Goal: Task Accomplishment & Management: Complete application form

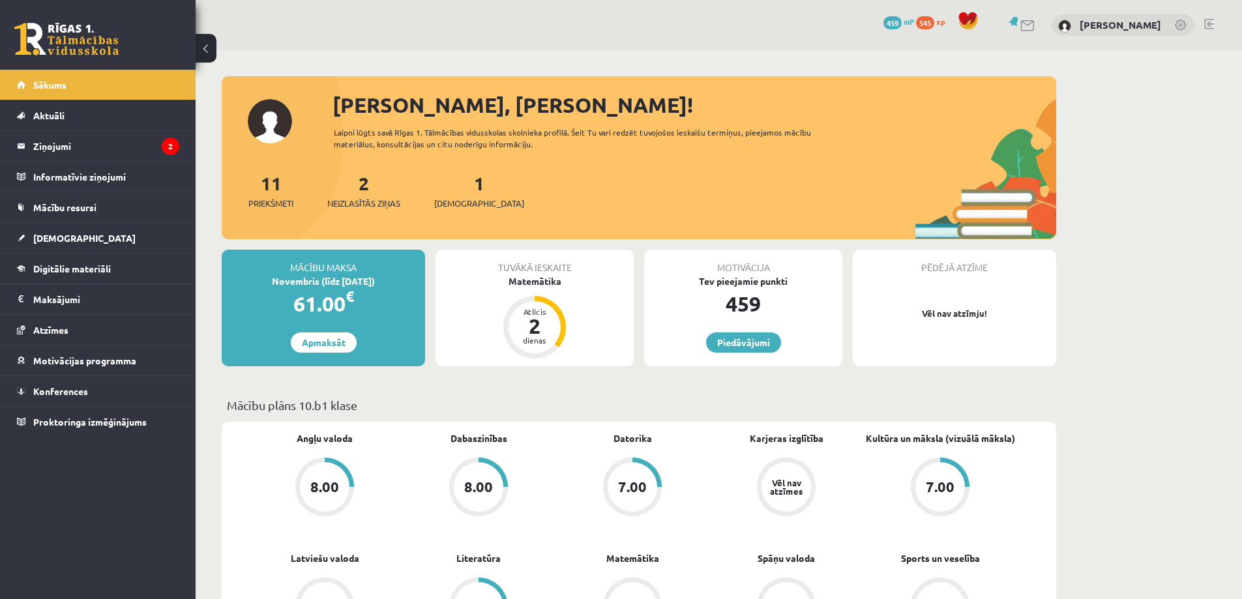
click at [536, 281] on div "Matemātika" at bounding box center [534, 281] width 198 height 14
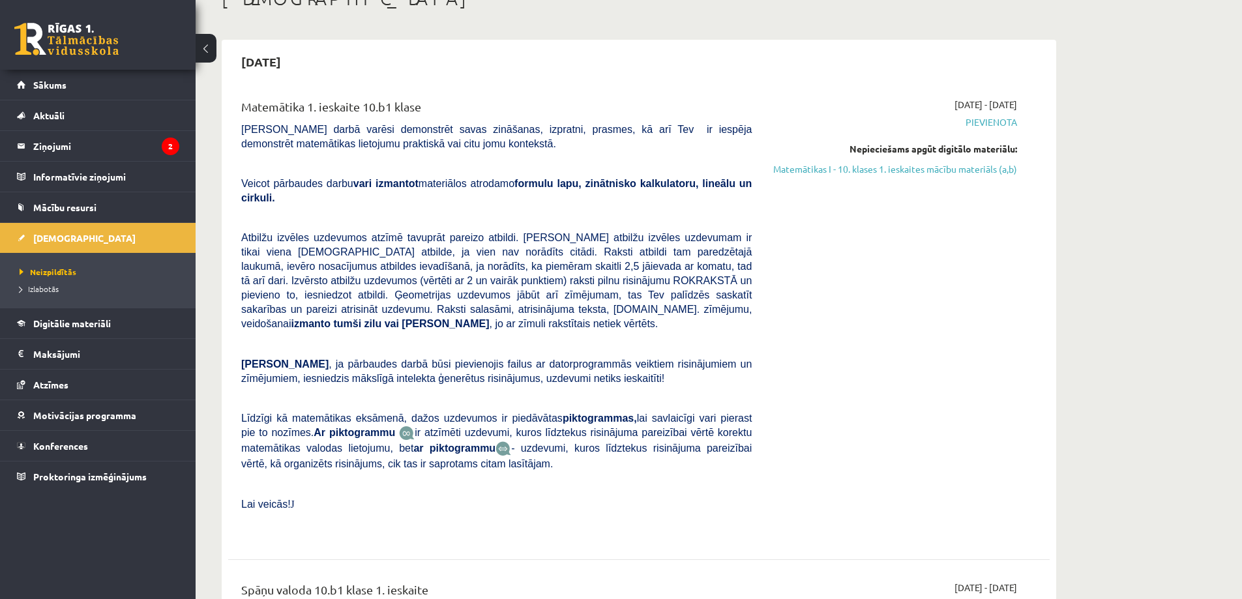
scroll to position [65, 0]
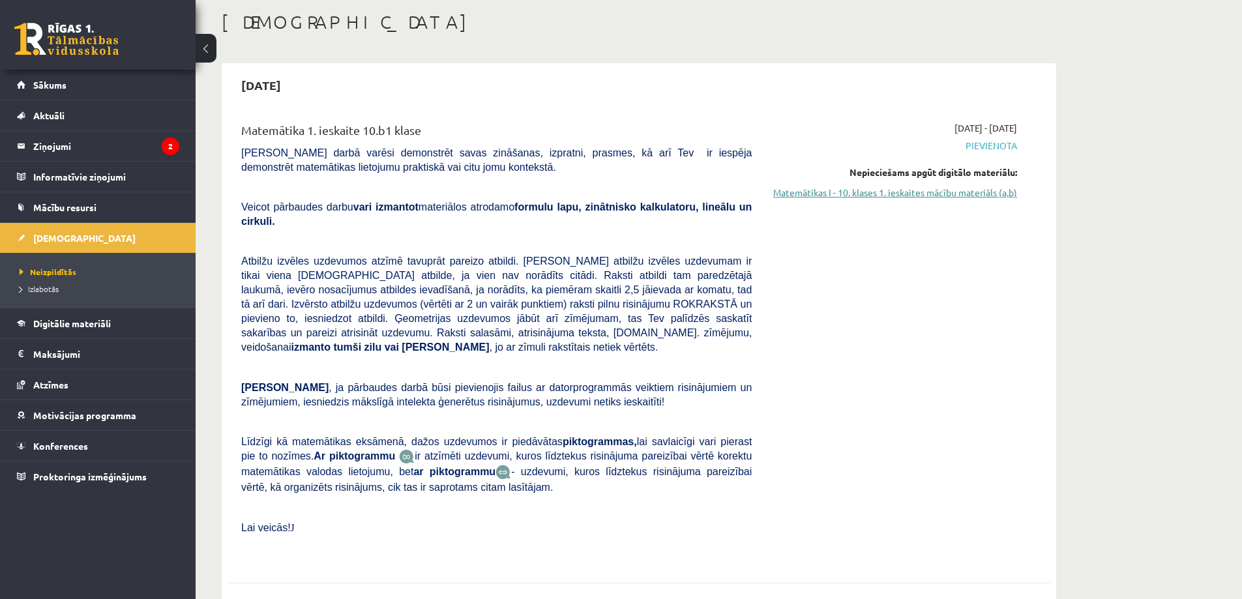
click at [942, 196] on link "Matemātikas I - 10. klases 1. ieskaites mācību materiāls (a,b)" at bounding box center [894, 193] width 246 height 14
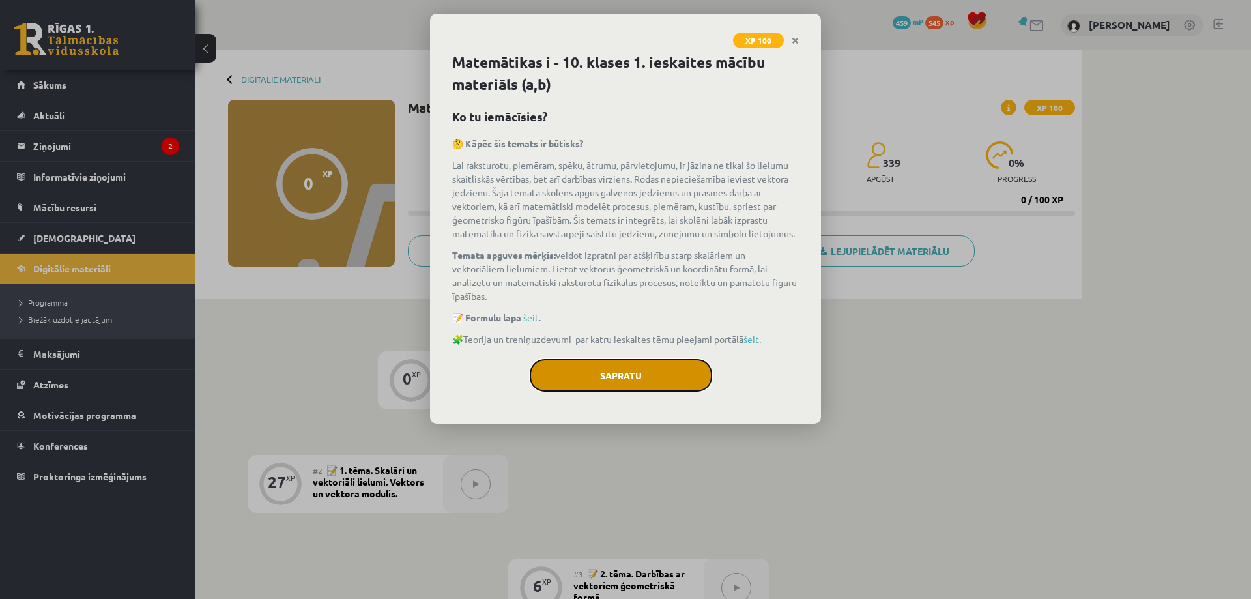
click at [663, 379] on button "Sapratu" at bounding box center [621, 375] width 182 height 33
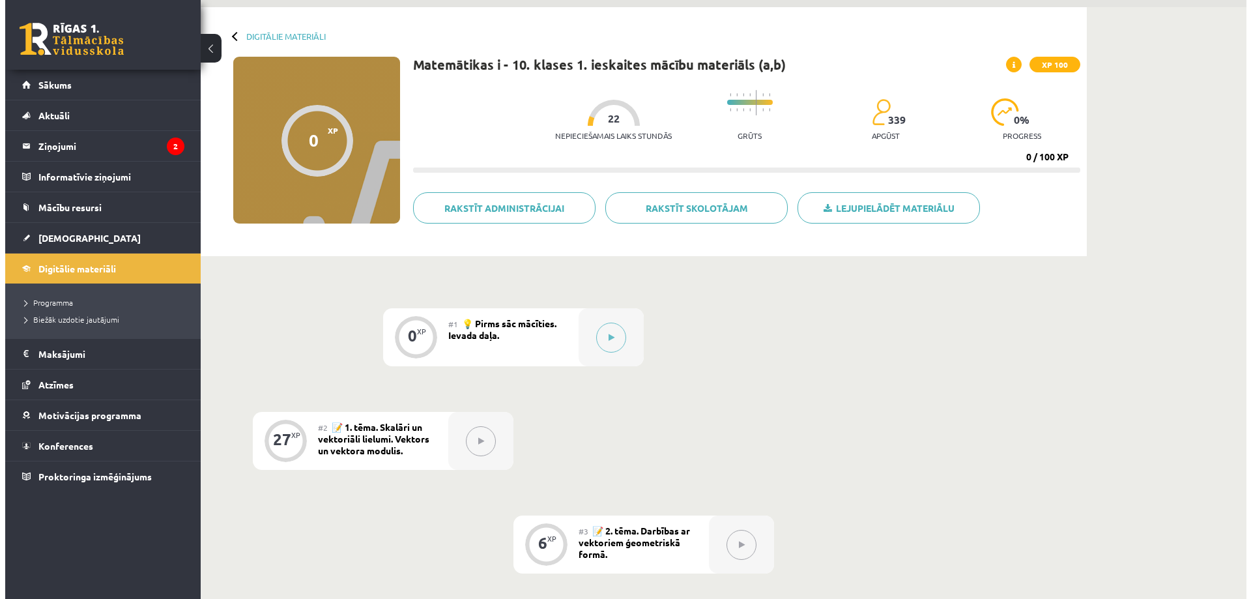
scroll to position [65, 0]
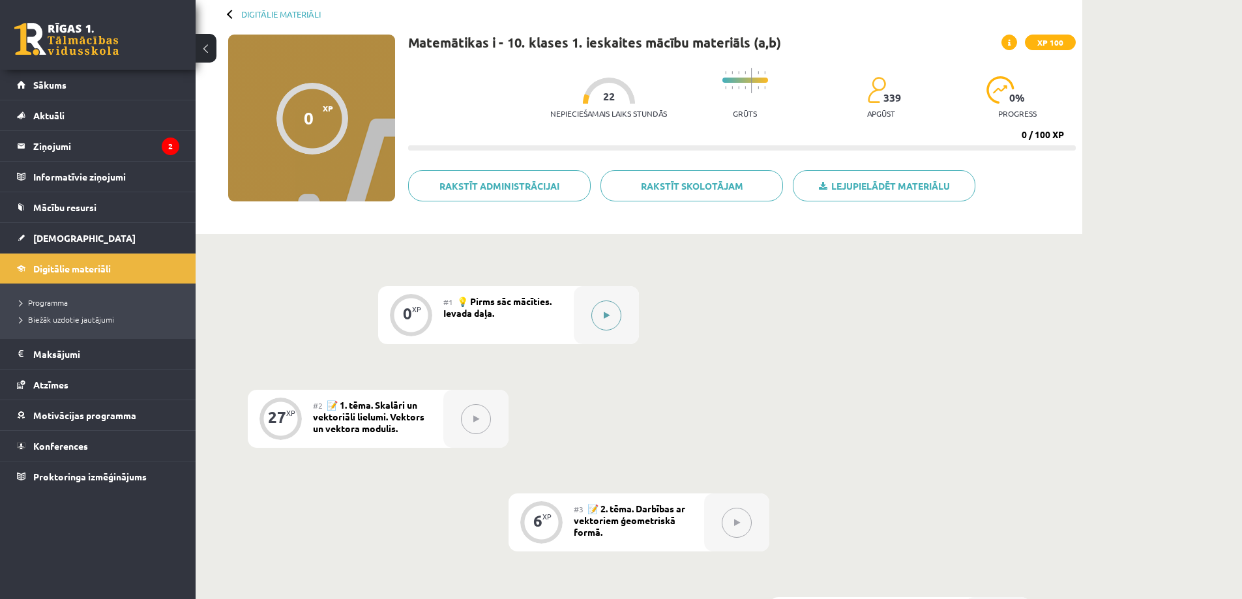
click at [596, 311] on button at bounding box center [606, 315] width 30 height 30
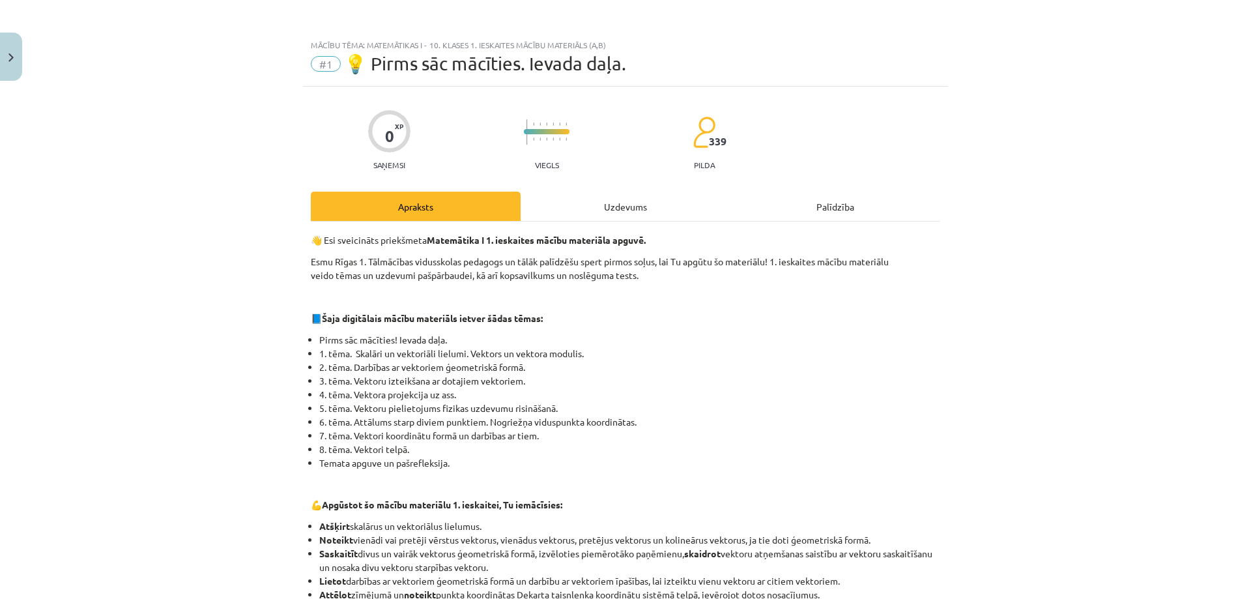
click at [595, 206] on div "Uzdevums" at bounding box center [626, 206] width 210 height 29
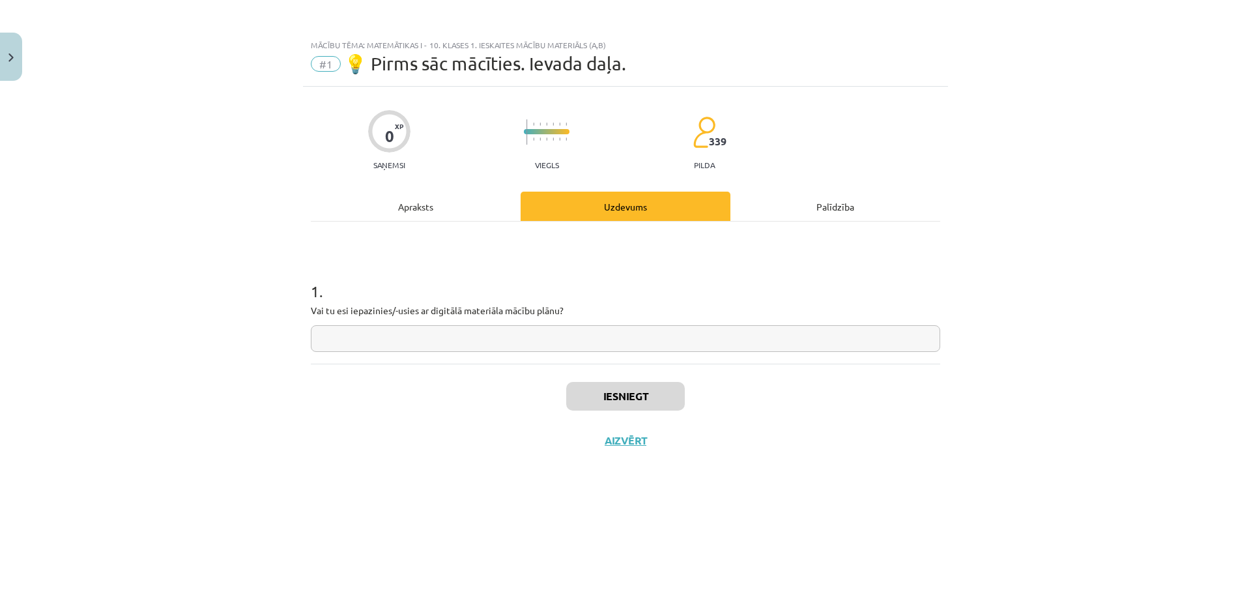
click at [484, 350] on input "text" at bounding box center [626, 338] width 630 height 27
type input "***"
click at [589, 408] on button "Iesniegt" at bounding box center [625, 396] width 119 height 29
click at [616, 453] on button "Nākamā nodarbība" at bounding box center [626, 449] width 128 height 30
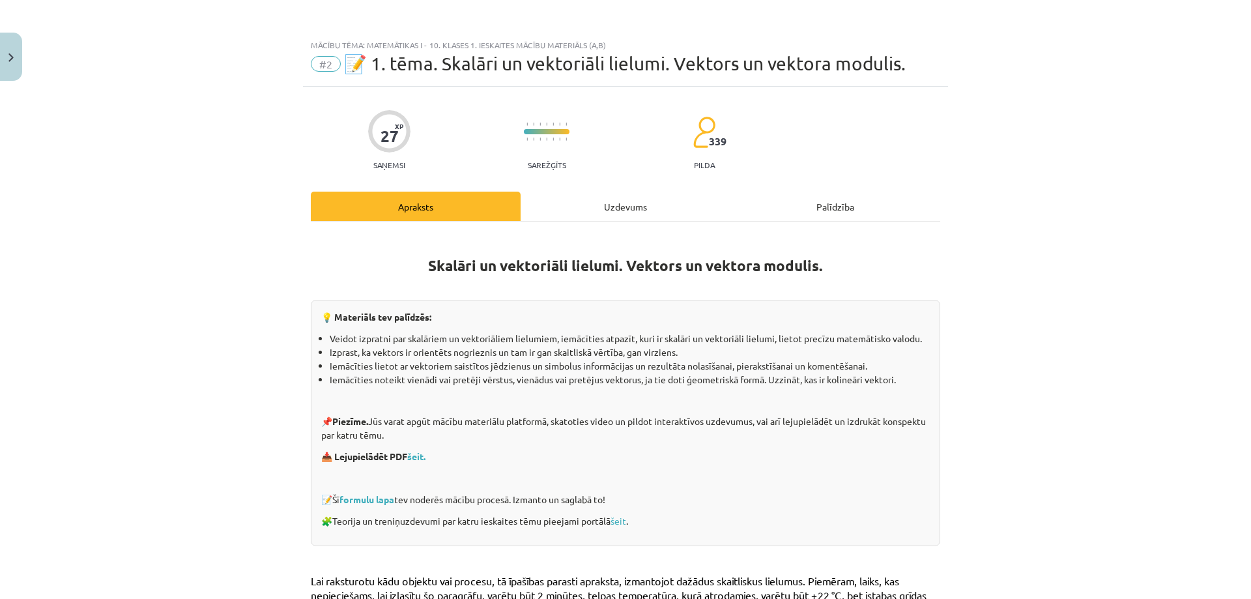
click at [564, 205] on div "Uzdevums" at bounding box center [626, 206] width 210 height 29
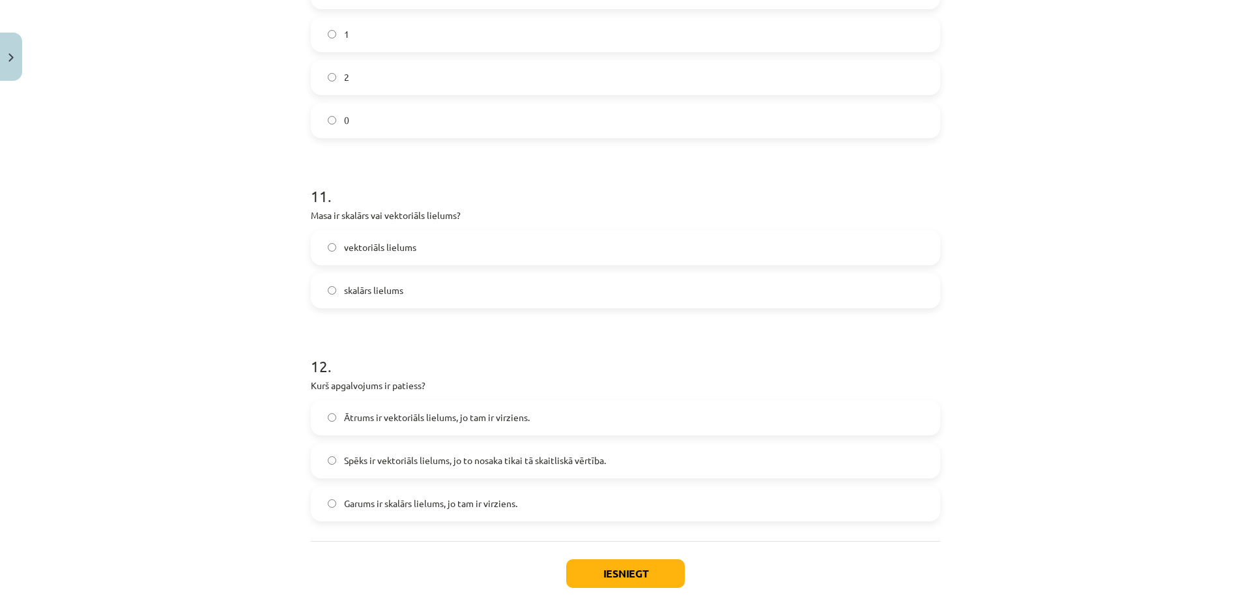
scroll to position [4339, 0]
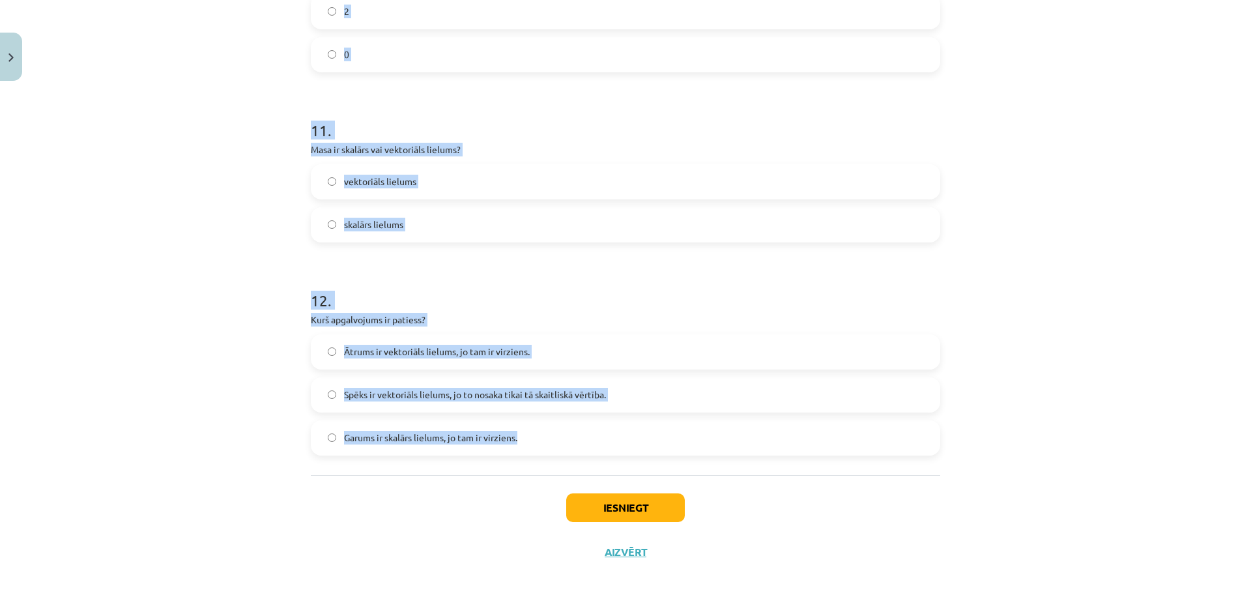
drag, startPoint x: 304, startPoint y: 267, endPoint x: 726, endPoint y: 450, distance: 459.7
copy form "Kurā zīmējumā ir attēlots vektors ﻿﻿ − − → C K C K → ? B C A D 2 . Dots paralel…"
click at [278, 139] on div "Mācību tēma: Matemātikas i - 10. klases 1. ieskaites mācību materiāls (a,b) #2 …" at bounding box center [625, 299] width 1251 height 599
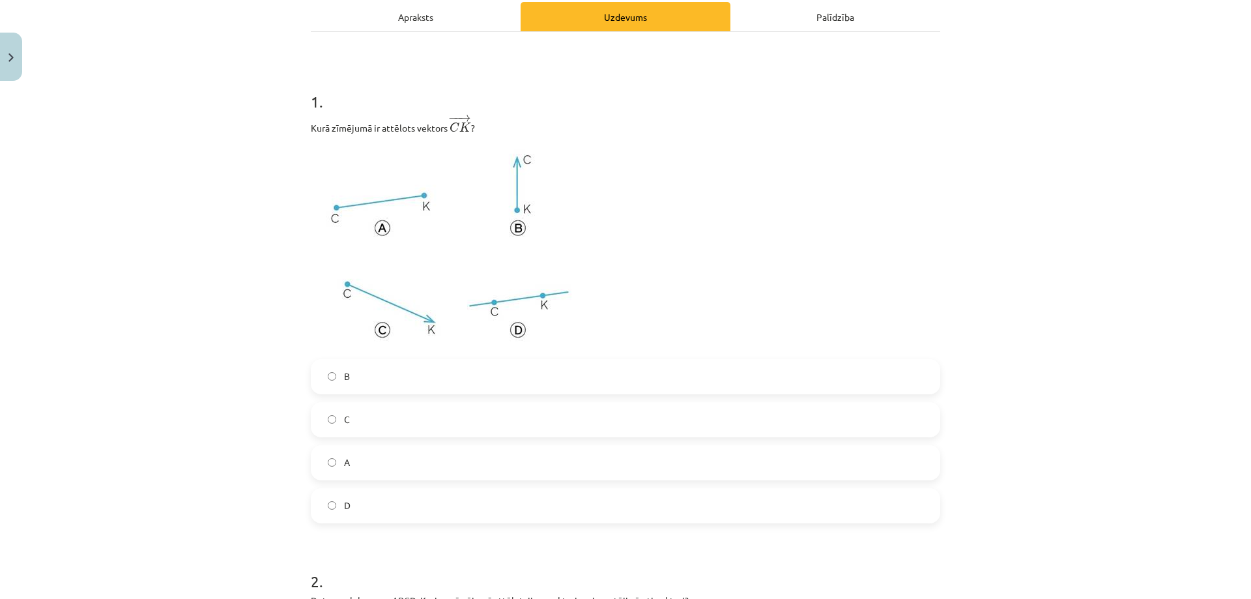
scroll to position [196, 0]
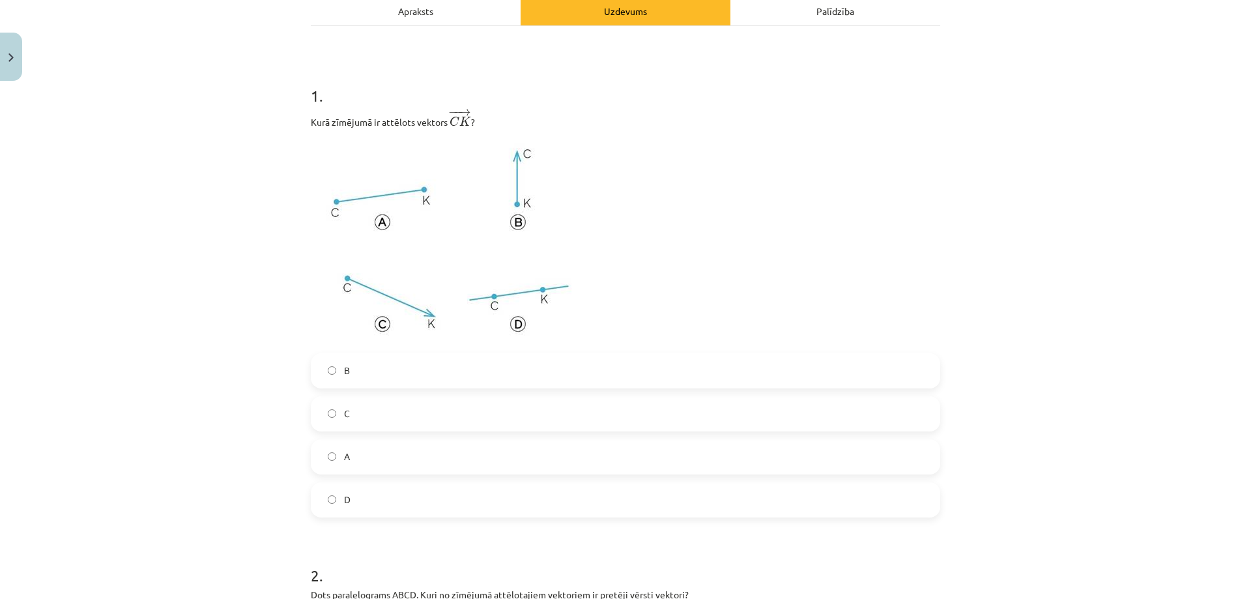
click at [362, 456] on label "A" at bounding box center [625, 457] width 627 height 33
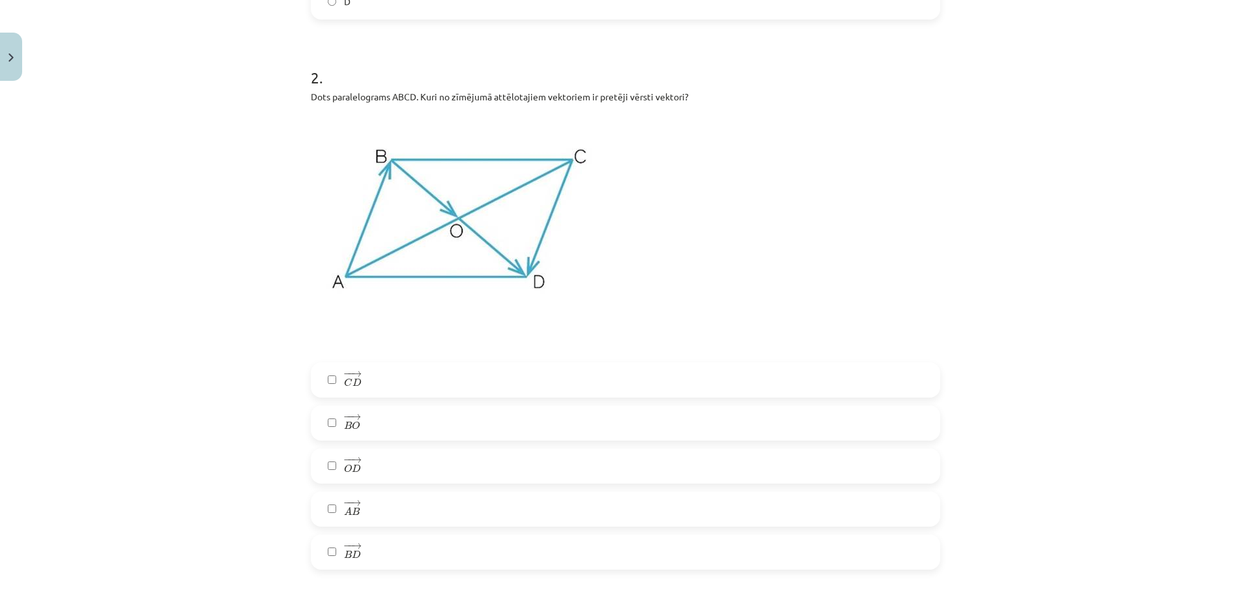
scroll to position [717, 0]
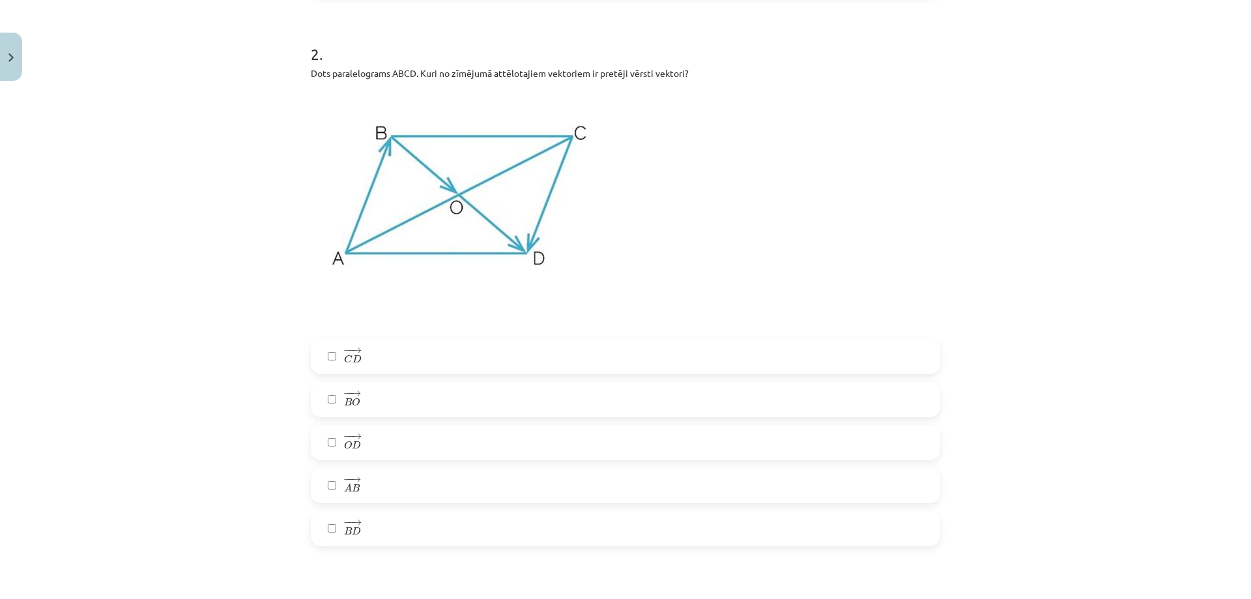
click at [385, 404] on label "− − → B O B O →" at bounding box center [625, 399] width 627 height 33
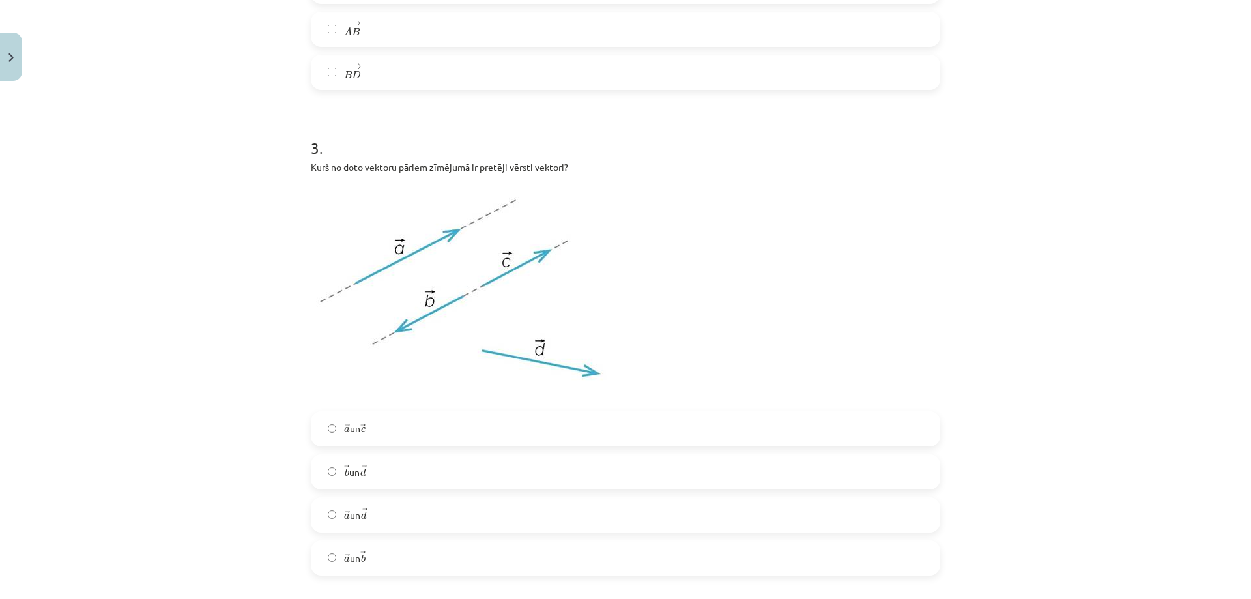
scroll to position [1238, 0]
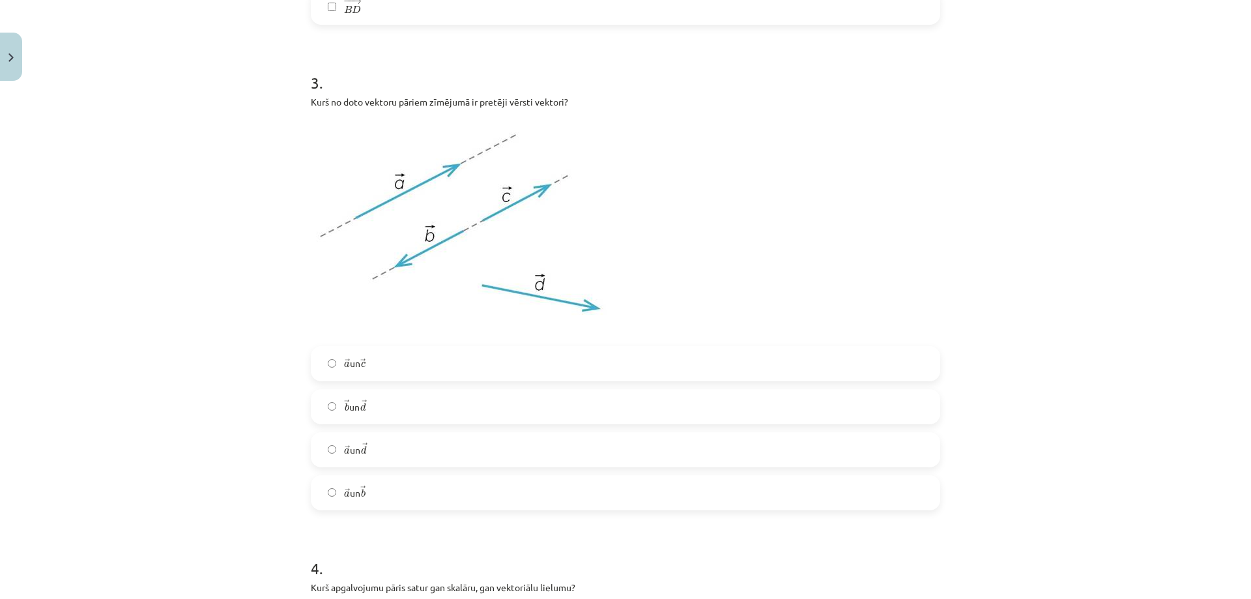
click at [375, 450] on label "→ a a → un → d d →" at bounding box center [625, 449] width 627 height 33
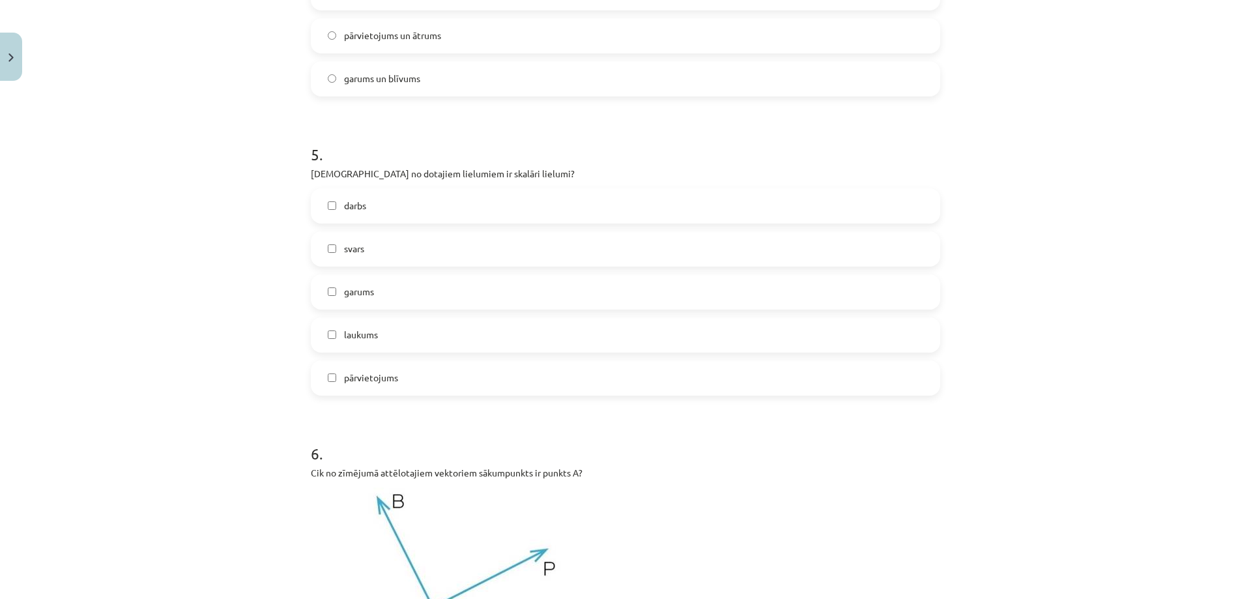
scroll to position [1738, 0]
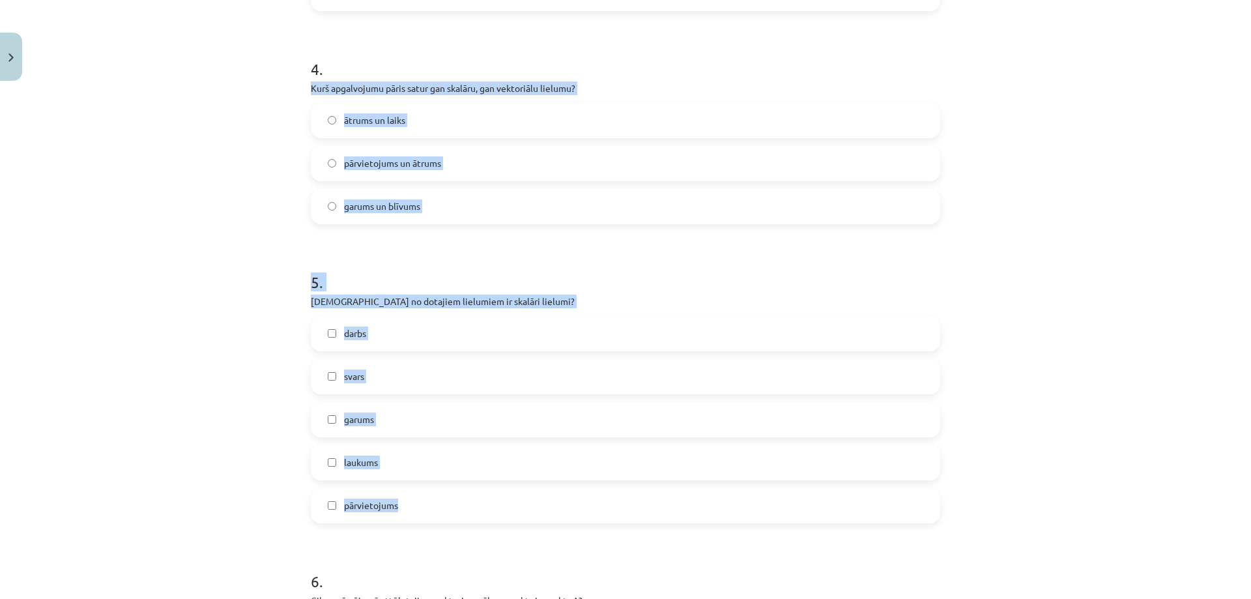
drag, startPoint x: 306, startPoint y: 192, endPoint x: 585, endPoint y: 504, distance: 418.7
copy form "Kurš apgalvojumu pāris satur gan skalāru, gan vektoriālu lielumu? ātrums un lai…"
click at [233, 123] on div "Mācību tēma: Matemātikas i - 10. klases 1. ieskaites mācību materiāls (a,b) #2 …" at bounding box center [625, 299] width 1251 height 599
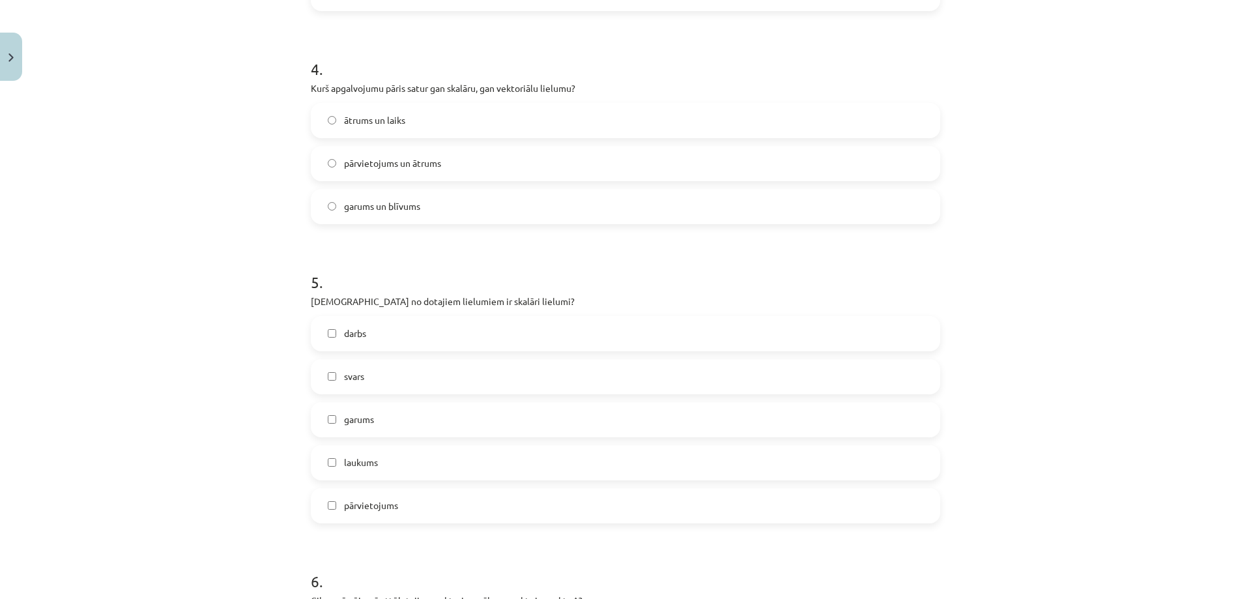
click at [398, 123] on span "ātrums un laiks" at bounding box center [374, 120] width 61 height 14
click at [420, 330] on label "darbs" at bounding box center [625, 333] width 627 height 33
click at [440, 428] on label "garums" at bounding box center [625, 419] width 627 height 33
click at [437, 460] on label "laukums" at bounding box center [625, 462] width 627 height 33
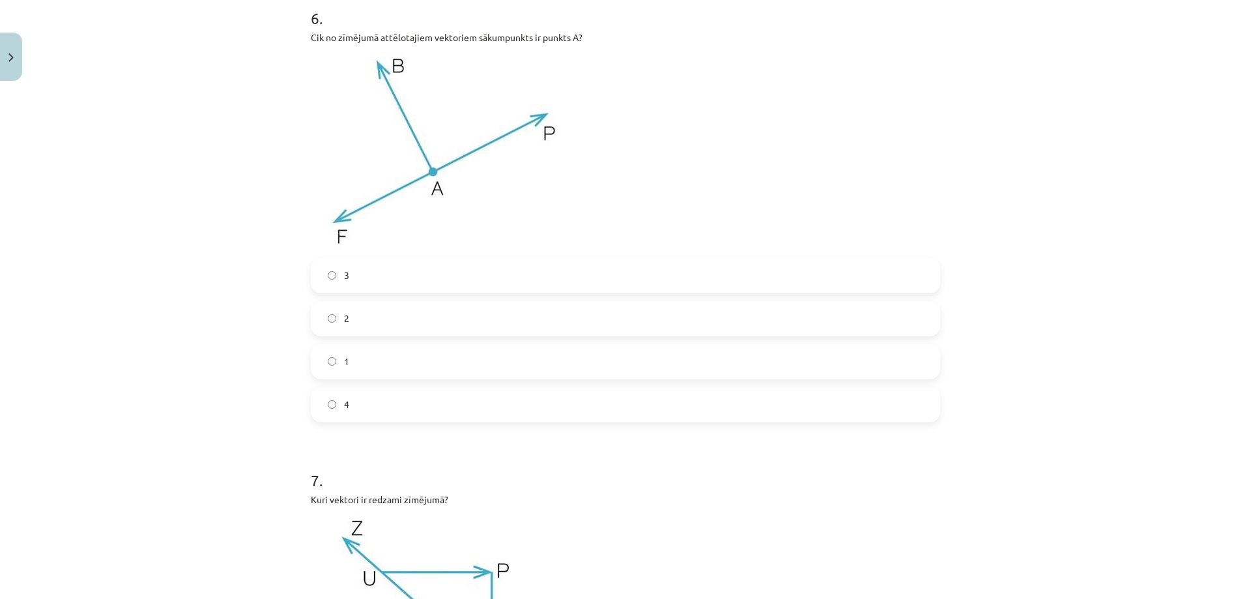
scroll to position [2259, 0]
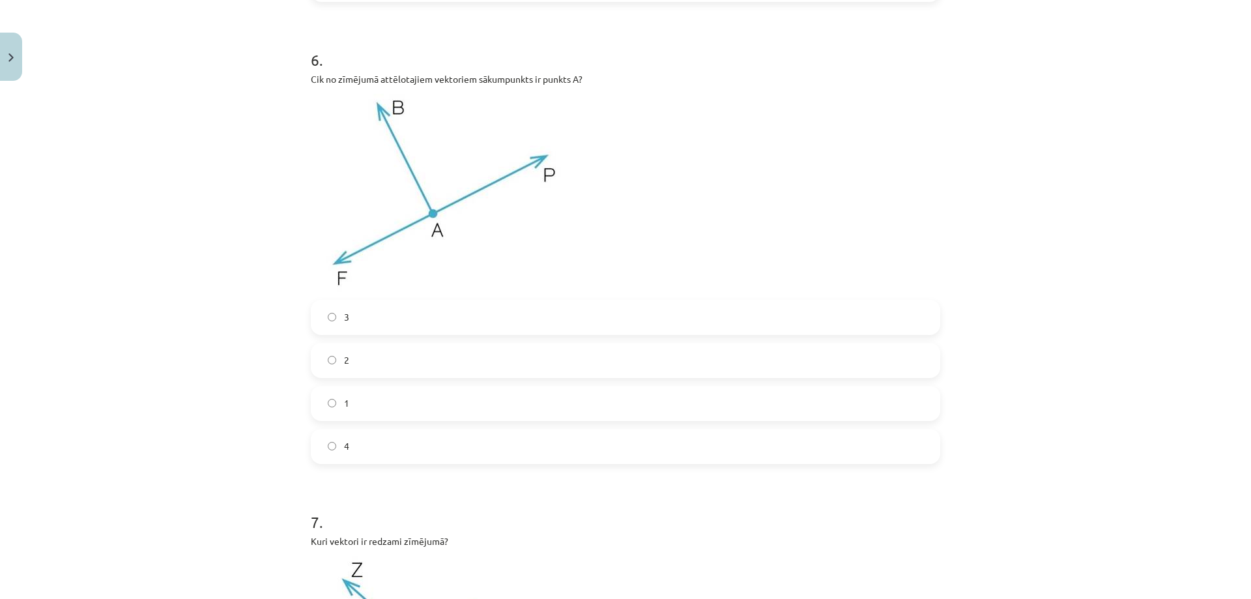
click at [433, 364] on label "2" at bounding box center [625, 360] width 627 height 33
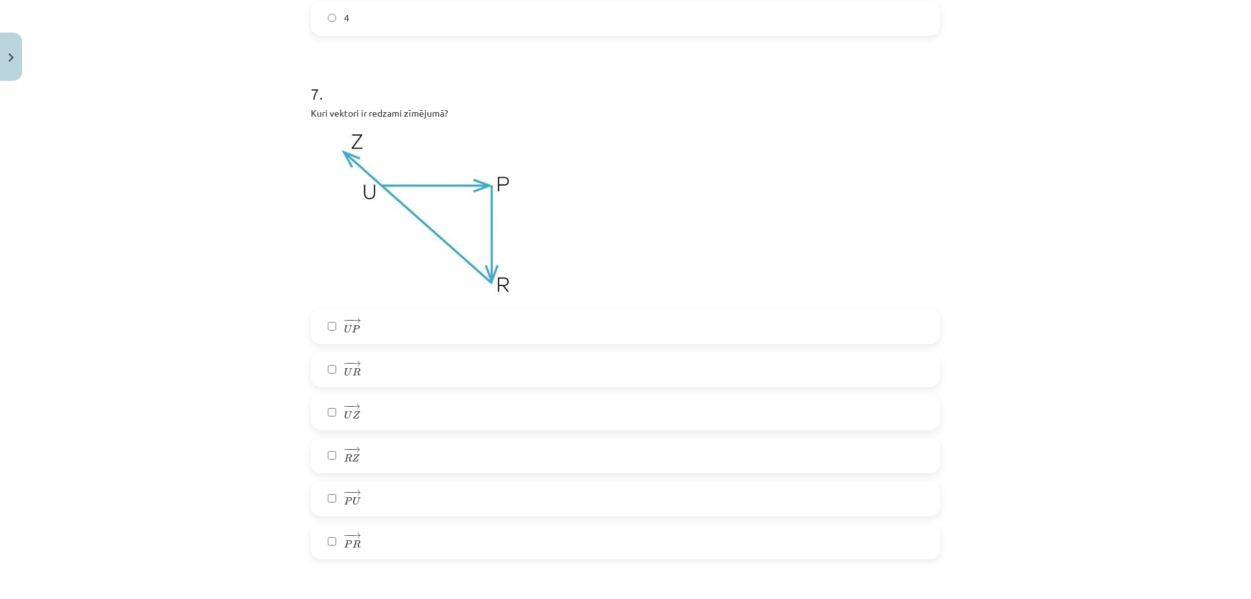
scroll to position [2780, 0]
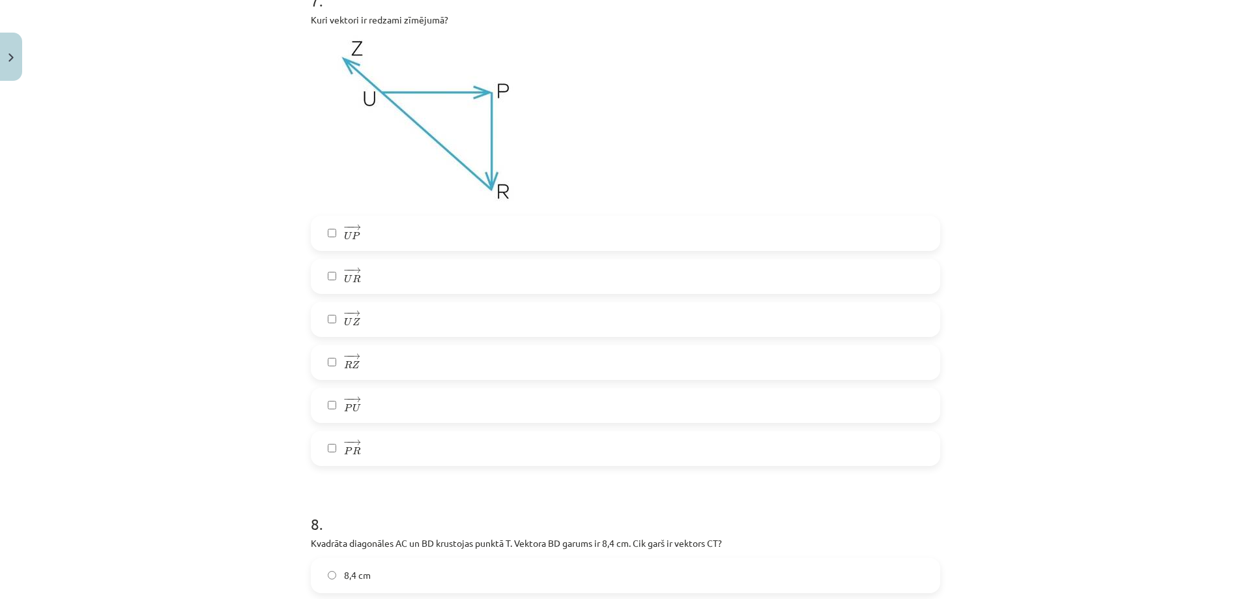
click at [465, 342] on div "− − → U P U P → − − → U R U R → − − → U Z U Z → − − → R Z R Z → − − → P U P U →…" at bounding box center [626, 341] width 630 height 250
click at [463, 366] on label "− − → R Z R Z →" at bounding box center [625, 362] width 627 height 33
click at [433, 334] on label "− − → U Z U Z →" at bounding box center [625, 319] width 627 height 33
click at [374, 363] on label "− − → R Z R Z →" at bounding box center [625, 362] width 627 height 33
click at [382, 327] on label "− − → U Z U Z →" at bounding box center [625, 319] width 627 height 33
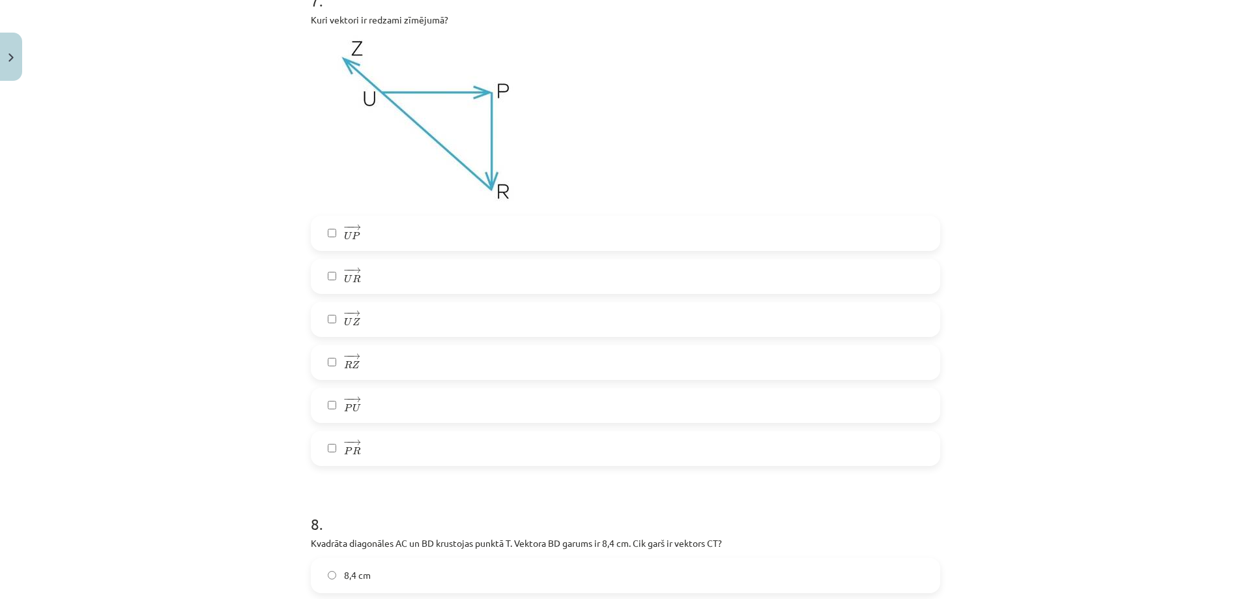
click at [403, 280] on label "− − → U R U R →" at bounding box center [625, 276] width 627 height 33
click at [392, 235] on label "− − → U P U P →" at bounding box center [625, 233] width 627 height 33
click at [383, 455] on label "− − → P R P R →" at bounding box center [625, 448] width 627 height 33
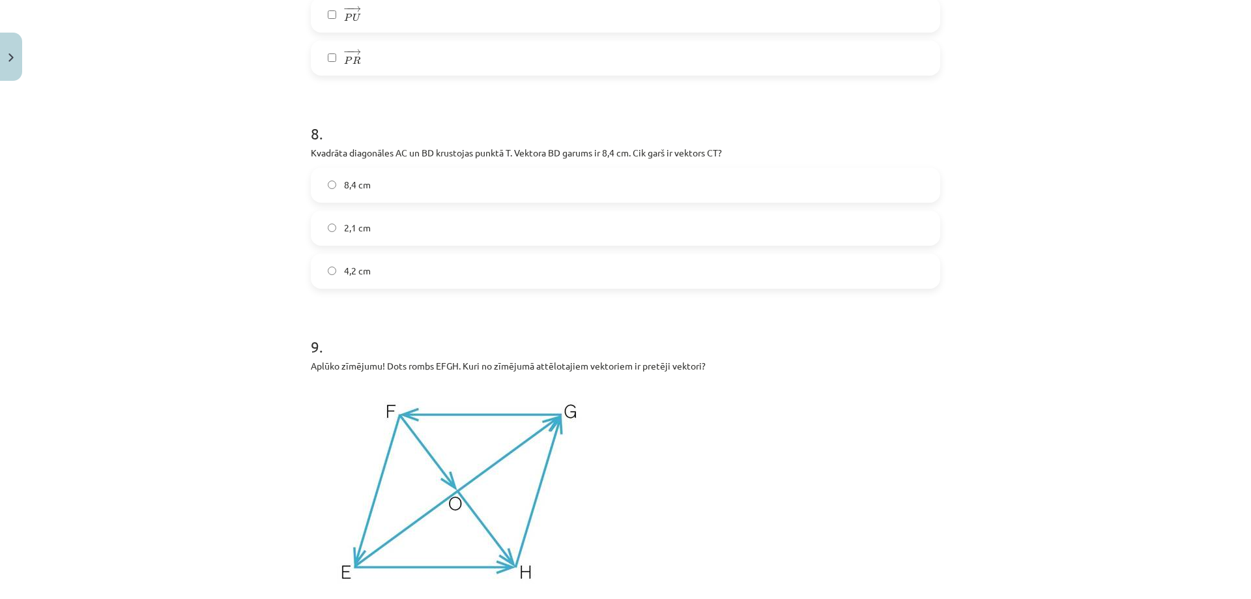
scroll to position [3171, 0]
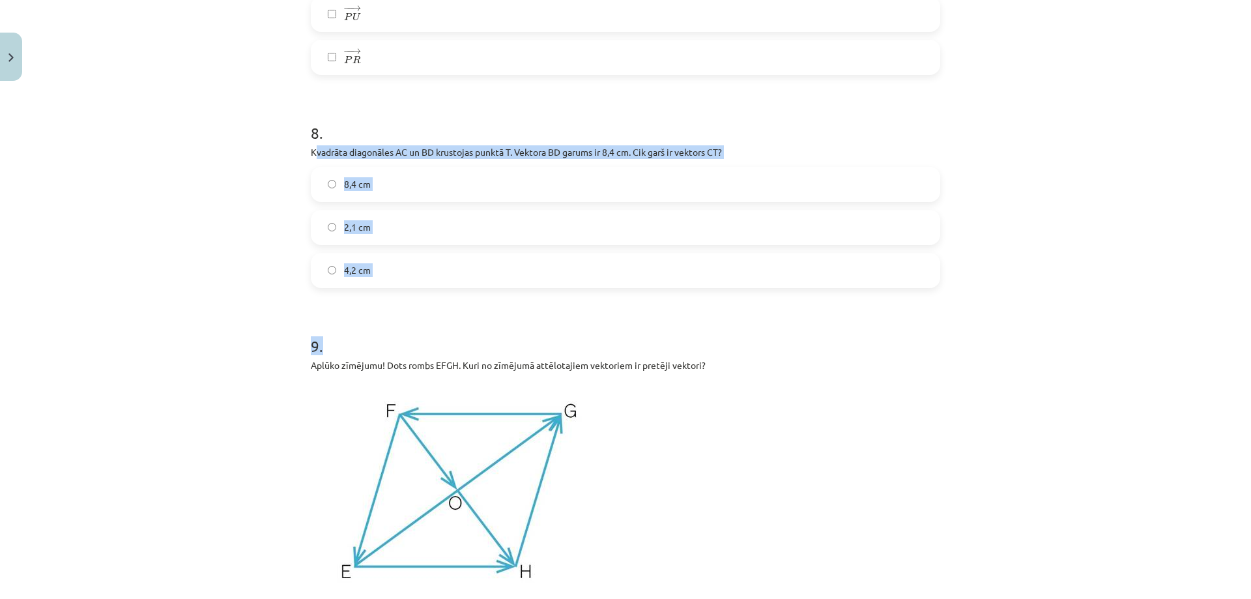
drag, startPoint x: 310, startPoint y: 149, endPoint x: 790, endPoint y: 351, distance: 520.8
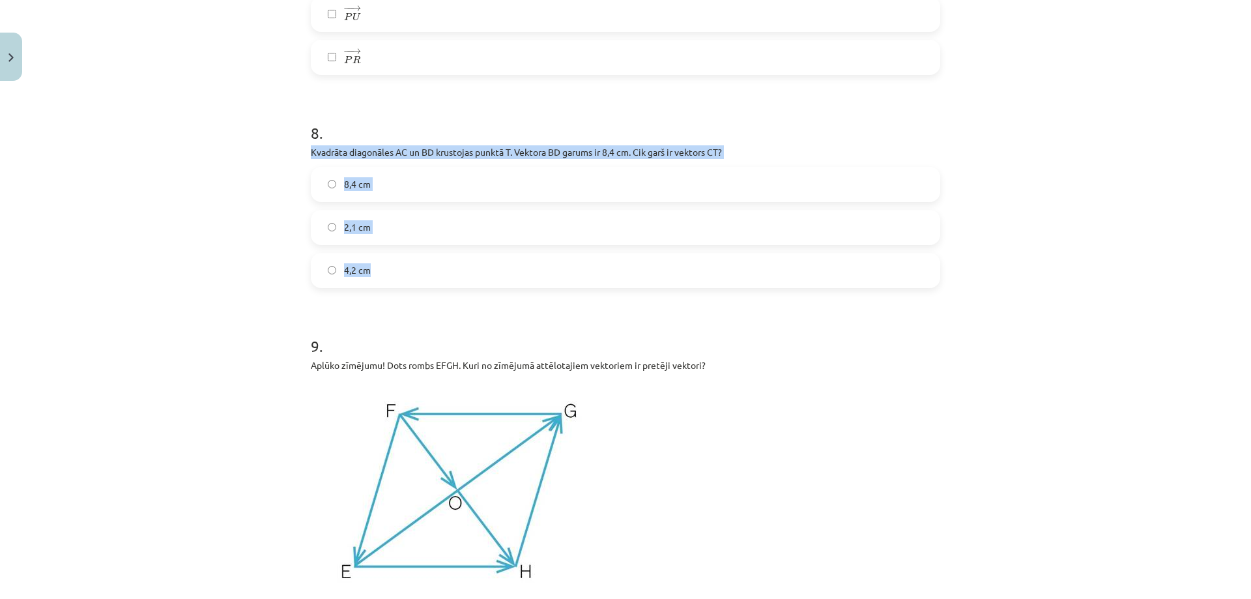
drag, startPoint x: 305, startPoint y: 147, endPoint x: 546, endPoint y: 280, distance: 274.5
copy div "Kvadrāta diagonāles AC un BD krustojas punktā T. Vektora ﻿BD﻿ garums ir 8,4 cm.…"
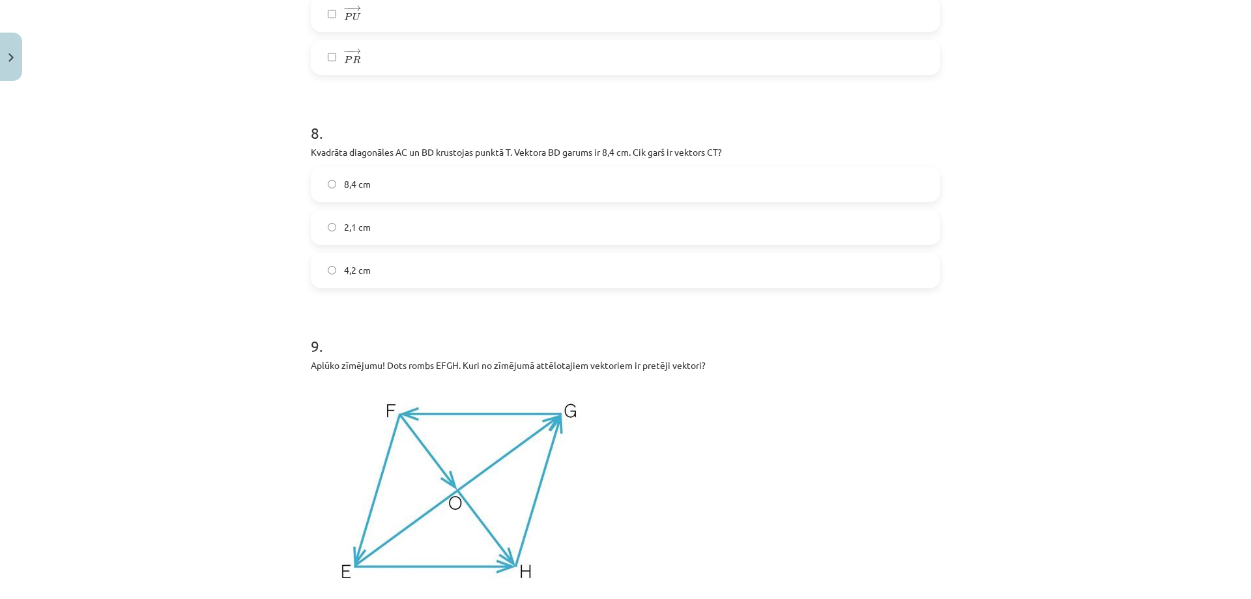
click at [275, 323] on div "Mācību tēma: Matemātikas i - 10. klases 1. ieskaites mācību materiāls (a,b) #2 …" at bounding box center [625, 299] width 1251 height 599
click at [366, 269] on label "4,2 cm" at bounding box center [625, 270] width 627 height 33
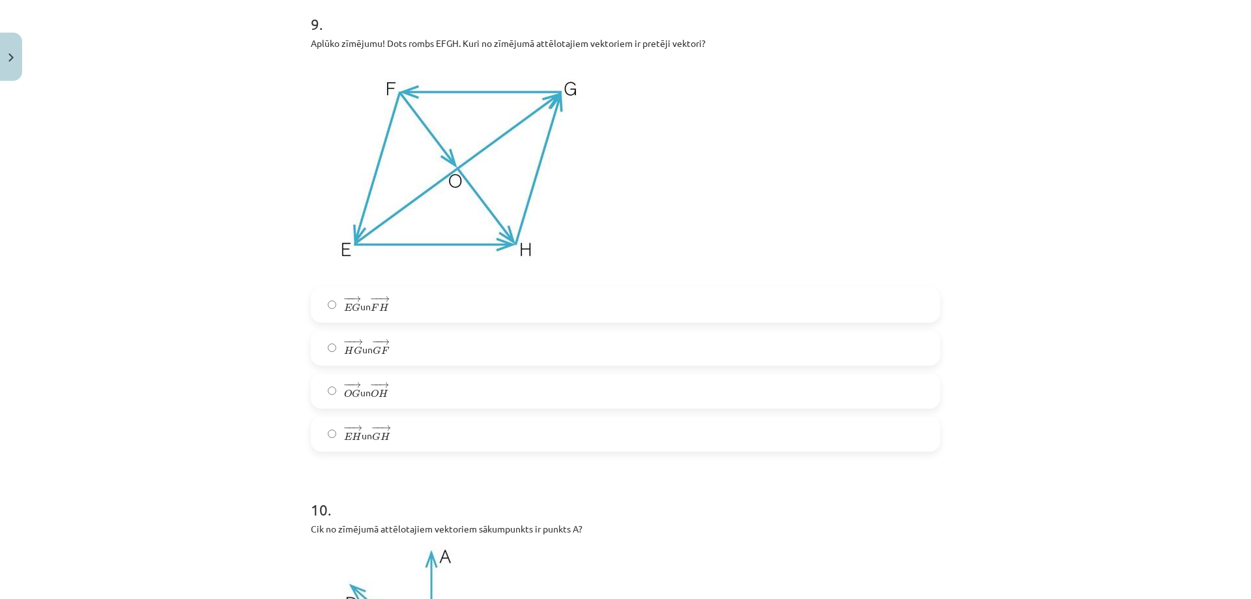
scroll to position [3497, 0]
click at [399, 339] on label "− − → H G H G → un − − → G F G F →" at bounding box center [625, 344] width 627 height 33
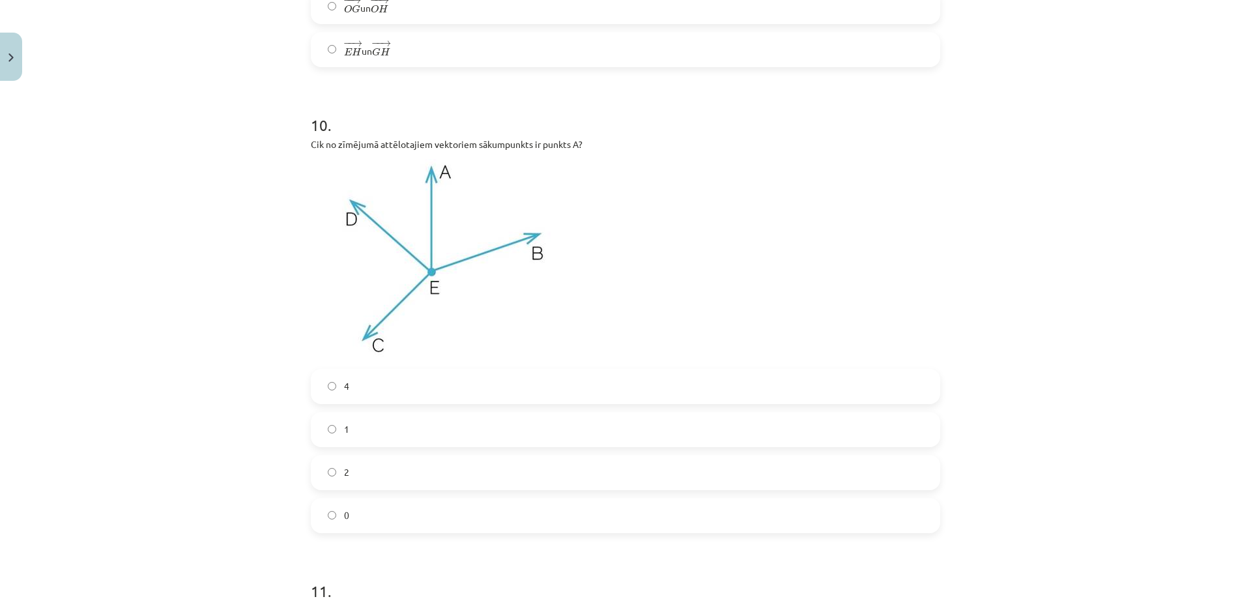
scroll to position [3954, 0]
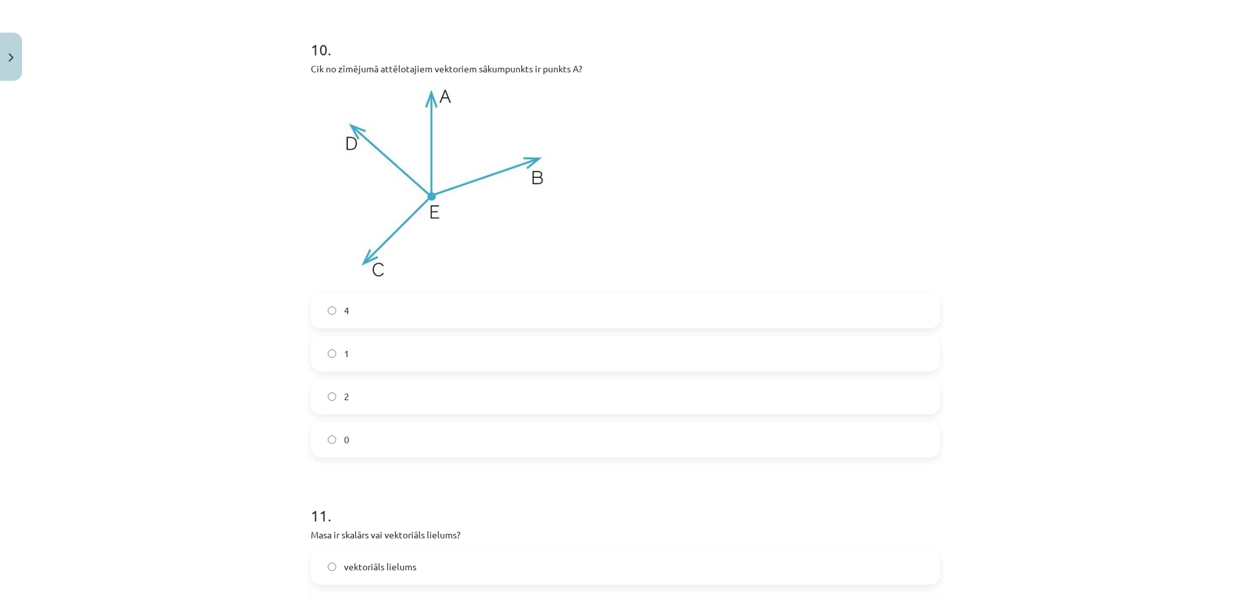
click at [360, 430] on label "0" at bounding box center [625, 440] width 627 height 33
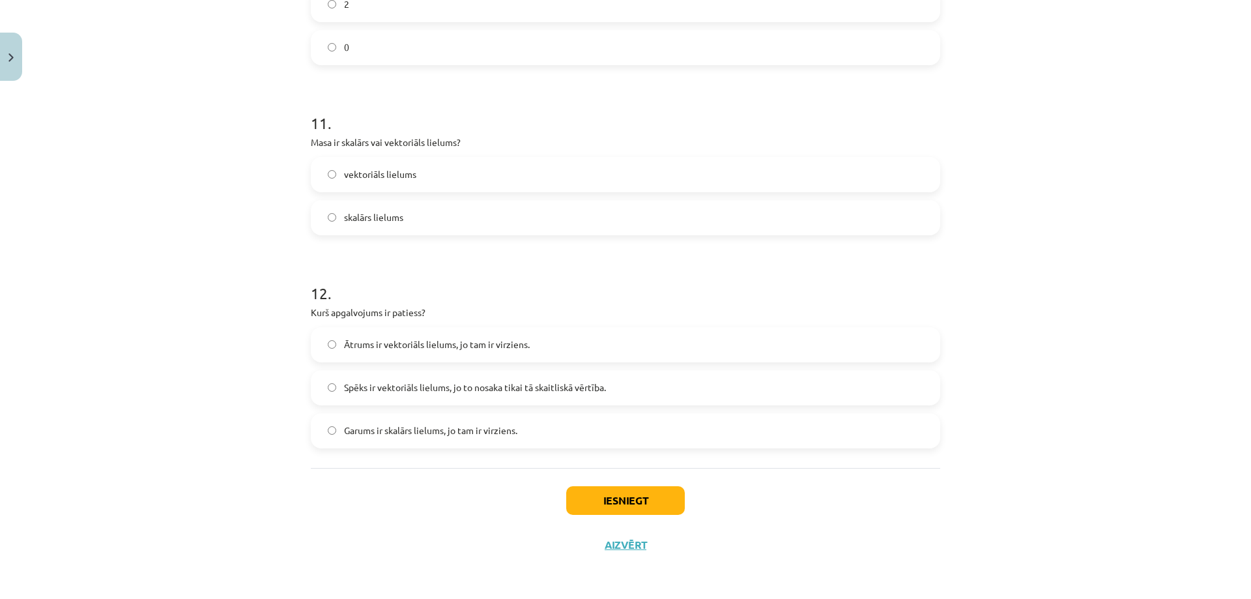
scroll to position [4347, 0]
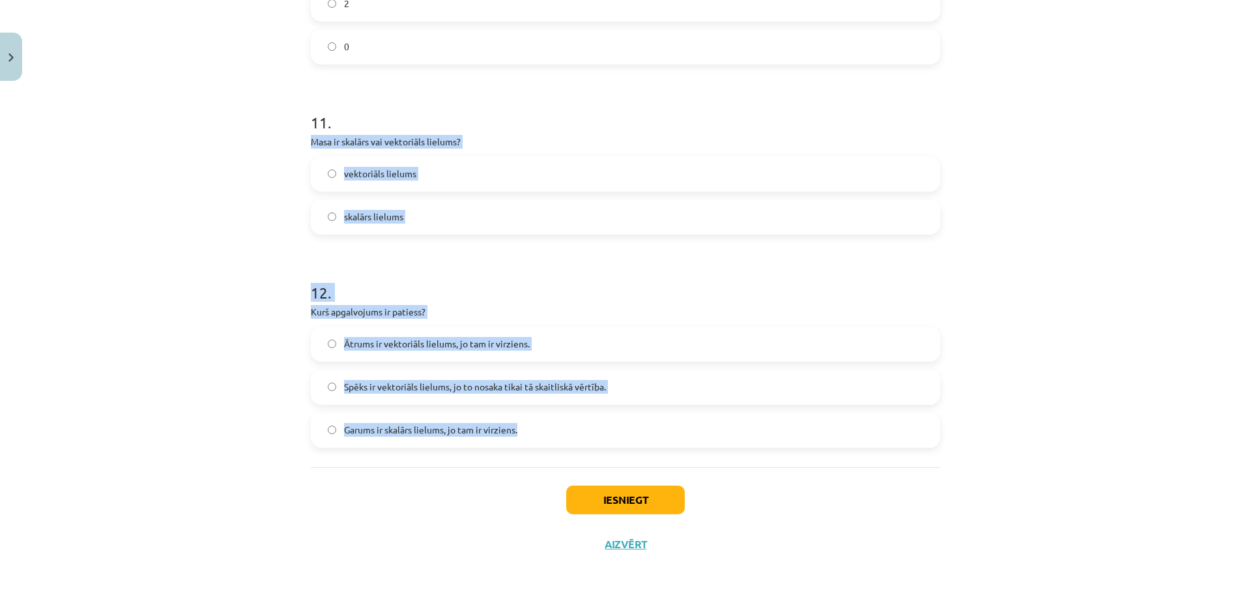
drag, startPoint x: 306, startPoint y: 136, endPoint x: 586, endPoint y: 431, distance: 407.5
copy form "Masa ir skalārs vai vektoriāls lielums? vektoriāls lielums skalārs lielums 12 .…"
drag, startPoint x: 281, startPoint y: 181, endPoint x: 340, endPoint y: 167, distance: 60.7
click at [281, 180] on div "Mācību tēma: Matemātikas i - 10. klases 1. ieskaites mācību materiāls (a,b) #2 …" at bounding box center [625, 299] width 1251 height 599
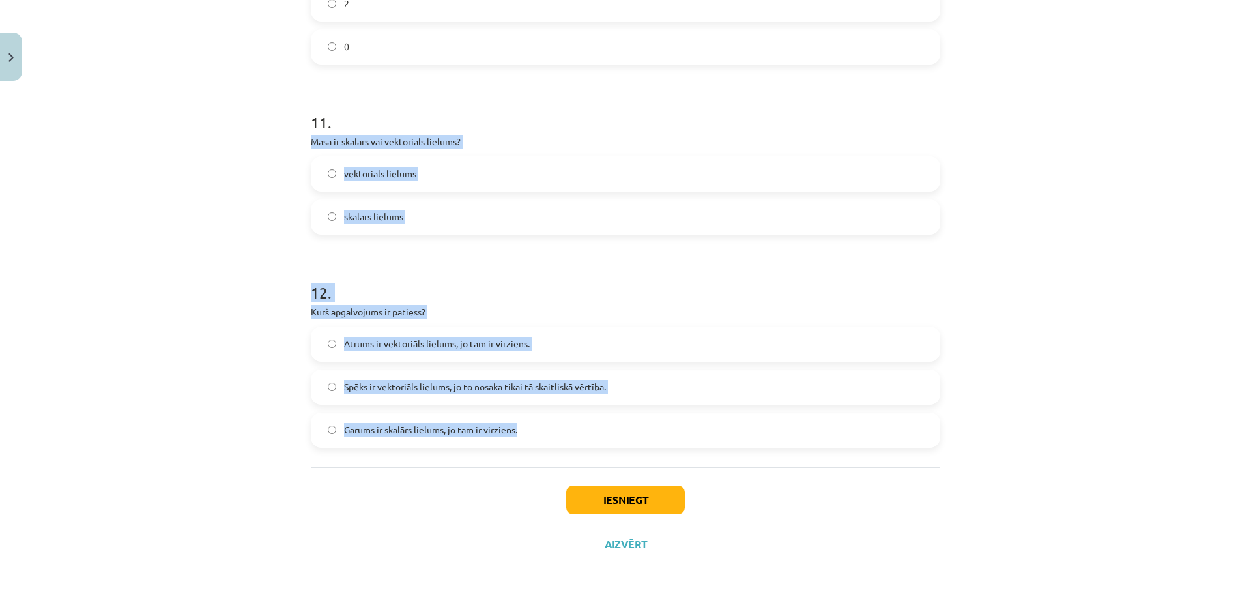
click at [471, 227] on label "skalārs lielums" at bounding box center [625, 217] width 627 height 33
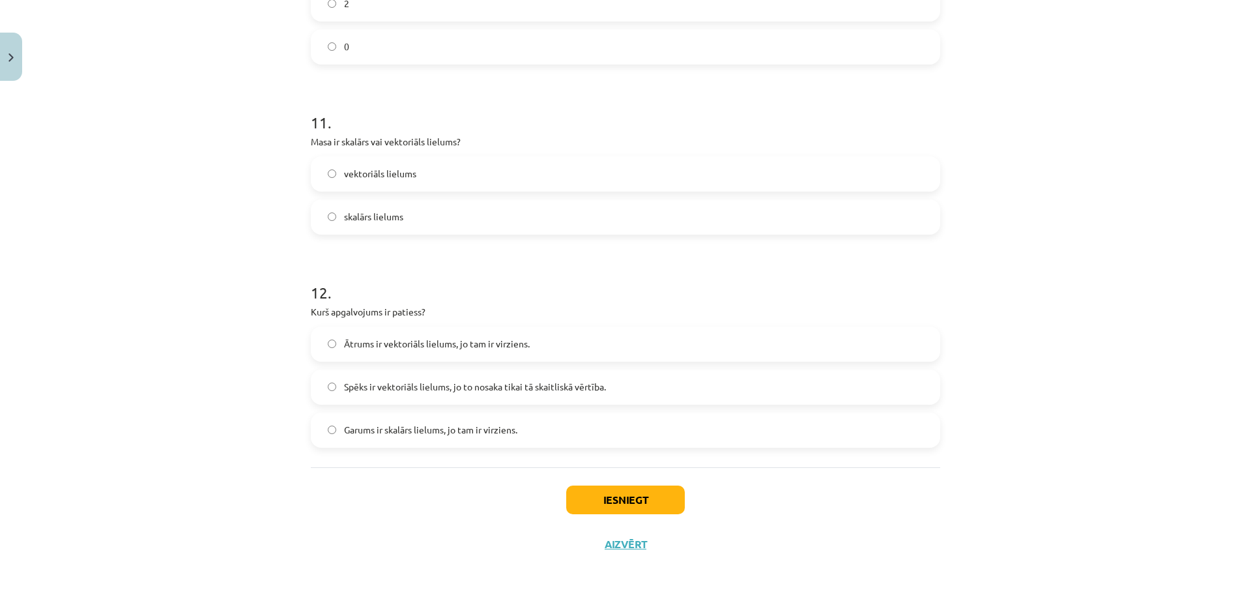
click at [456, 329] on label "Ātrums ir vektoriāls lielums, jo tam ir virziens." at bounding box center [625, 344] width 627 height 33
click at [656, 502] on button "Iesniegt" at bounding box center [625, 500] width 119 height 29
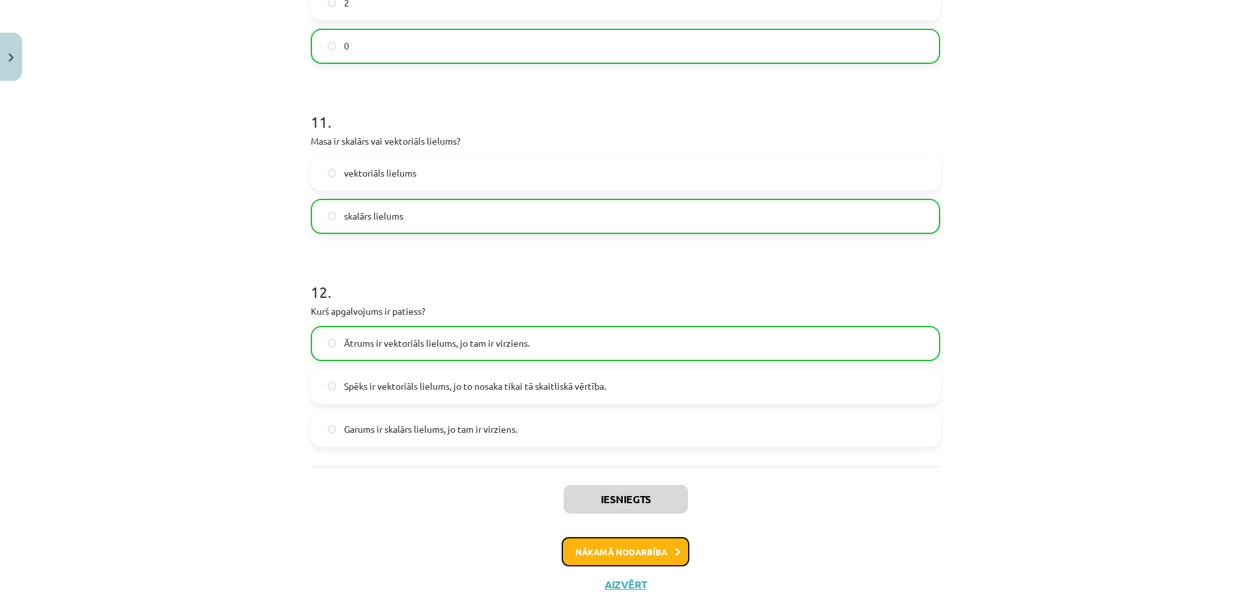
click at [634, 553] on button "Nākamā nodarbība" at bounding box center [626, 552] width 128 height 30
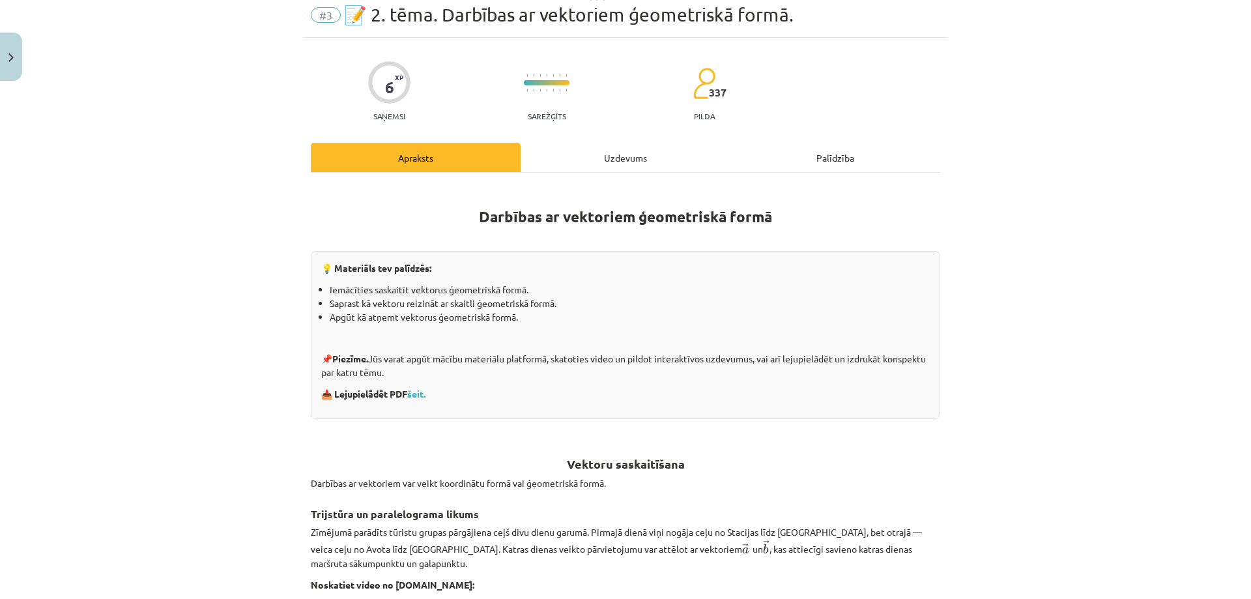
scroll to position [33, 0]
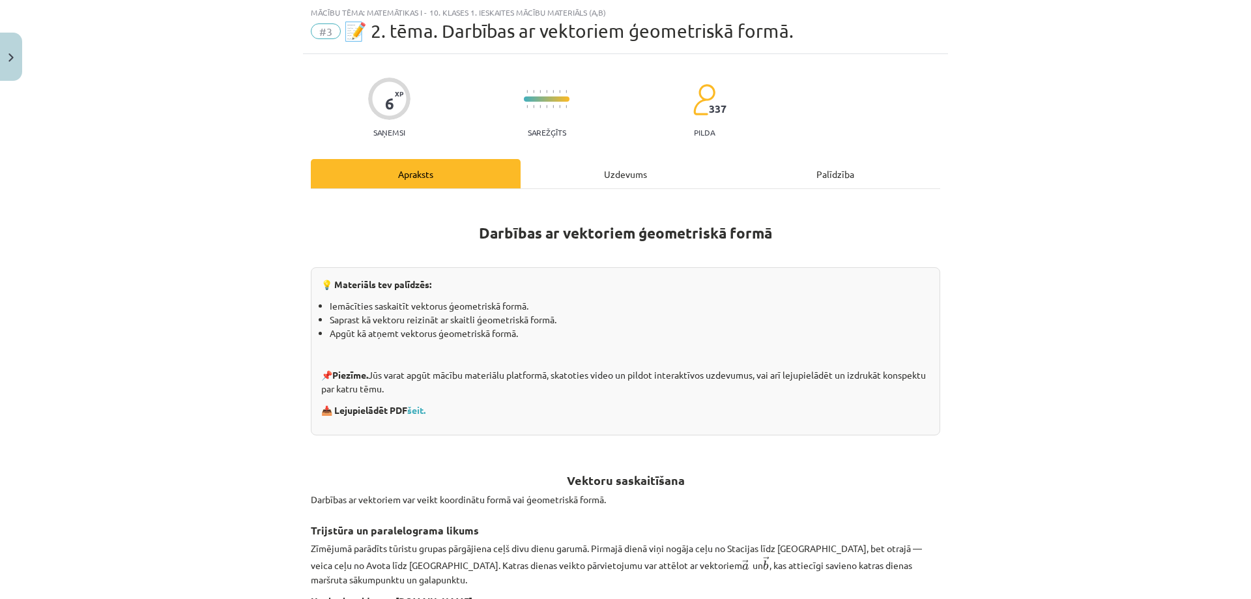
drag, startPoint x: 577, startPoint y: 193, endPoint x: 584, endPoint y: 188, distance: 8.0
click at [602, 177] on div "Uzdevums" at bounding box center [626, 173] width 210 height 29
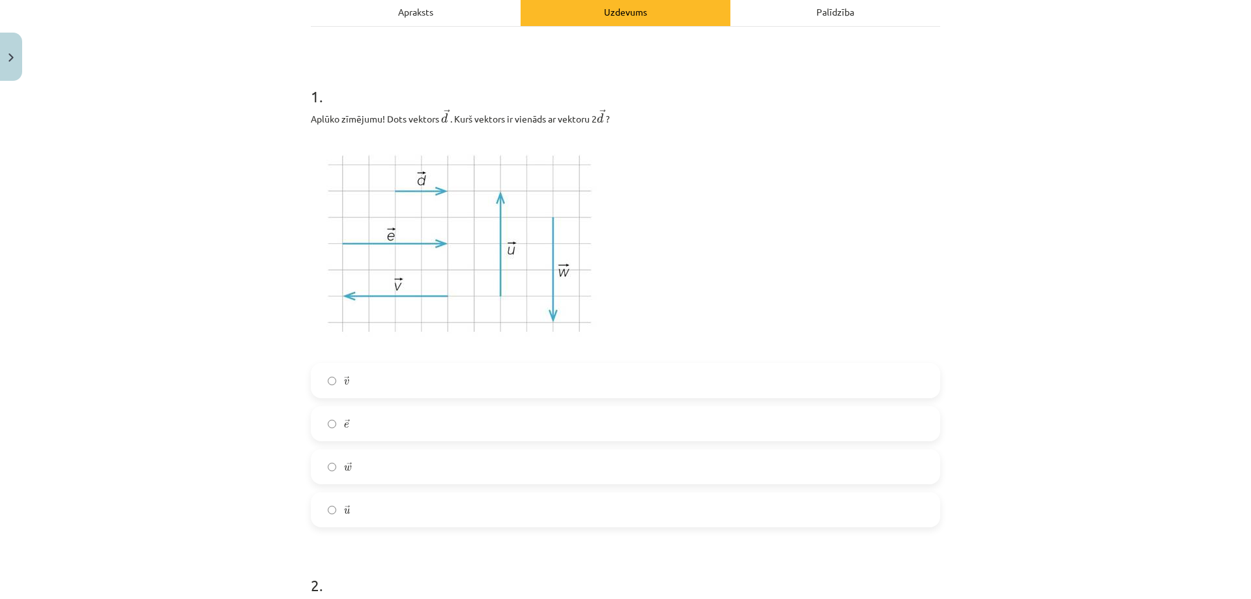
scroll to position [196, 0]
click at [383, 434] on label "→ e e →" at bounding box center [625, 423] width 627 height 33
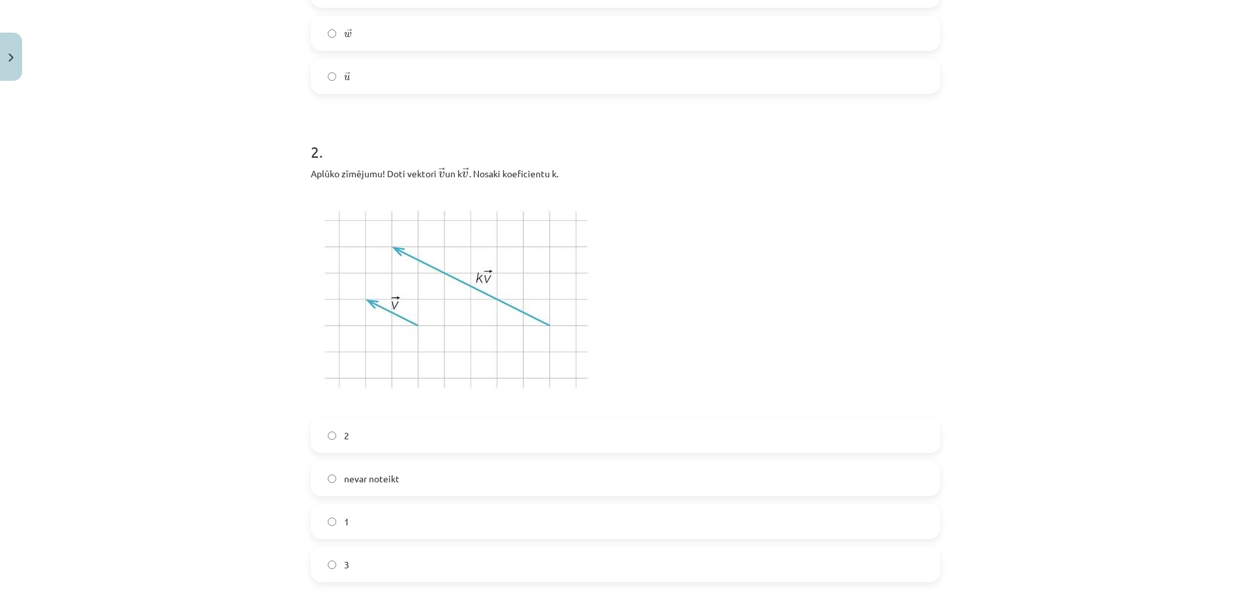
scroll to position [652, 0]
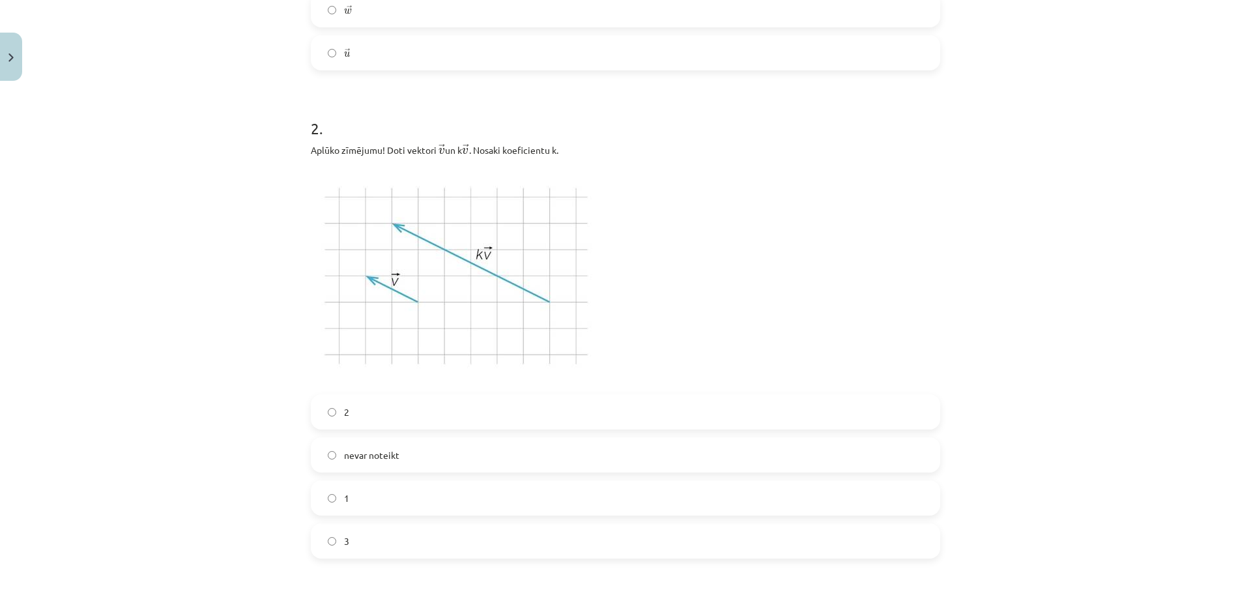
click at [371, 401] on label "2" at bounding box center [625, 412] width 627 height 33
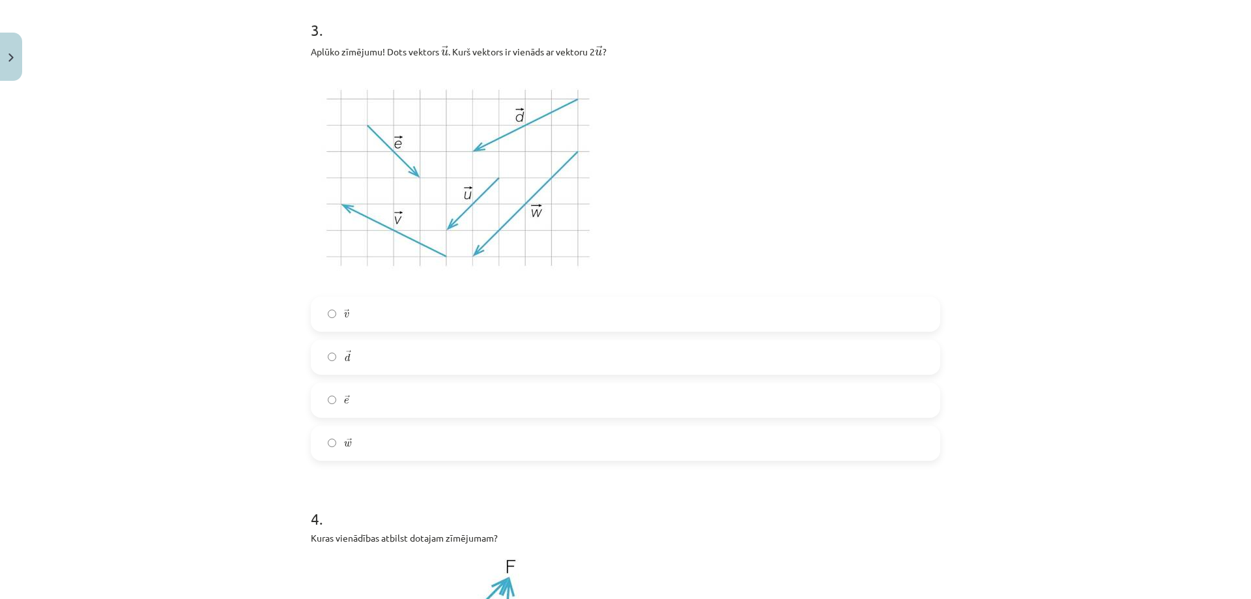
scroll to position [1173, 0]
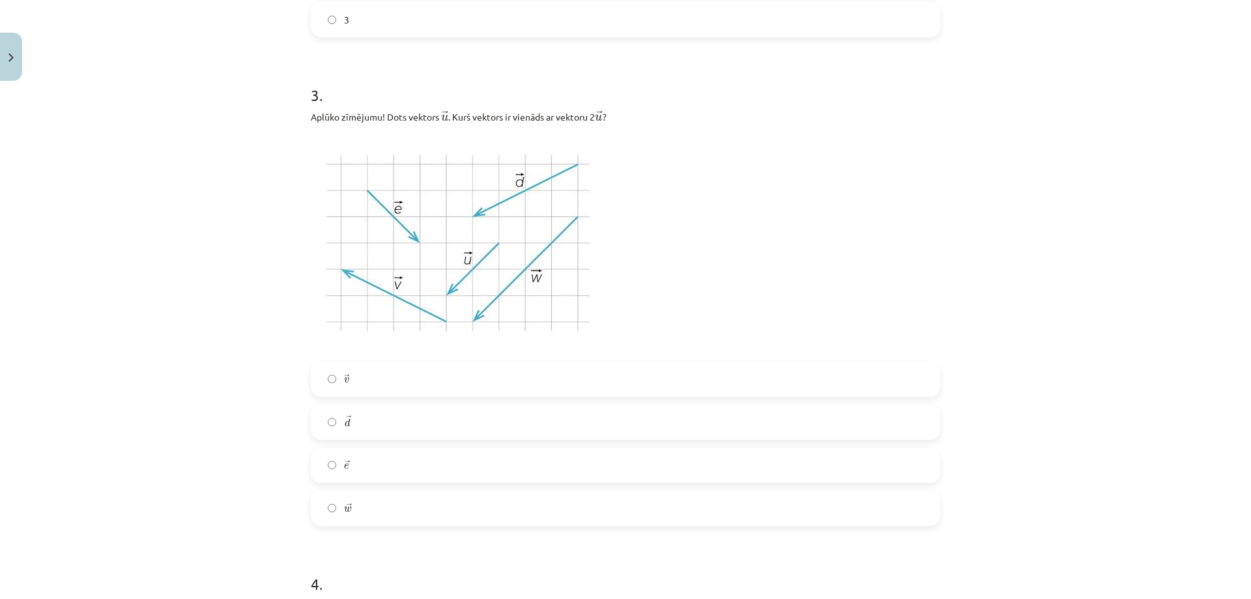
click at [424, 376] on label "→ v v →" at bounding box center [625, 379] width 627 height 33
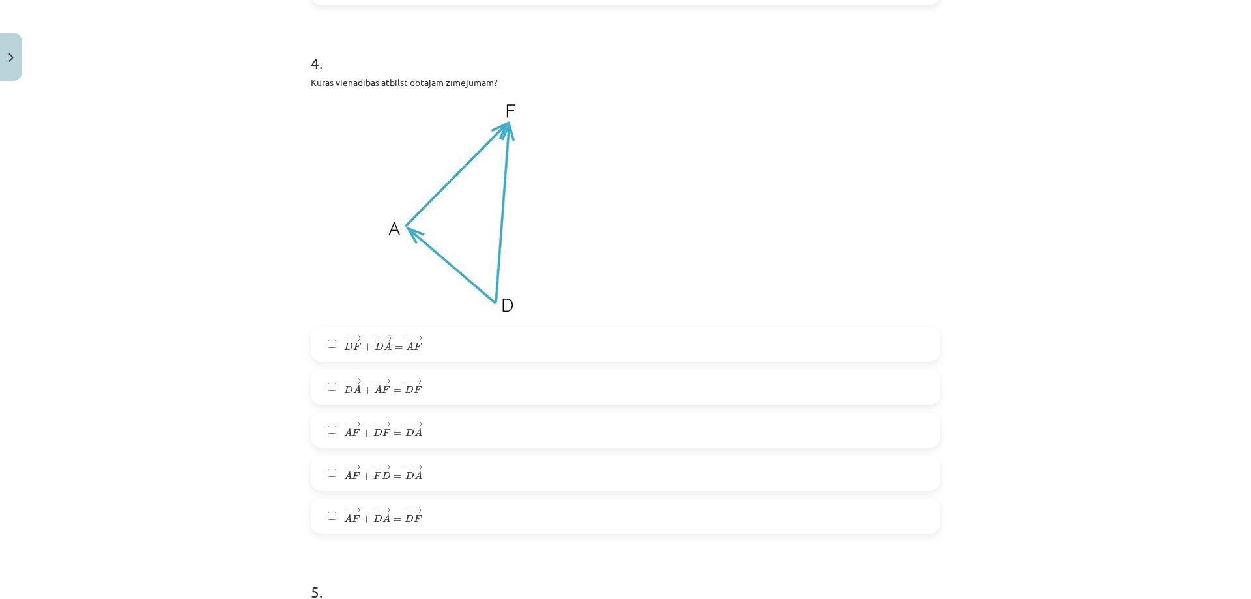
scroll to position [1695, 0]
click at [435, 378] on label "− − → D A + − − → A F = − − → D F D A → + A F → = D F →" at bounding box center [625, 386] width 627 height 33
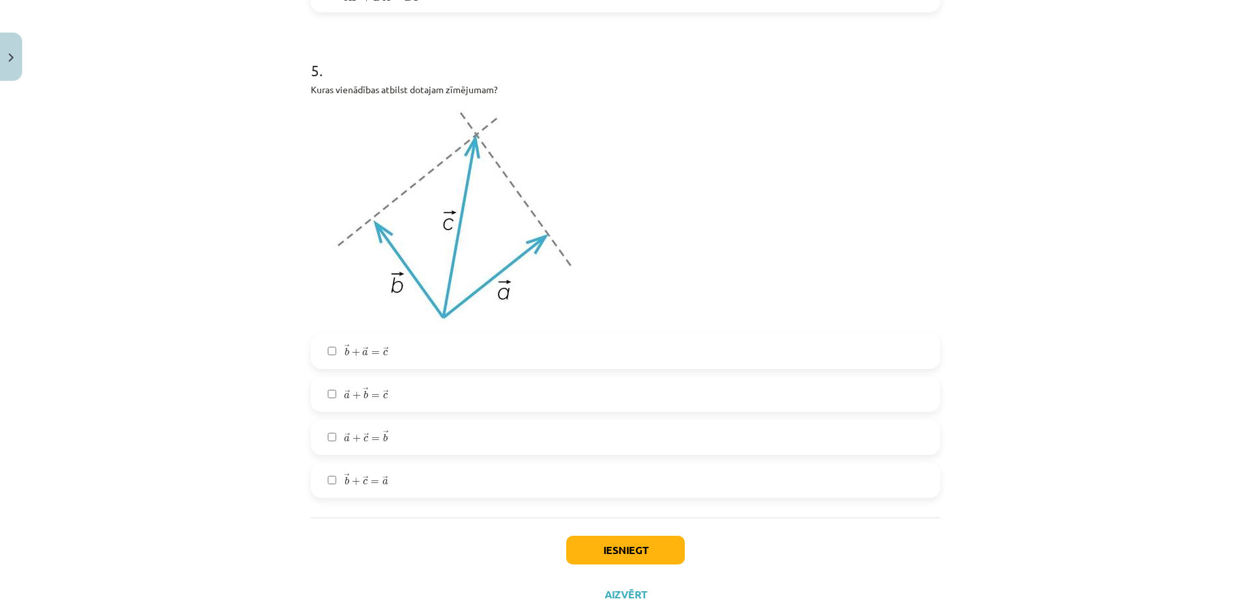
scroll to position [2216, 0]
click at [401, 433] on label "→ a + → c = → b a → + c → = b →" at bounding box center [625, 436] width 627 height 33
click at [619, 550] on button "Iesniegt" at bounding box center [625, 549] width 119 height 29
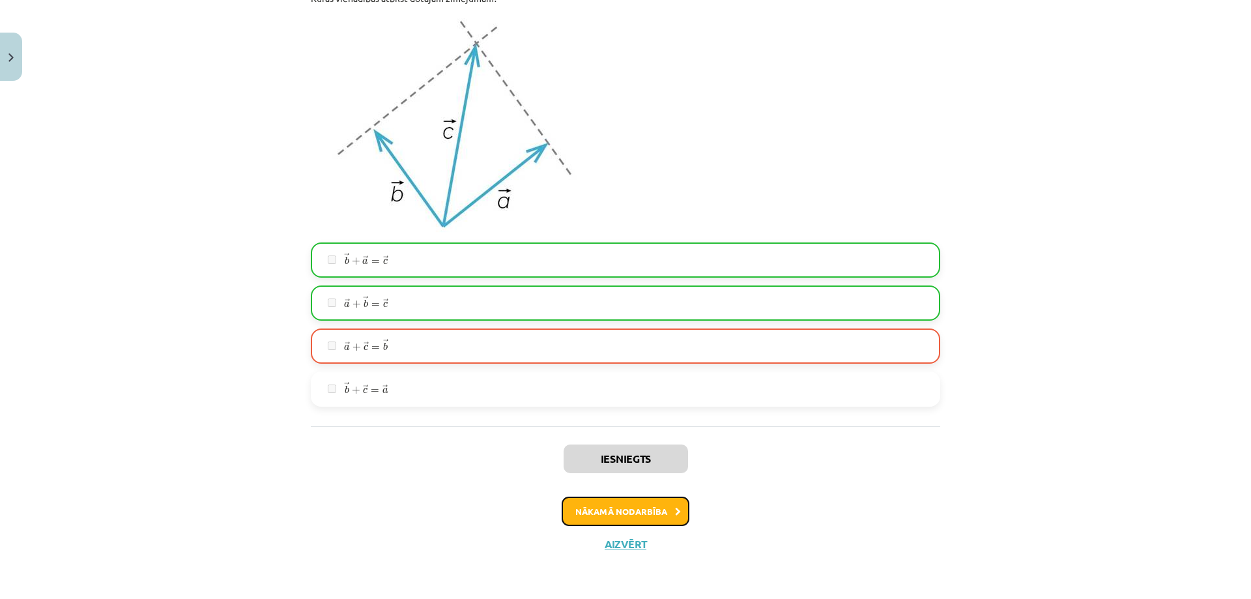
click at [650, 509] on button "Nākamā nodarbība" at bounding box center [626, 512] width 128 height 30
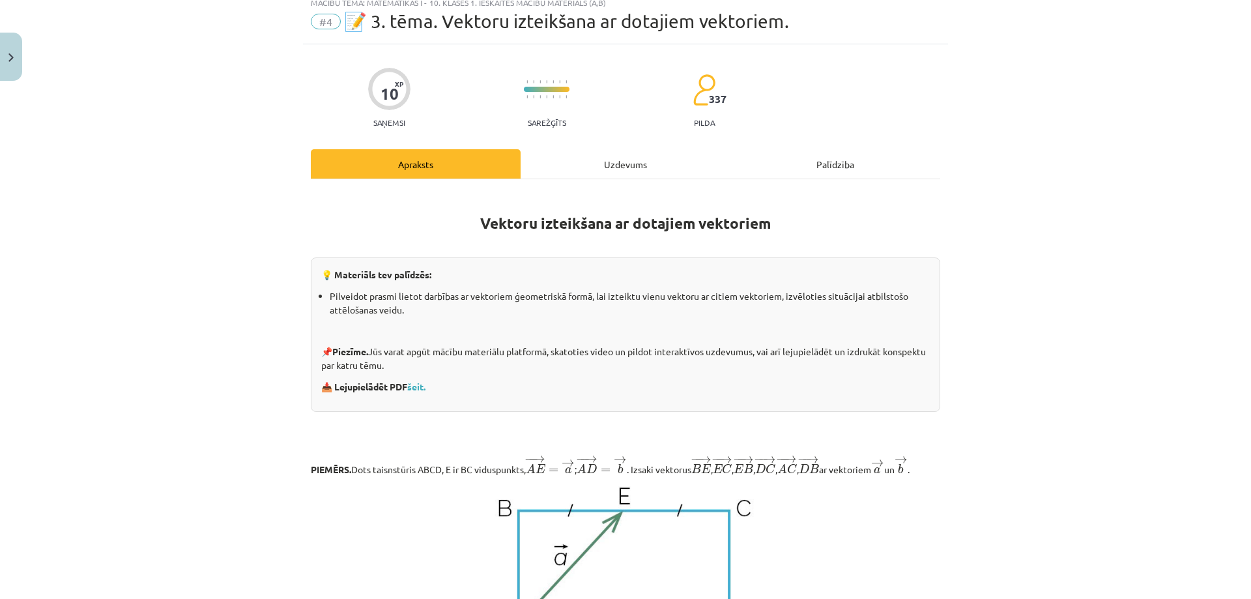
scroll to position [33, 0]
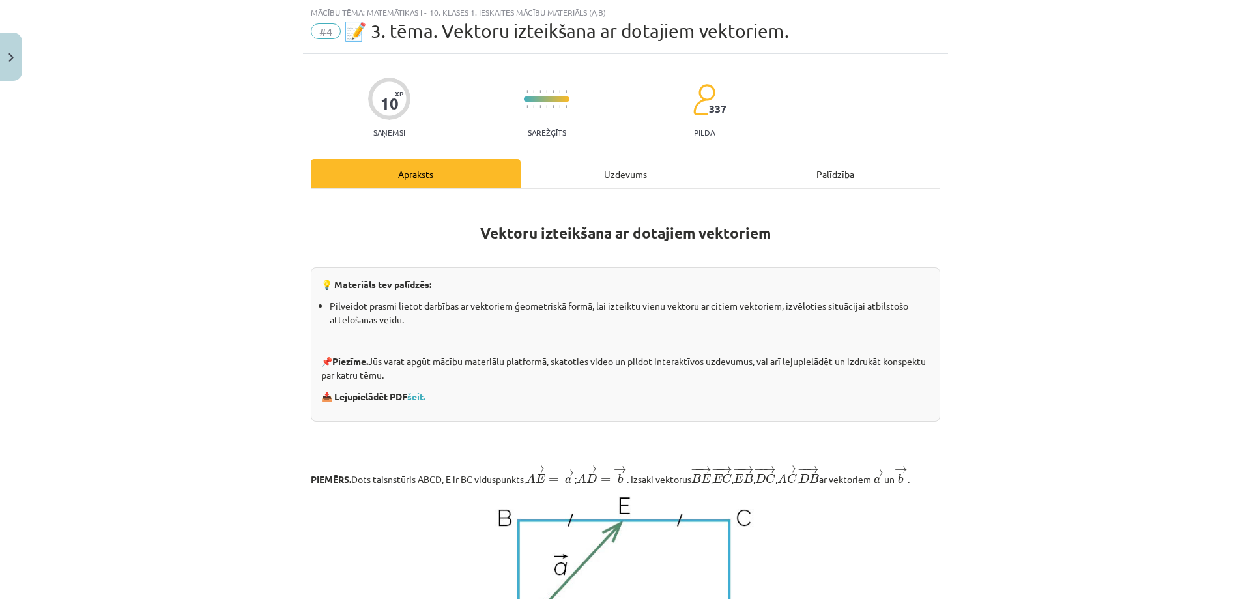
click at [609, 166] on div "Uzdevums" at bounding box center [626, 173] width 210 height 29
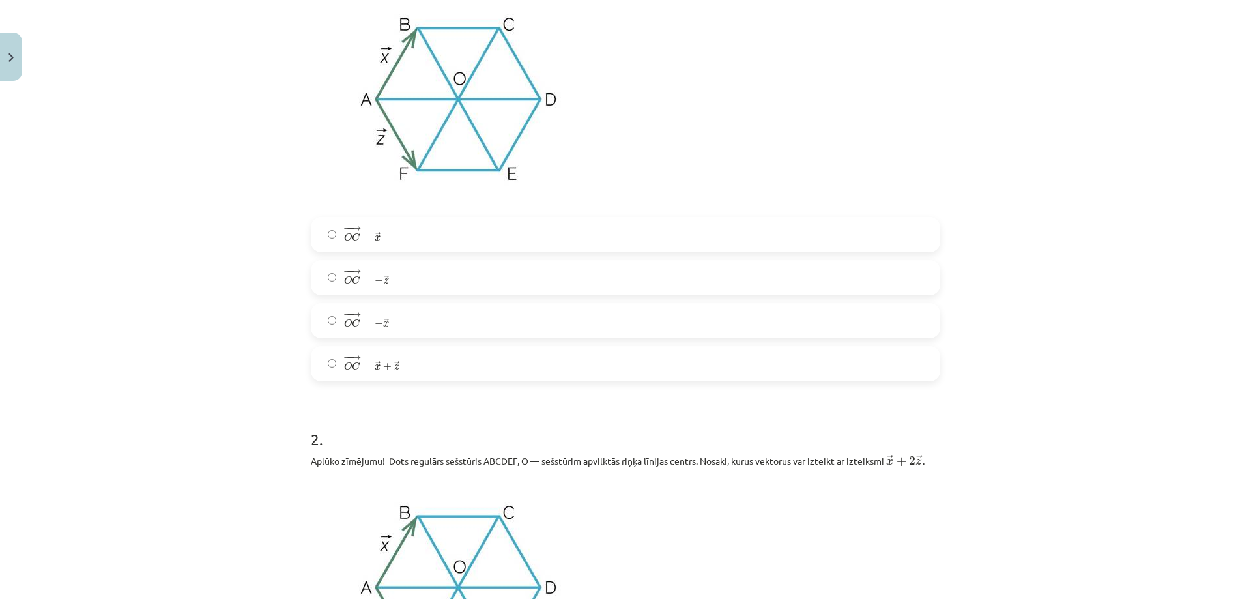
scroll to position [228, 0]
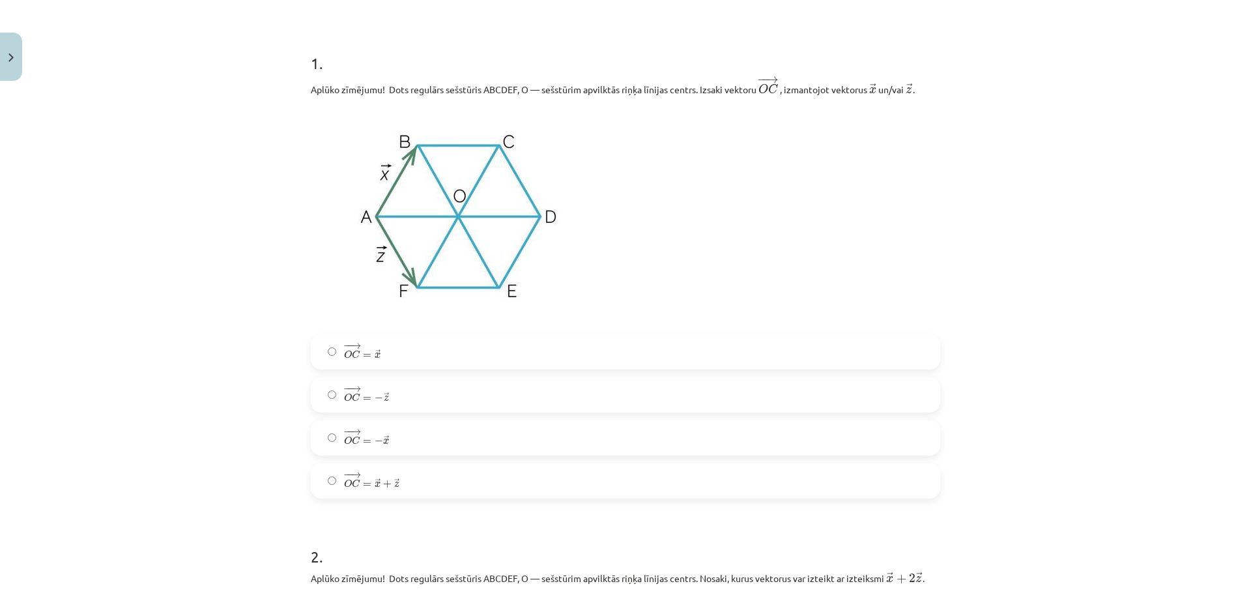
click at [405, 388] on label "− − → O C = − → z O C → = − z →" at bounding box center [625, 395] width 627 height 33
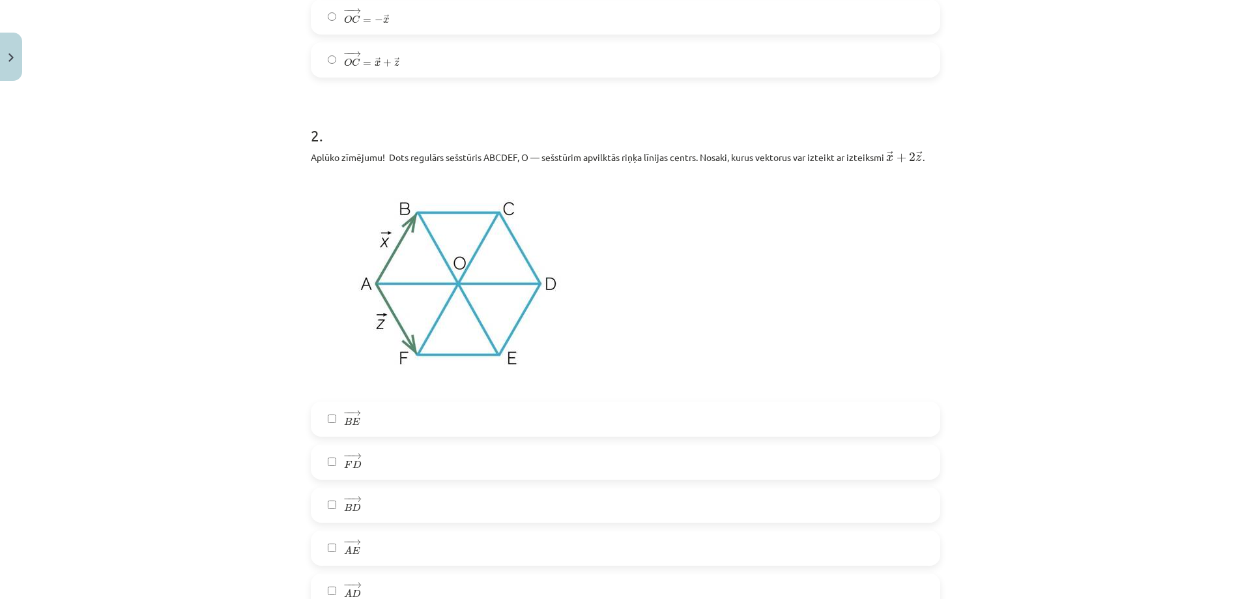
scroll to position [619, 0]
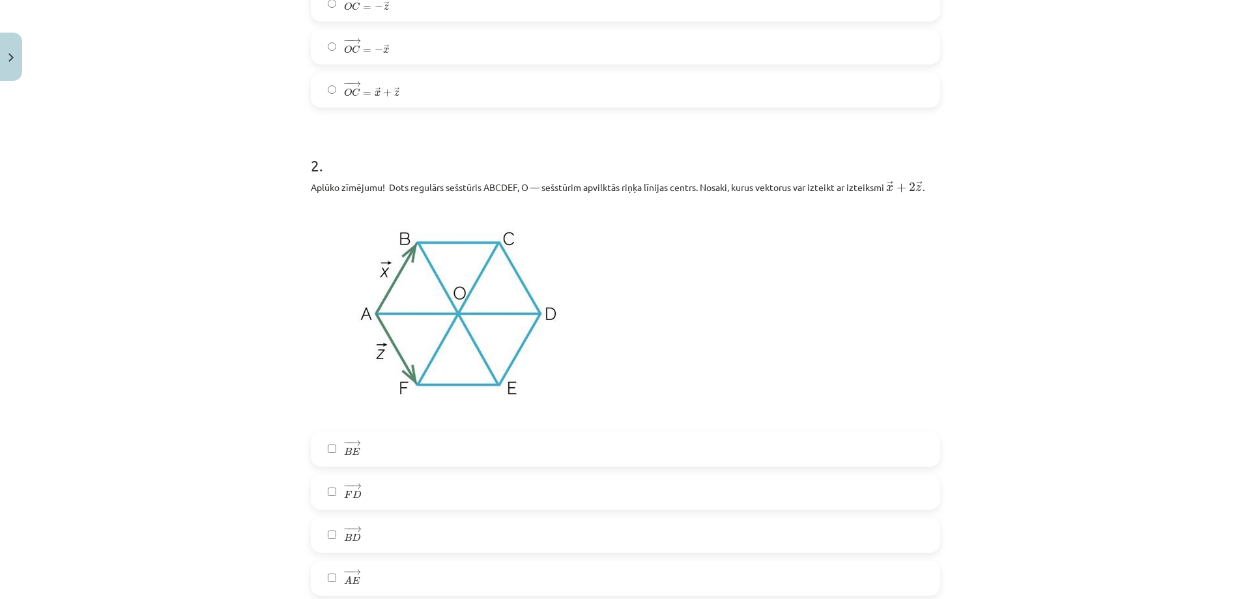
click at [379, 448] on label "− − → B E B E →" at bounding box center [625, 449] width 627 height 33
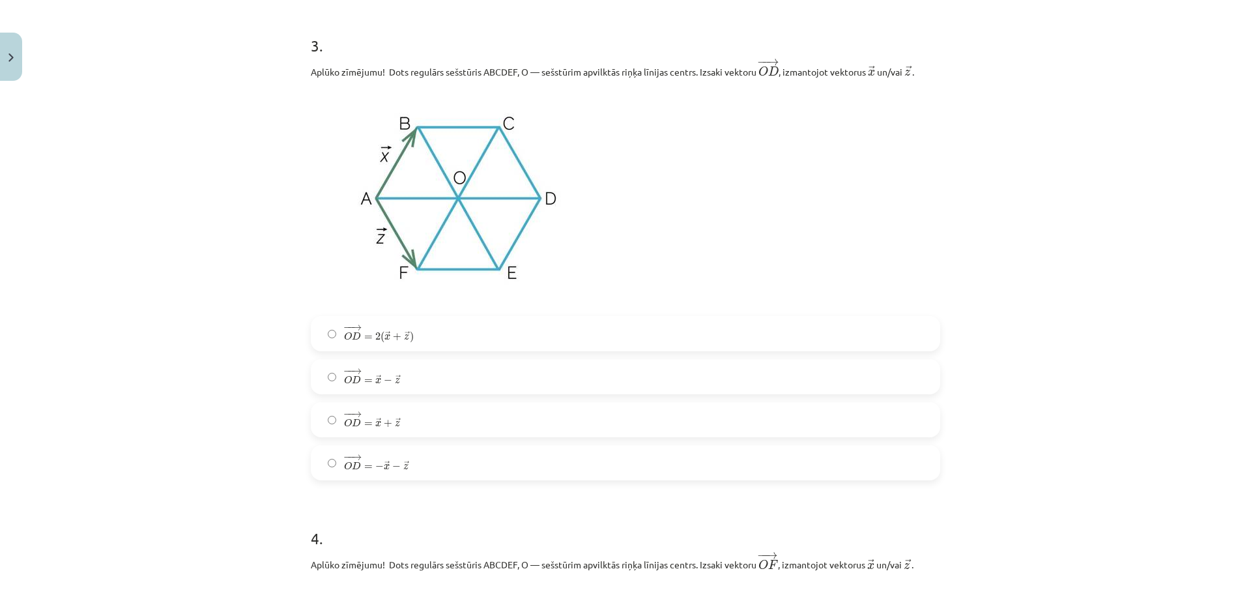
scroll to position [1271, 0]
click at [426, 464] on label "− − → O D = − → x − → z O D → = − x → − z →" at bounding box center [625, 462] width 627 height 33
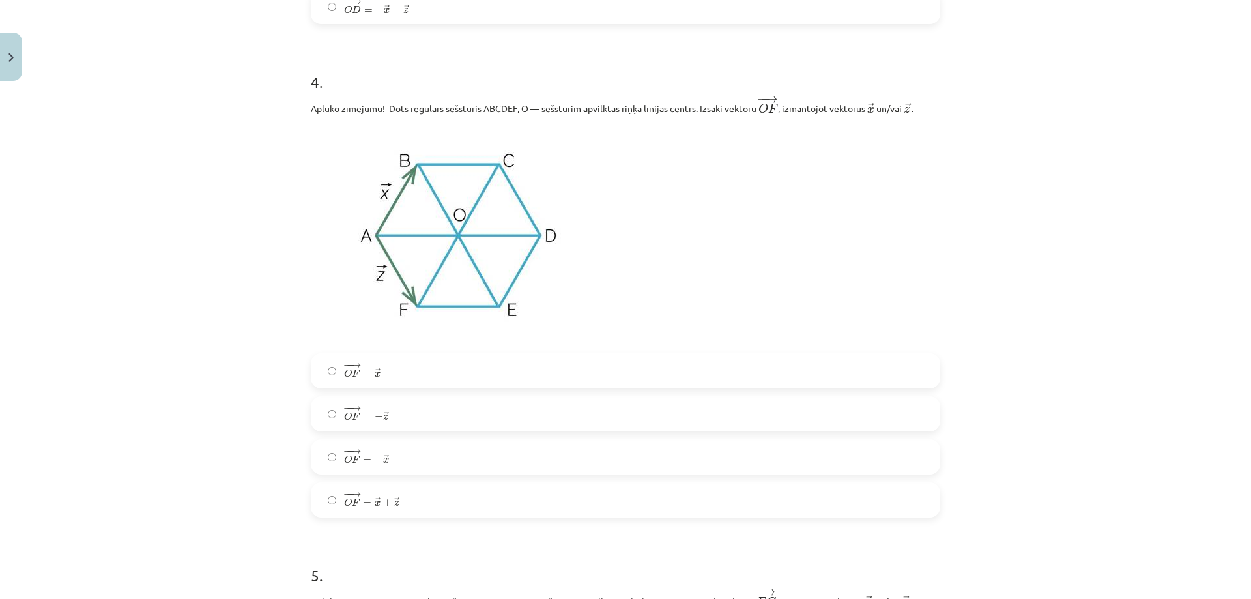
scroll to position [1727, 0]
click at [437, 502] on label "− − → O F = → x + → z O F → = x → + z →" at bounding box center [625, 499] width 627 height 33
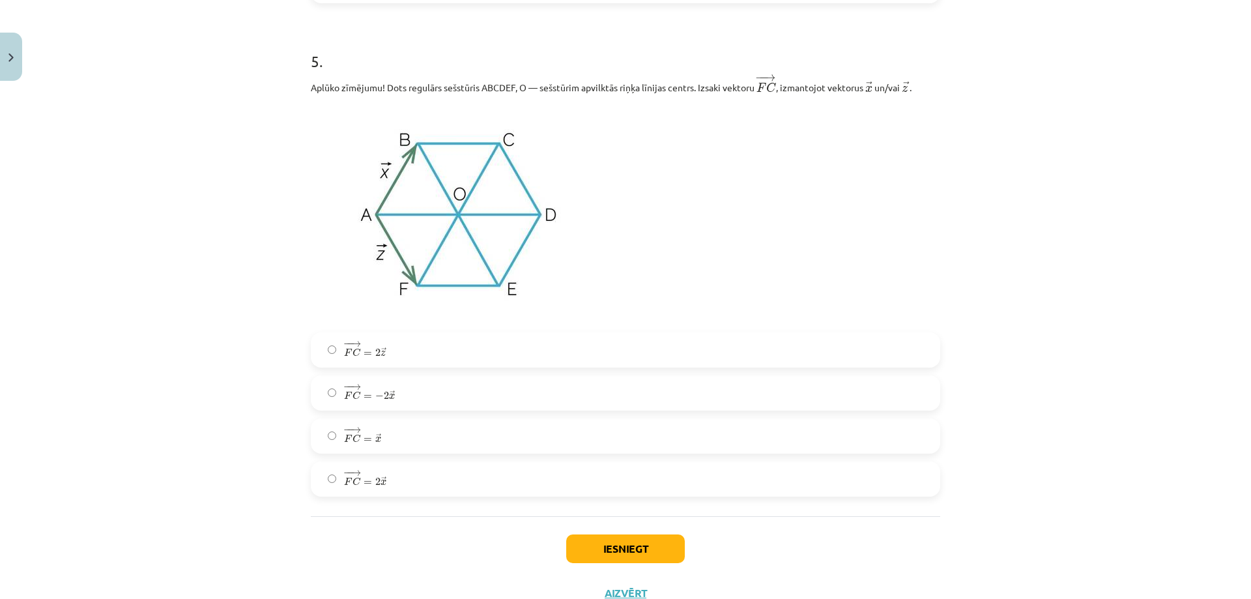
scroll to position [2249, 0]
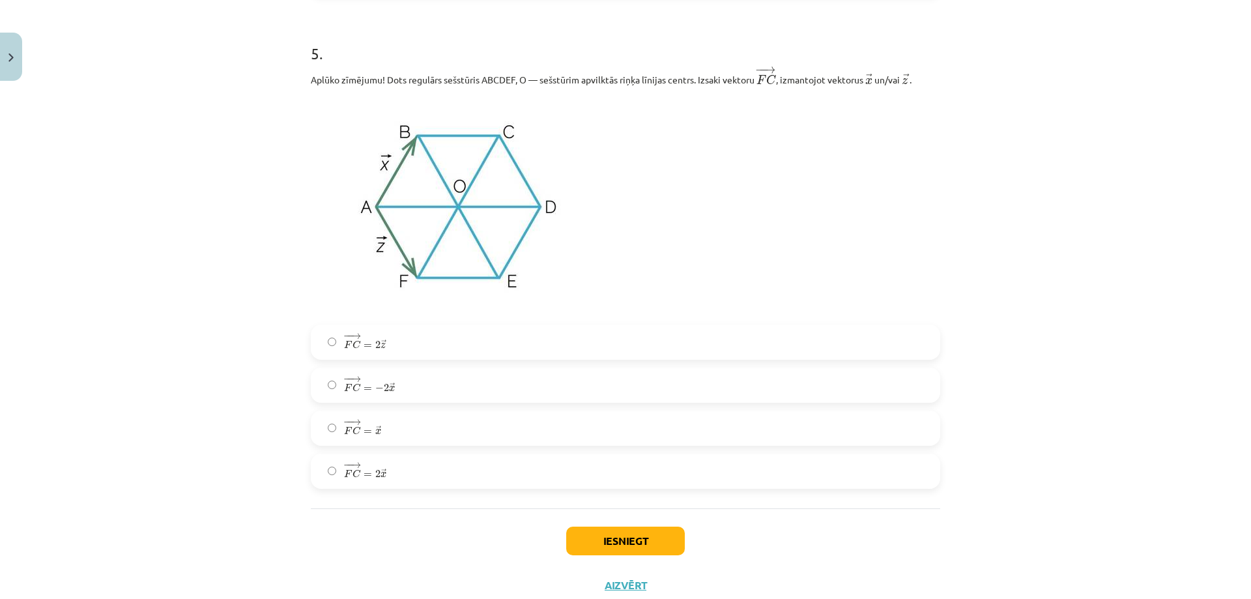
click at [438, 344] on label "− − → F C = 2 → z F C → = 2 z →" at bounding box center [625, 342] width 627 height 33
click at [590, 546] on button "Iesniegt" at bounding box center [625, 541] width 119 height 29
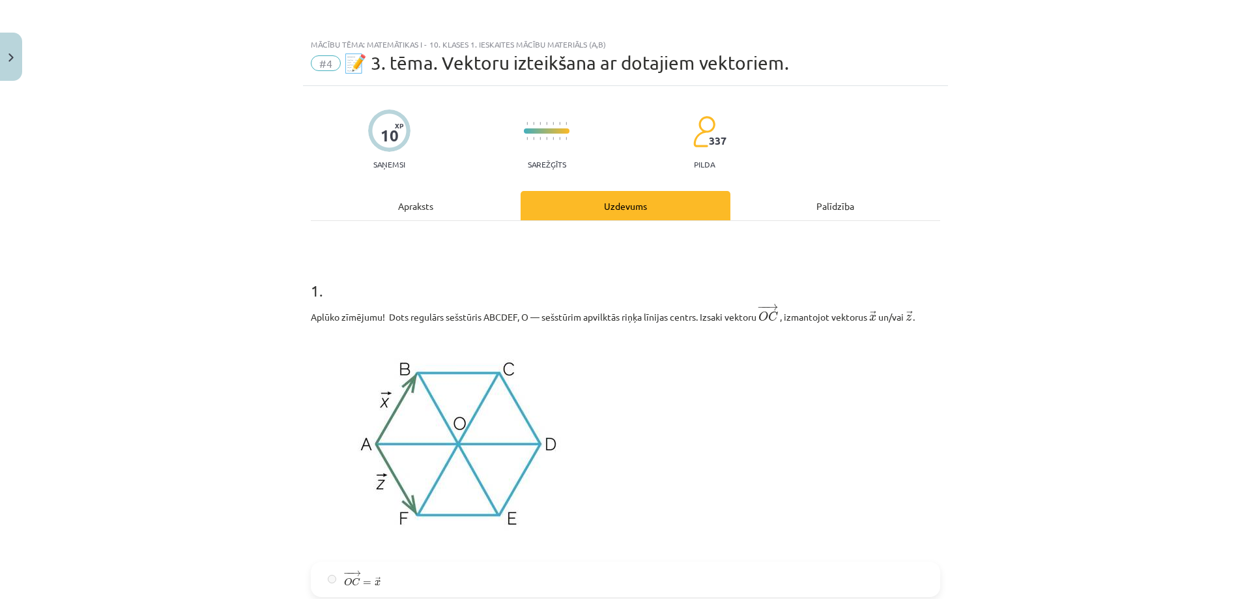
scroll to position [0, 0]
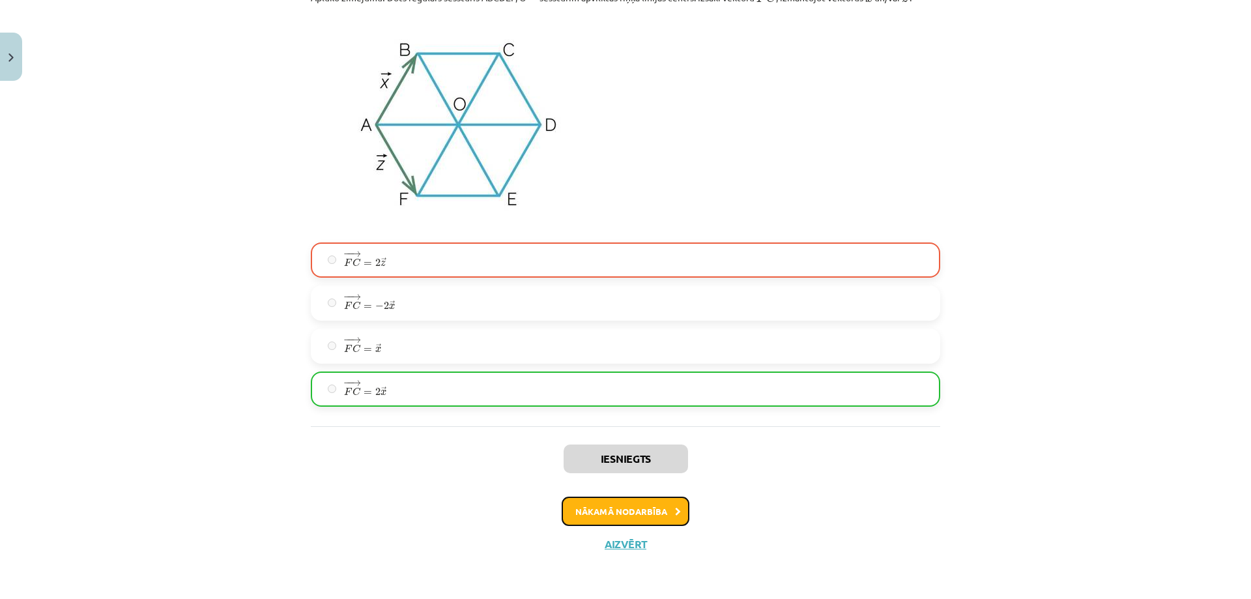
click at [617, 512] on button "Nākamā nodarbība" at bounding box center [626, 512] width 128 height 30
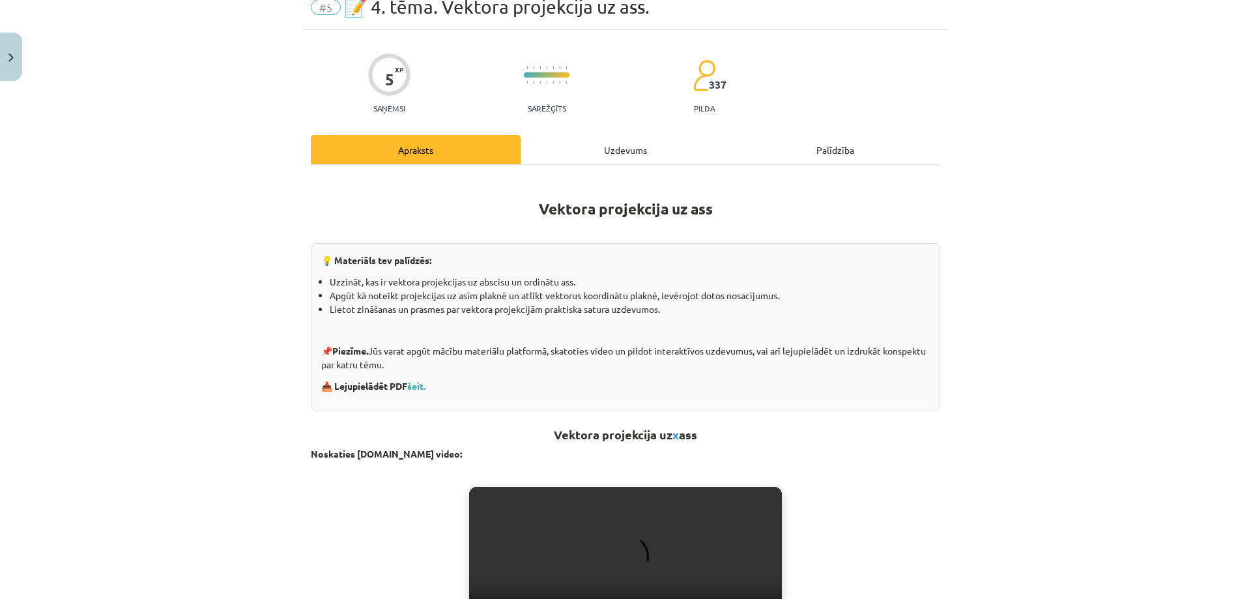
scroll to position [33, 0]
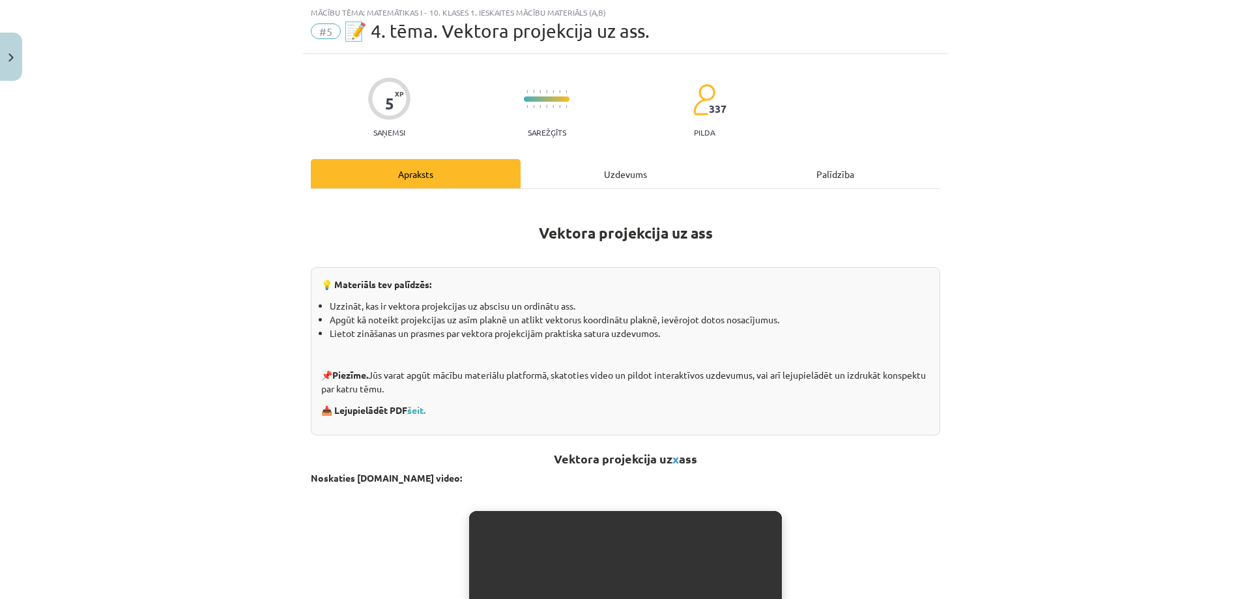
click at [584, 171] on div "Uzdevums" at bounding box center [626, 173] width 210 height 29
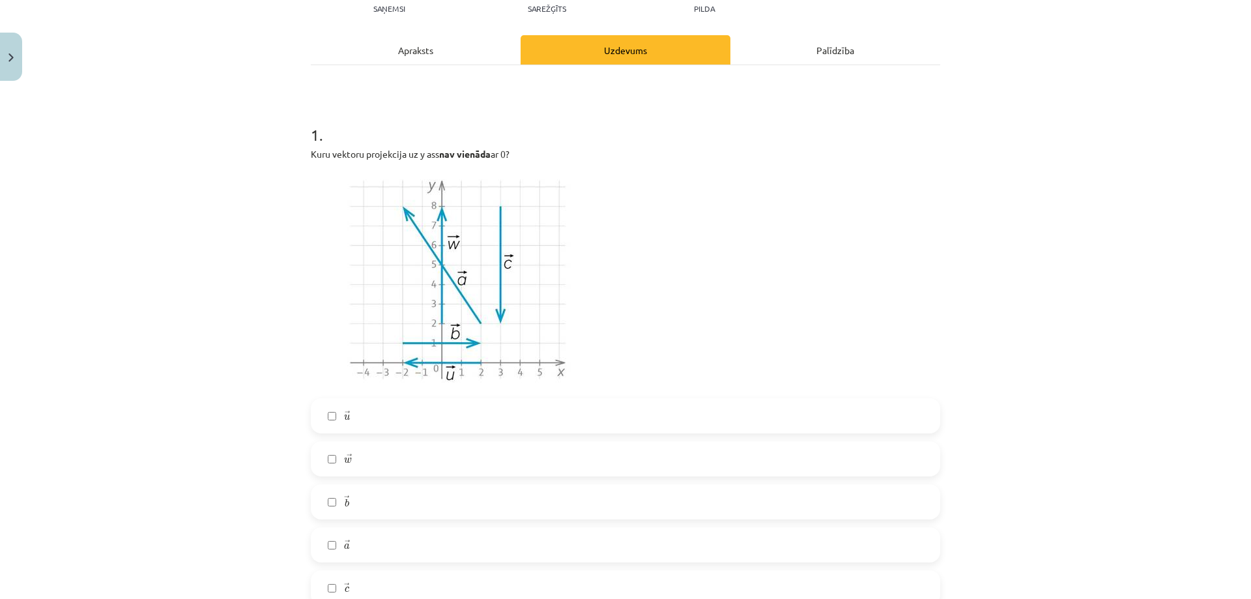
scroll to position [228, 0]
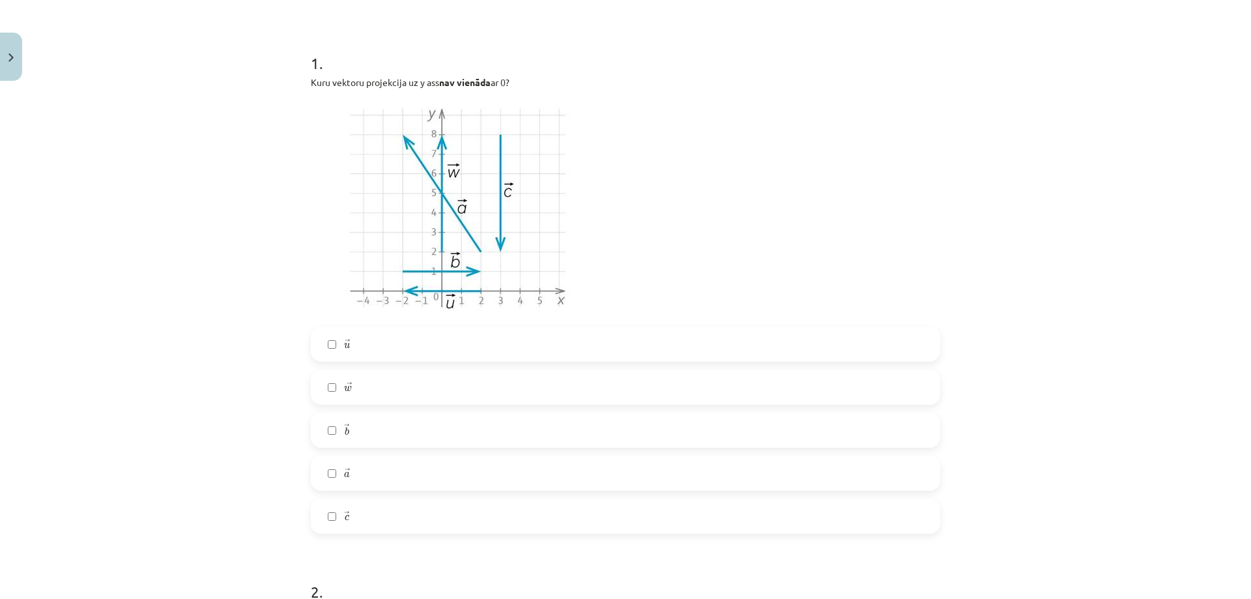
click at [411, 471] on label "→ a a →" at bounding box center [625, 473] width 627 height 33
click at [420, 516] on label "→ c c →" at bounding box center [625, 516] width 627 height 33
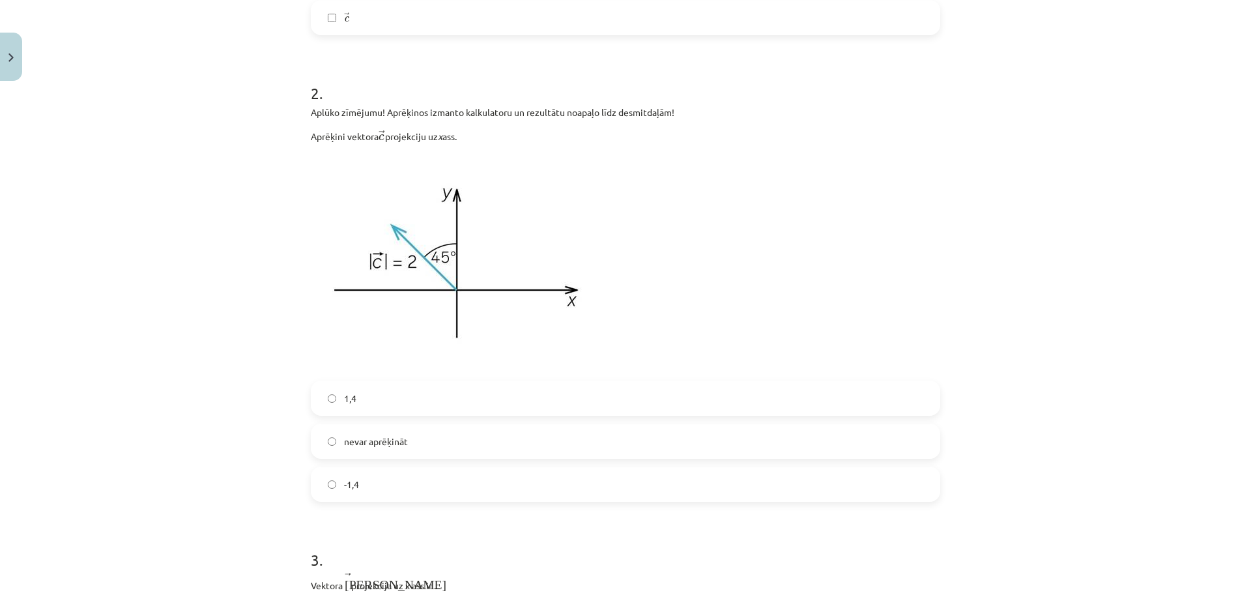
scroll to position [750, 0]
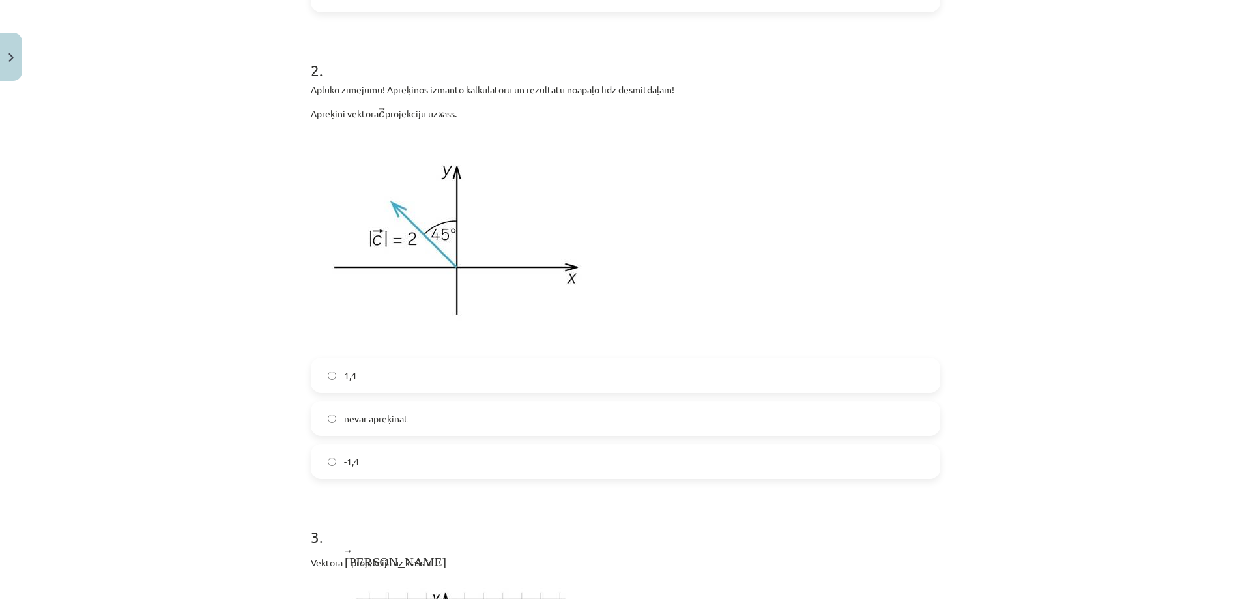
click at [452, 372] on label "1,4" at bounding box center [625, 375] width 627 height 33
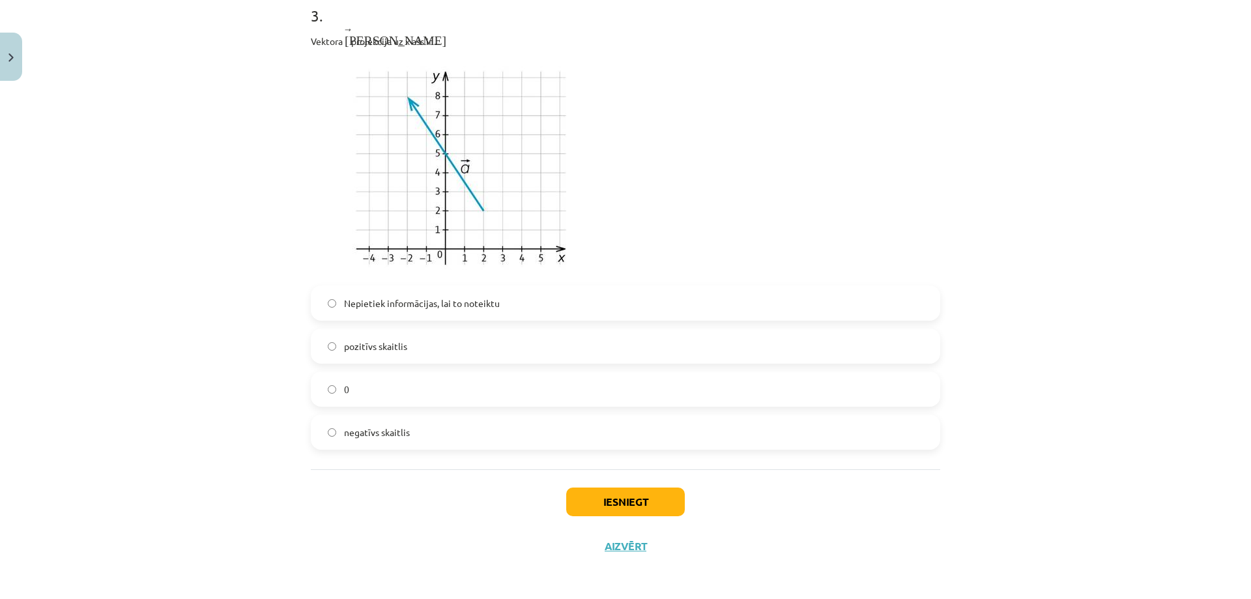
scroll to position [1206, 0]
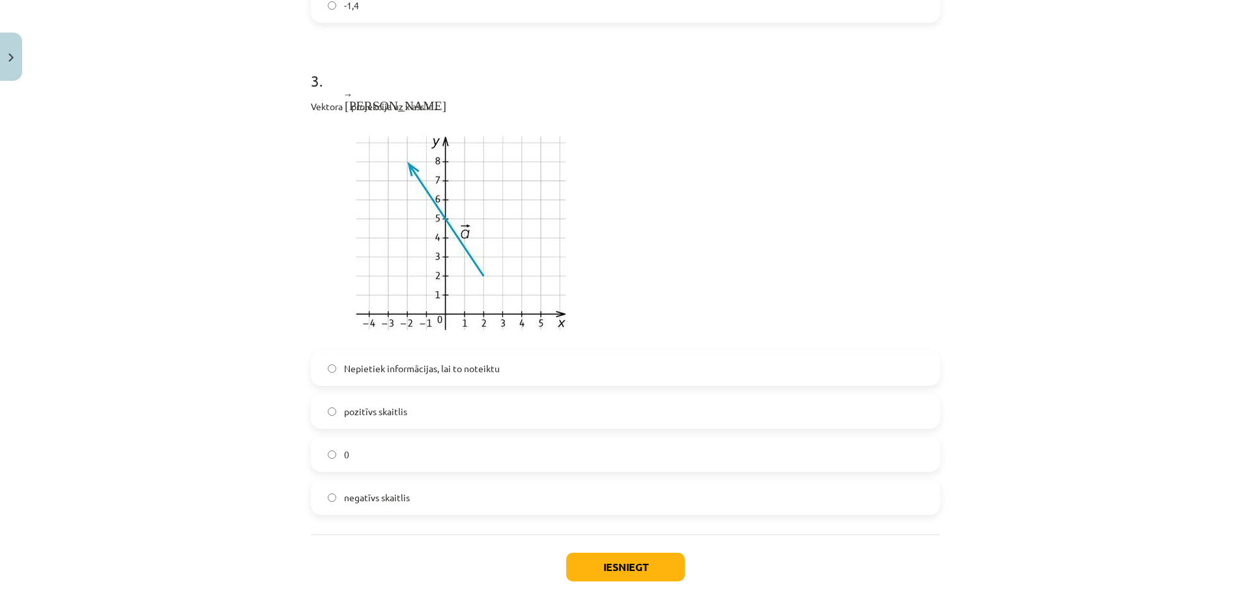
click at [419, 496] on label "negatīvs skaitlis" at bounding box center [625, 497] width 627 height 33
click at [596, 563] on button "Iesniegt" at bounding box center [625, 567] width 119 height 29
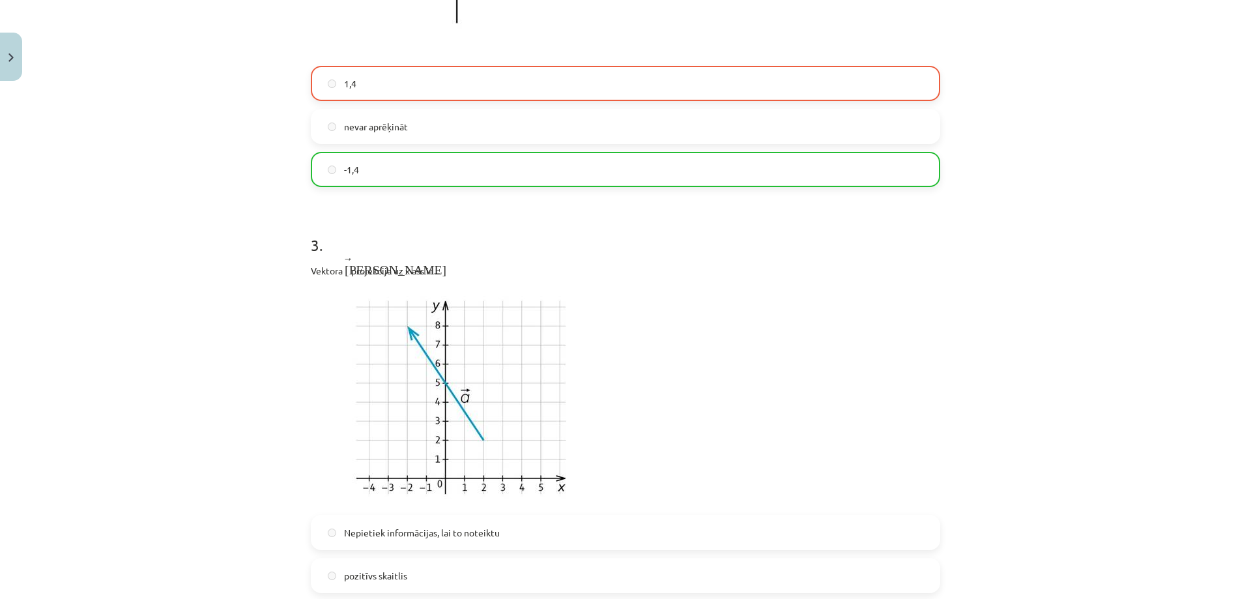
scroll to position [1077, 0]
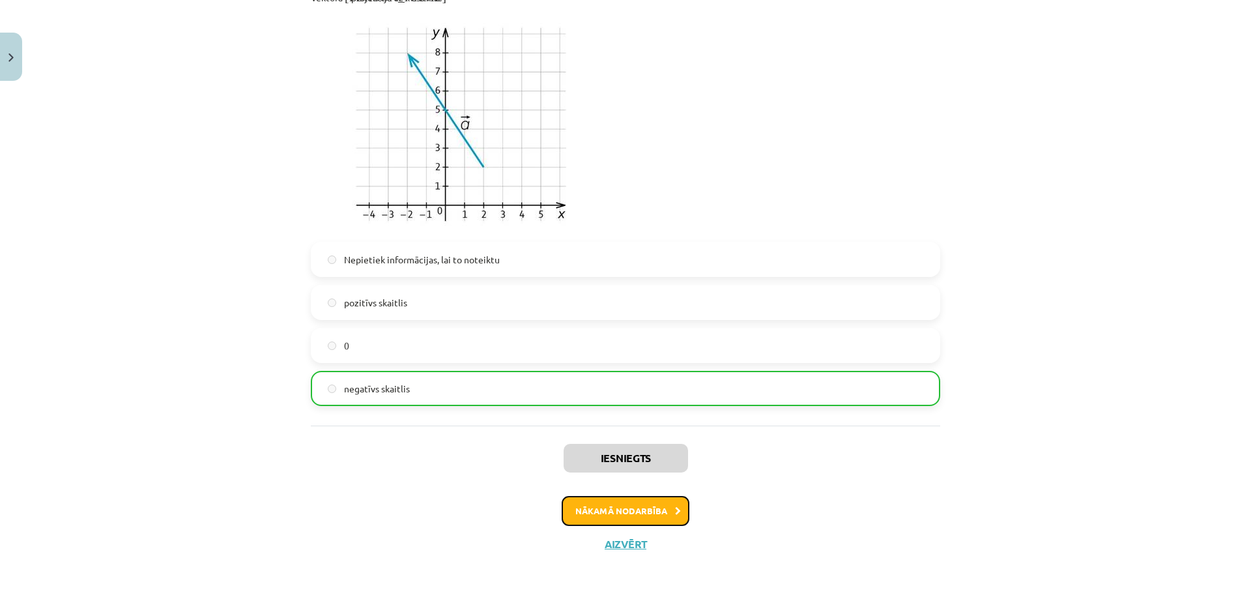
click at [622, 510] on button "Nākamā nodarbība" at bounding box center [626, 511] width 128 height 30
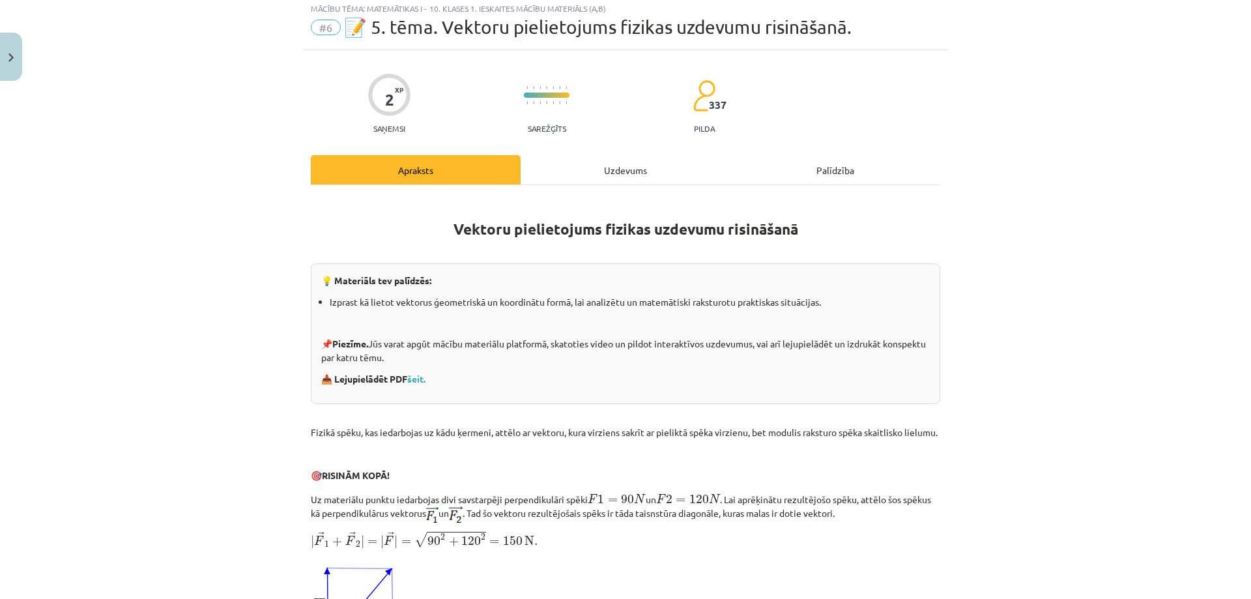
scroll to position [33, 0]
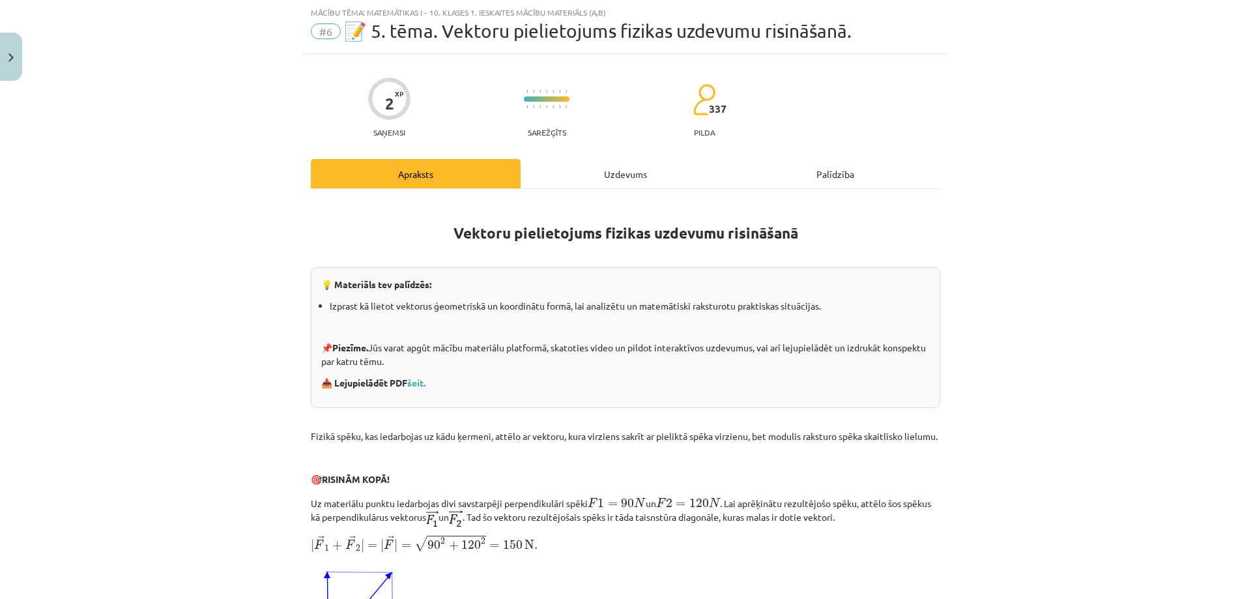
click at [606, 182] on div "Uzdevums" at bounding box center [626, 173] width 210 height 29
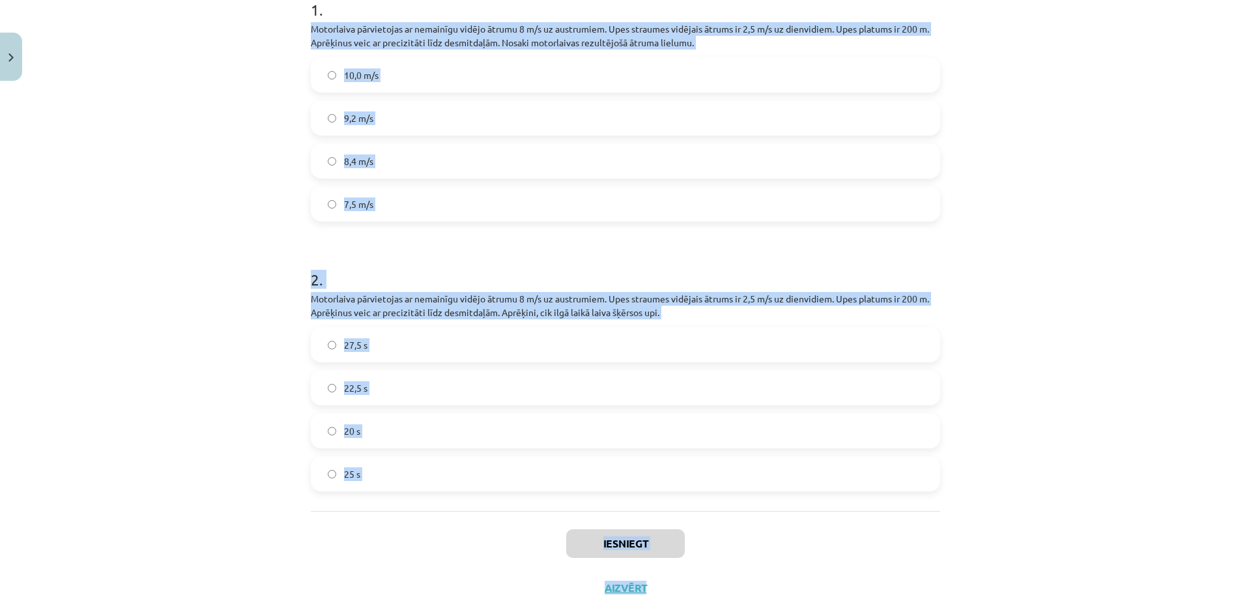
scroll to position [325, 0]
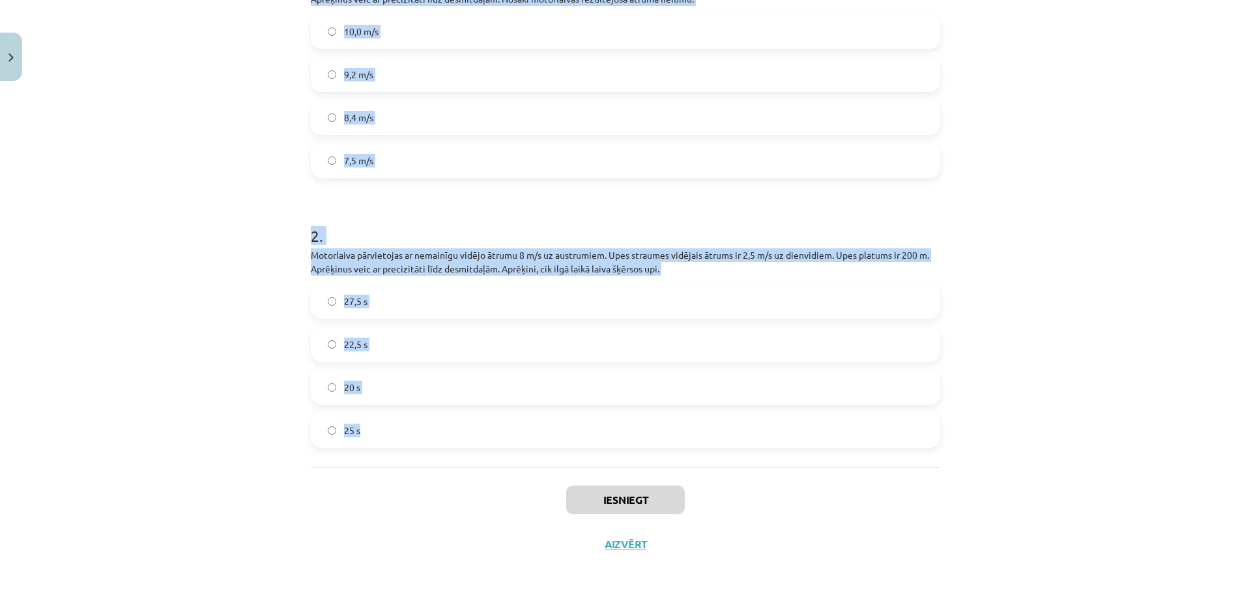
drag, startPoint x: 305, startPoint y: 142, endPoint x: 713, endPoint y: 390, distance: 477.3
click at [882, 426] on div "2 XP Saņemsi Sarežģīts 337 pilda Apraksts Uzdevums Palīdzība 1 . Motorlaiva pār…" at bounding box center [625, 163] width 645 height 805
copy form "Motorlaiva pārvietojas ar nemainīgu vidējo ātrumu 8 m/s uz austrumiem. Upes str…"
click at [207, 184] on div "Mācību tēma: Matemātikas i - 10. klases 1. ieskaites mācību materiāls (a,b) #6 …" at bounding box center [625, 299] width 1251 height 599
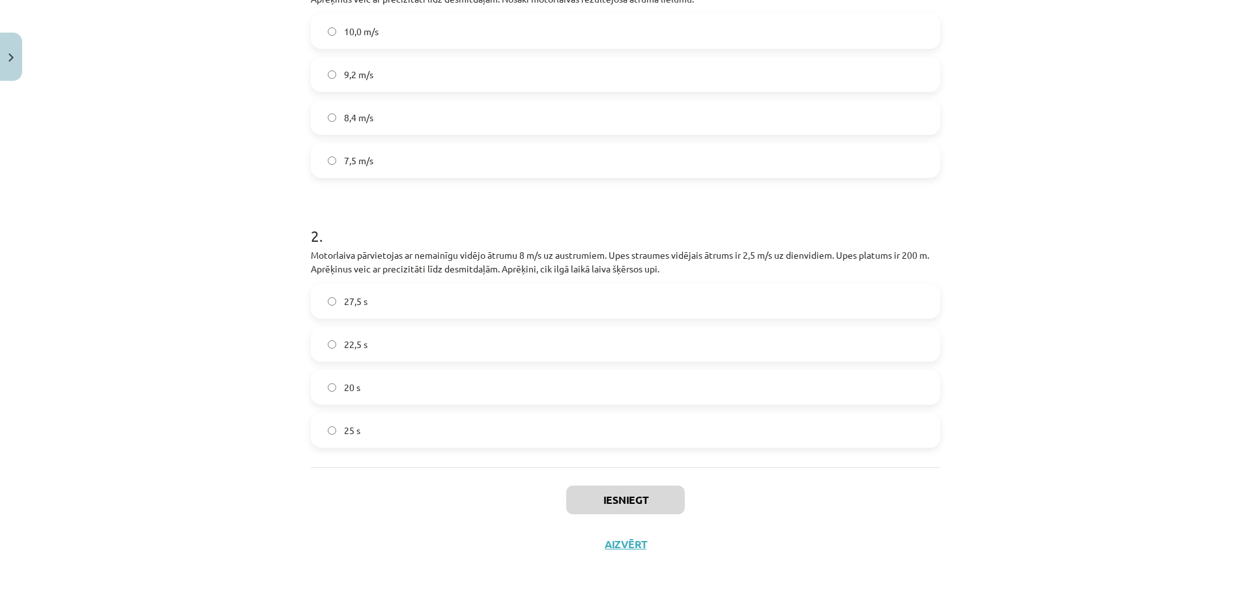
click at [379, 113] on label "8,4 m/s" at bounding box center [625, 117] width 627 height 33
click at [368, 423] on label "25 s" at bounding box center [625, 430] width 627 height 33
click at [639, 500] on button "Iesniegt" at bounding box center [625, 500] width 119 height 29
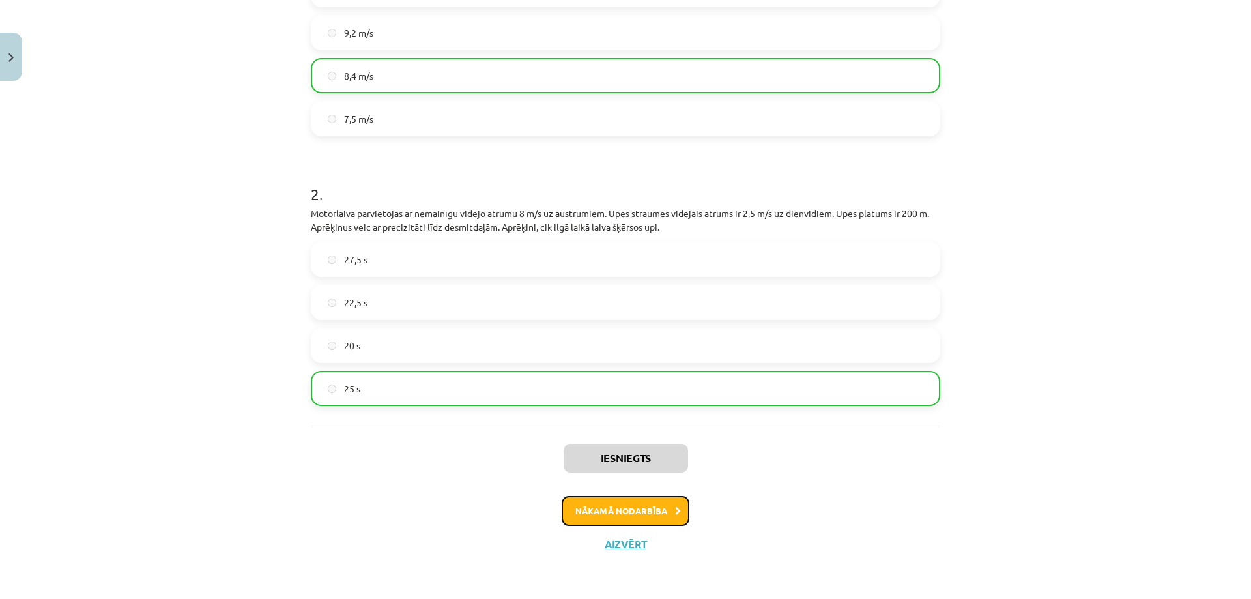
click at [650, 506] on button "Nākamā nodarbība" at bounding box center [626, 511] width 128 height 30
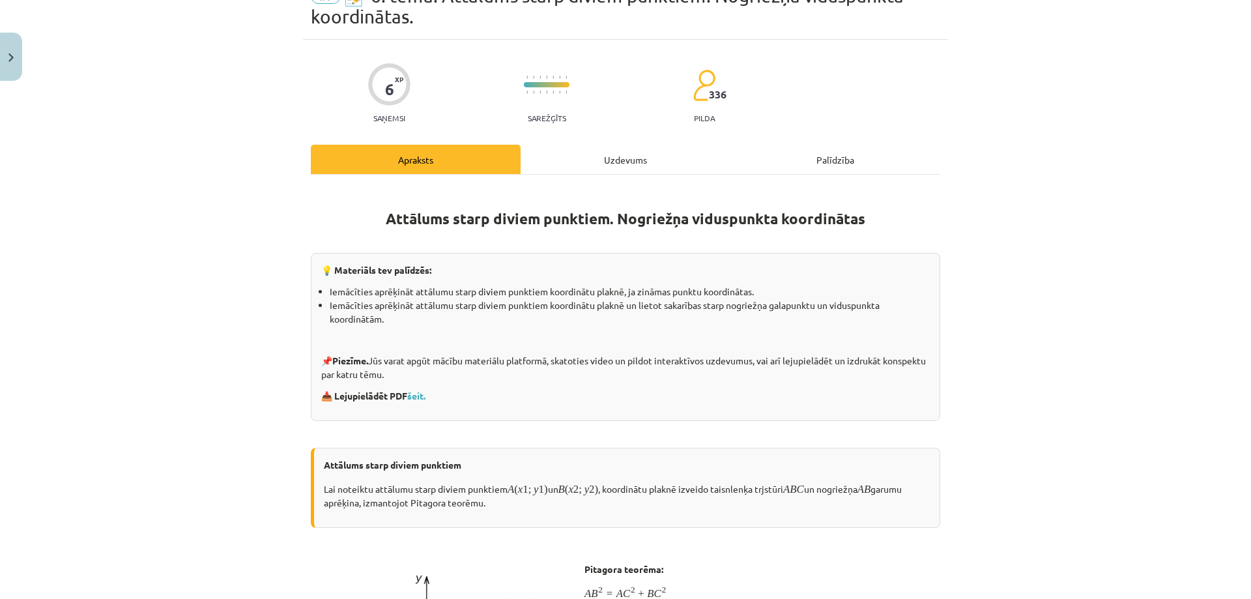
scroll to position [33, 0]
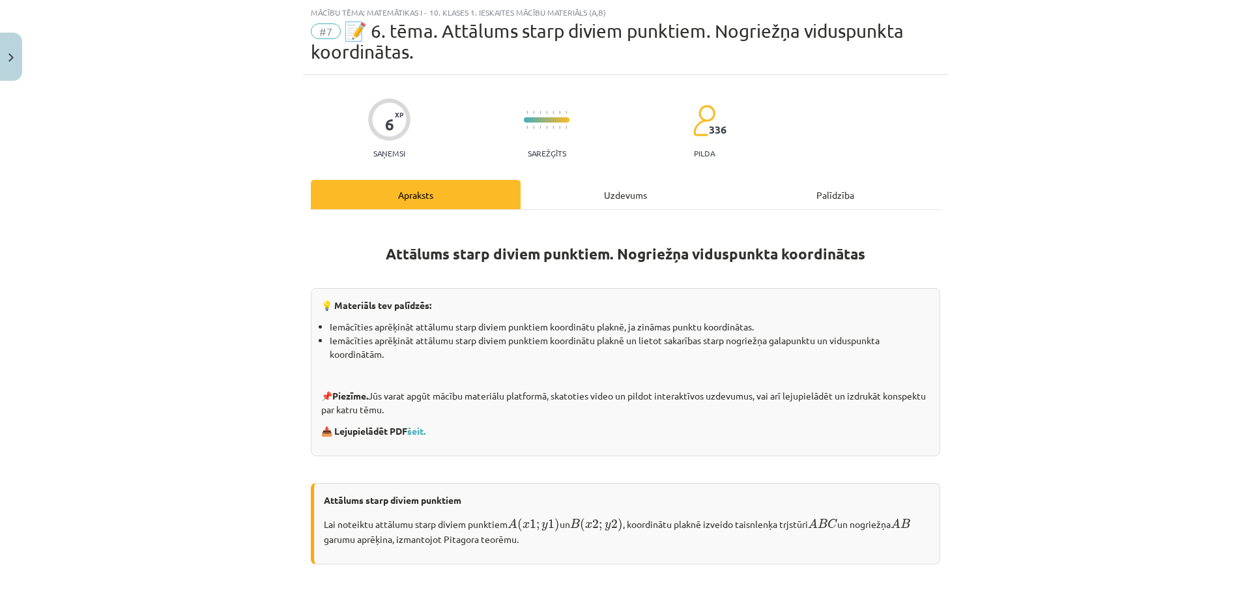
click at [573, 197] on div "Uzdevums" at bounding box center [626, 194] width 210 height 29
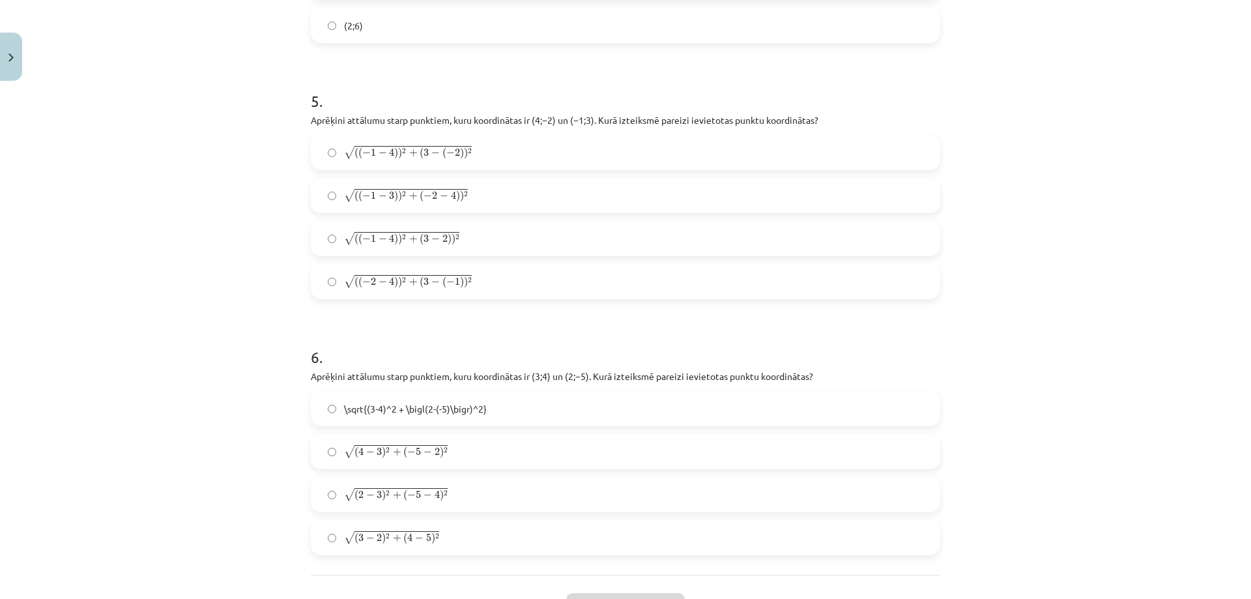
scroll to position [1802, 0]
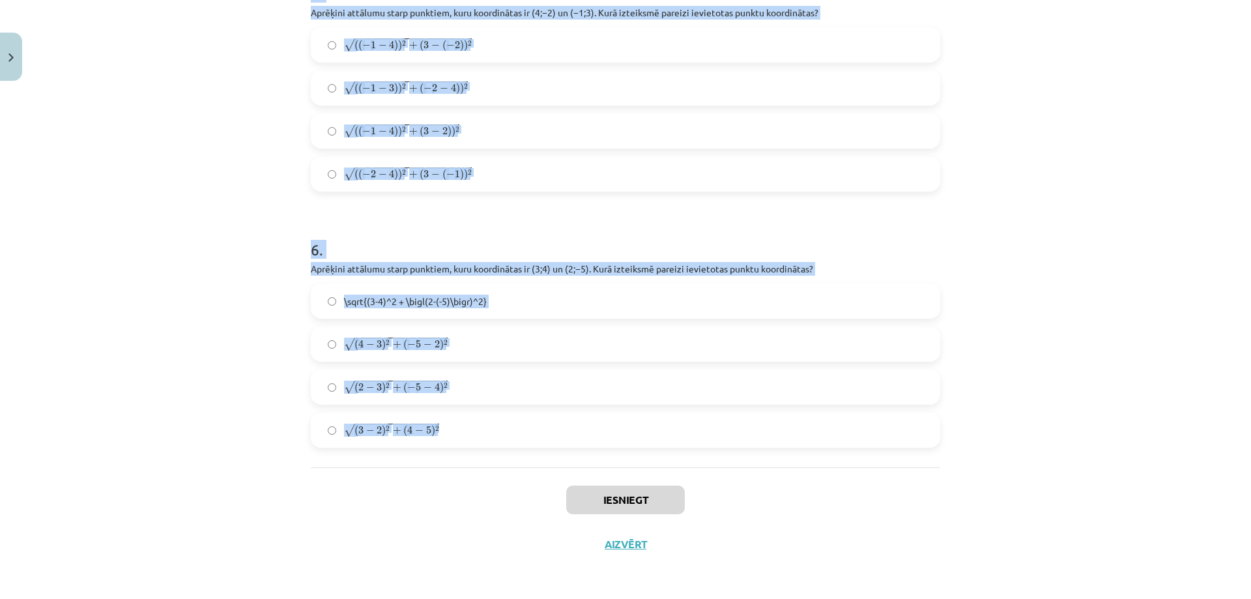
drag, startPoint x: 304, startPoint y: 100, endPoint x: 722, endPoint y: 393, distance: 510.1
copy form "Aprēķini attālumu starp punktiem ﻿C(−2;5)﻿ un ﻿M(4;−3)﻿. 14 8 12 10 2 . Aplūko …"
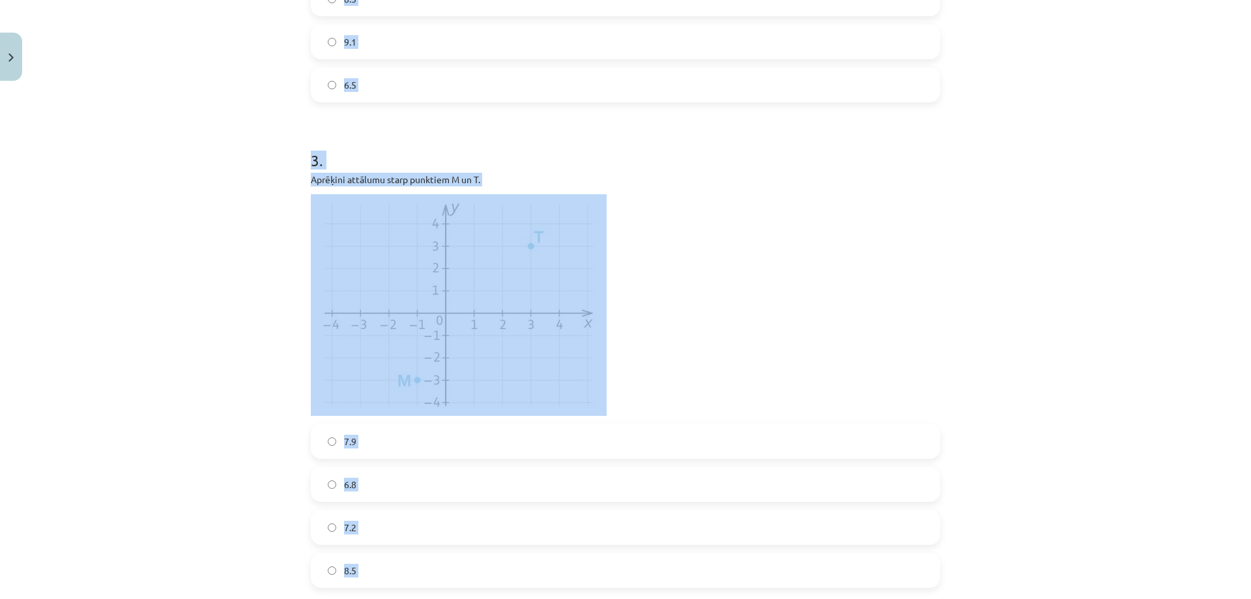
scroll to position [1020, 0]
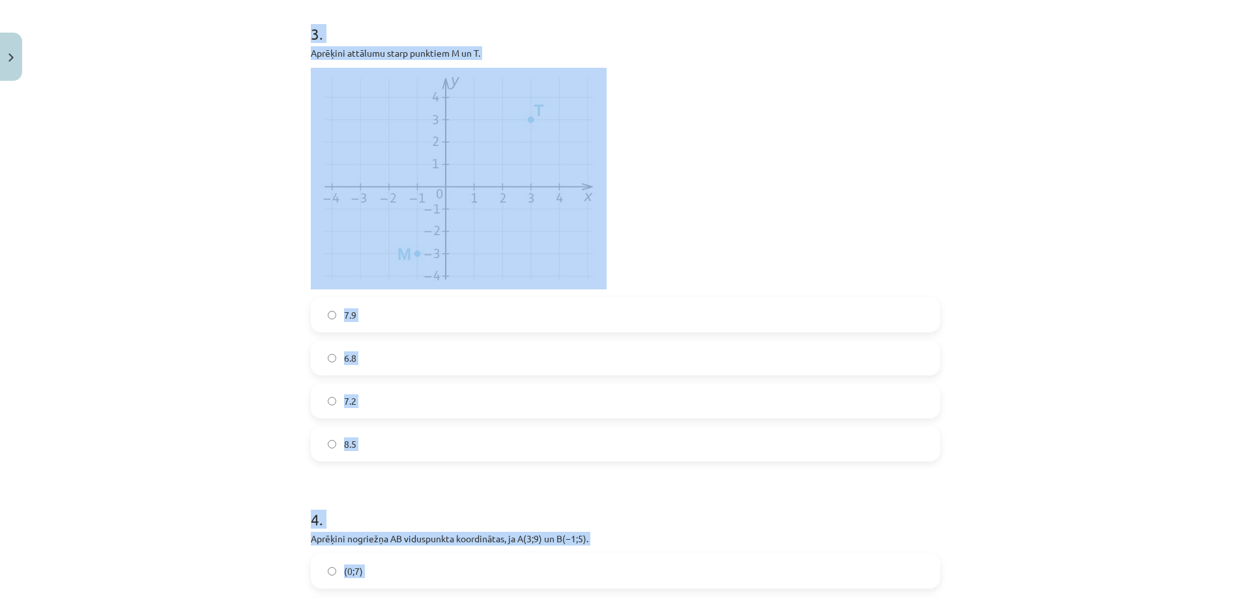
click at [113, 167] on div "Mācību tēma: Matemātikas i - 10. klases 1. ieskaites mācību materiāls (a,b) #7 …" at bounding box center [625, 299] width 1251 height 599
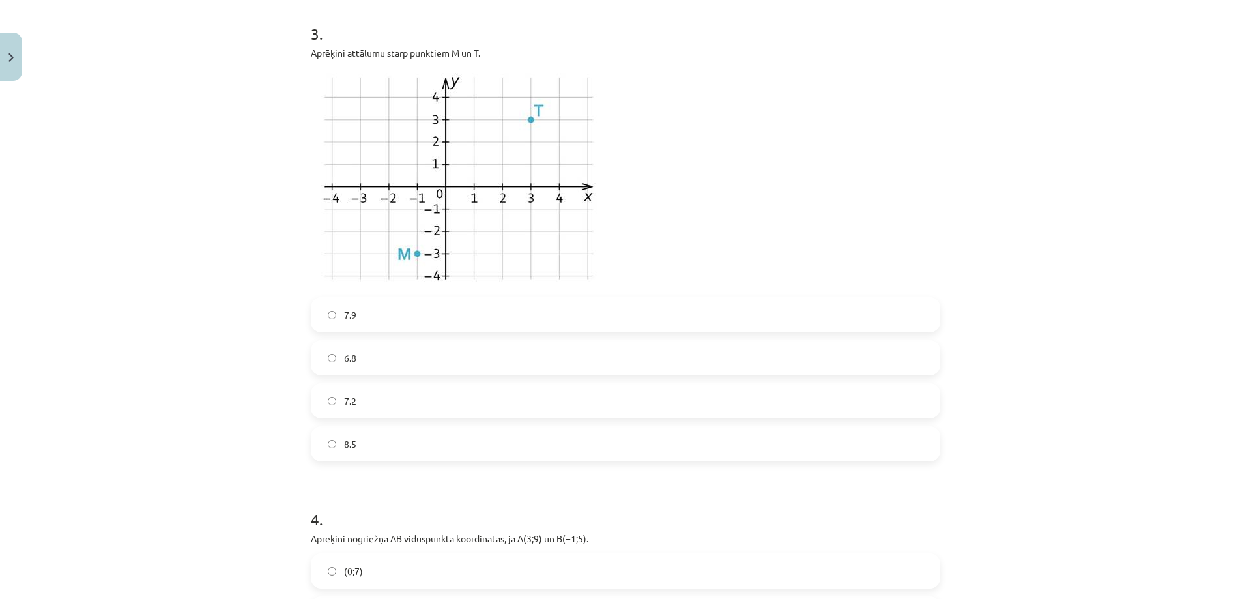
click at [374, 318] on label "7.9" at bounding box center [625, 315] width 627 height 33
click at [215, 284] on div "Mācību tēma: Matemātikas i - 10. klases 1. ieskaites mācību materiāls (a,b) #7 …" at bounding box center [625, 299] width 1251 height 599
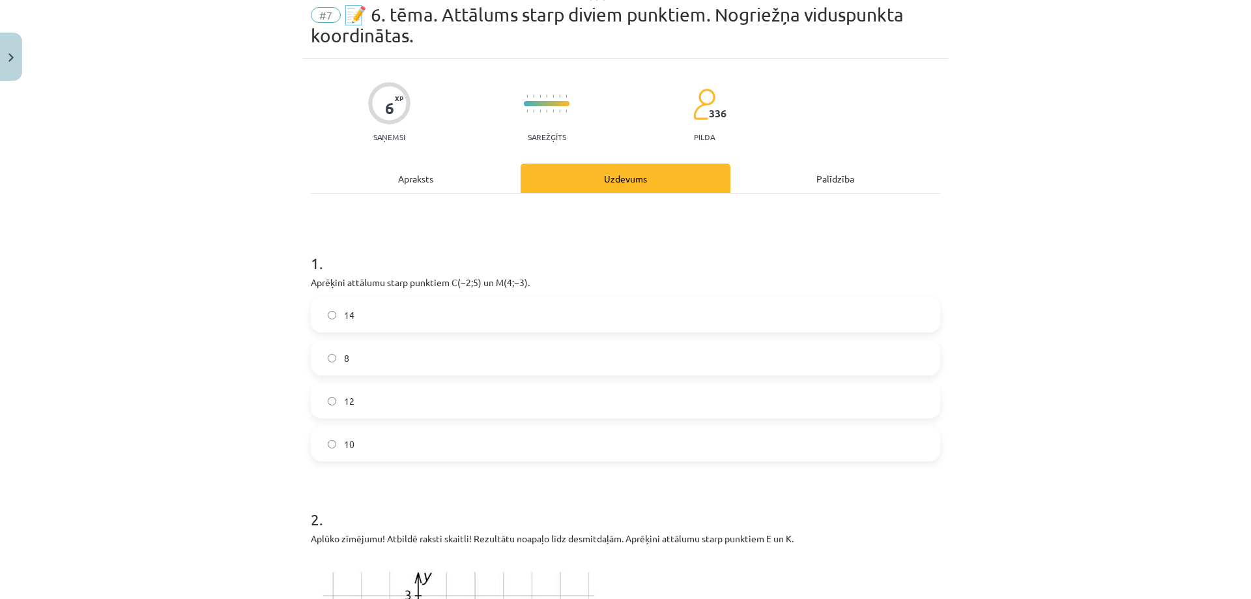
scroll to position [42, 0]
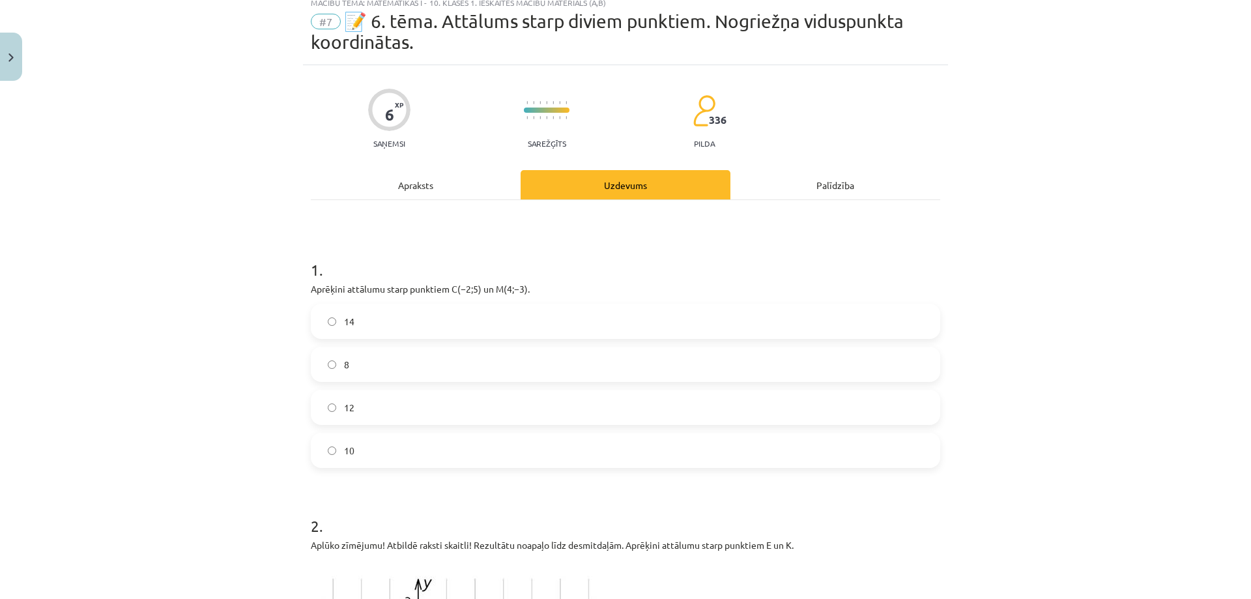
click at [382, 452] on label "10" at bounding box center [625, 450] width 627 height 33
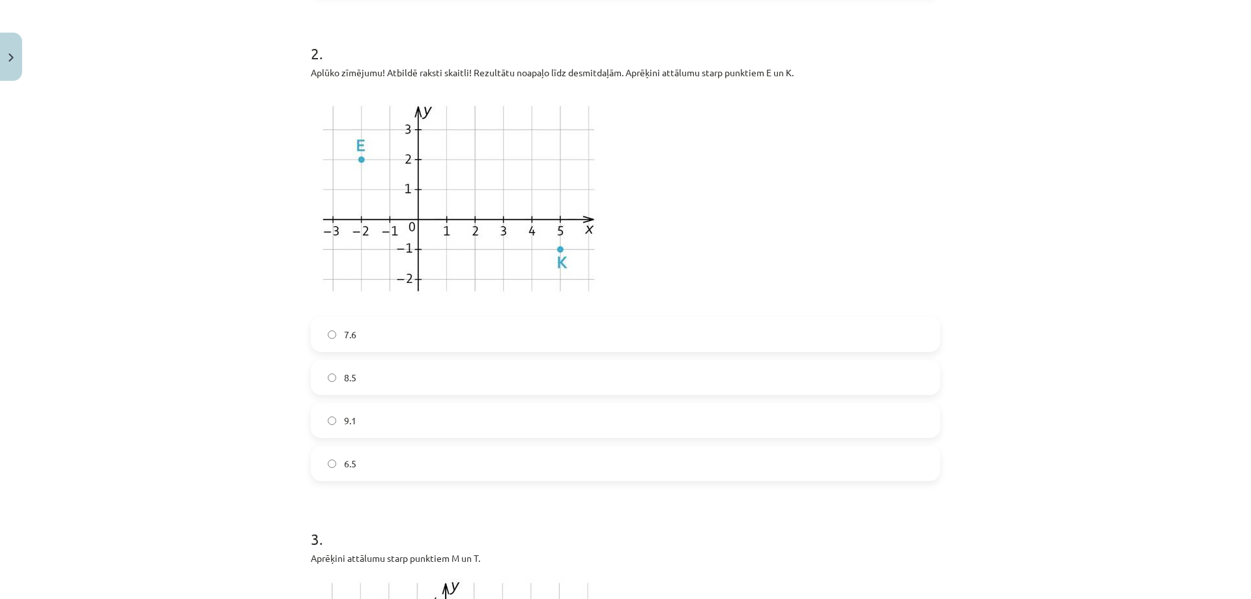
scroll to position [499, 0]
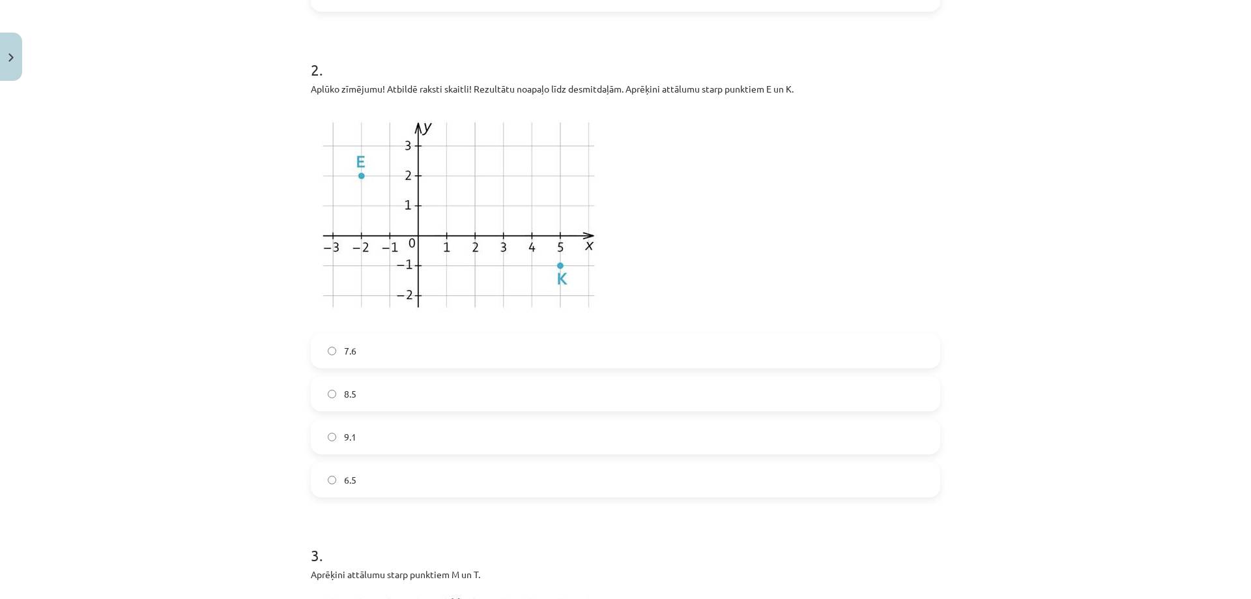
click at [397, 343] on label "7.6" at bounding box center [625, 350] width 627 height 33
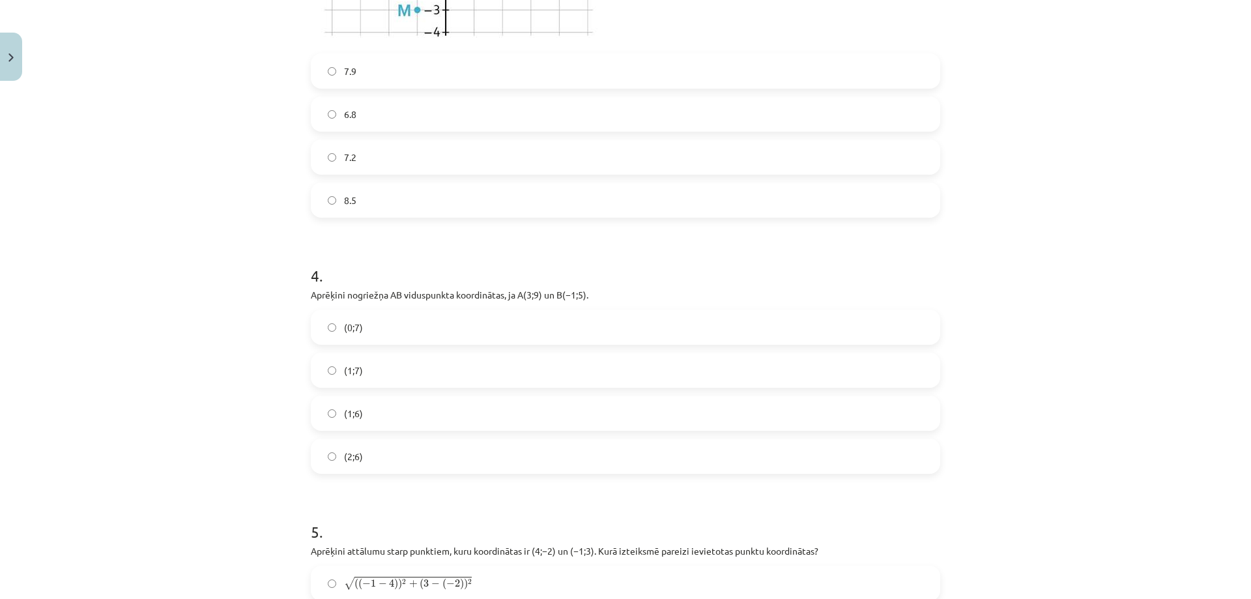
scroll to position [1346, 0]
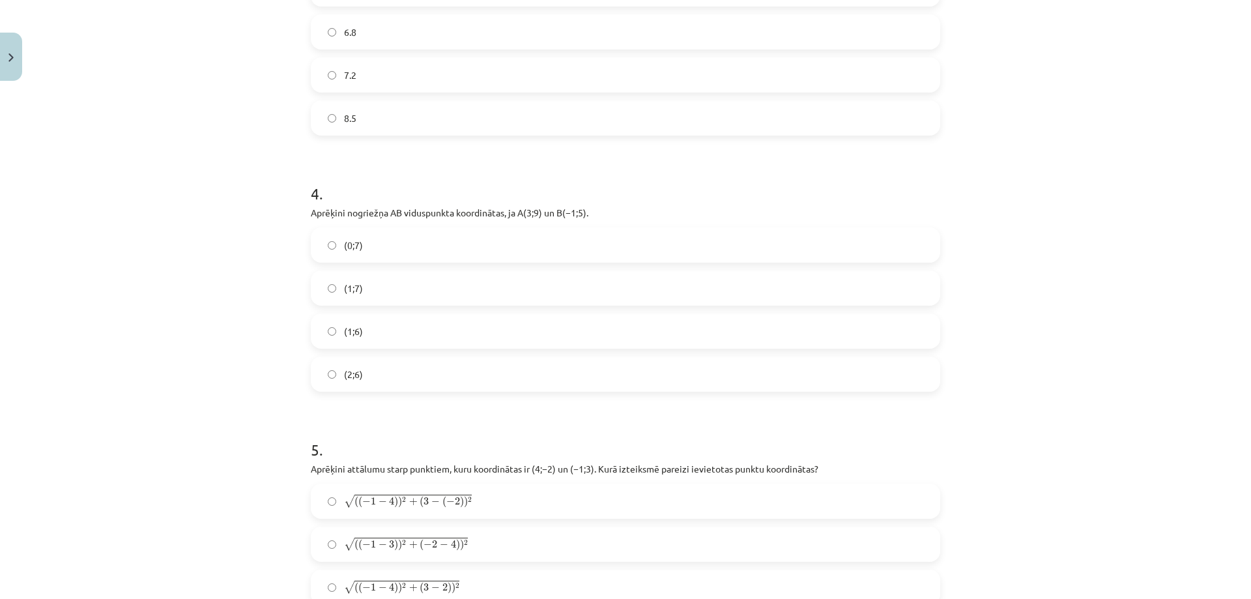
click at [373, 285] on label "(1;7)" at bounding box center [625, 288] width 627 height 33
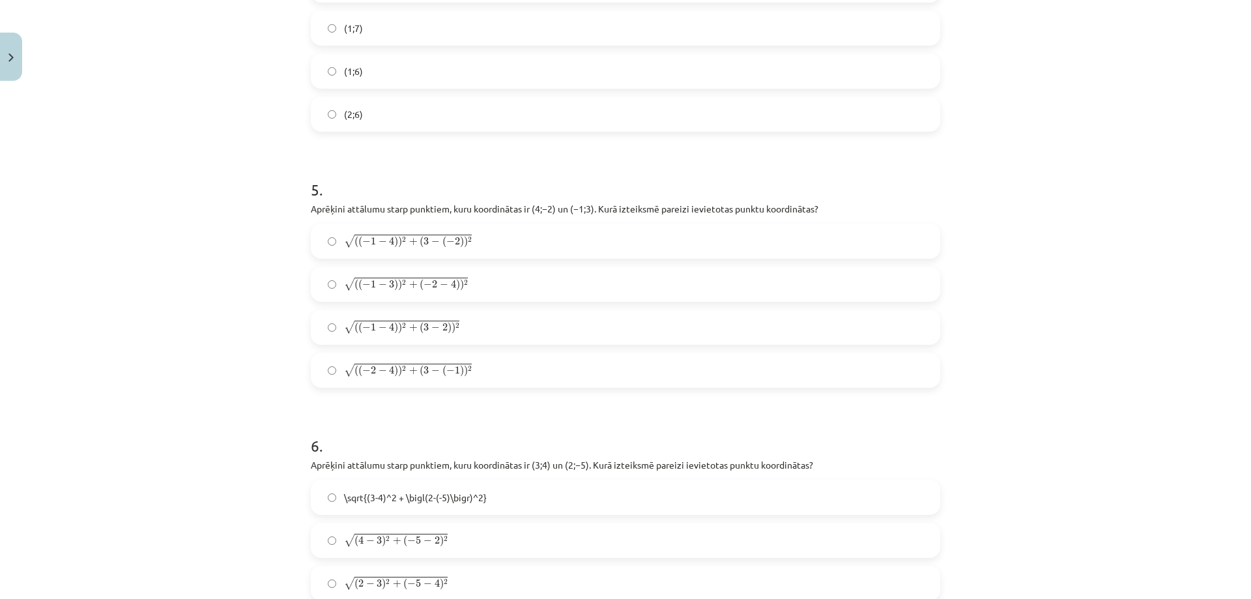
scroll to position [1607, 0]
click at [524, 325] on label "√ ( ( − 1 − 4 ) ) 2 + ( 3 − 2 ) ) 2 ( ( − 1 − 4 ) ) 2 + ( 3 − 2 ) ) 2" at bounding box center [625, 326] width 627 height 33
click at [420, 238] on span "(" at bounding box center [422, 241] width 4 height 12
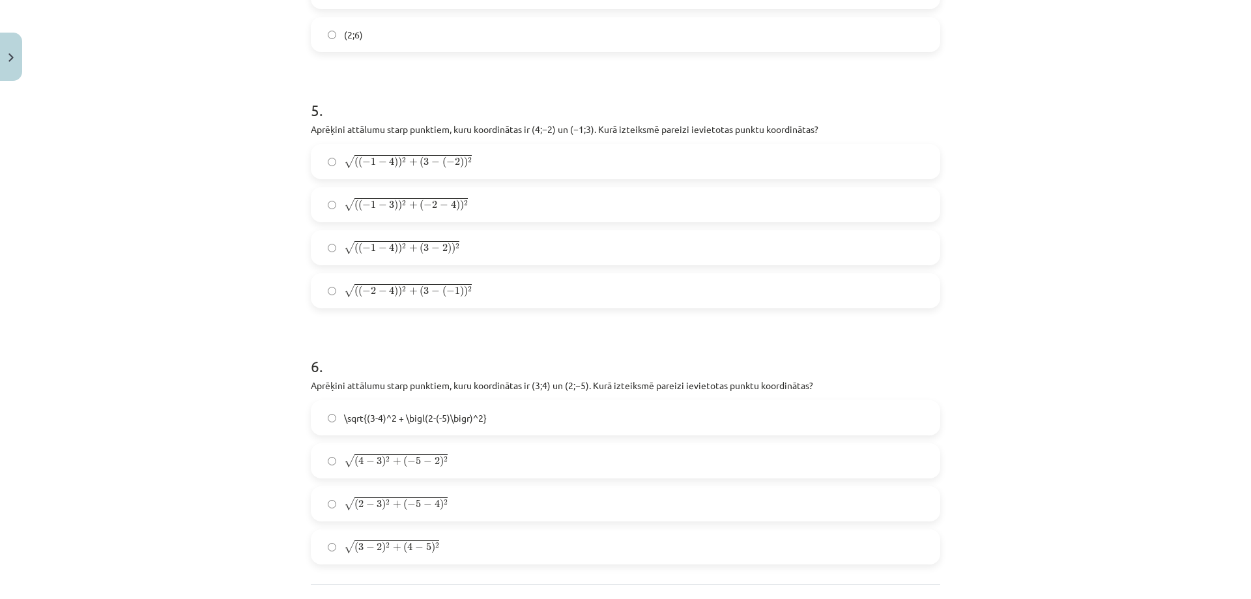
scroll to position [1802, 0]
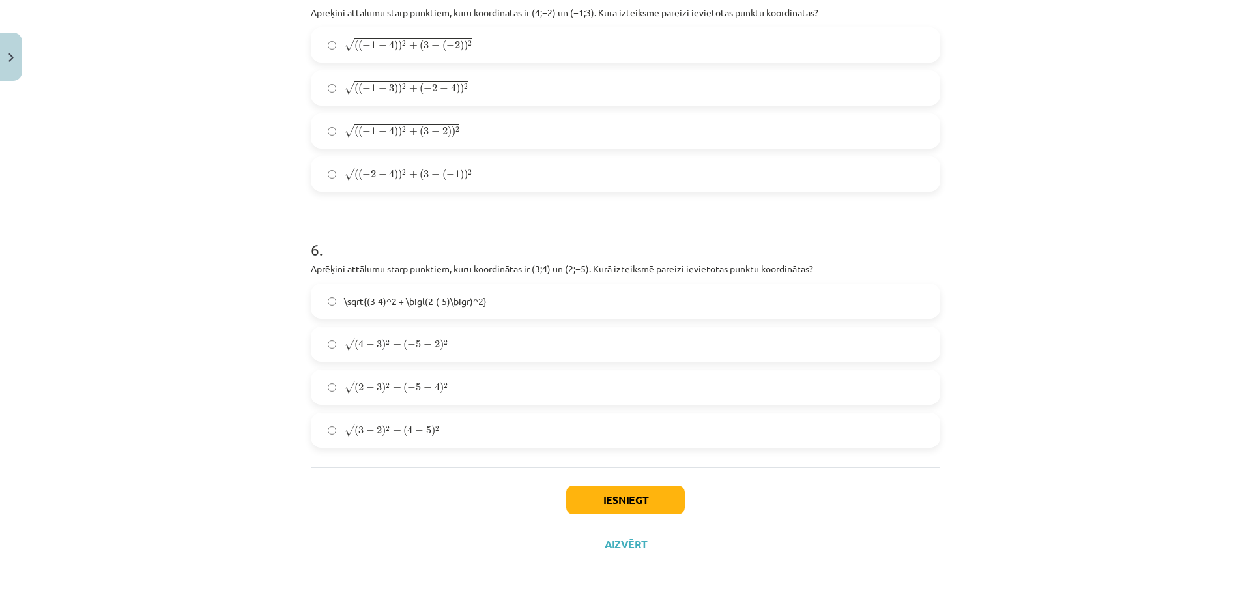
click at [444, 386] on span "2" at bounding box center [446, 386] width 4 height 6
click at [608, 502] on button "Iesniegt" at bounding box center [625, 500] width 119 height 29
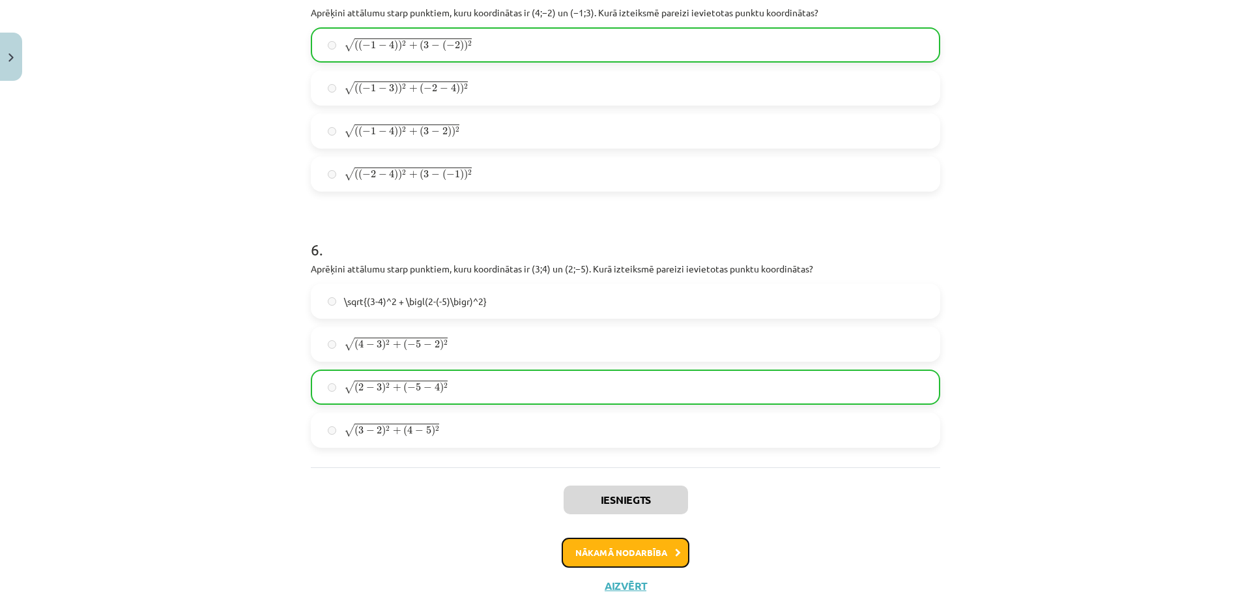
click at [628, 560] on button "Nākamā nodarbība" at bounding box center [626, 553] width 128 height 30
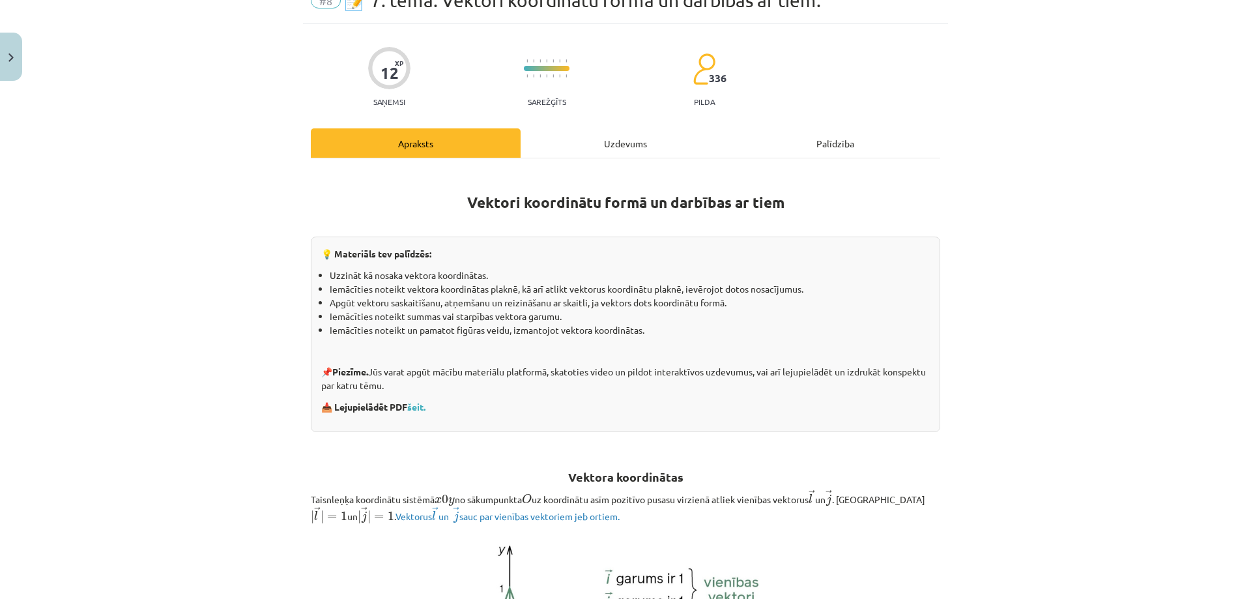
scroll to position [33, 0]
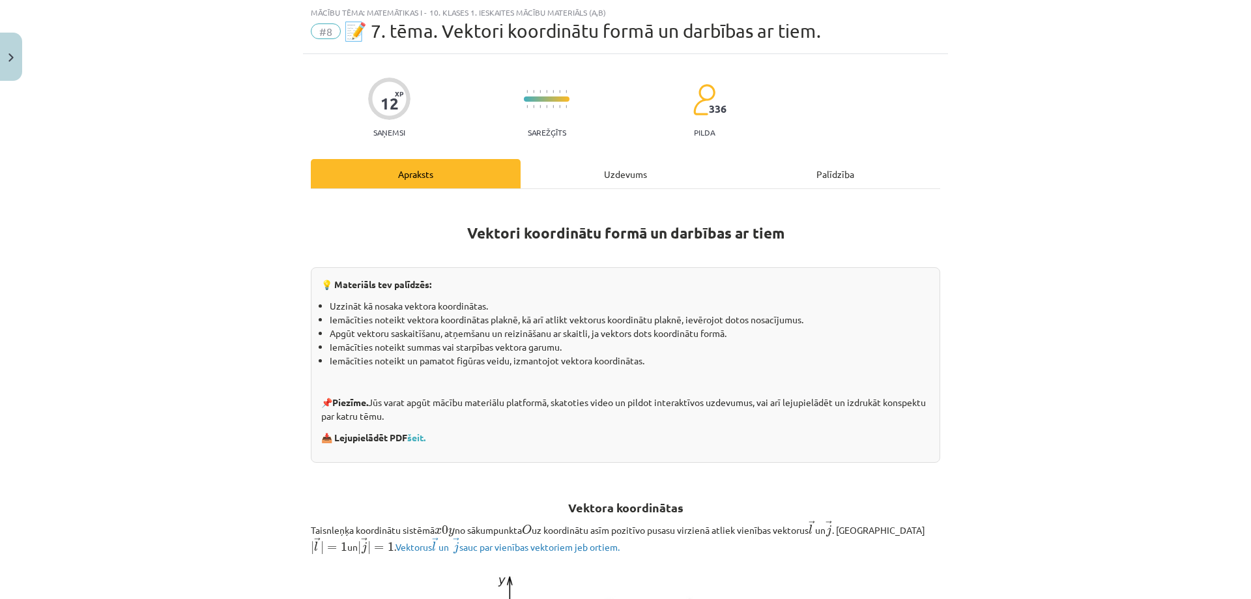
click at [612, 176] on div "Uzdevums" at bounding box center [626, 173] width 210 height 29
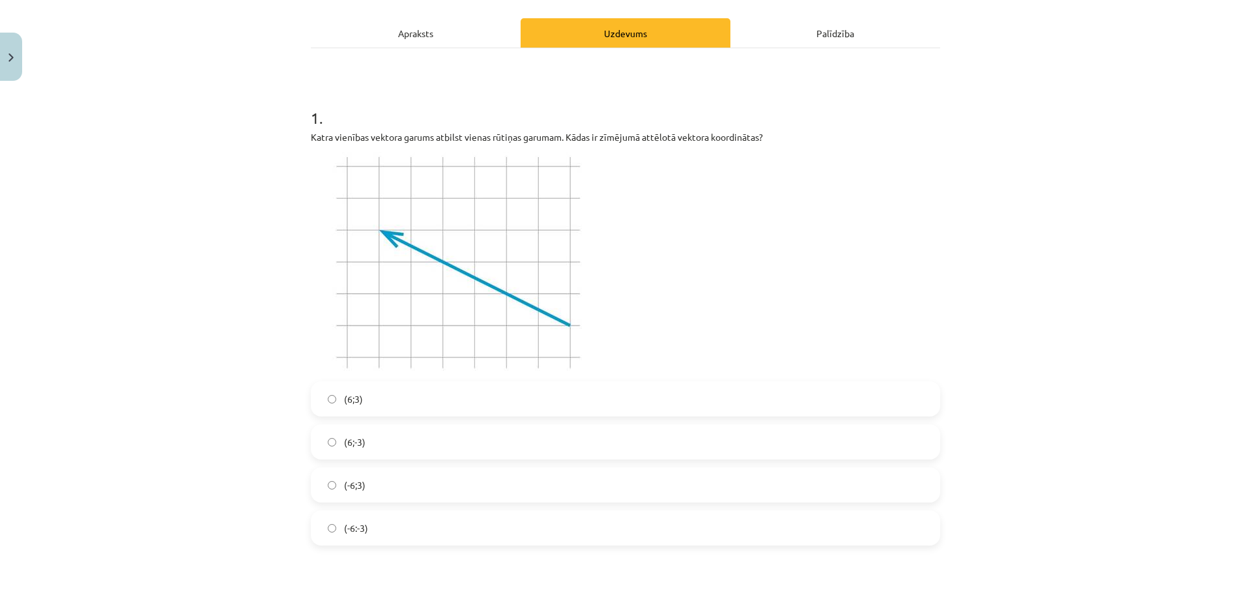
scroll to position [163, 0]
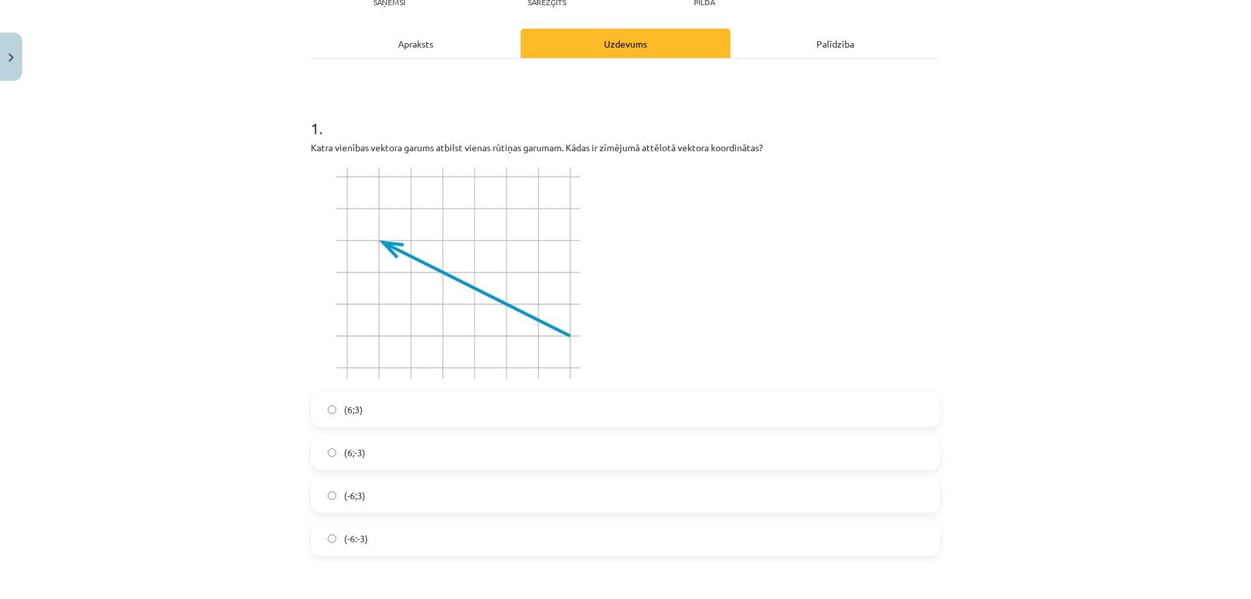
click at [415, 536] on label "(-6:-3)" at bounding box center [625, 538] width 627 height 33
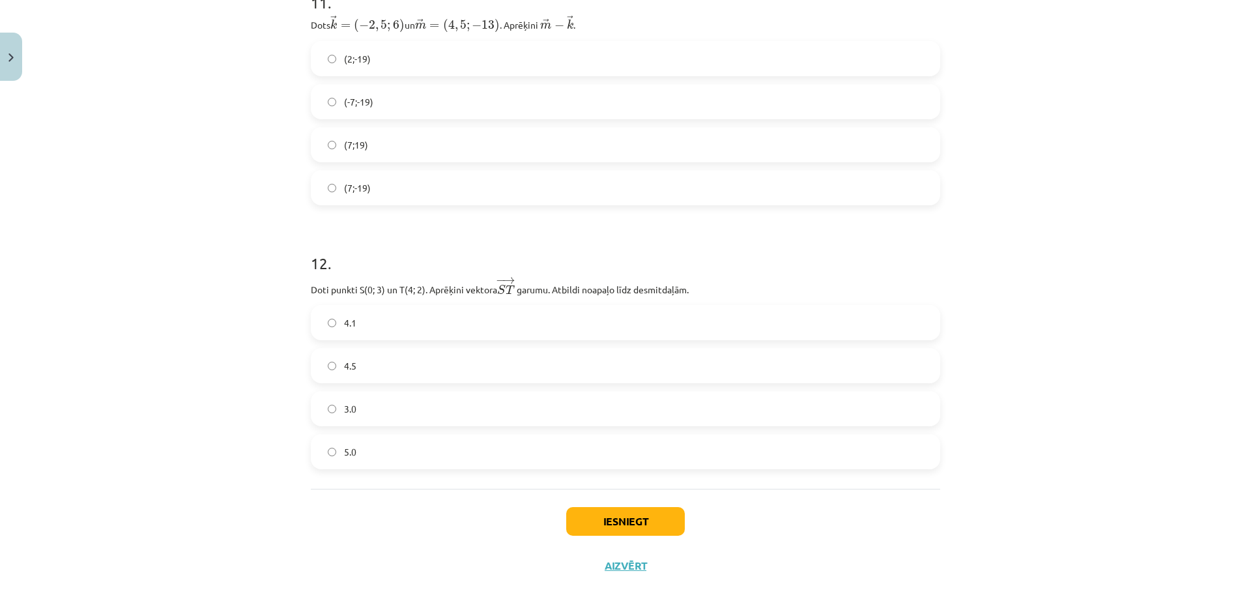
scroll to position [3377, 0]
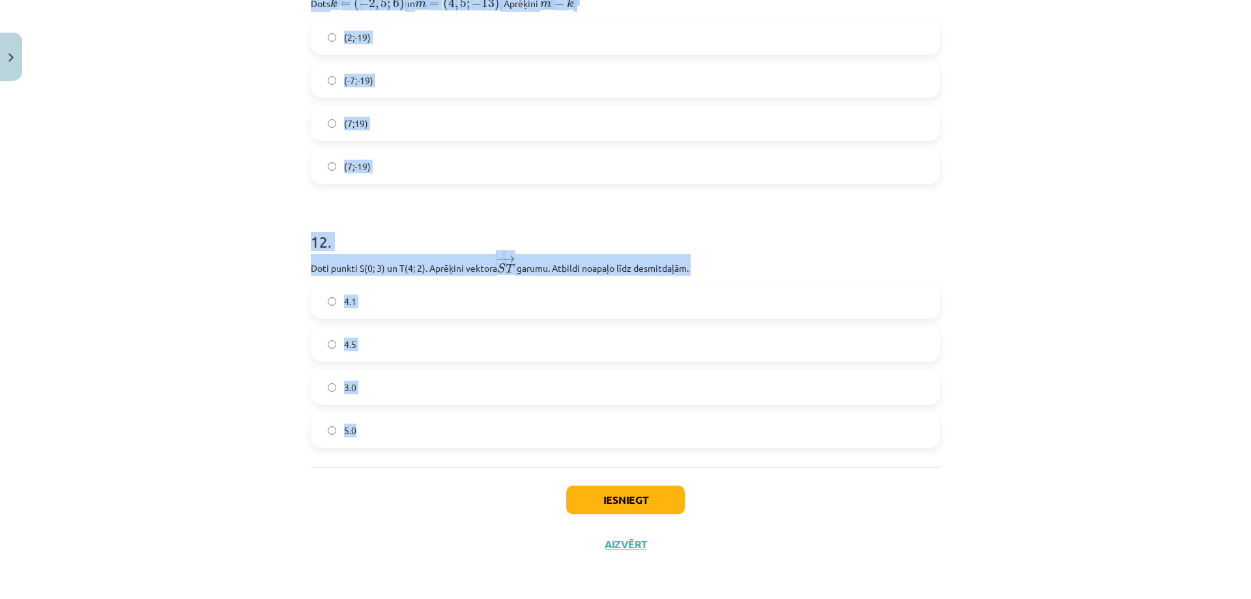
drag, startPoint x: 306, startPoint y: 178, endPoint x: 529, endPoint y: 284, distance: 246.9
copy form "Dots ﻿ → c = ( 8 ; − 14 ) c → = ( 8 ; − 14 ) ﻿. Aprēķini ﻿ 0 , 5 → c 0 , 5 c → …"
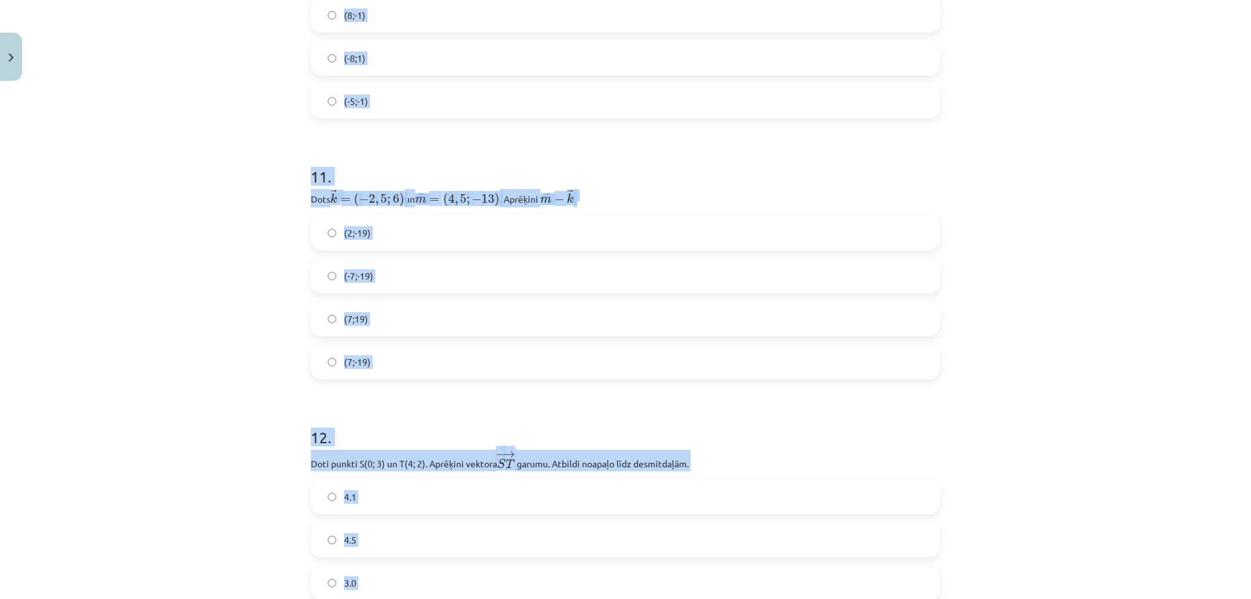
click at [171, 164] on div "Mācību tēma: Matemātikas i - 10. klases 1. ieskaites mācību materiāls (a,b) #8 …" at bounding box center [625, 299] width 1251 height 599
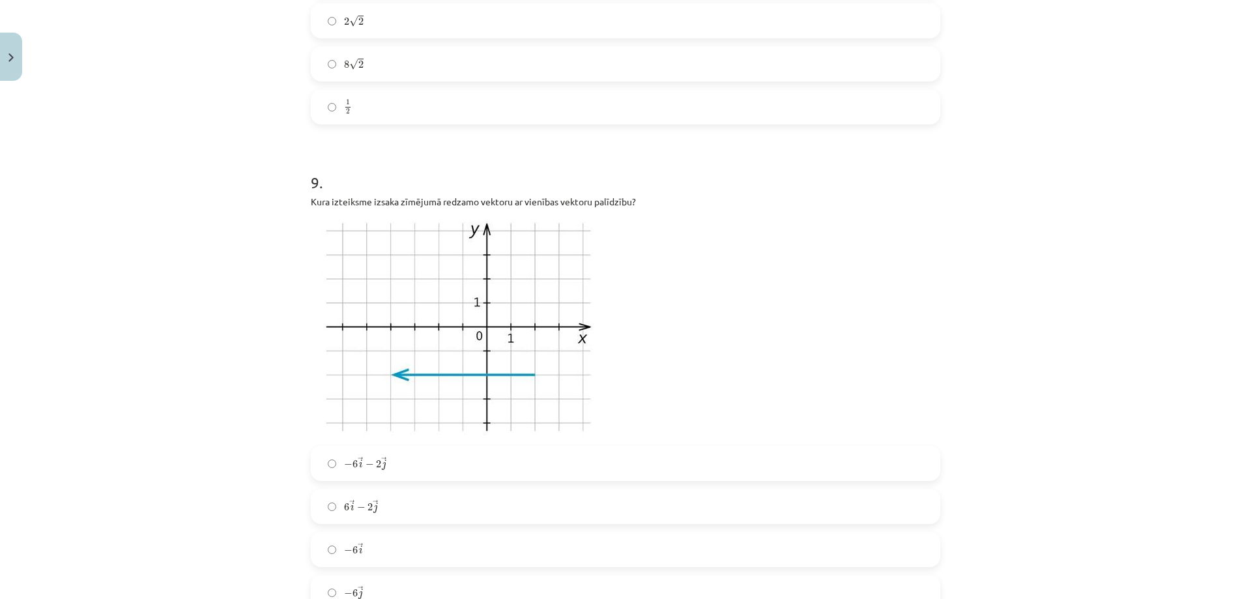
scroll to position [2464, 0]
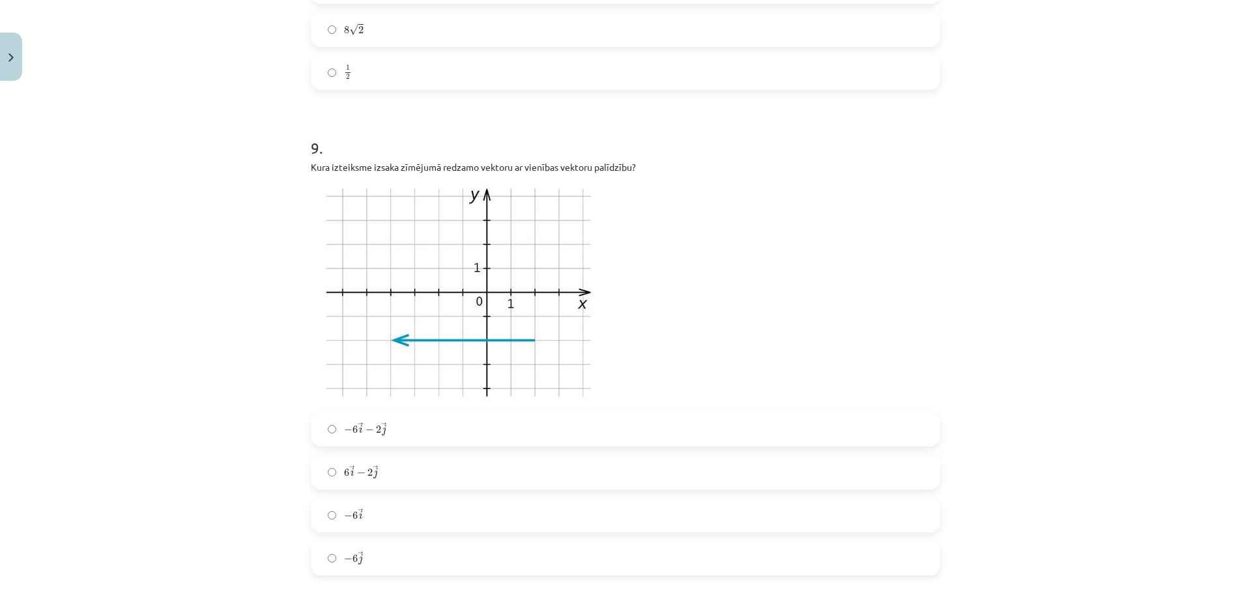
click at [372, 508] on label "− 6 → i − 6 i →" at bounding box center [625, 515] width 627 height 33
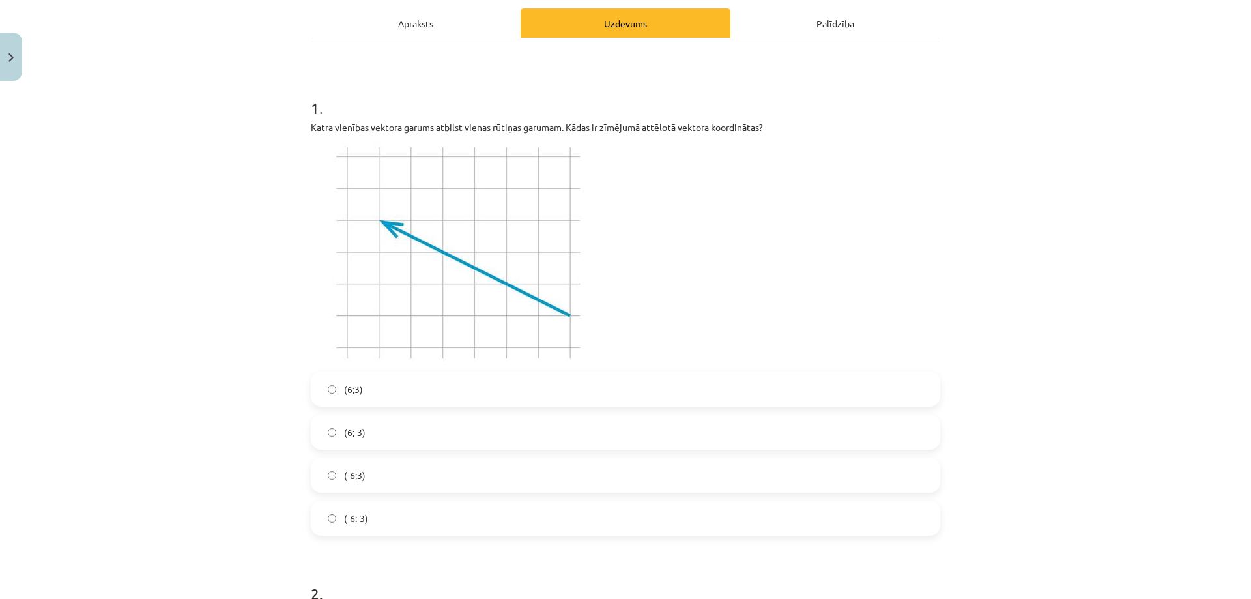
scroll to position [379, 0]
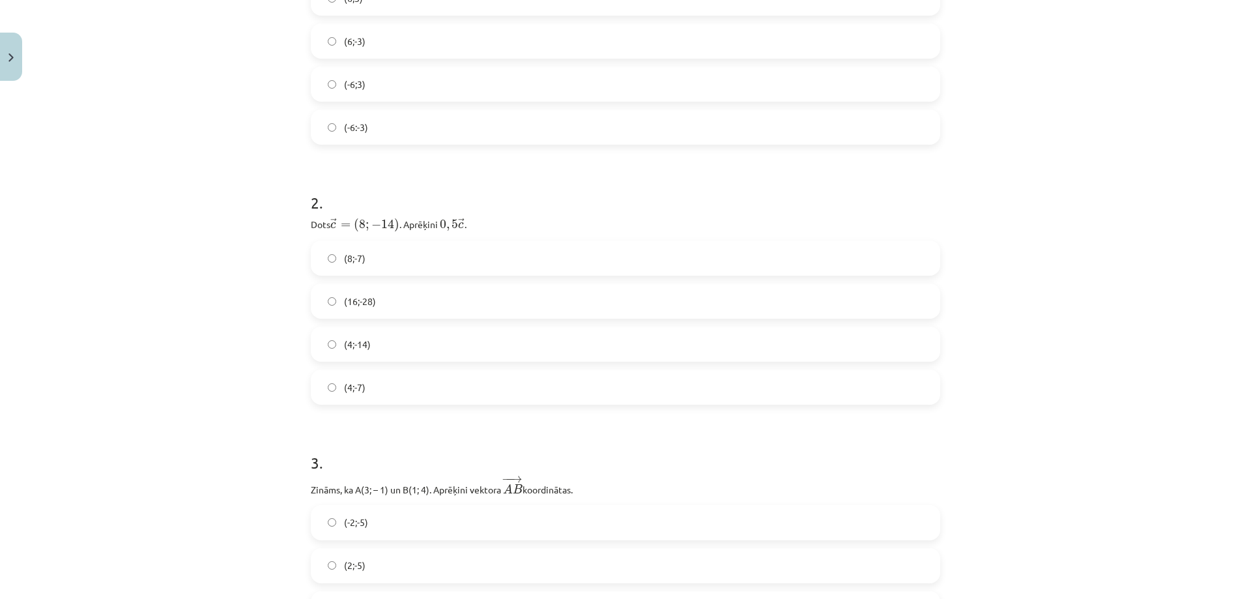
click at [390, 393] on label "(4;-7)" at bounding box center [625, 387] width 627 height 33
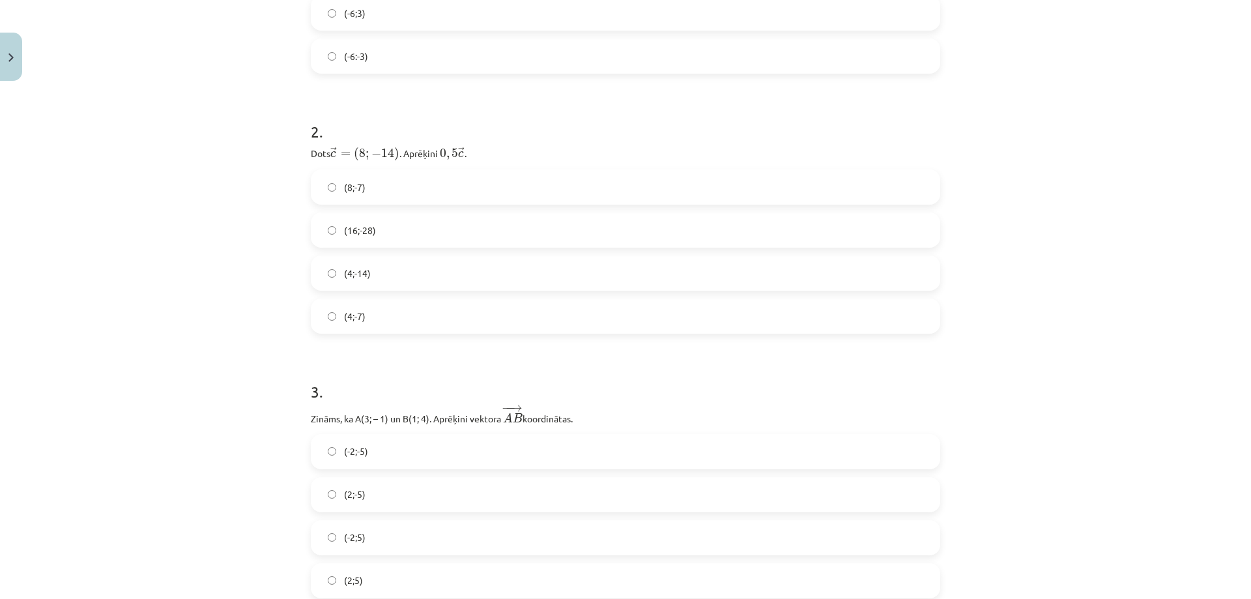
scroll to position [770, 0]
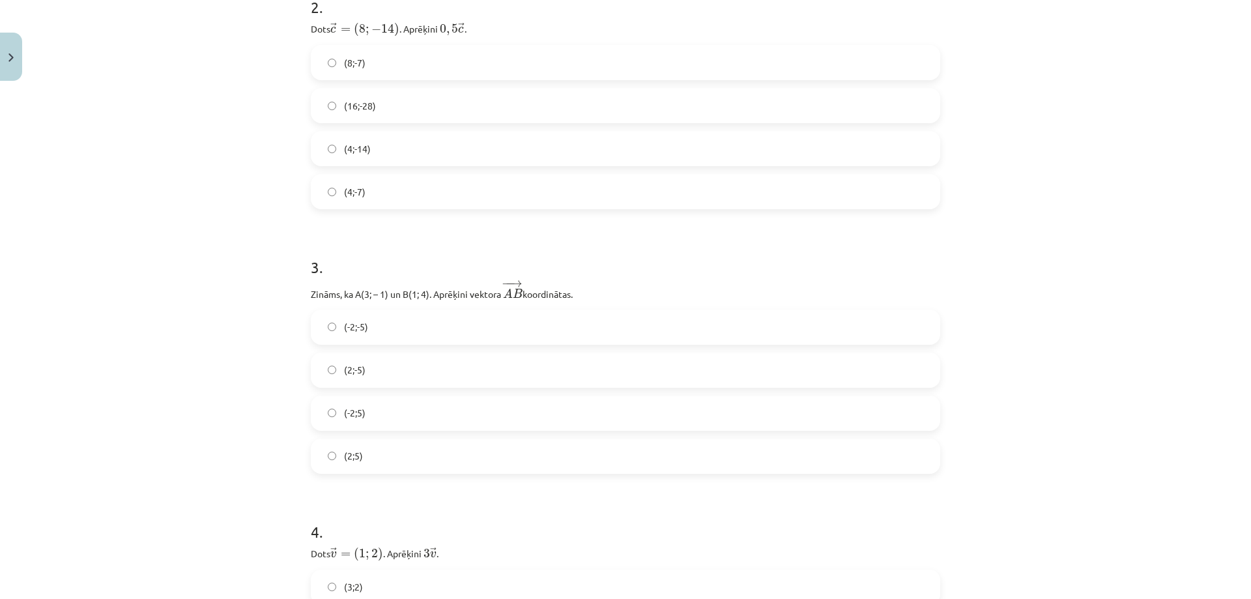
click at [379, 409] on label "(-2;5)" at bounding box center [625, 413] width 627 height 33
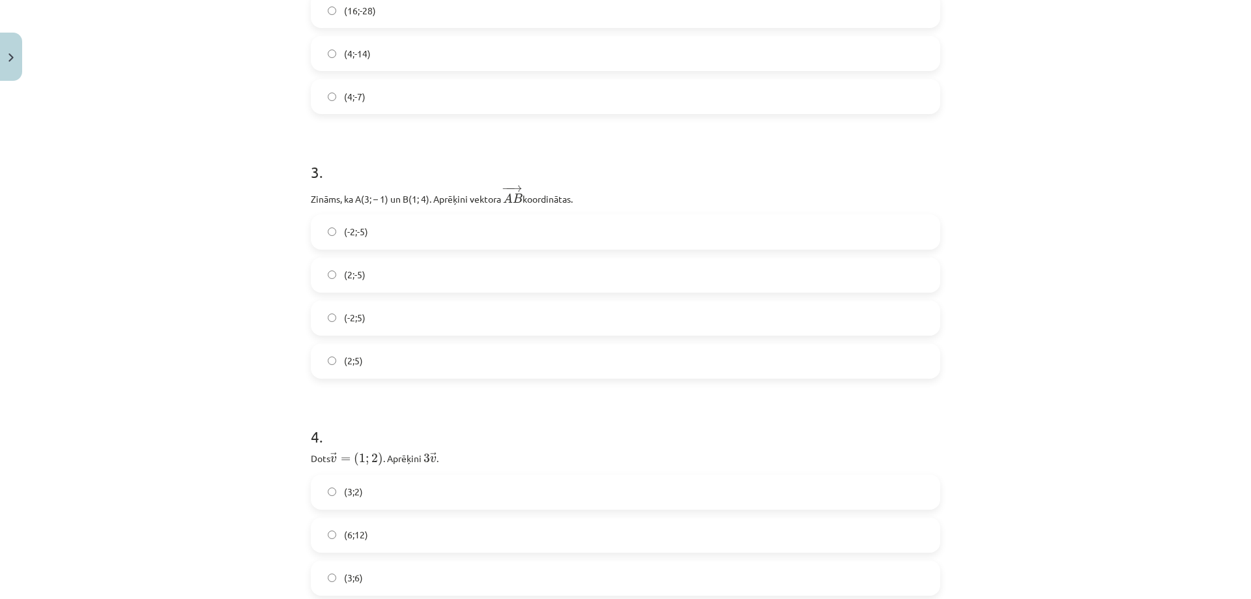
scroll to position [965, 0]
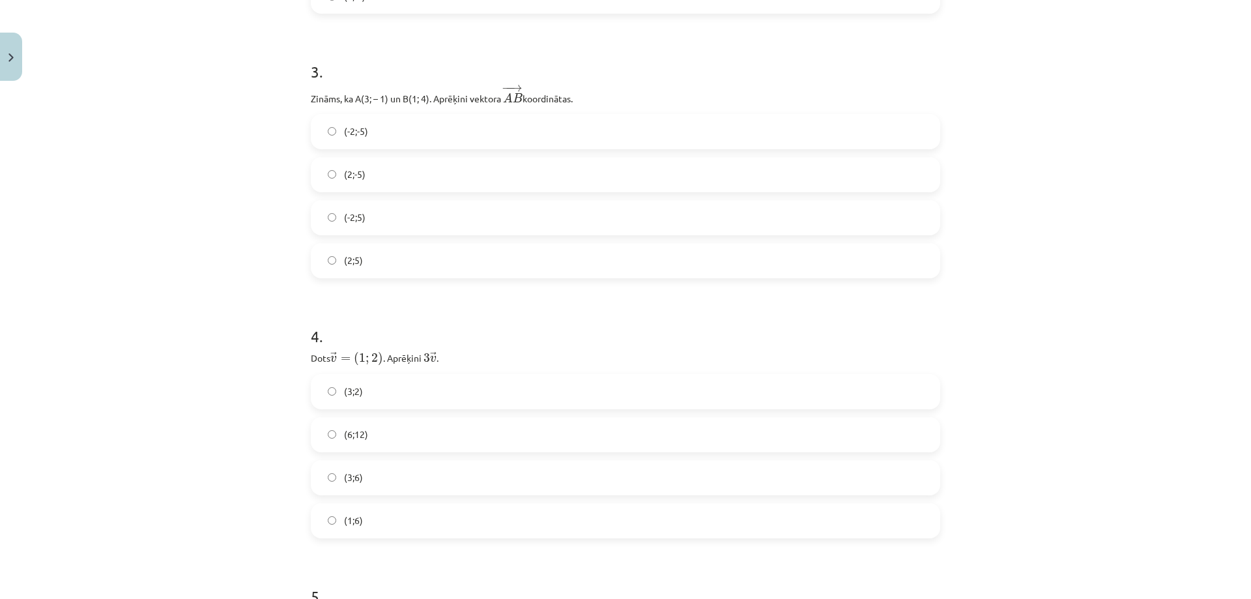
click at [402, 484] on label "(3;6)" at bounding box center [625, 477] width 627 height 33
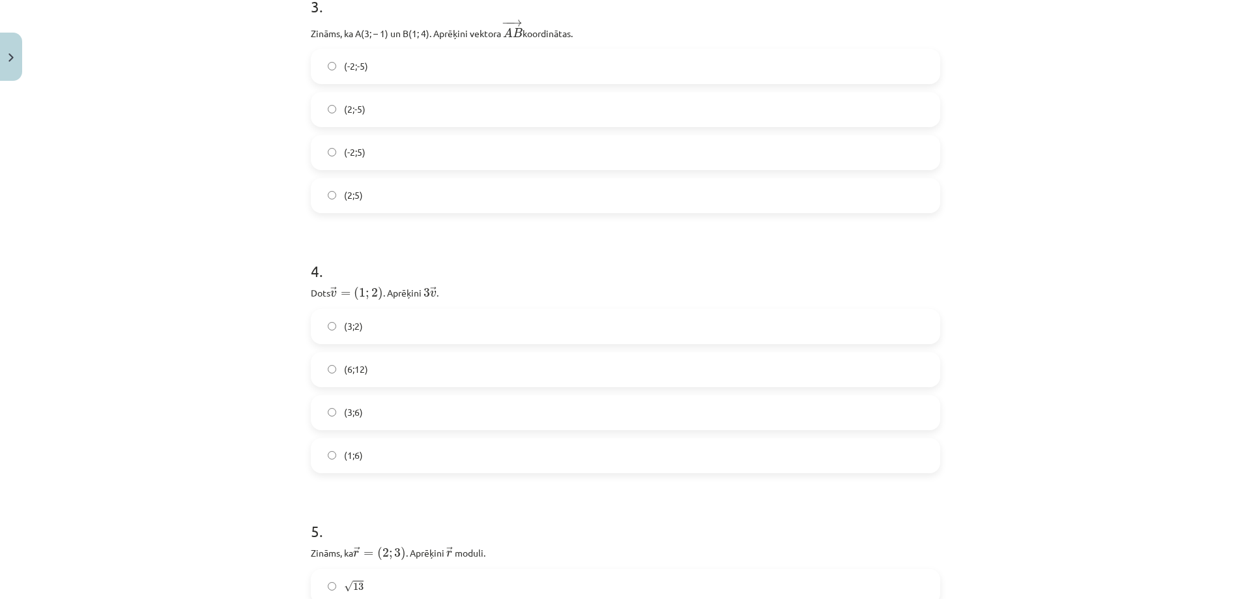
scroll to position [1226, 0]
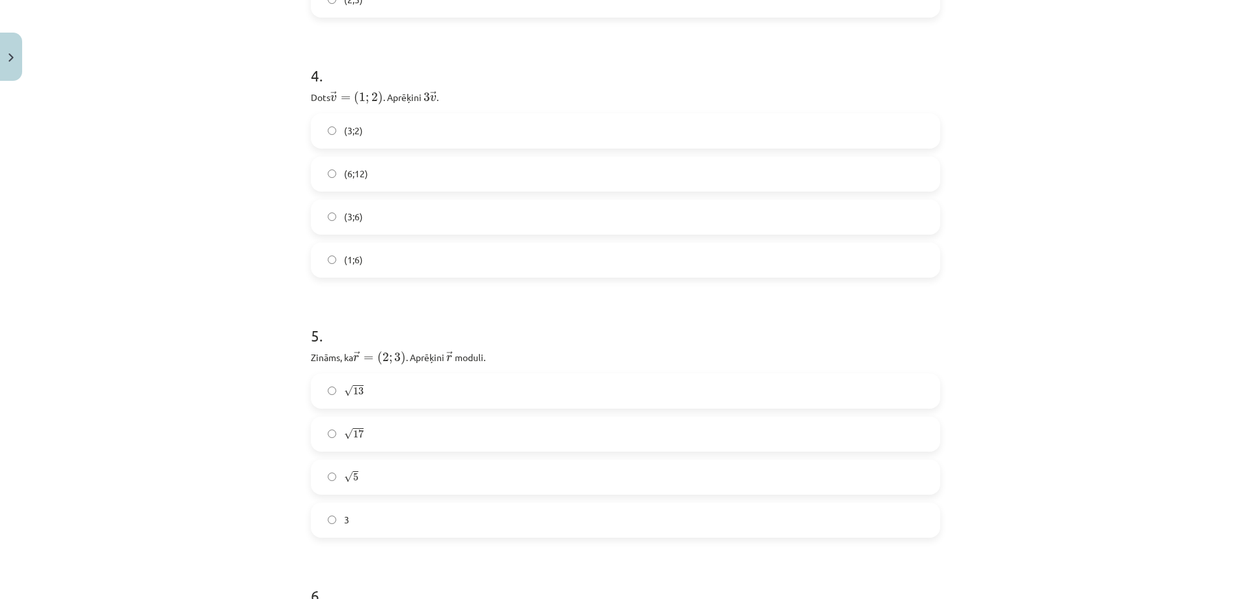
click at [370, 386] on label "√ 13 13" at bounding box center [625, 391] width 627 height 33
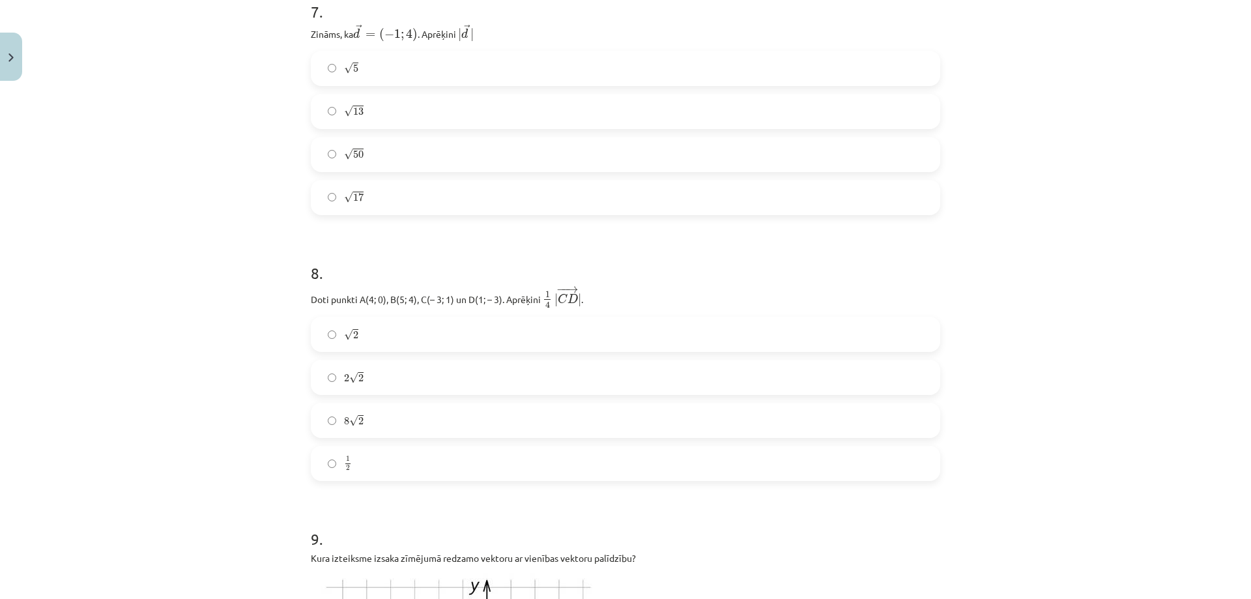
scroll to position [2008, 0]
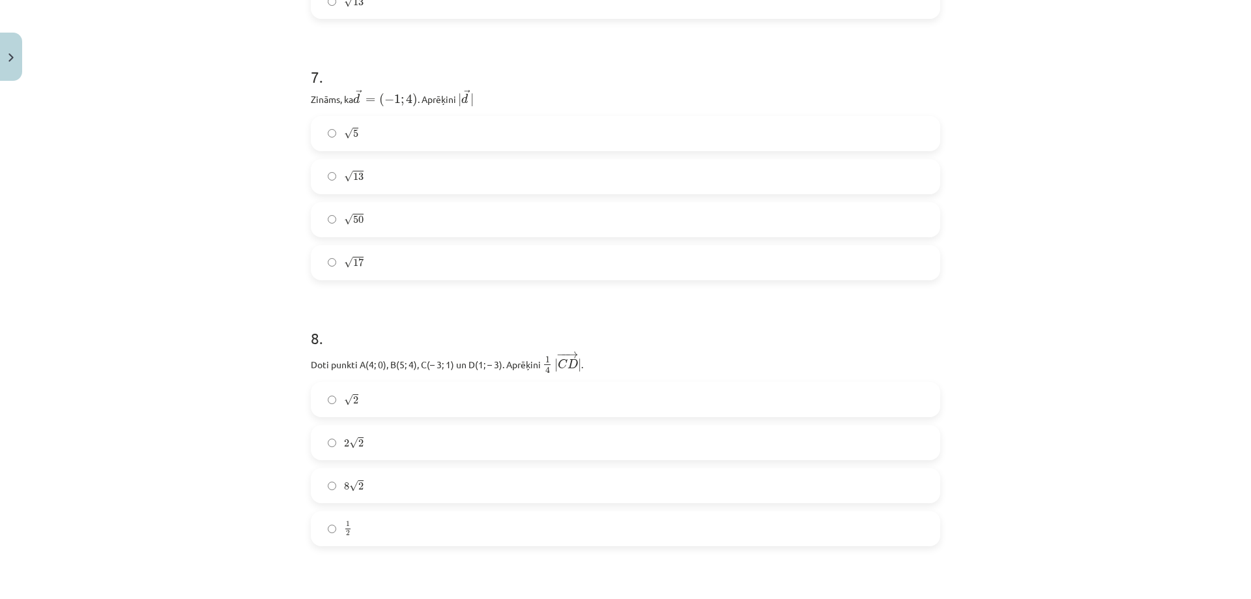
click at [373, 166] on label "√ 13 13" at bounding box center [625, 176] width 627 height 33
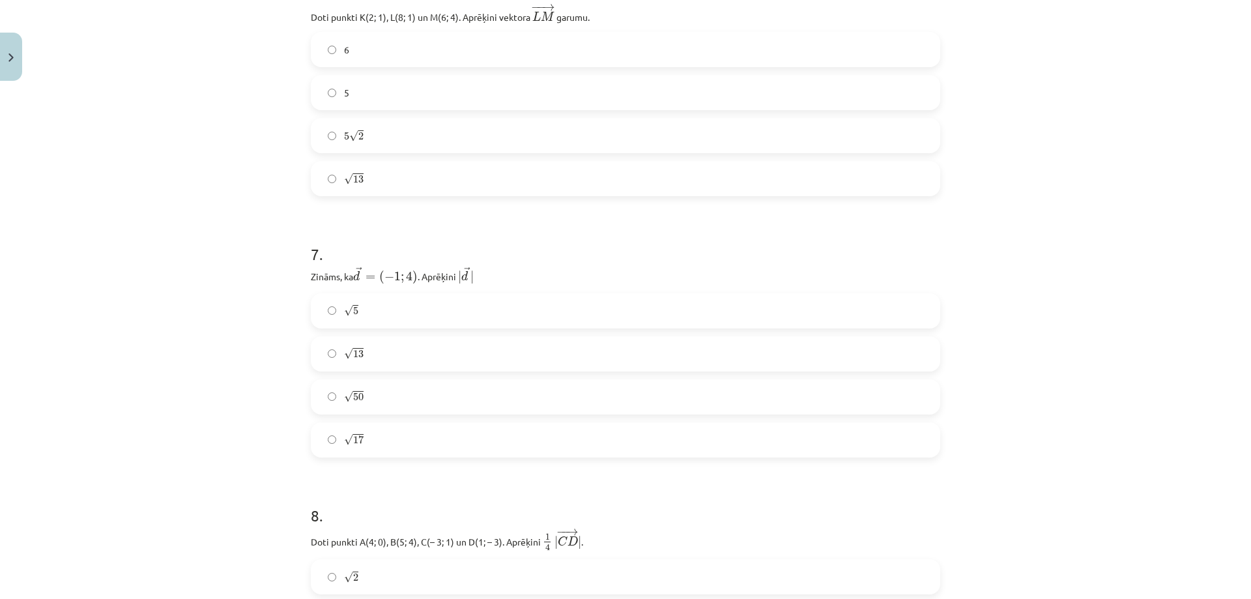
scroll to position [1813, 0]
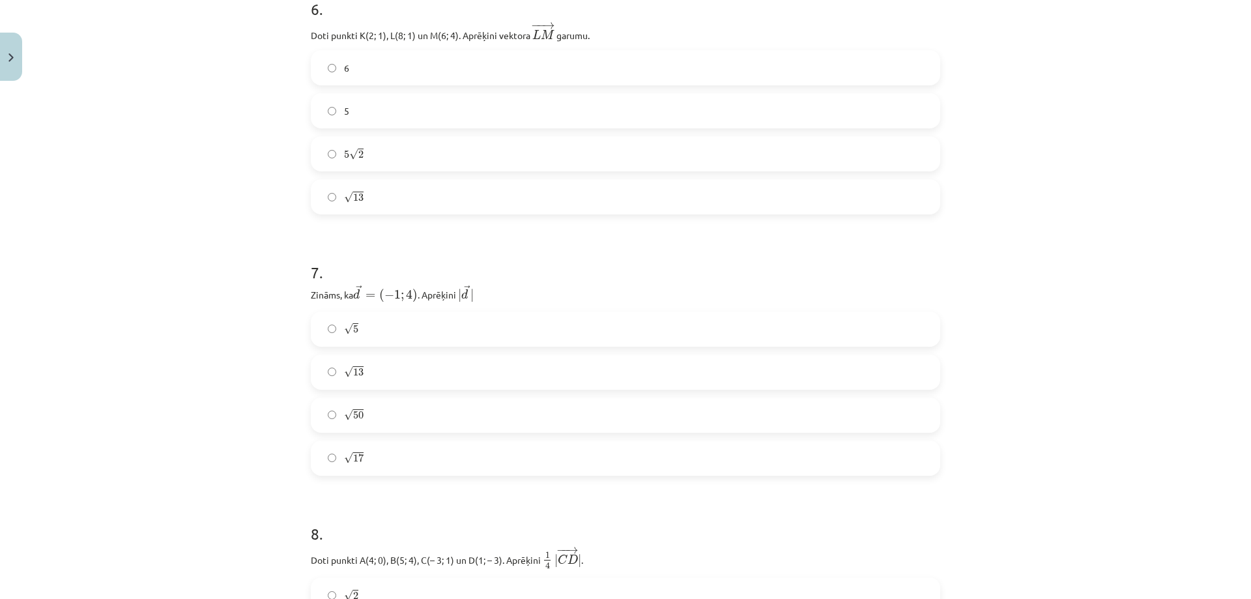
click at [398, 181] on label "√ 13 13" at bounding box center [625, 197] width 627 height 33
click at [356, 447] on label "√ 17 17" at bounding box center [625, 458] width 627 height 33
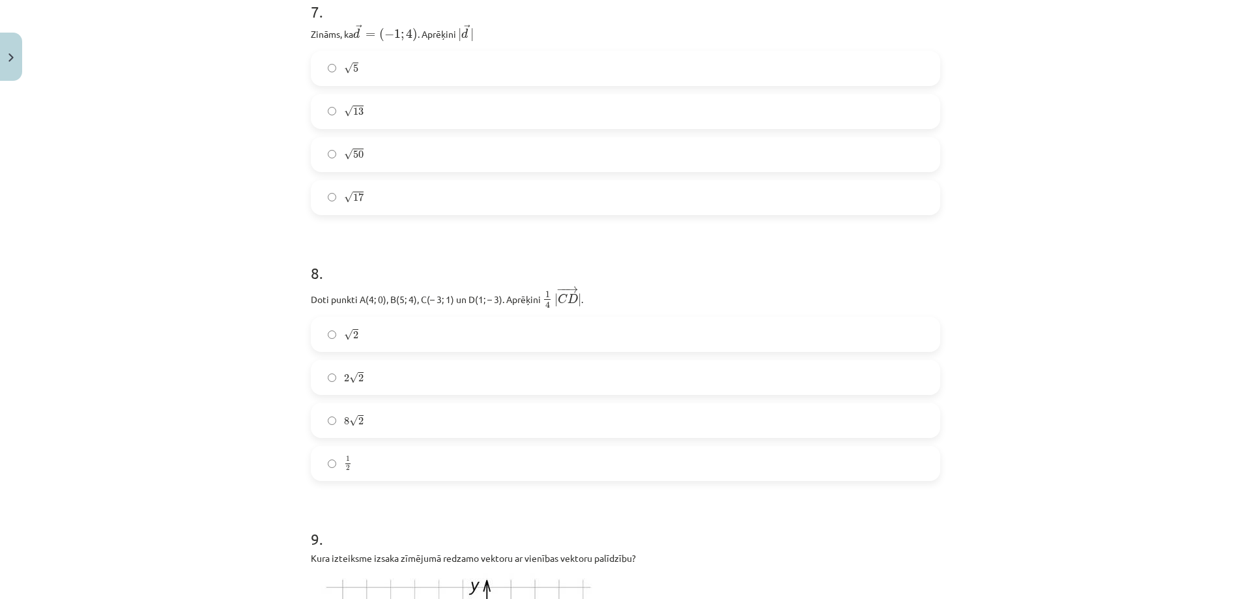
scroll to position [2204, 0]
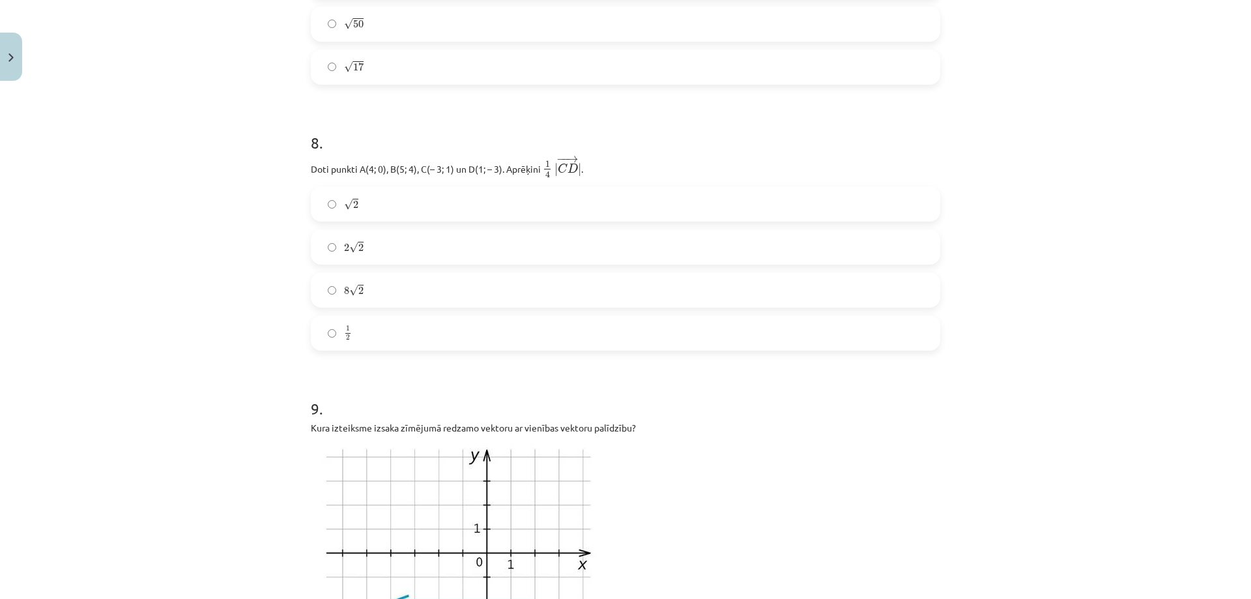
click at [365, 203] on label "√ 2 2" at bounding box center [625, 204] width 627 height 33
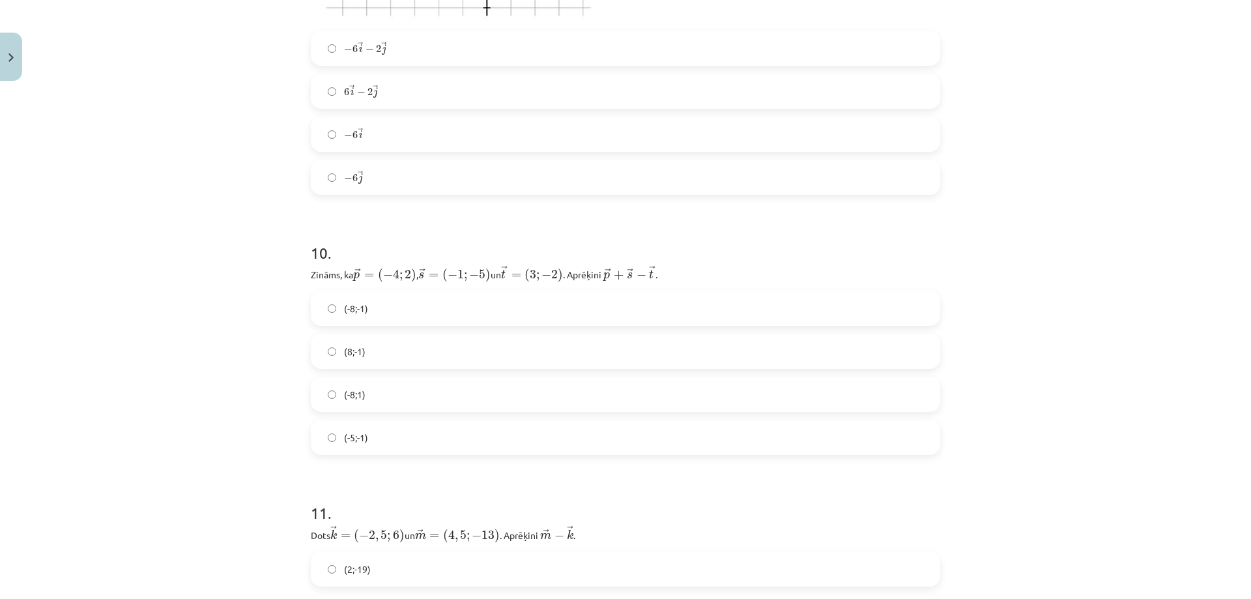
scroll to position [2920, 0]
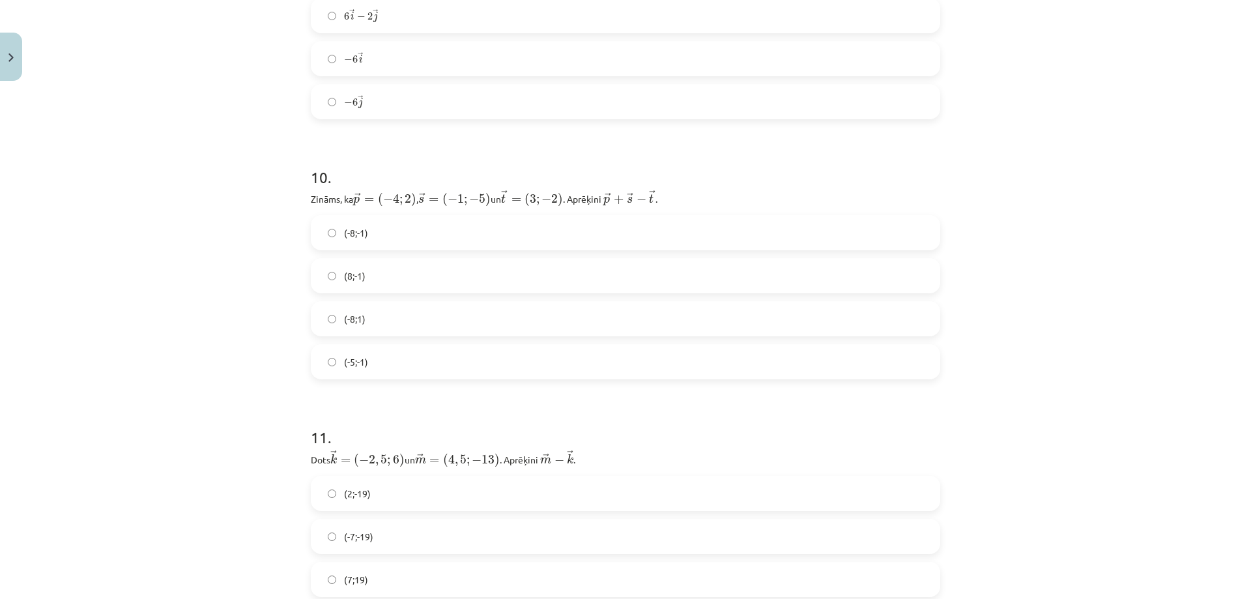
click at [426, 323] on label "(-8;1)" at bounding box center [625, 318] width 627 height 33
click at [408, 232] on label "(-8;-1)" at bounding box center [625, 232] width 627 height 33
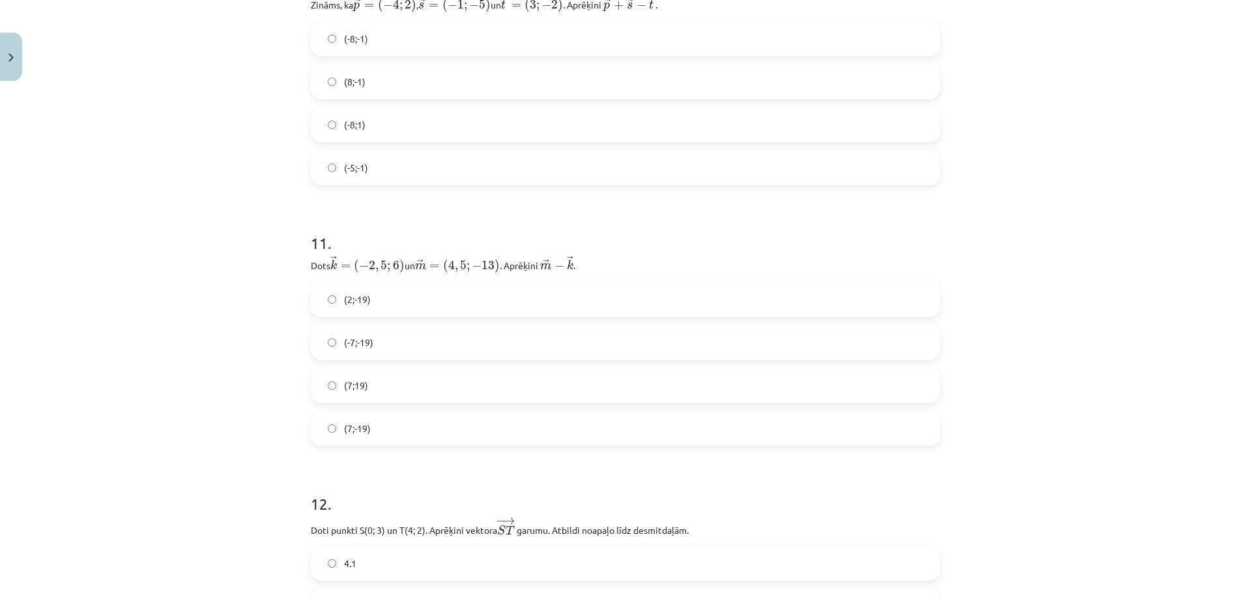
scroll to position [3116, 0]
click at [394, 421] on label "(7;-19)" at bounding box center [625, 427] width 627 height 33
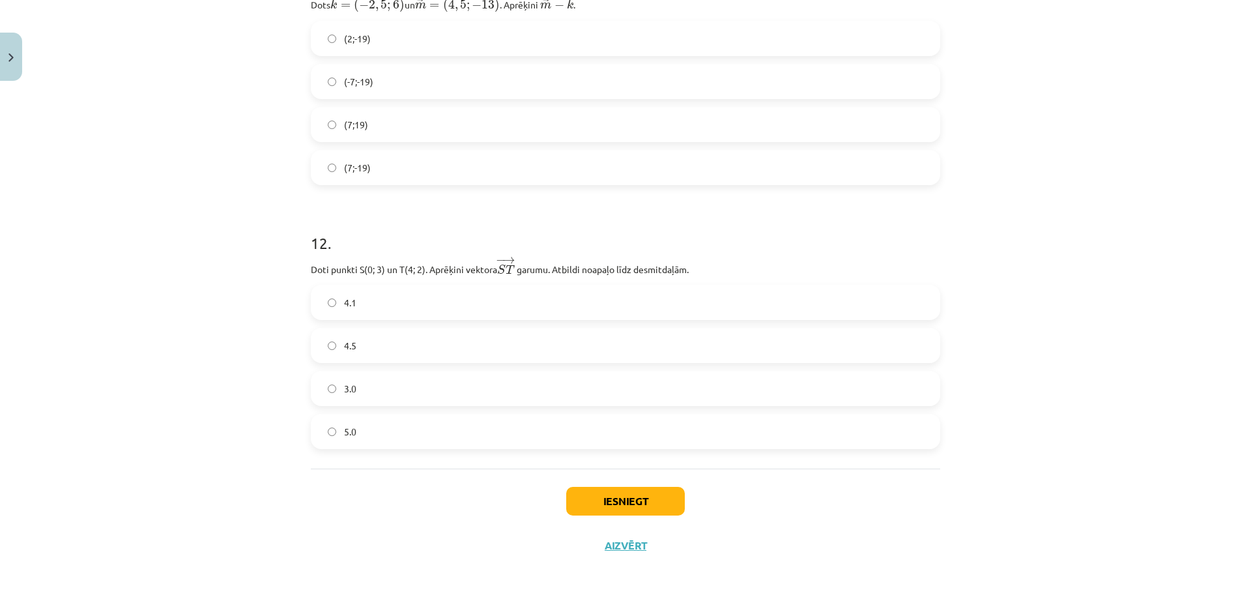
scroll to position [3377, 0]
click at [370, 295] on label "4.1" at bounding box center [625, 301] width 627 height 33
click at [605, 504] on button "Iesniegt" at bounding box center [625, 500] width 119 height 29
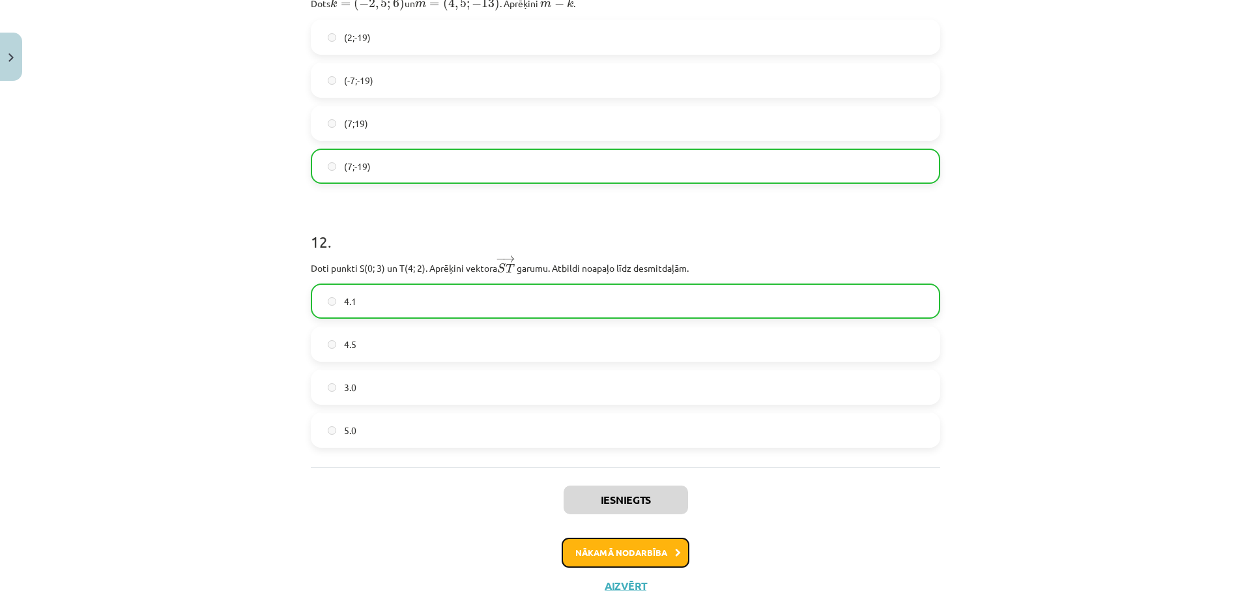
click at [648, 552] on button "Nākamā nodarbība" at bounding box center [626, 553] width 128 height 30
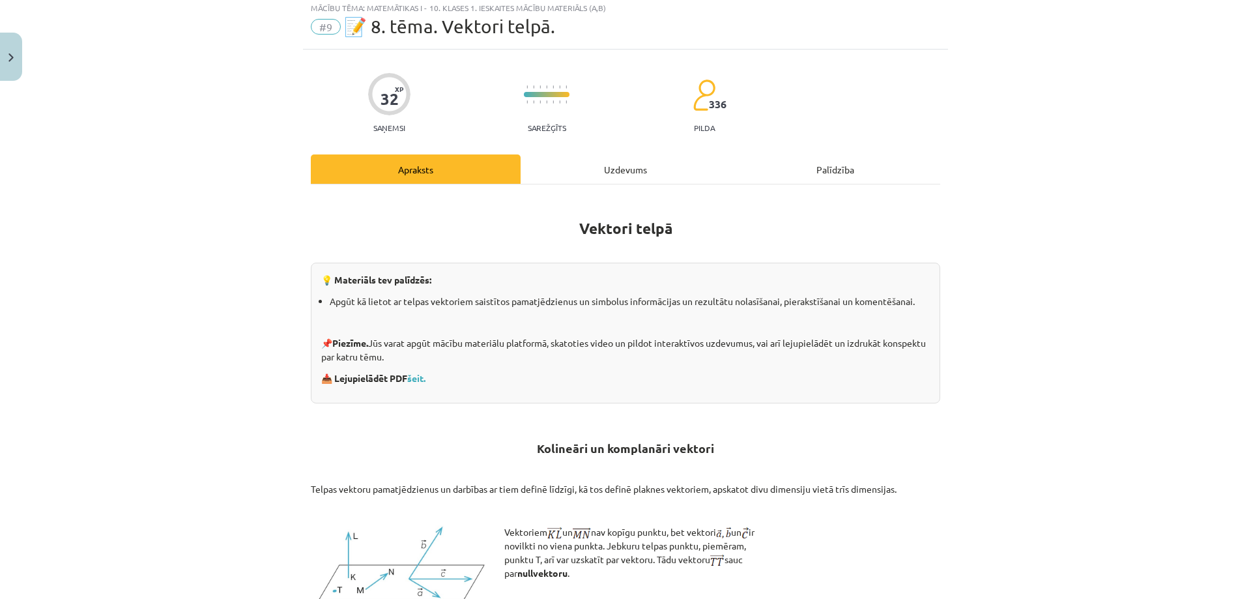
scroll to position [33, 0]
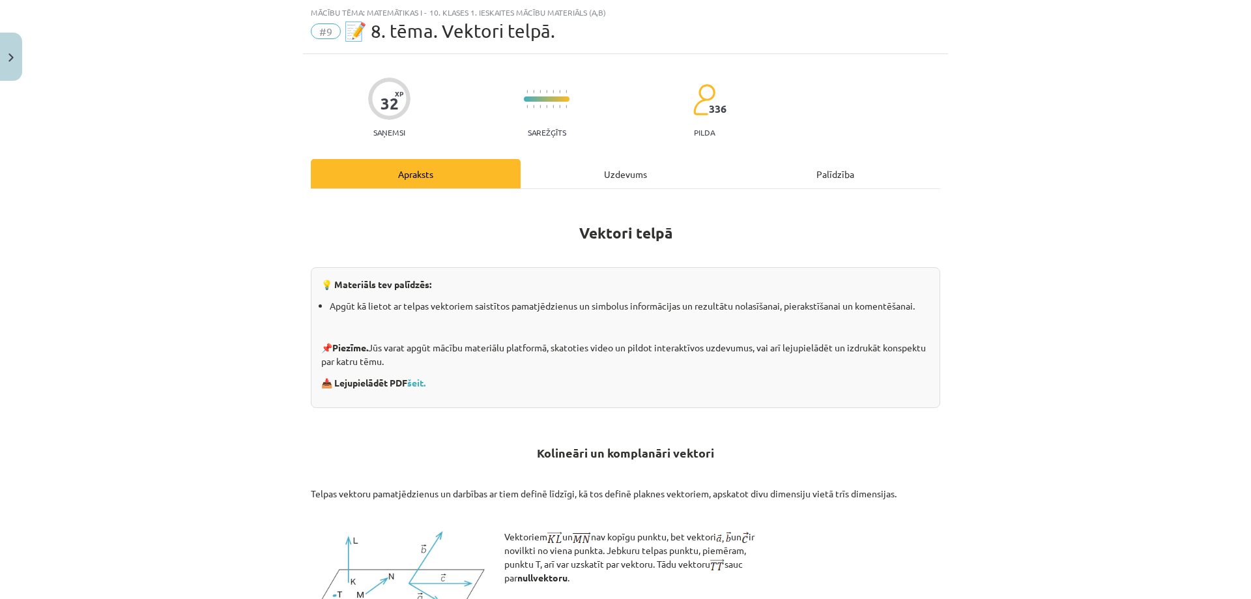
click at [609, 174] on div "Uzdevums" at bounding box center [626, 173] width 210 height 29
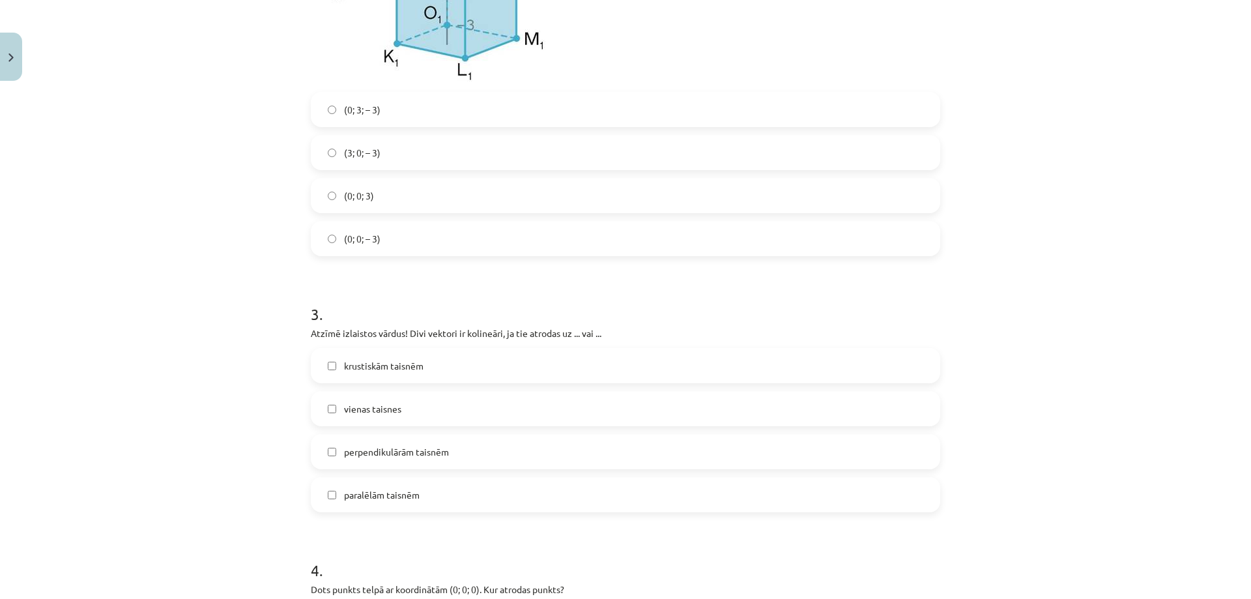
scroll to position [1075, 0]
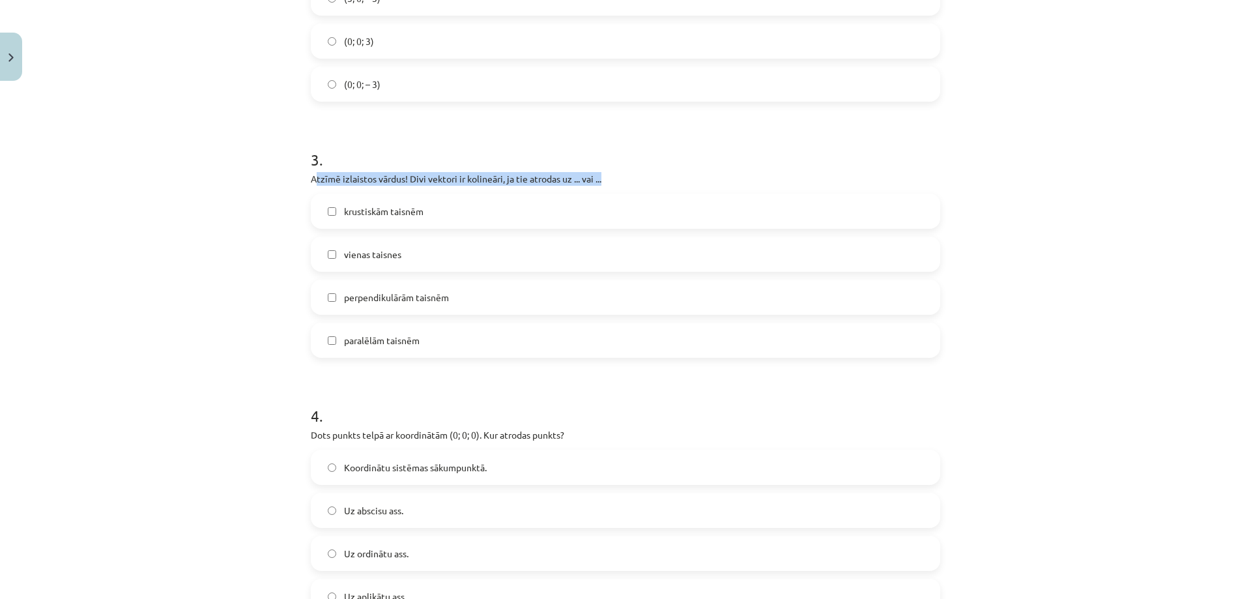
drag, startPoint x: 315, startPoint y: 189, endPoint x: 360, endPoint y: 210, distance: 49.0
click at [329, 192] on div "3 . Atzīmē izlaistos vārdus! Divi vektori ir kolineāri, ja tie atrodas uz ... v…" at bounding box center [626, 243] width 630 height 230
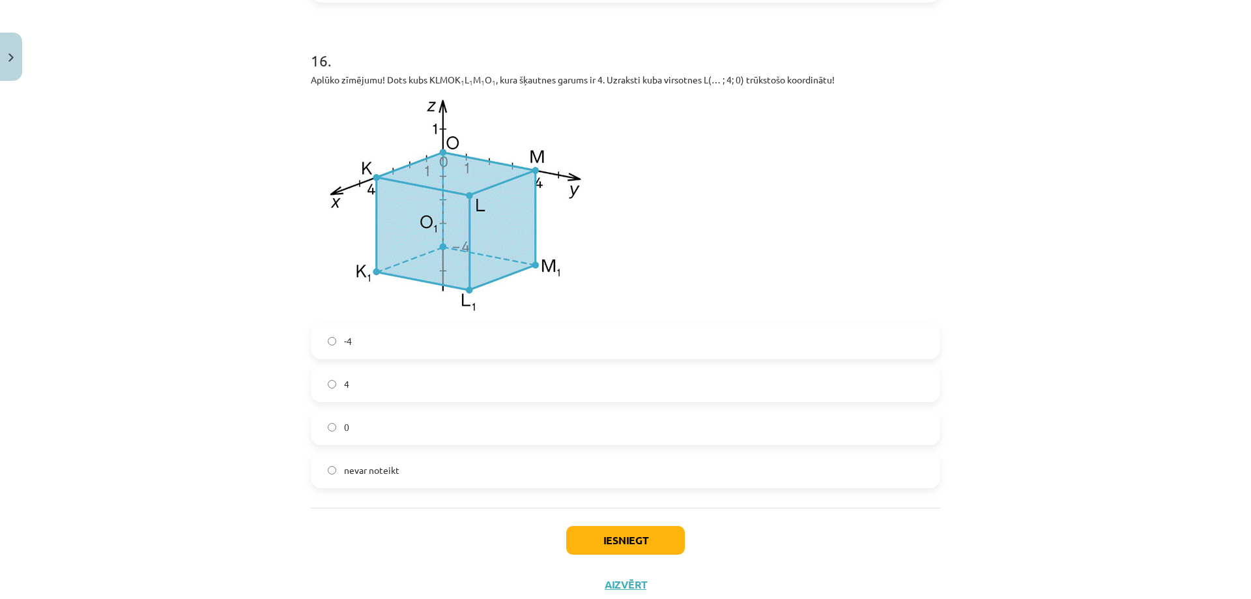
scroll to position [5714, 0]
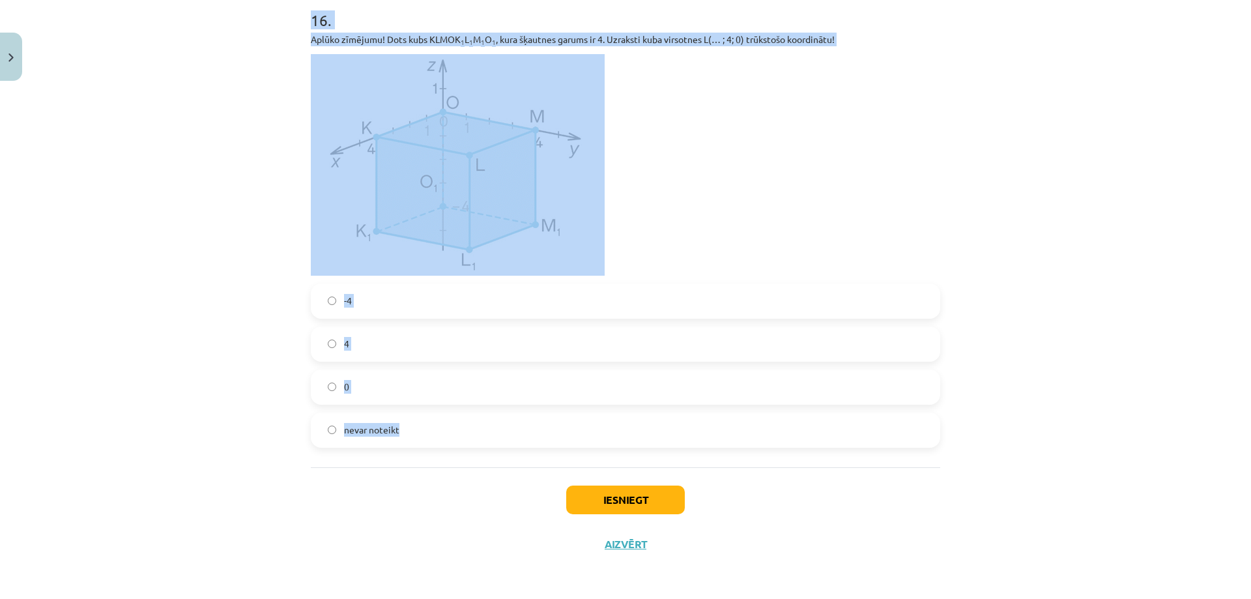
drag, startPoint x: 306, startPoint y: 175, endPoint x: 567, endPoint y: 388, distance: 337.1
copy form "Atzīmē izlaistos vārdus! Divi vektori ir kolineāri, ja tie atrodas uz ... vai .…"
click at [170, 195] on div "Mācību tēma: Matemātikas i - 10. klases 1. ieskaites mācību materiāls (a,b) #9 …" at bounding box center [625, 299] width 1251 height 599
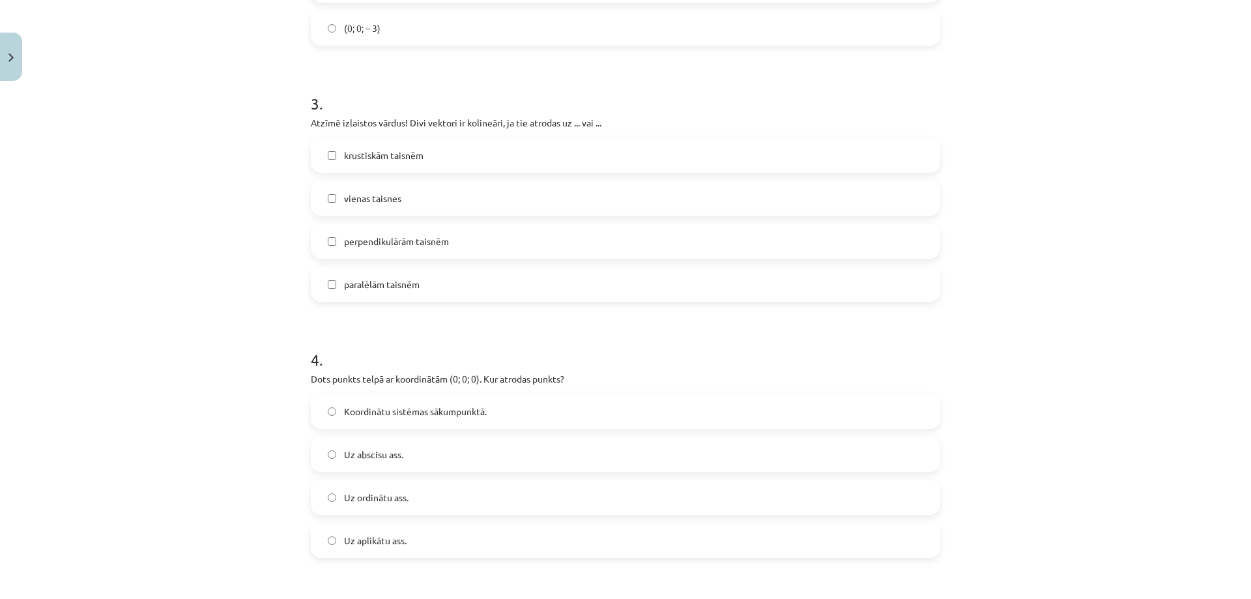
scroll to position [1152, 0]
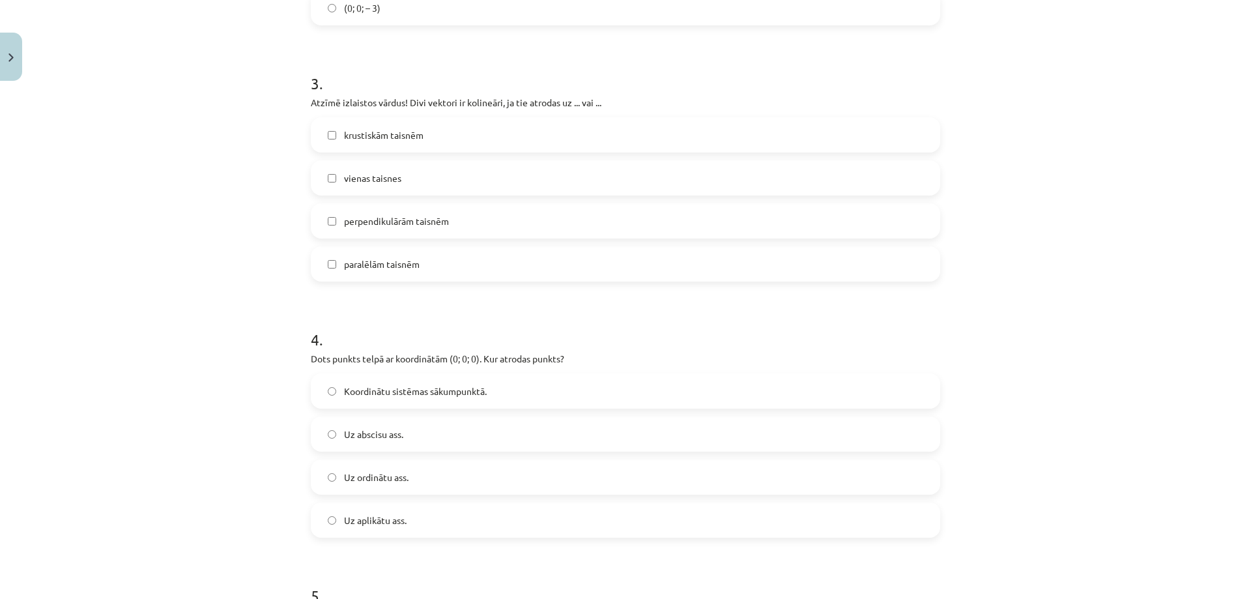
drag, startPoint x: 519, startPoint y: 388, endPoint x: 505, endPoint y: 378, distance: 16.8
click at [518, 388] on label "Koordinātu sistēmas sākumpunktā." at bounding box center [625, 391] width 627 height 33
click at [411, 179] on label "vienas taisnes" at bounding box center [625, 178] width 627 height 33
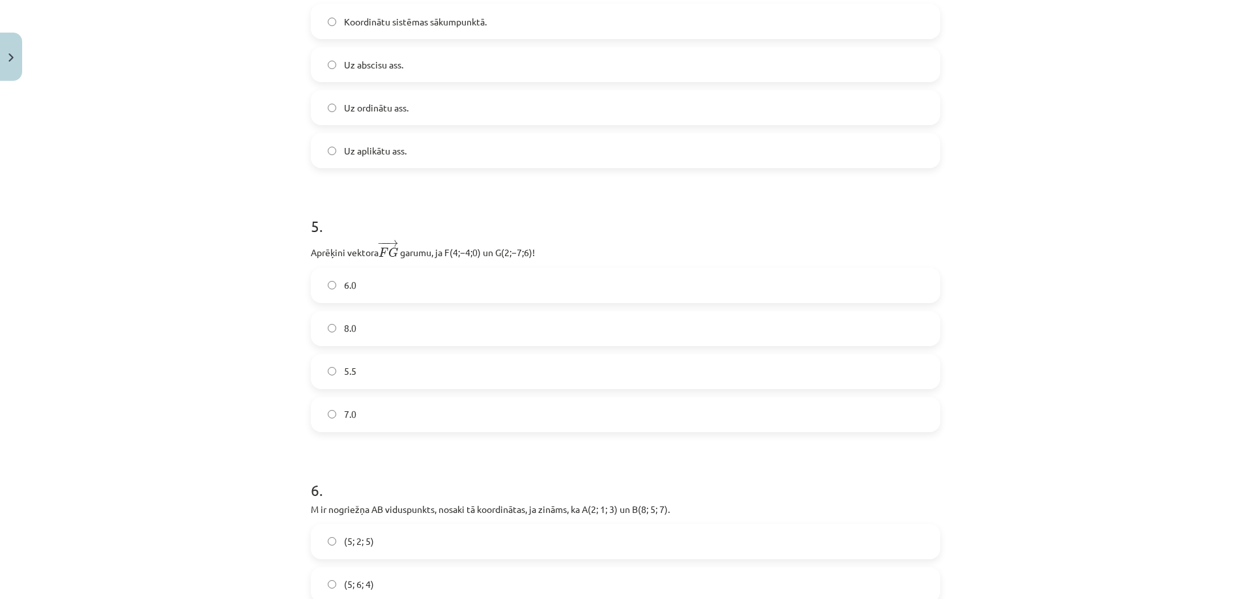
scroll to position [1543, 0]
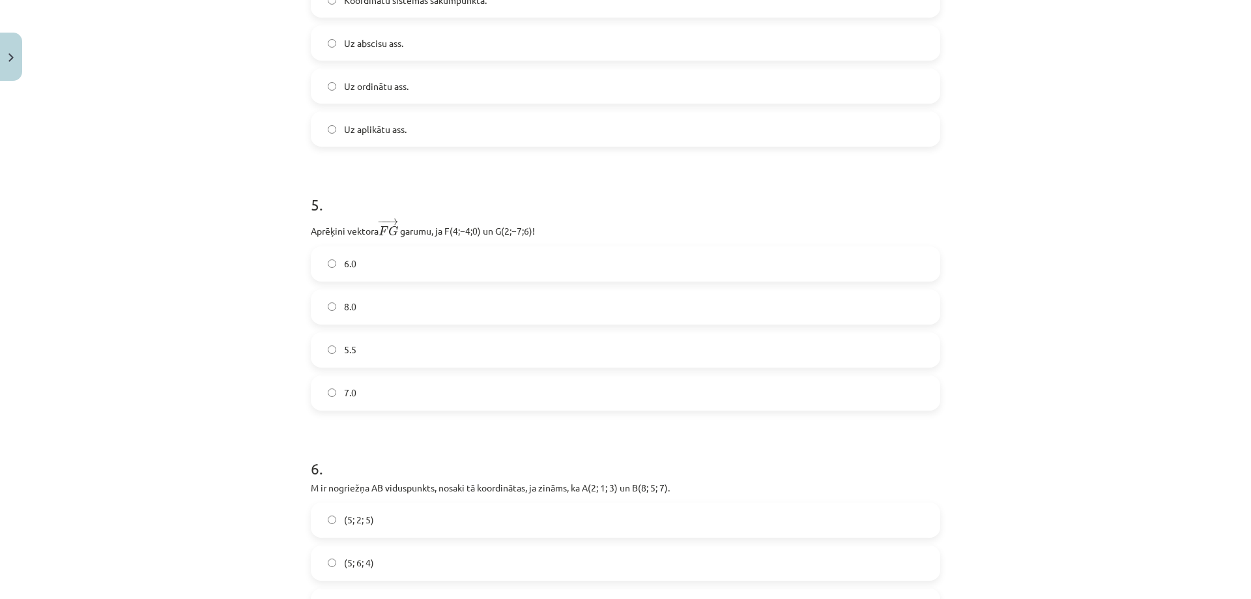
drag, startPoint x: 385, startPoint y: 390, endPoint x: 381, endPoint y: 377, distance: 13.8
click at [383, 383] on label "7.0" at bounding box center [625, 393] width 627 height 33
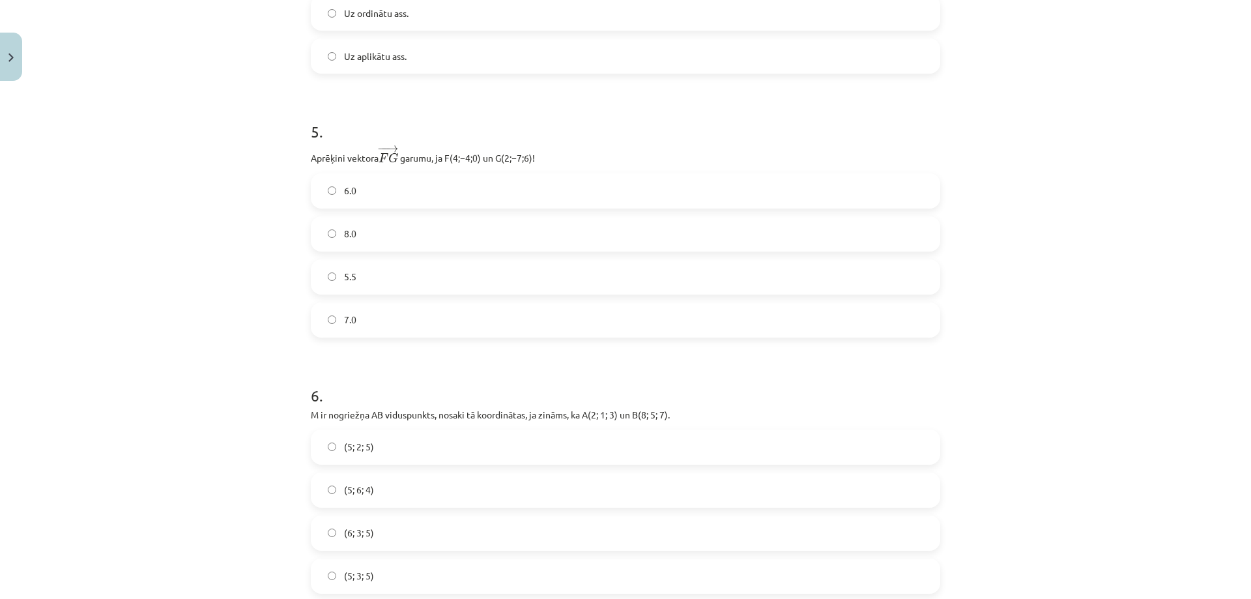
scroll to position [1803, 0]
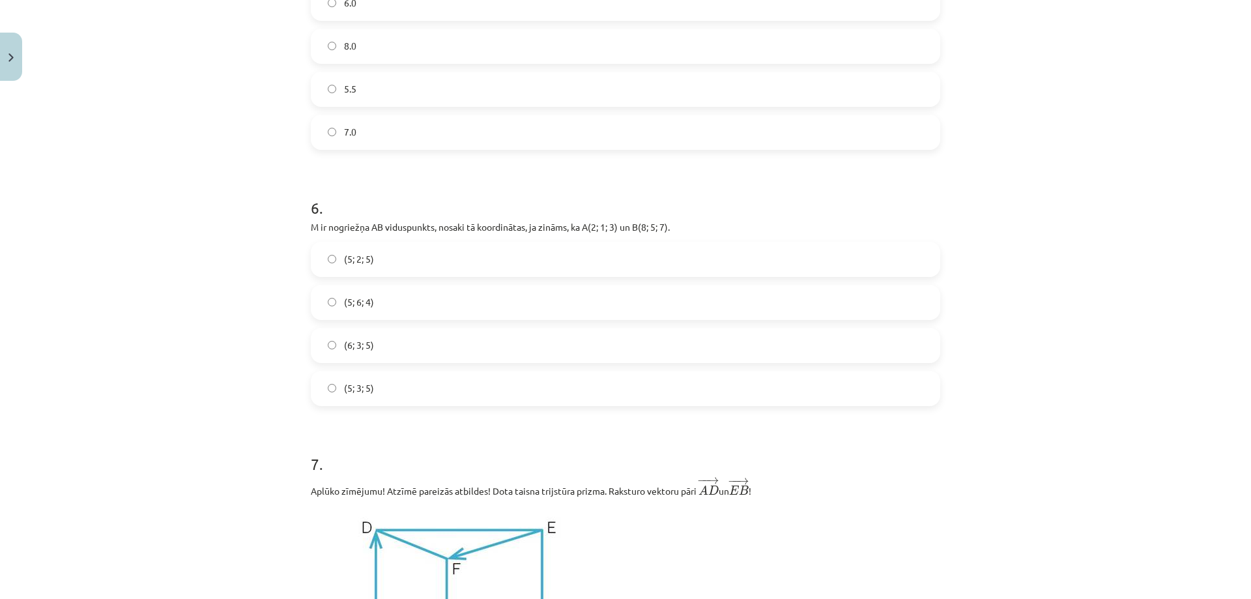
click at [385, 386] on label "(5; 3; 5)" at bounding box center [625, 388] width 627 height 33
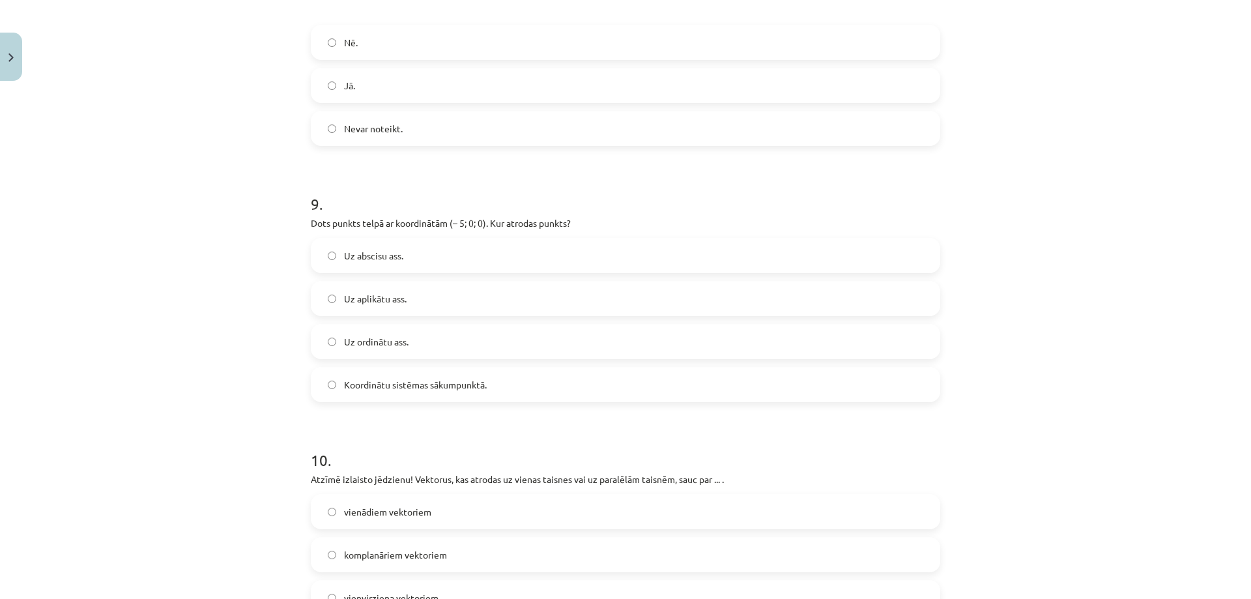
scroll to position [3042, 0]
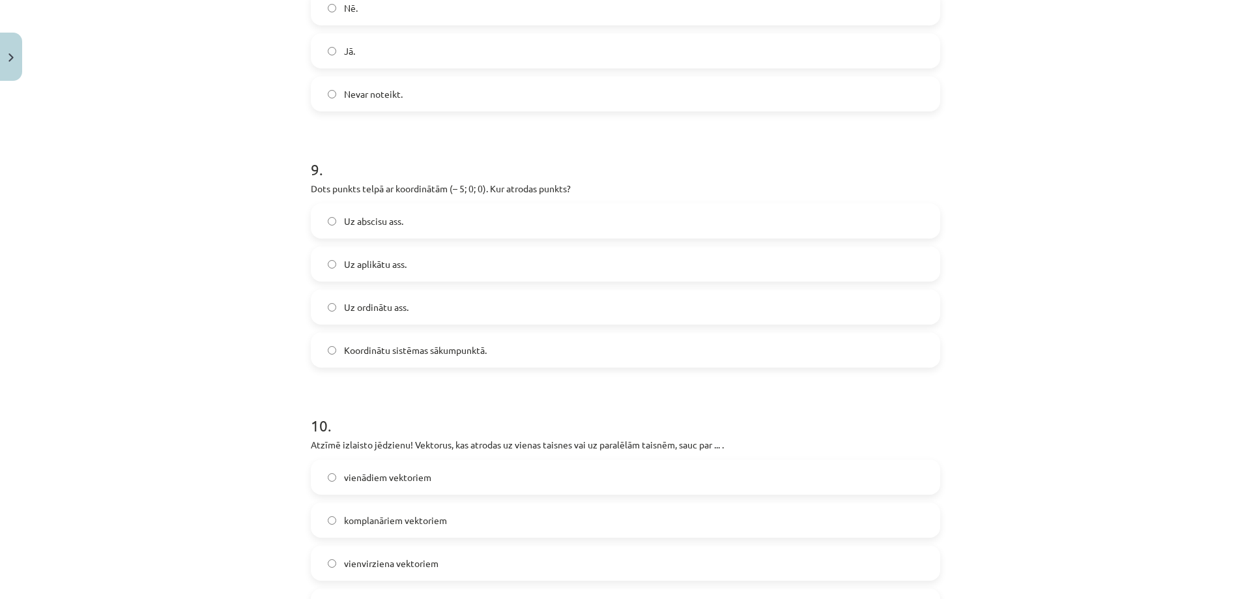
click at [424, 224] on label "Uz abscisu ass." at bounding box center [625, 221] width 627 height 33
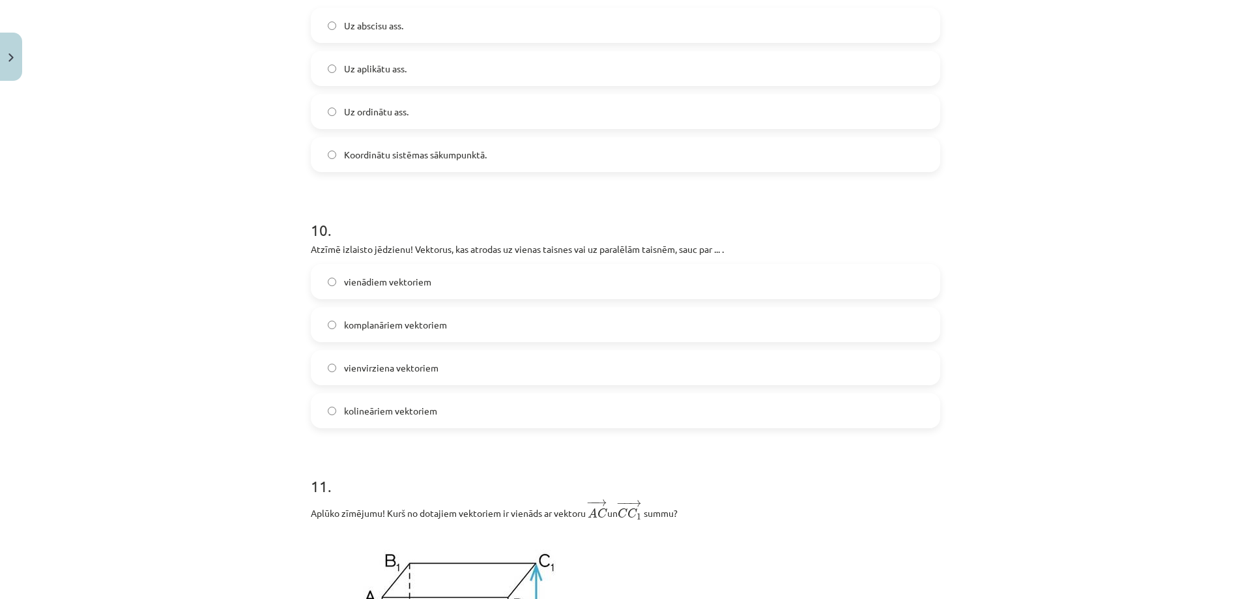
scroll to position [3368, 0]
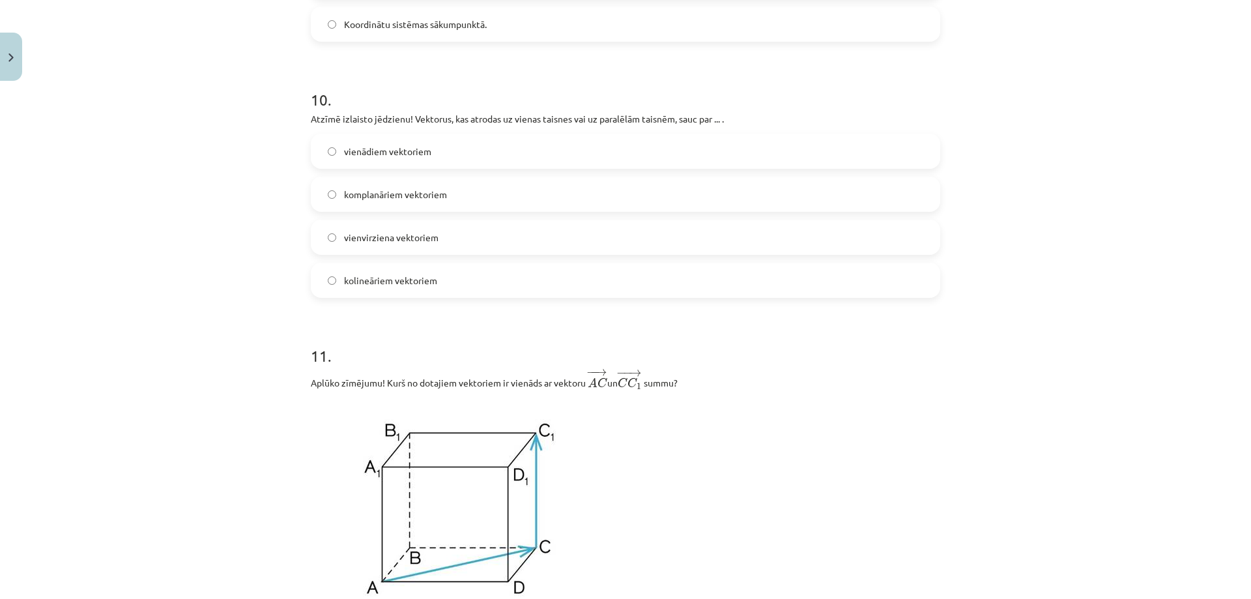
click at [432, 289] on label "kolineāriem vektoriem" at bounding box center [625, 280] width 627 height 33
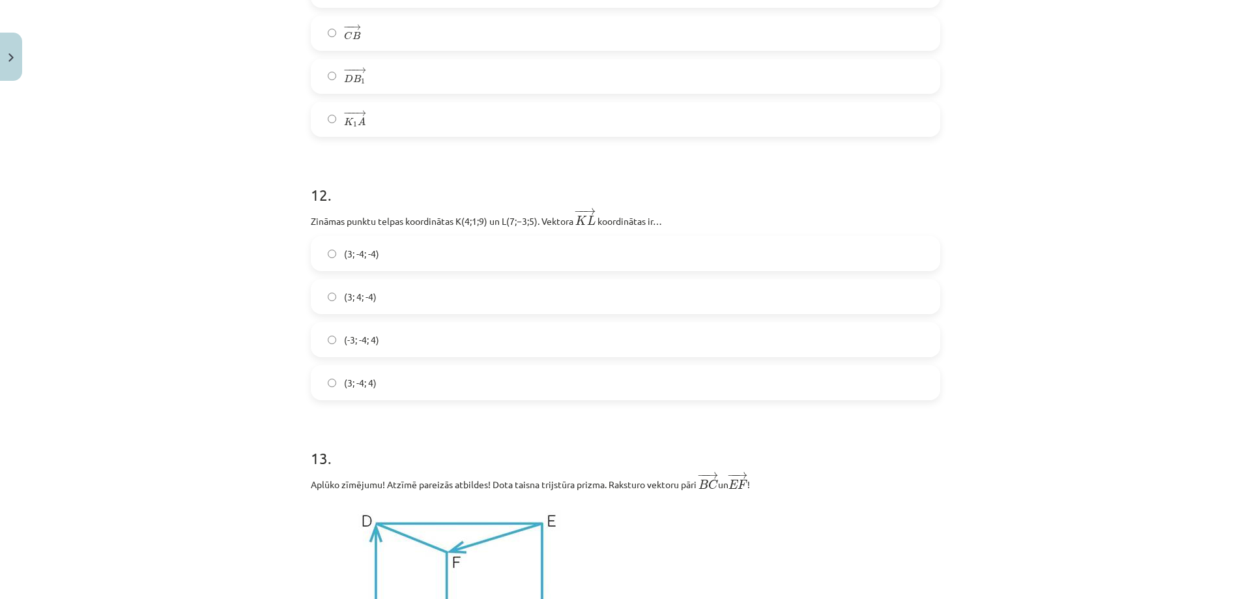
scroll to position [4085, 0]
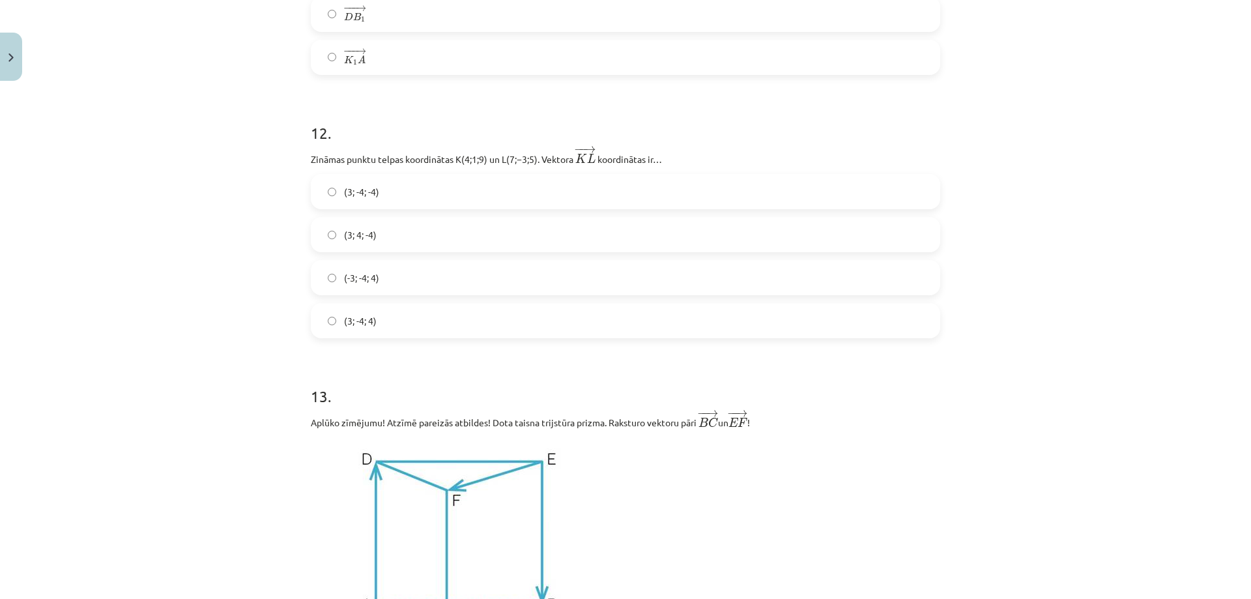
click at [359, 161] on p "Zināmas punktu telpas koordinātas ﻿K(4;1;9)﻿ un ﻿L(7;−3;5)﻿. Vektora ﻿ − − → K …" at bounding box center [626, 156] width 630 height 22
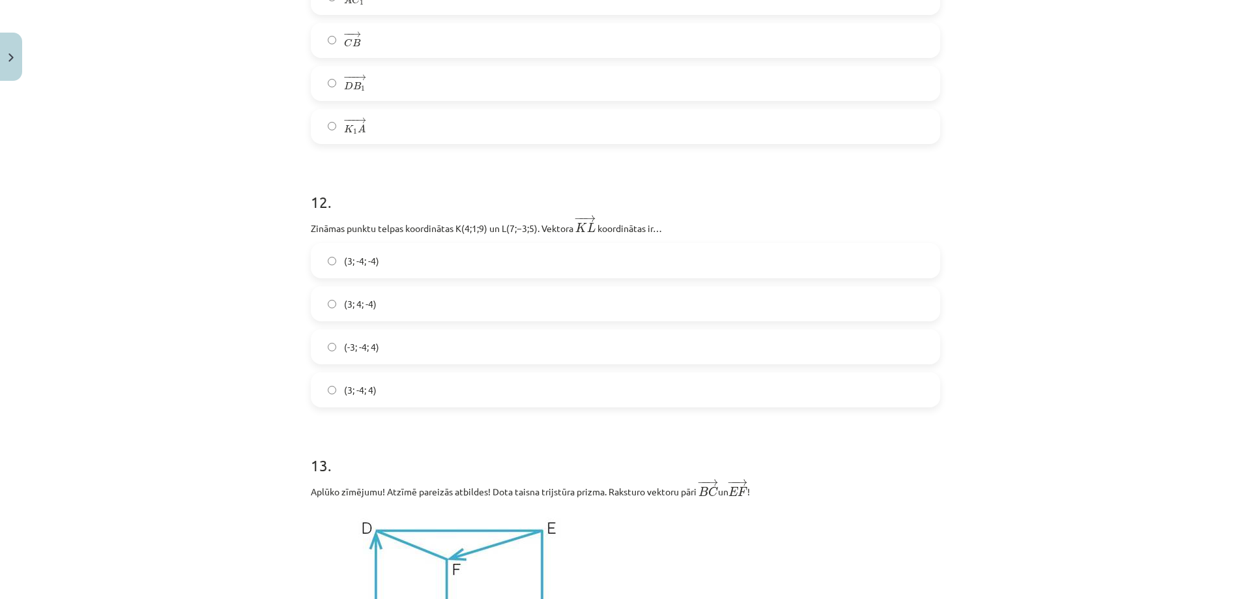
scroll to position [4019, 0]
click at [452, 257] on label "(3; -4; -4)" at bounding box center [625, 256] width 627 height 33
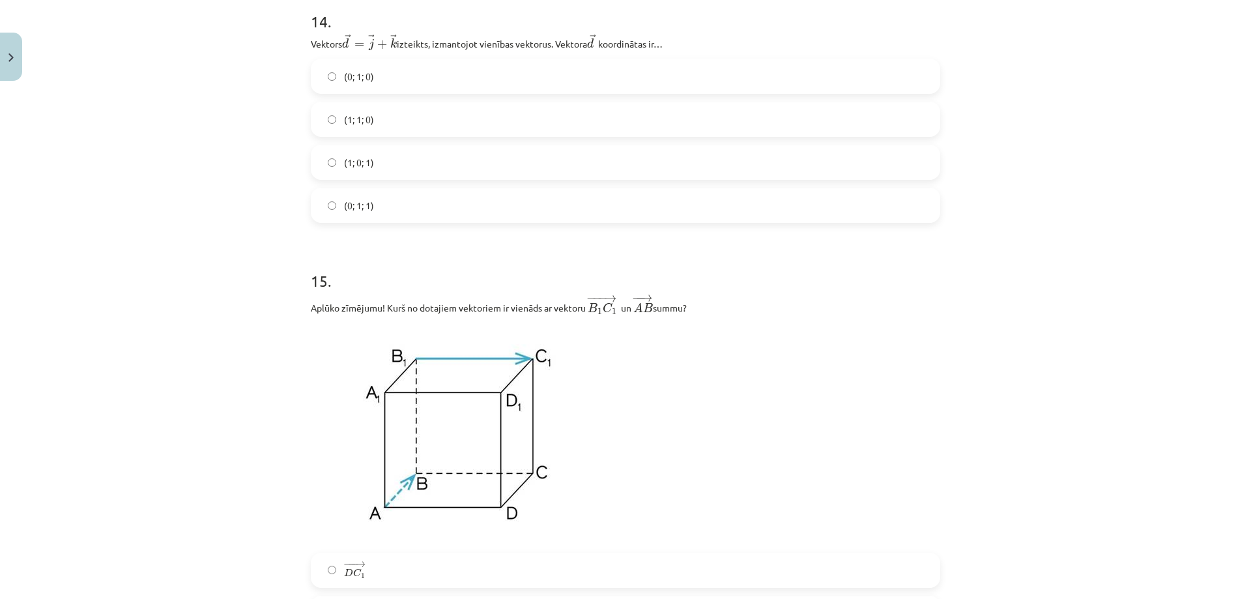
scroll to position [4932, 0]
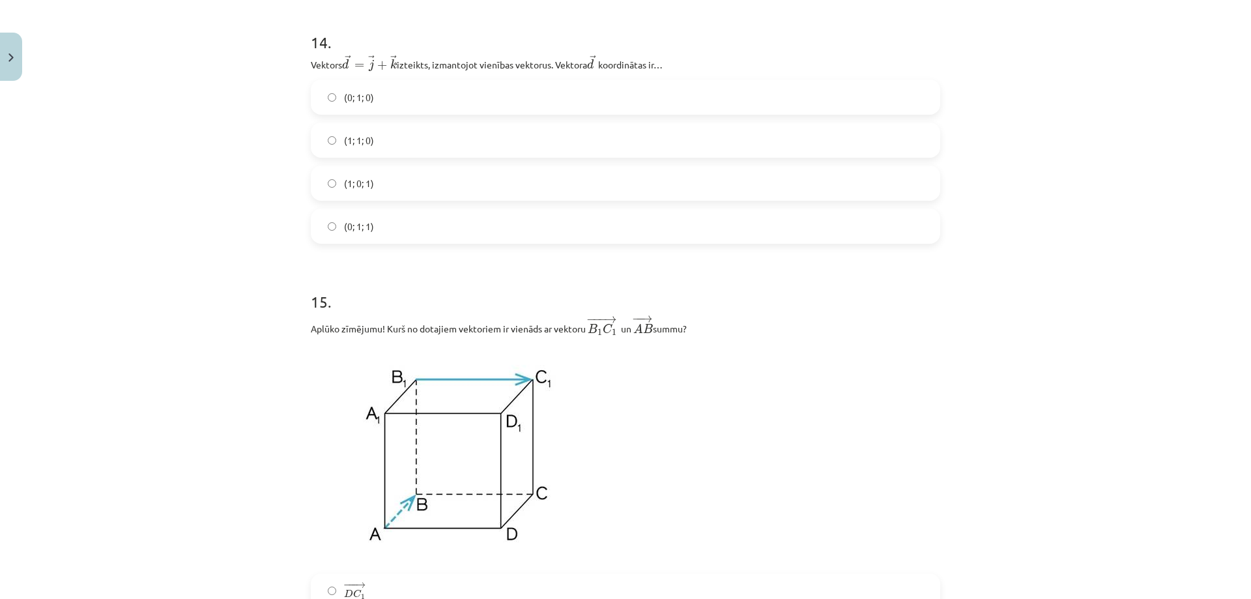
click at [385, 102] on label "(0; 1; 0)" at bounding box center [625, 97] width 627 height 33
click at [383, 231] on label "(0; 1; 1)" at bounding box center [625, 226] width 627 height 33
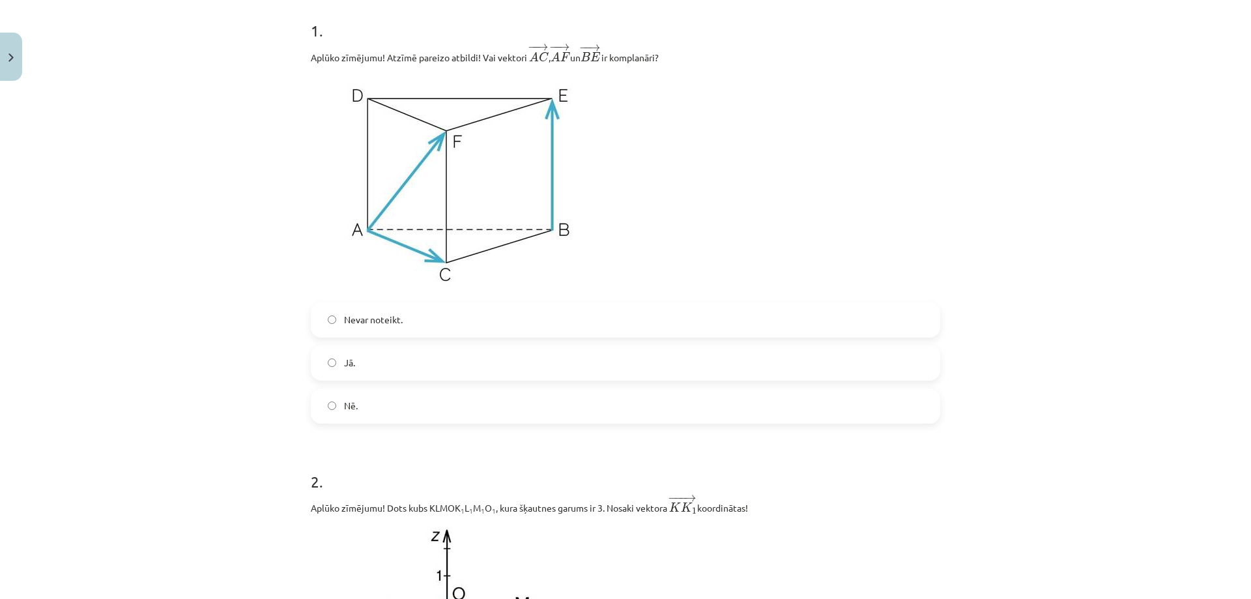
scroll to position [196, 0]
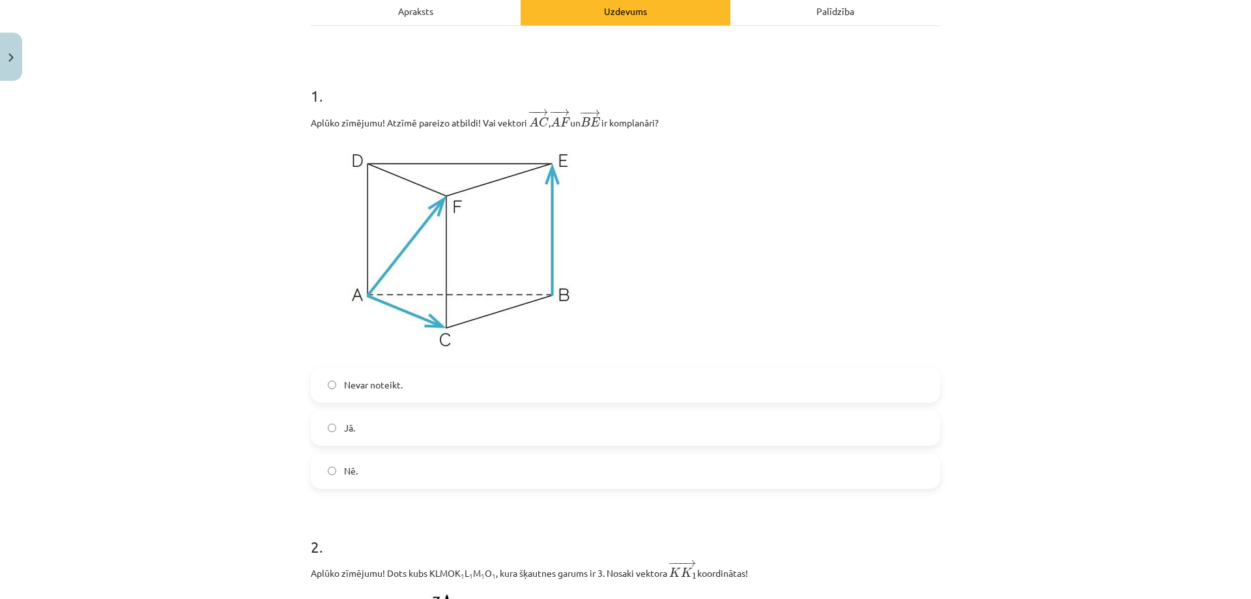
click at [377, 428] on label "Jā." at bounding box center [625, 428] width 627 height 33
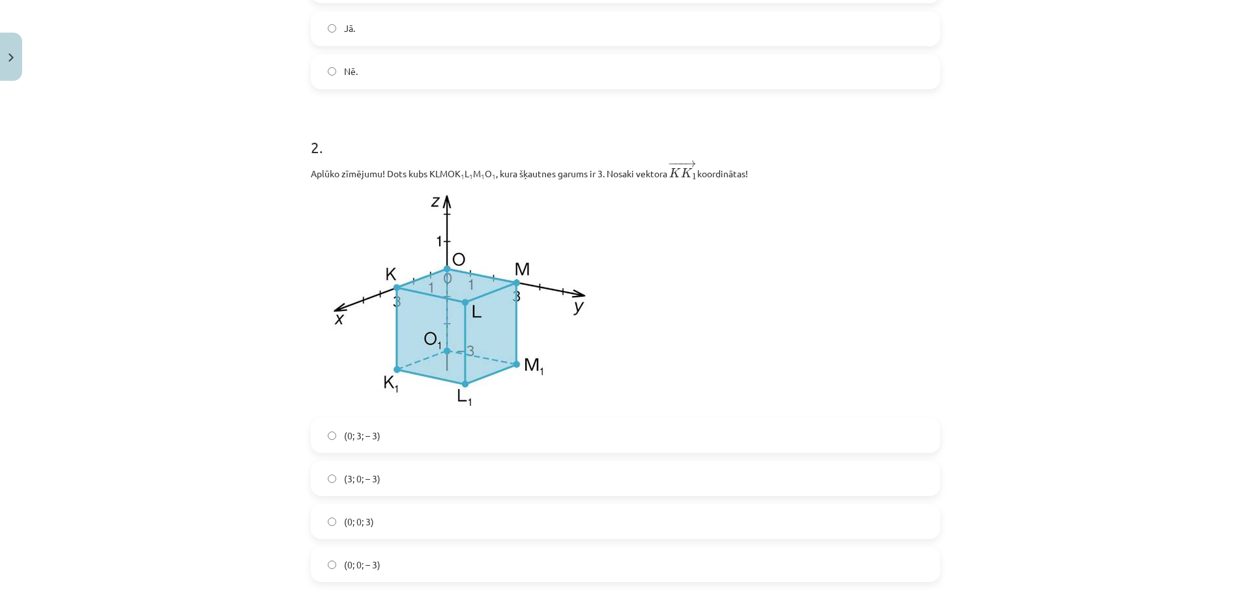
scroll to position [652, 0]
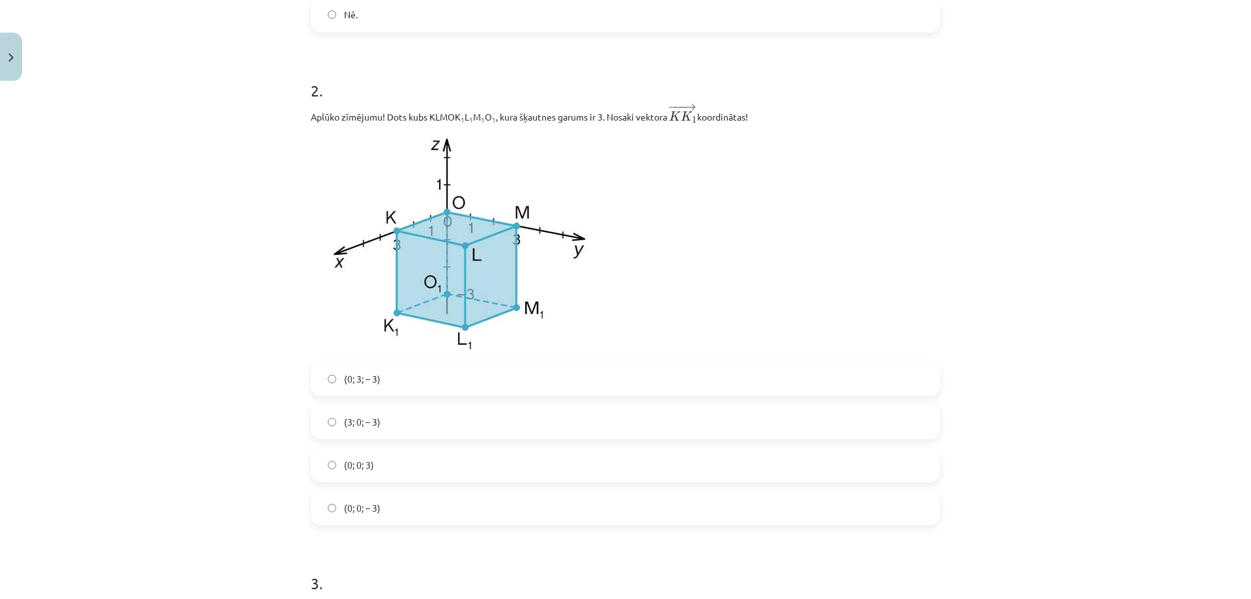
click at [383, 516] on label "(0; 0; – 3)" at bounding box center [625, 507] width 627 height 33
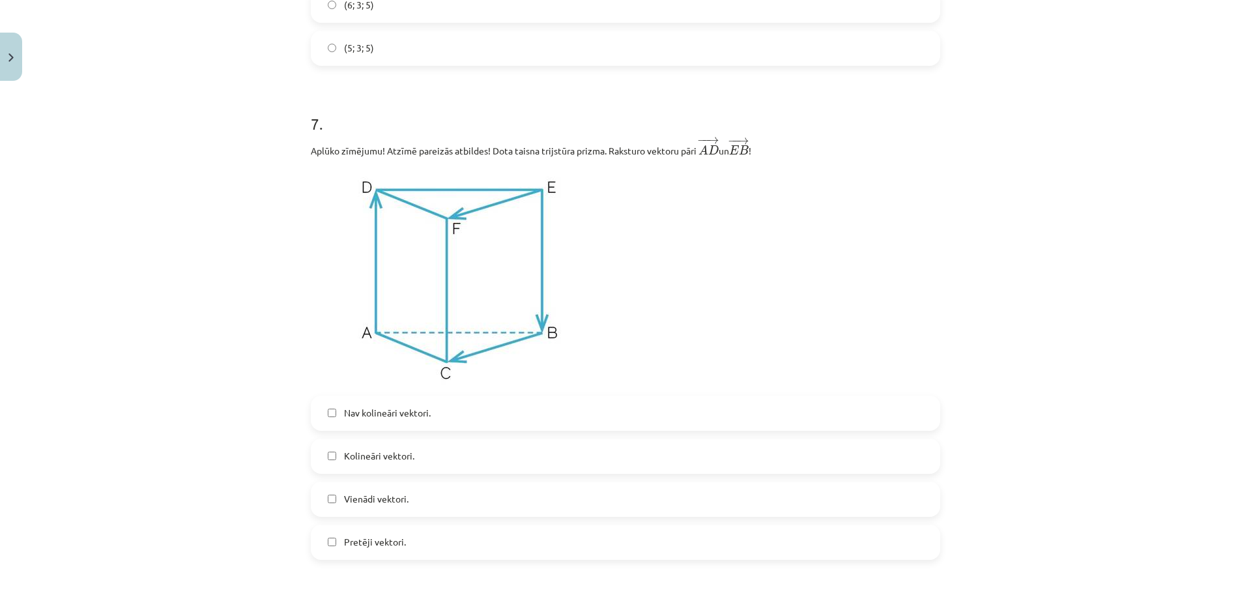
scroll to position [2151, 0]
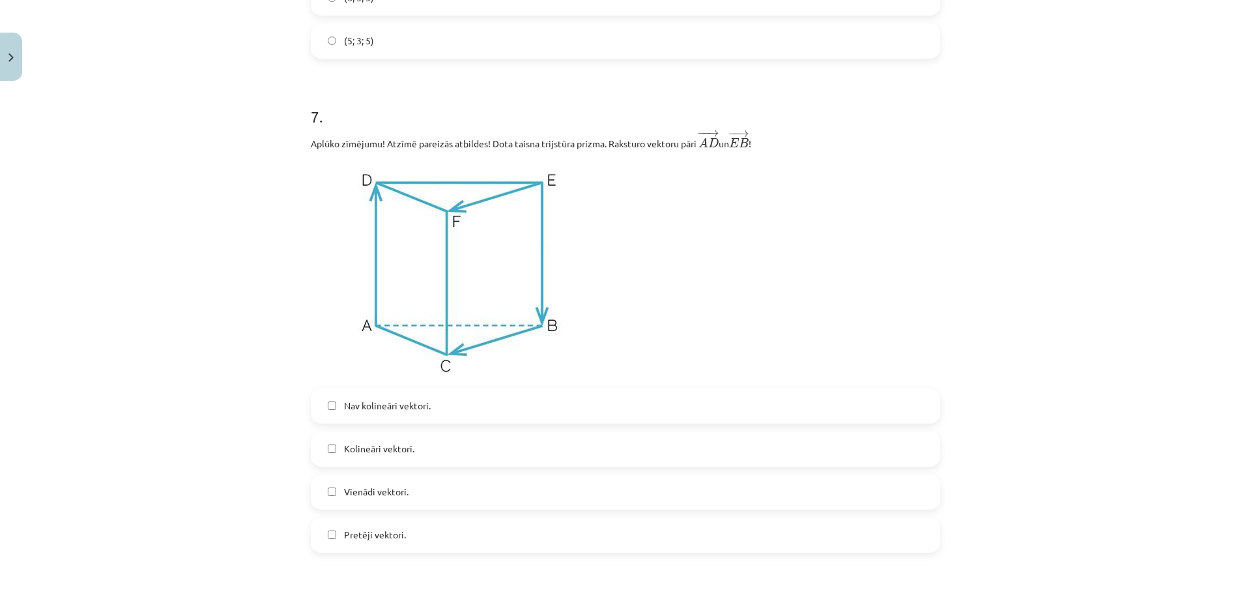
click at [437, 412] on label "Nav kolineāri vektori." at bounding box center [625, 406] width 627 height 33
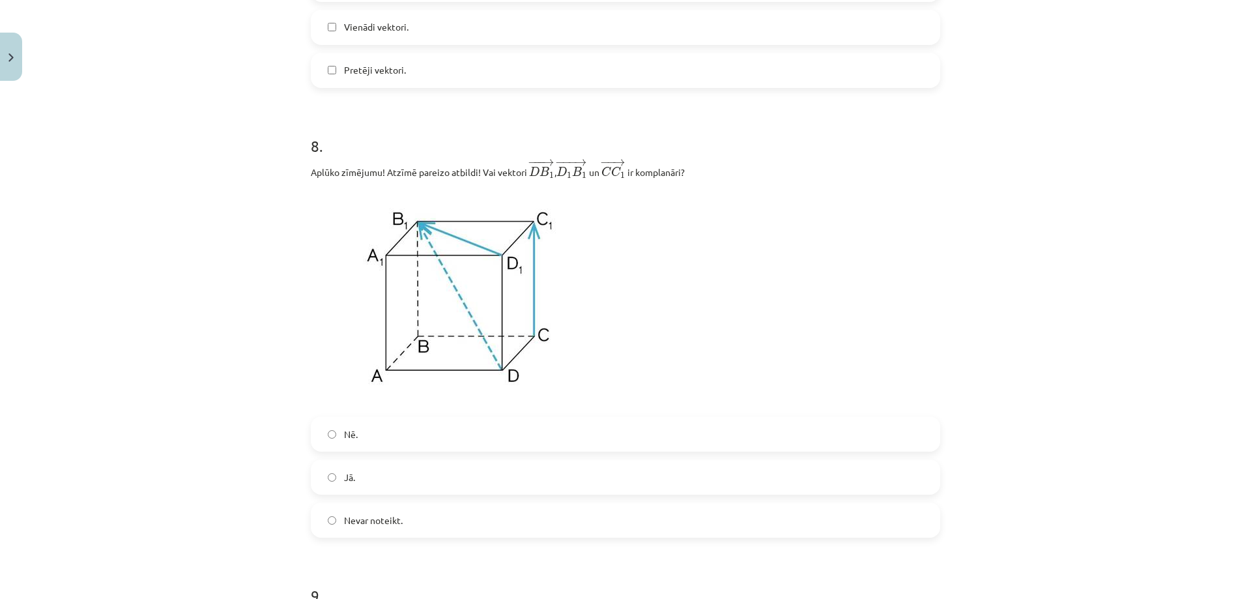
scroll to position [2672, 0]
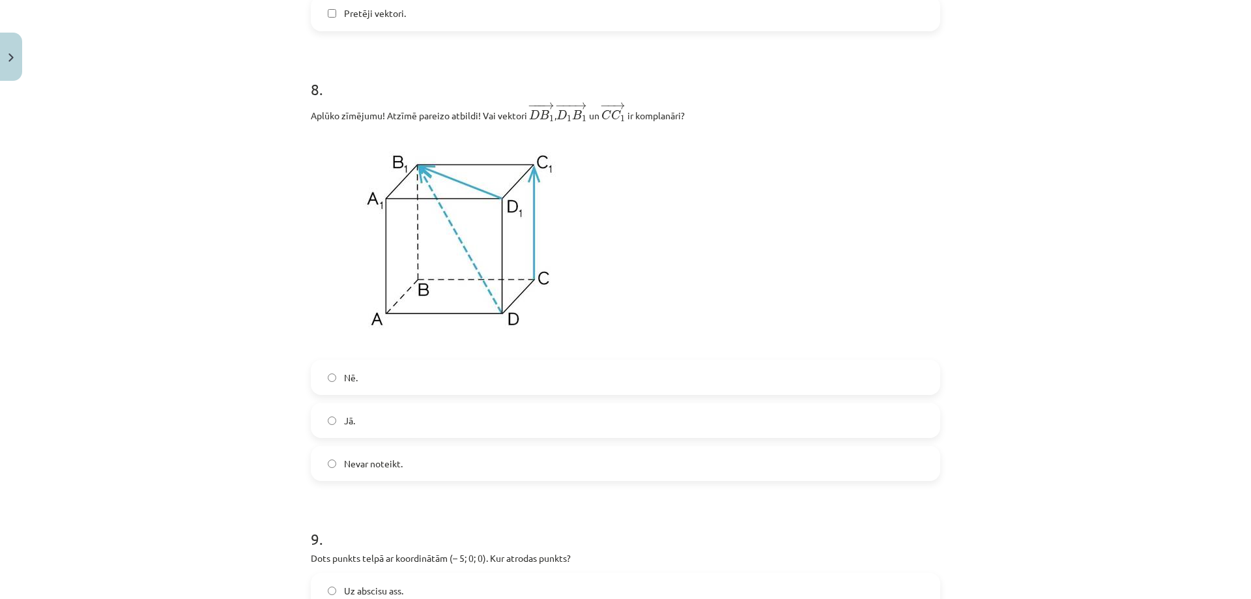
click at [436, 433] on label "Jā." at bounding box center [625, 420] width 627 height 33
click at [426, 376] on label "Nē." at bounding box center [625, 377] width 627 height 33
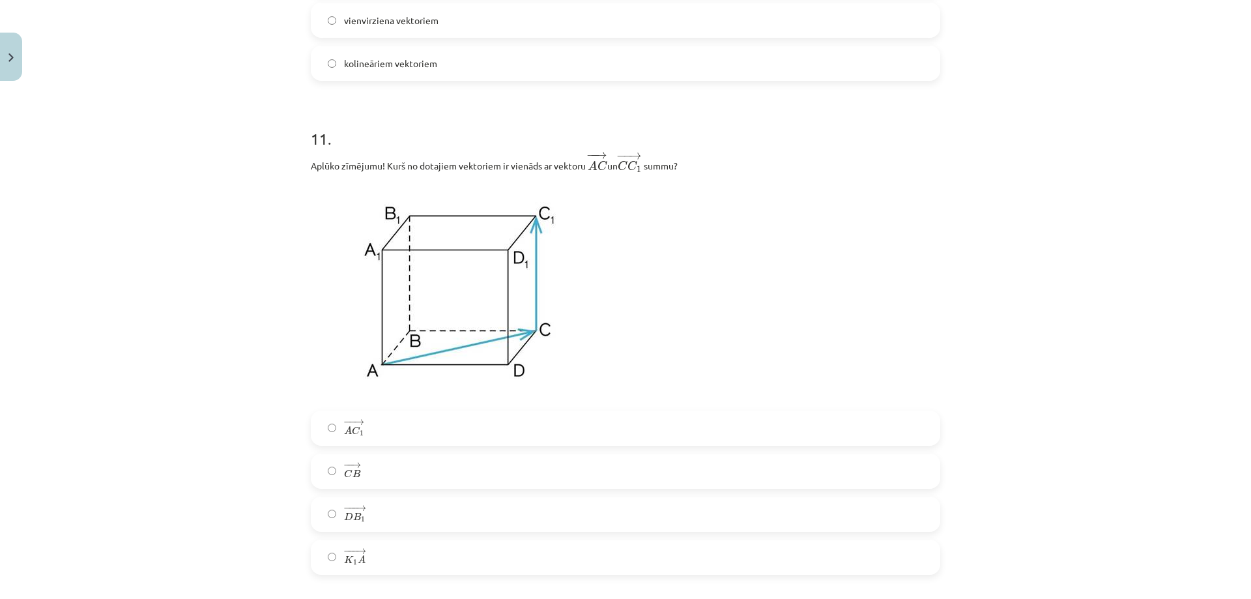
scroll to position [3650, 0]
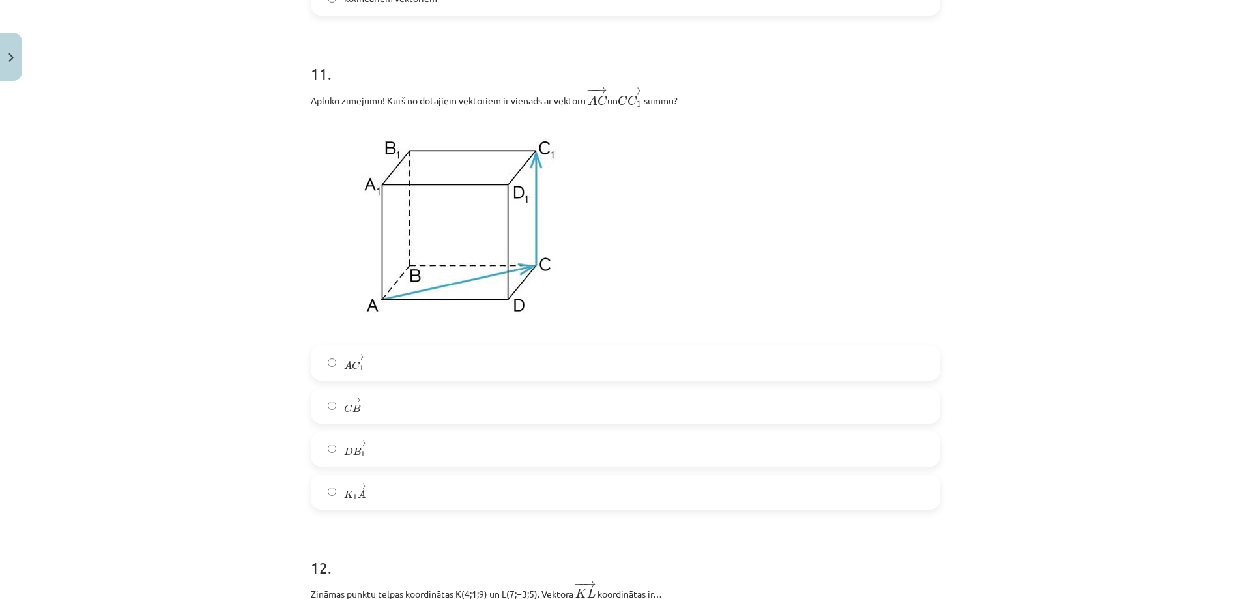
click at [423, 372] on label "− − → A C 1 A C 1 →" at bounding box center [625, 363] width 627 height 33
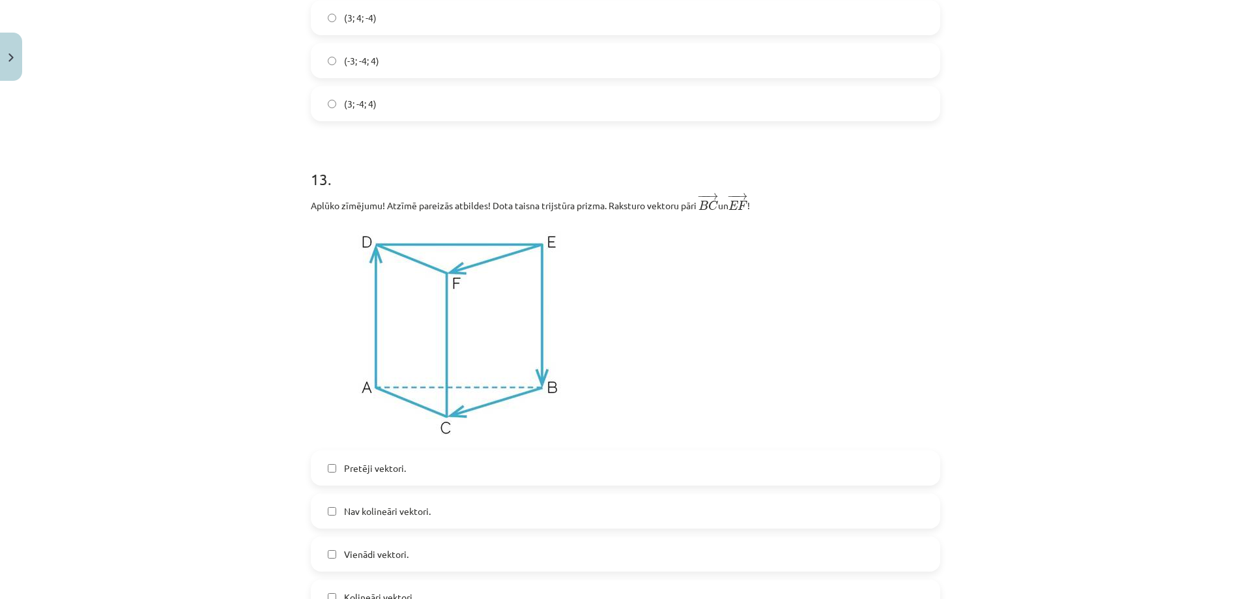
scroll to position [4367, 0]
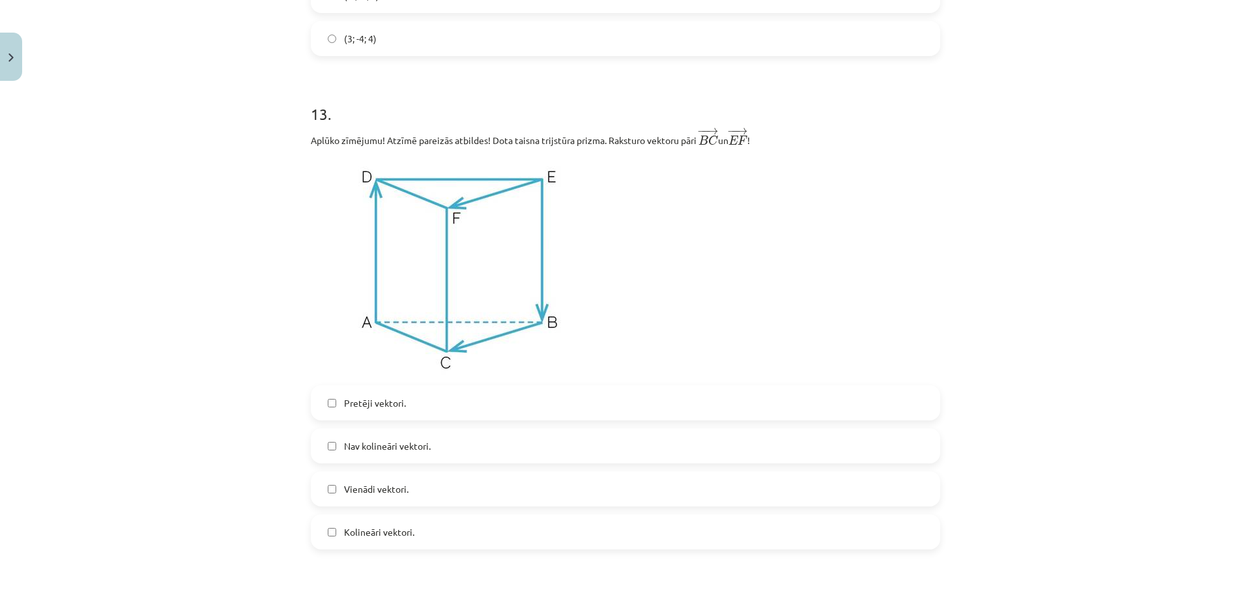
click at [435, 499] on label "Vienādi vektori." at bounding box center [625, 489] width 627 height 33
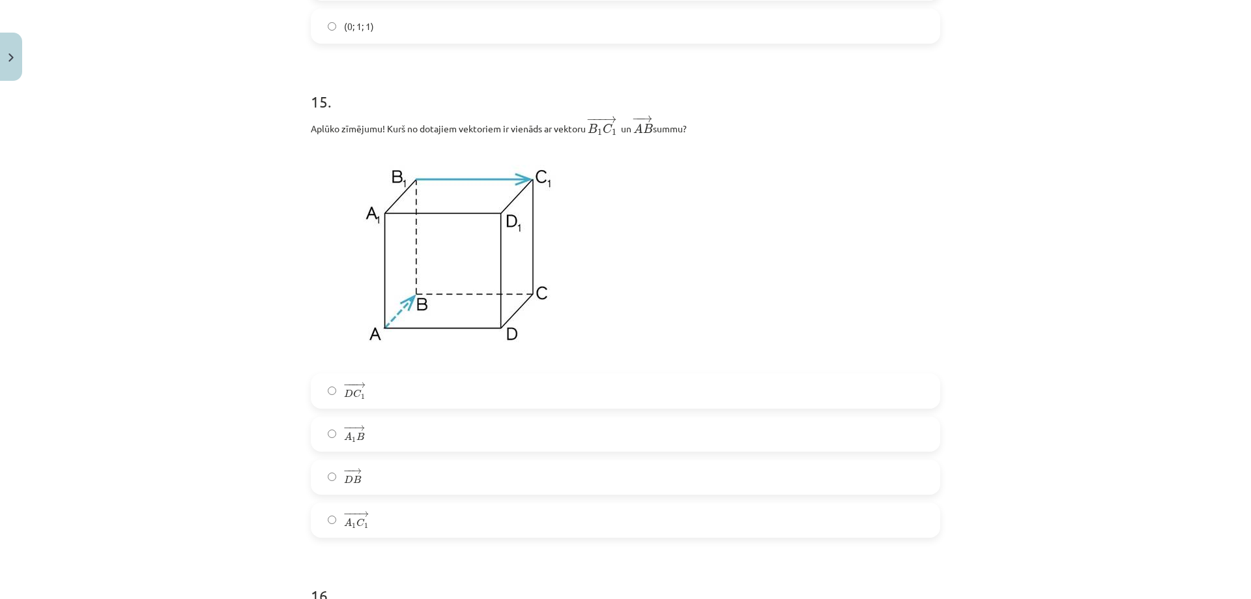
scroll to position [5149, 0]
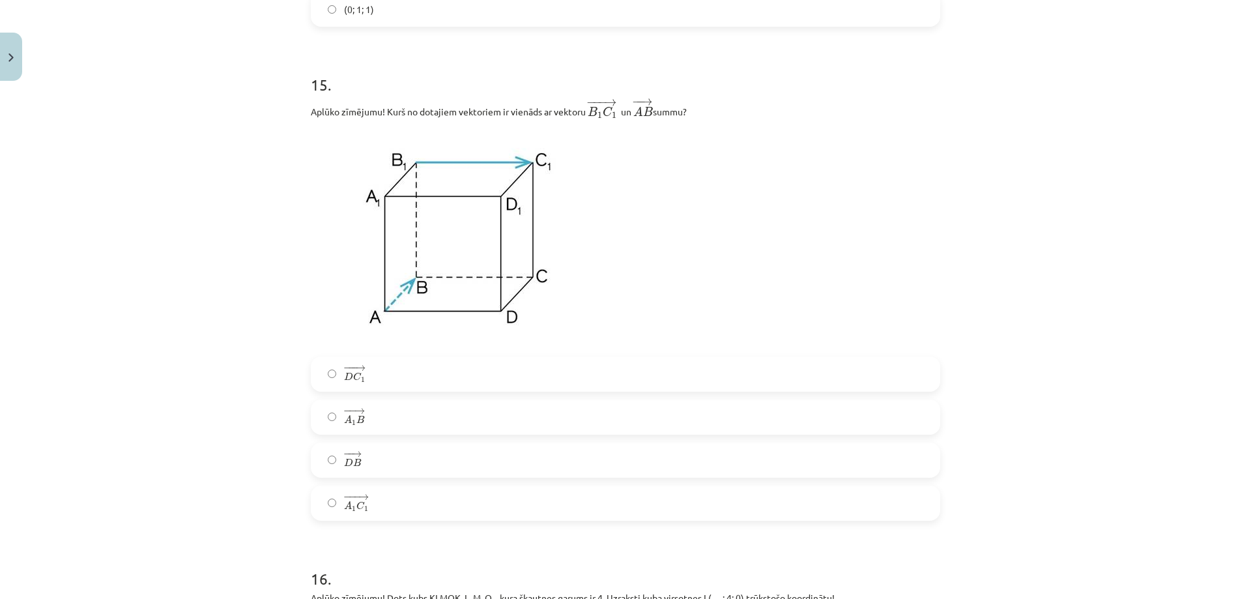
click at [375, 512] on label "− −− → A 1 C 1 A 1 C 1 →" at bounding box center [625, 503] width 627 height 33
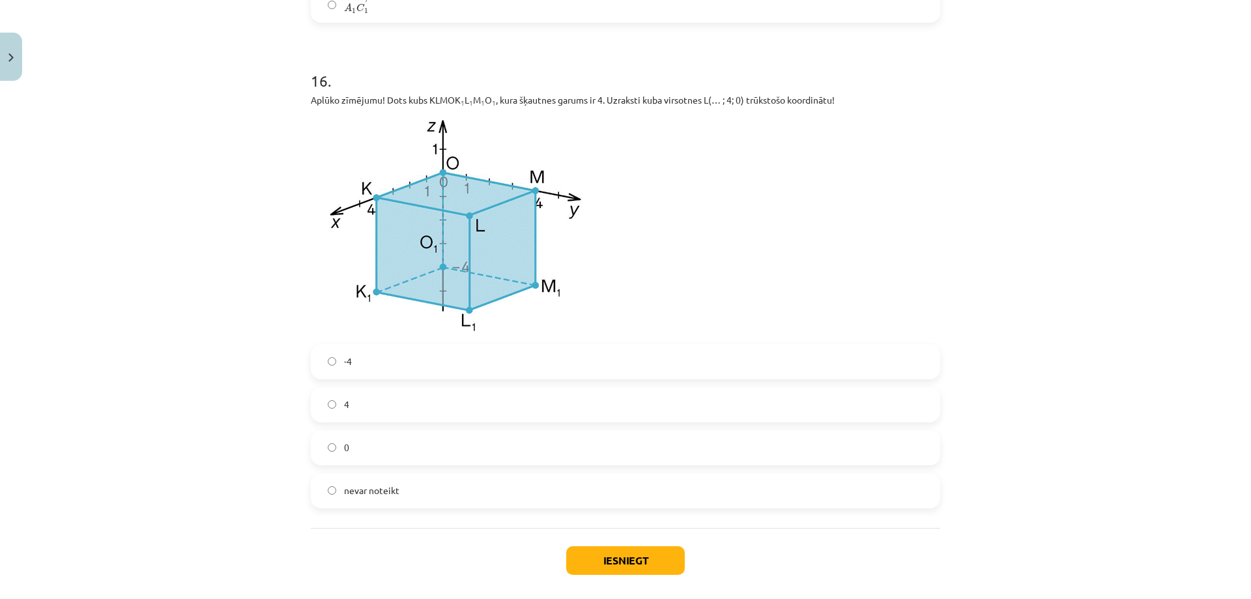
scroll to position [5670, 0]
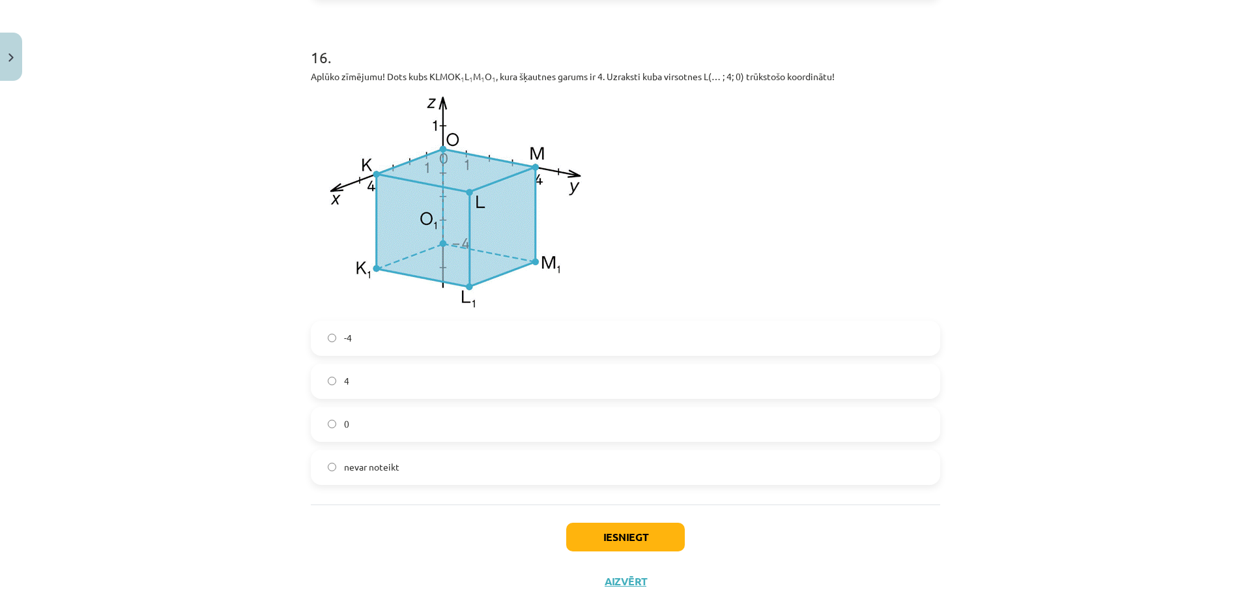
click at [409, 389] on label "4" at bounding box center [625, 381] width 627 height 33
click at [594, 551] on button "Iesniegt" at bounding box center [625, 537] width 119 height 29
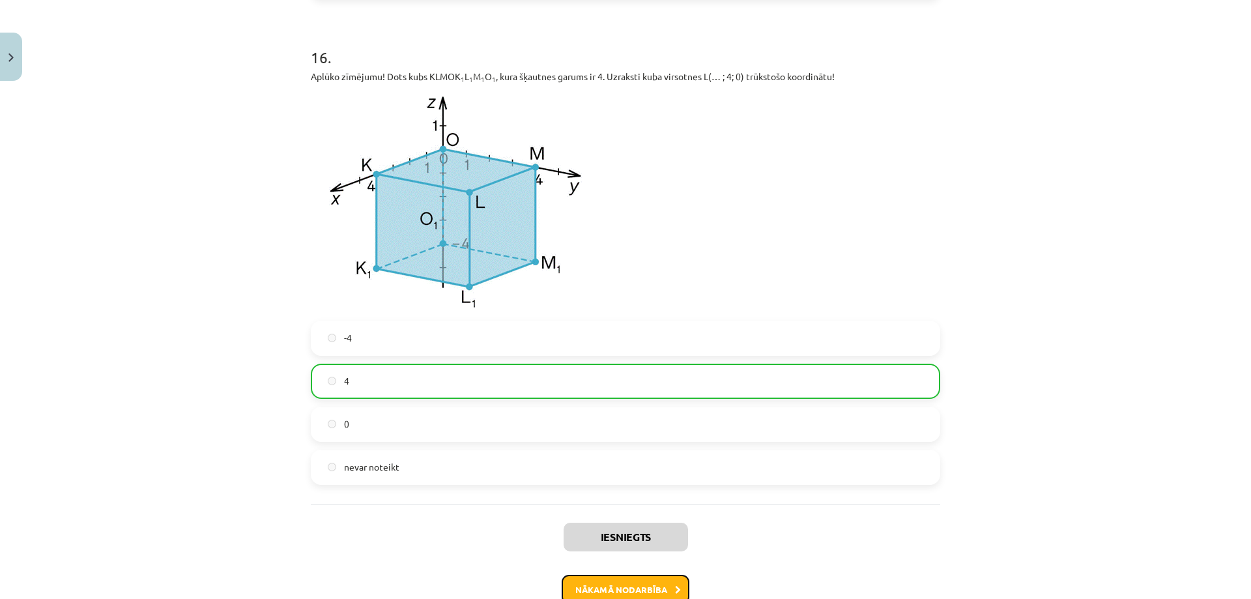
click at [652, 590] on button "Nākamā nodarbība" at bounding box center [626, 590] width 128 height 30
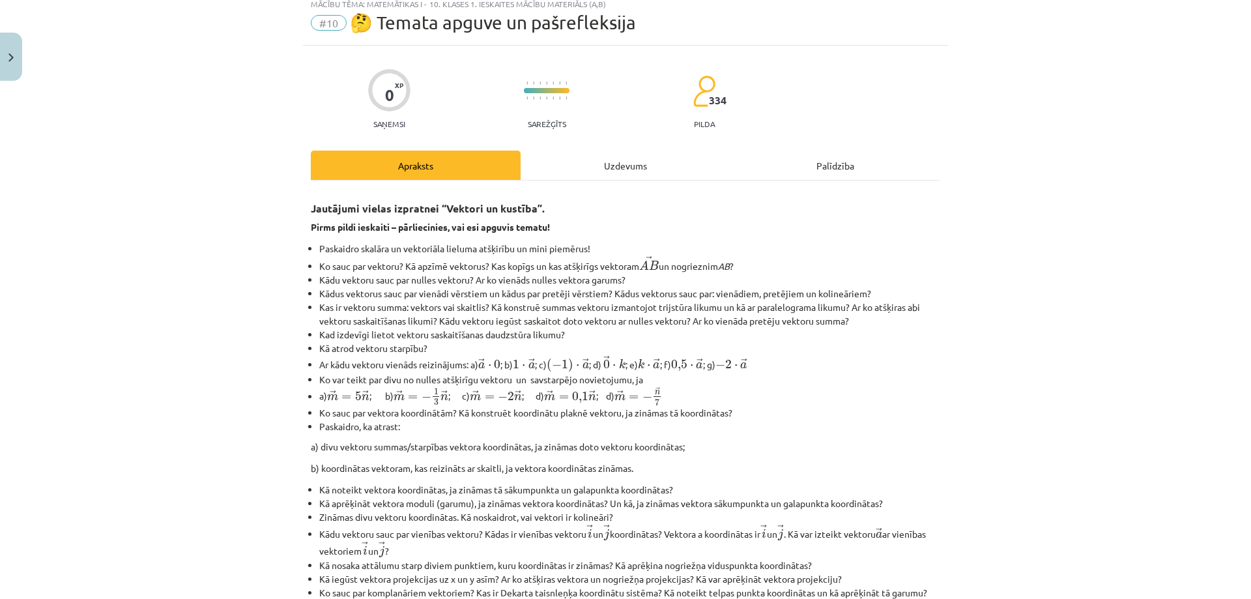
scroll to position [33, 0]
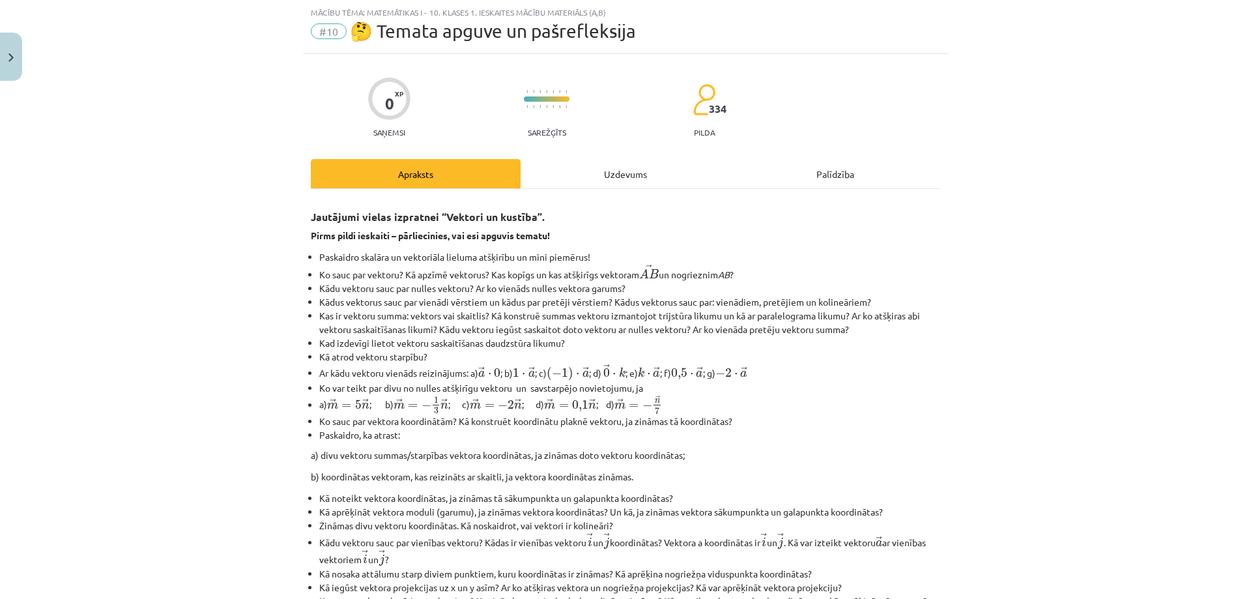
click at [592, 165] on div "Uzdevums" at bounding box center [626, 173] width 210 height 29
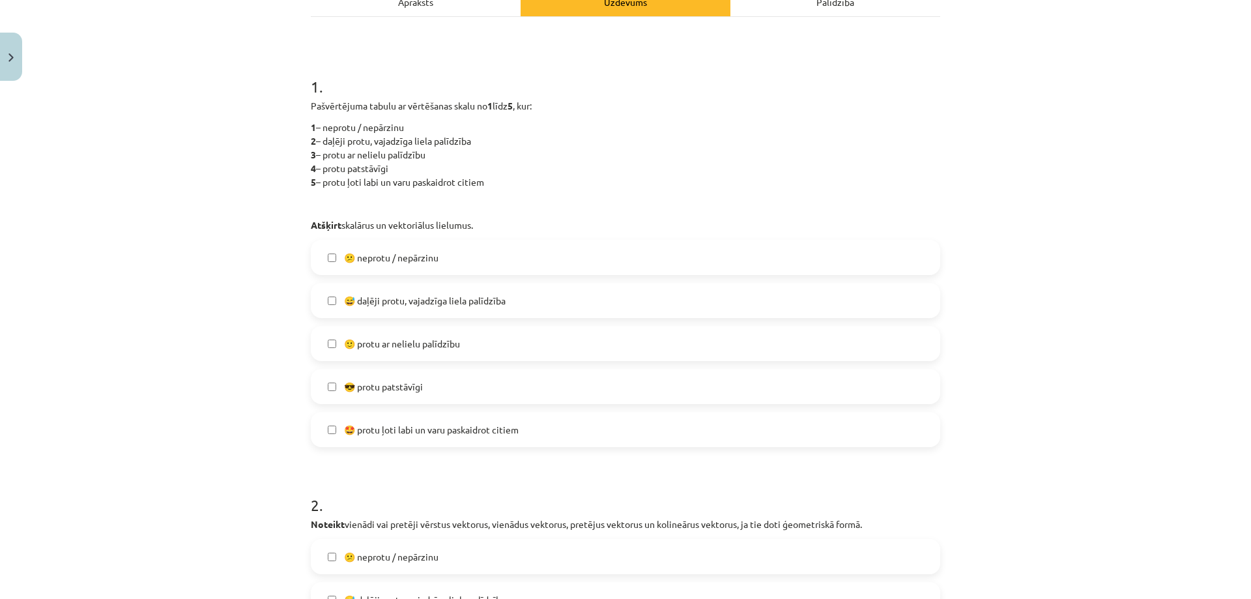
scroll to position [228, 0]
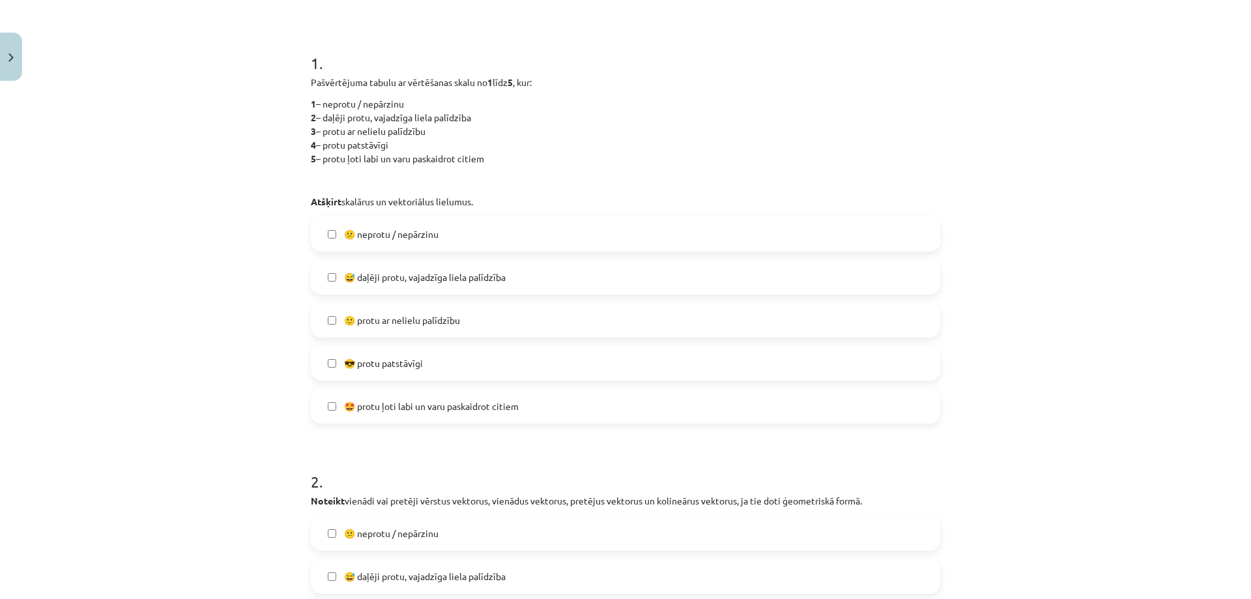
click at [463, 278] on span "😅 daļēji protu, vajadzīga liela palīdzība" at bounding box center [425, 277] width 162 height 14
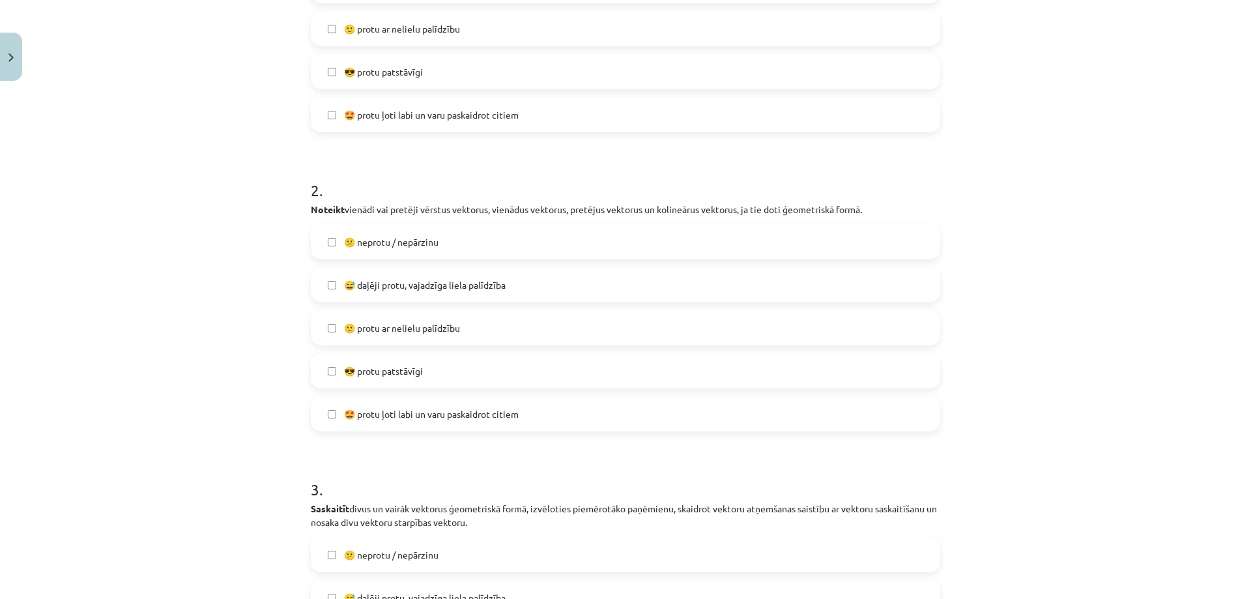
scroll to position [554, 0]
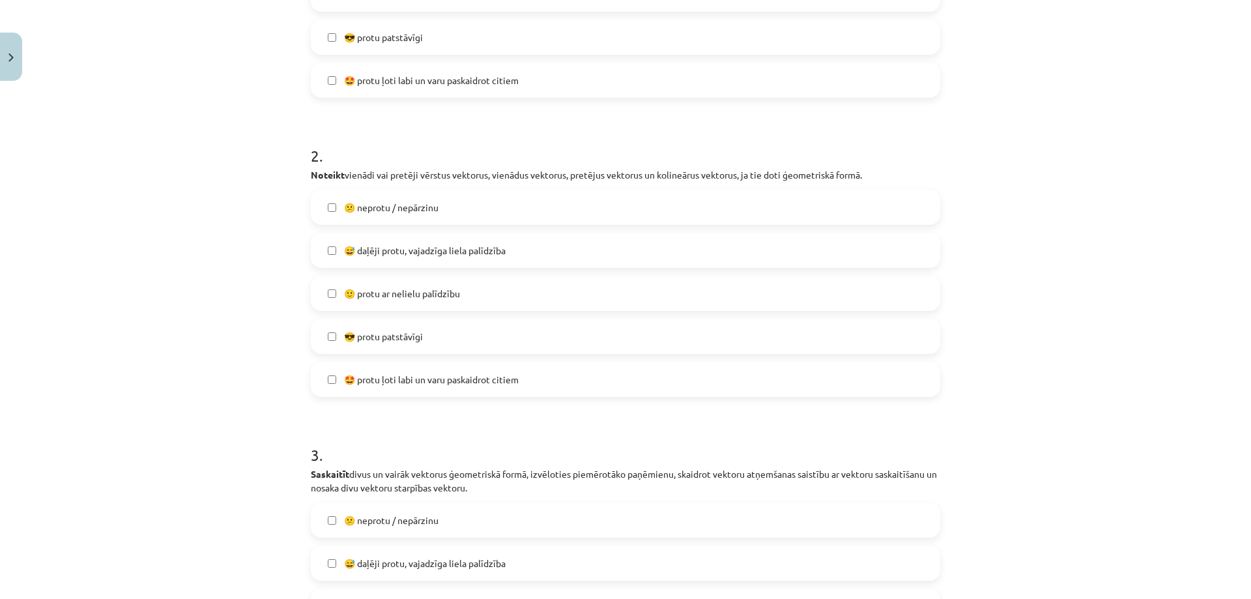
click at [448, 295] on span "🙂 protu ar nelielu palīdzību" at bounding box center [402, 294] width 116 height 14
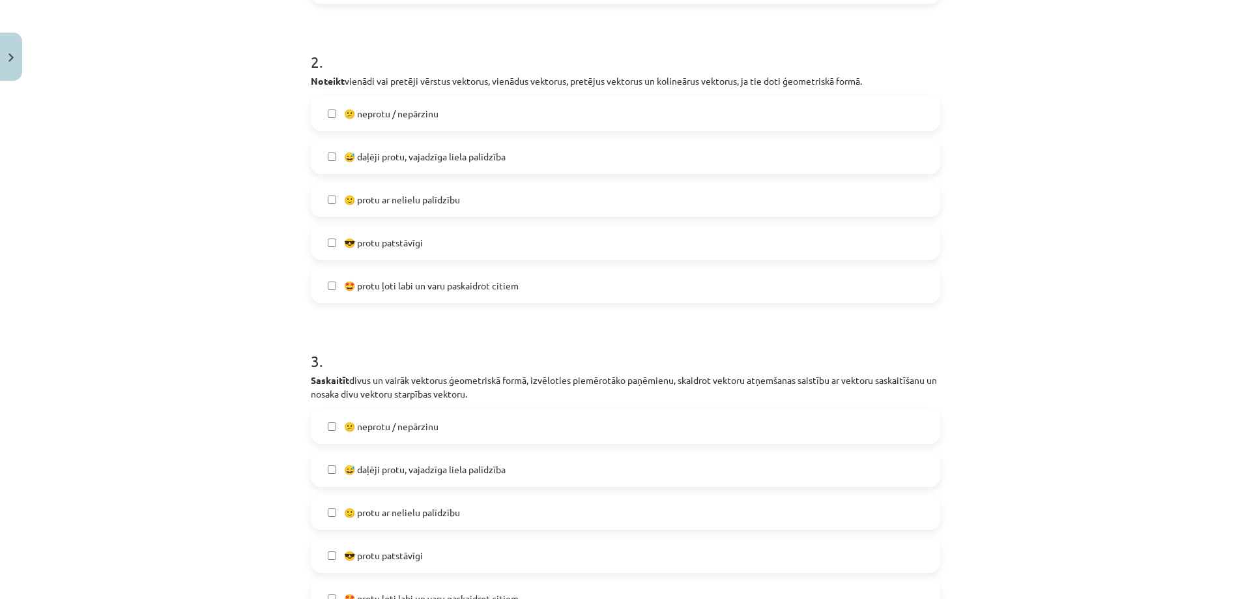
scroll to position [815, 0]
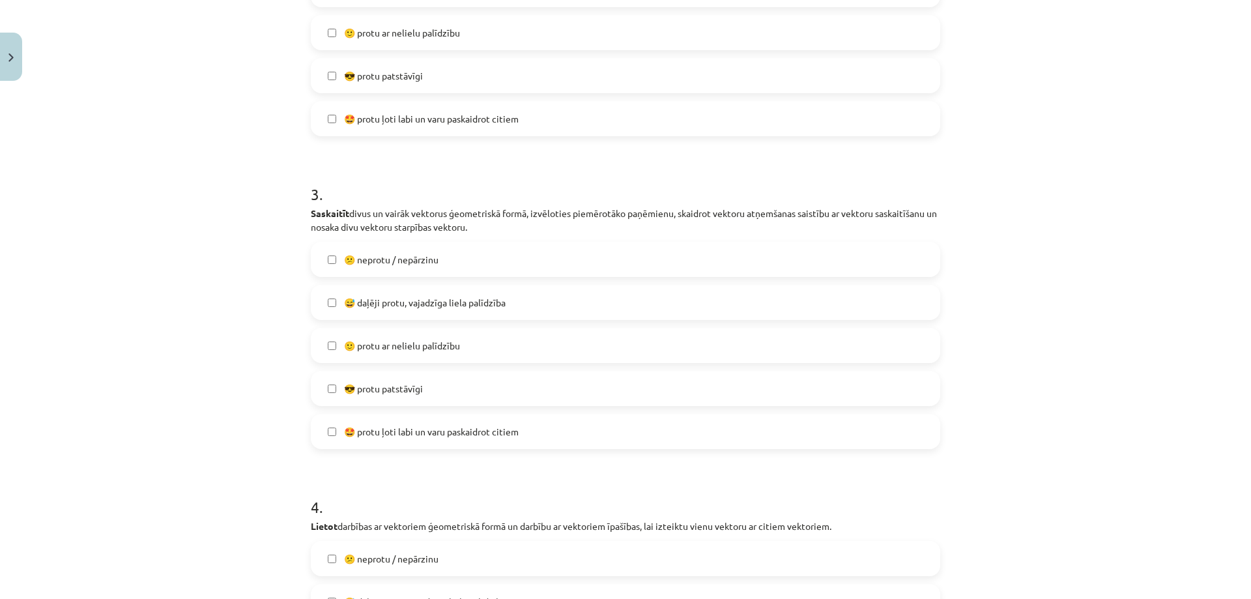
click at [443, 308] on span "😅 daļēji protu, vajadzīga liela palīdzība" at bounding box center [425, 303] width 162 height 14
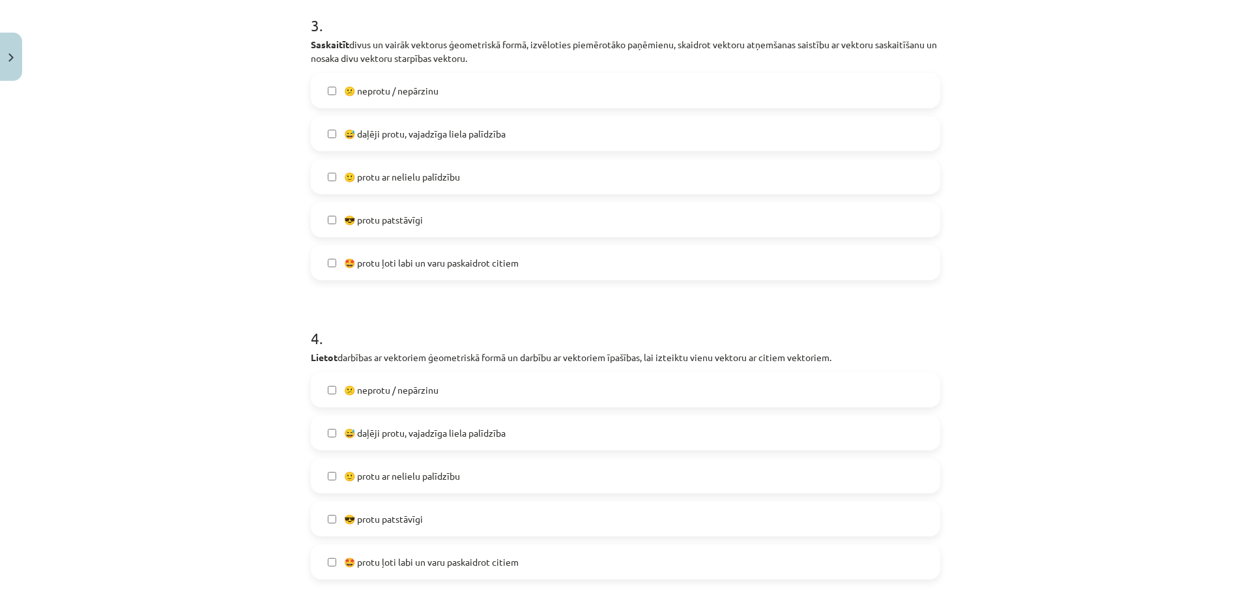
scroll to position [1141, 0]
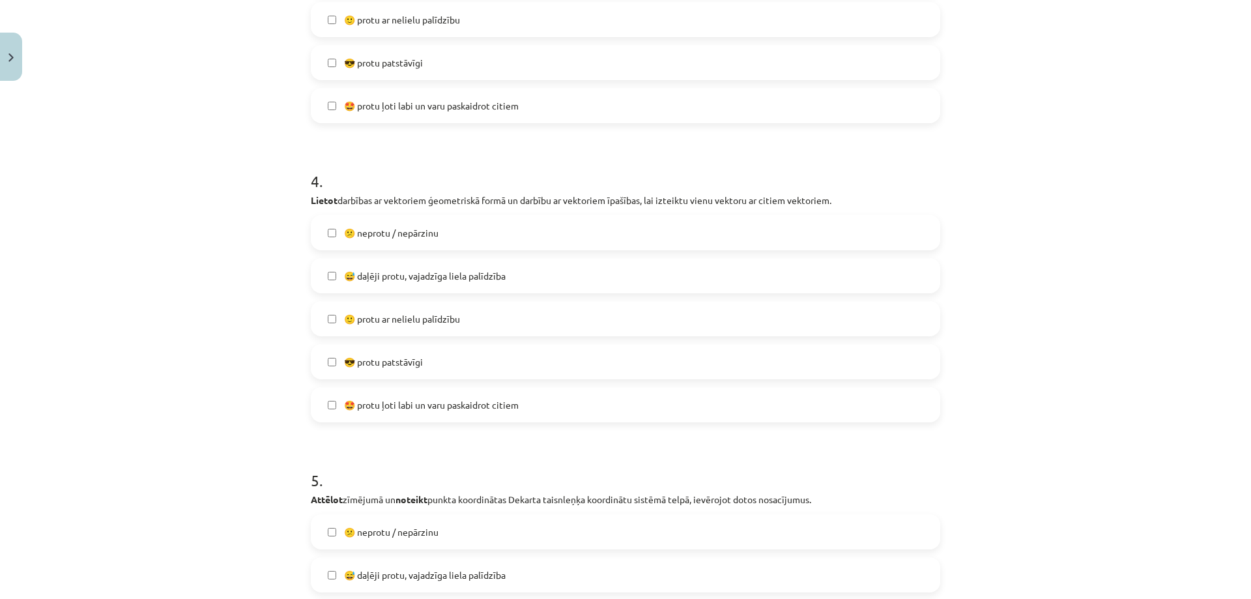
click at [443, 319] on span "🙂 protu ar nelielu palīdzību" at bounding box center [402, 319] width 116 height 14
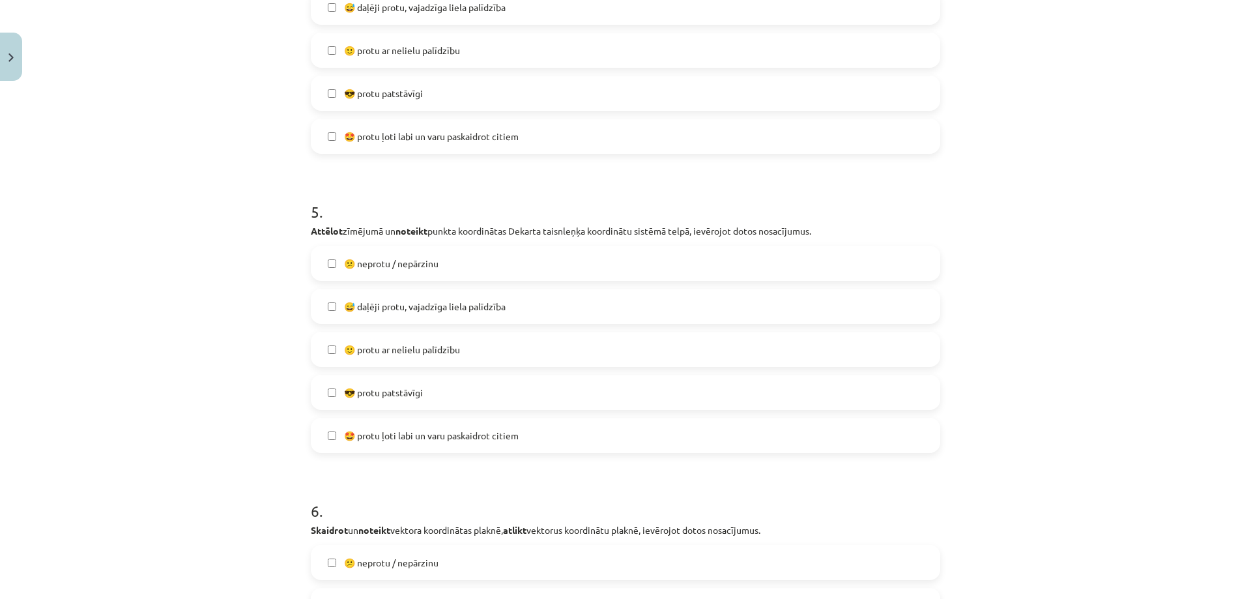
scroll to position [1532, 0]
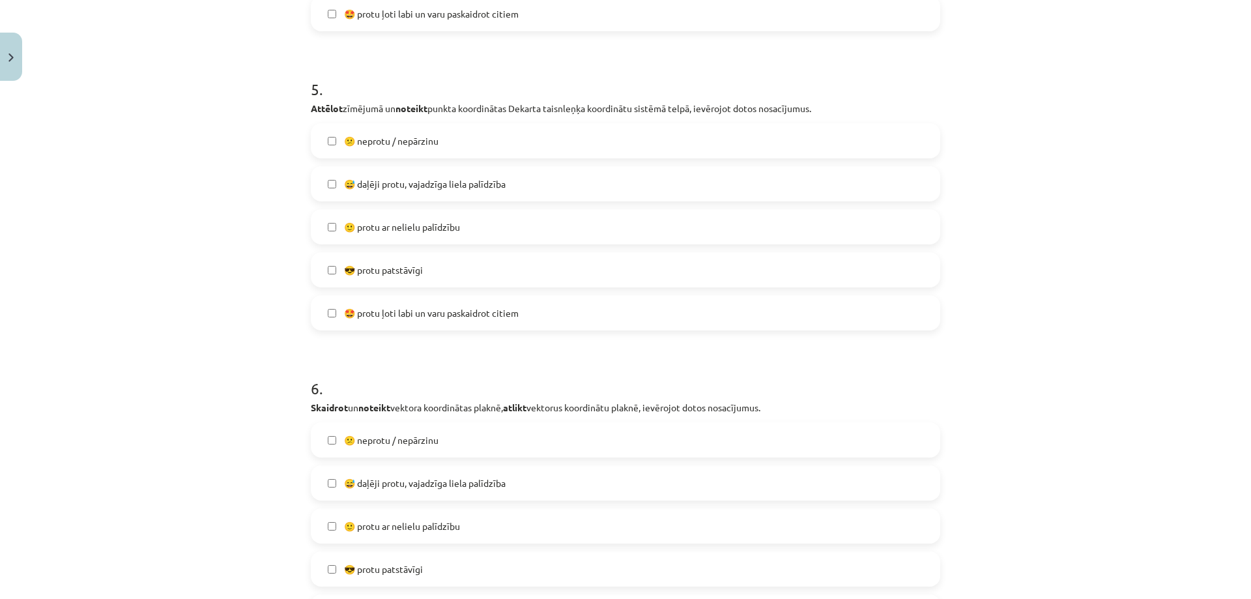
click at [465, 276] on label "😎 protu patstāvīgi" at bounding box center [625, 270] width 627 height 33
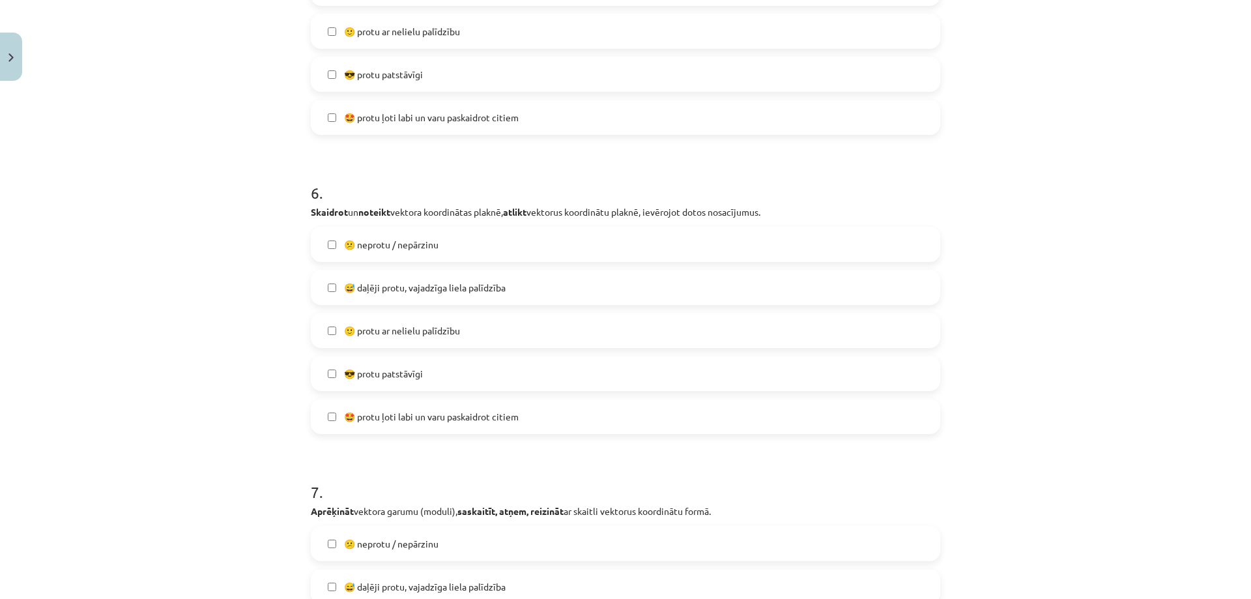
click at [457, 311] on div "😕 neprotu / nepārzinu  😅 daļēji protu, vajadzīga liela palīdzība  🙂 protu ar ne…" at bounding box center [626, 330] width 630 height 207
click at [481, 293] on span "😅 daļēji protu, vajadzīga liela palīdzība" at bounding box center [425, 288] width 162 height 14
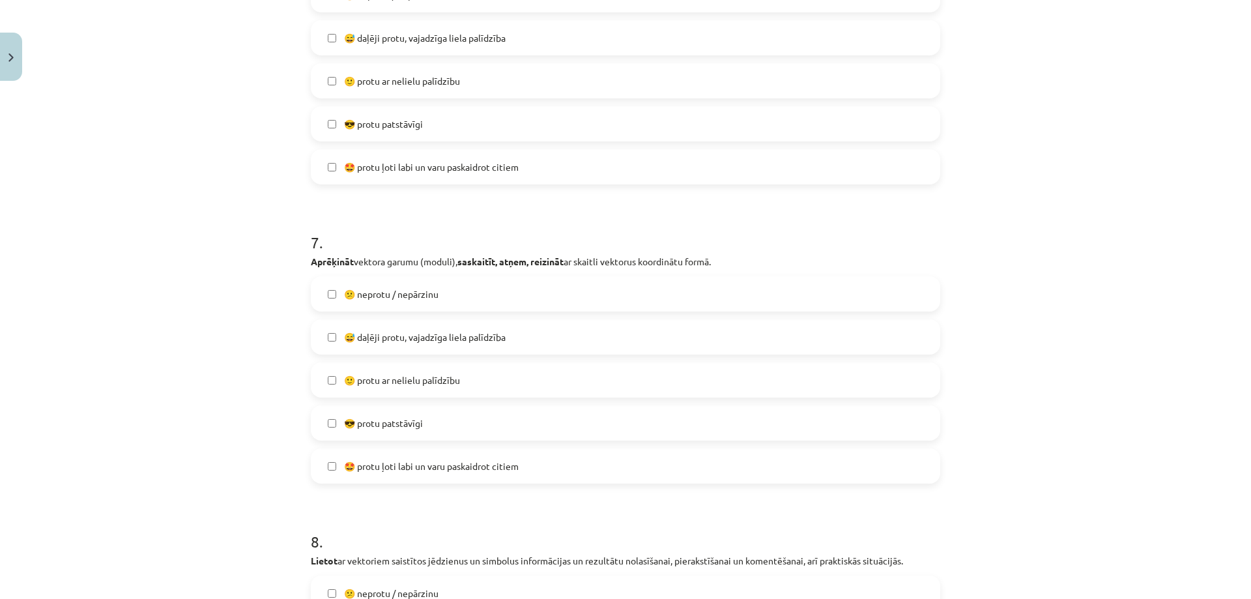
scroll to position [2118, 0]
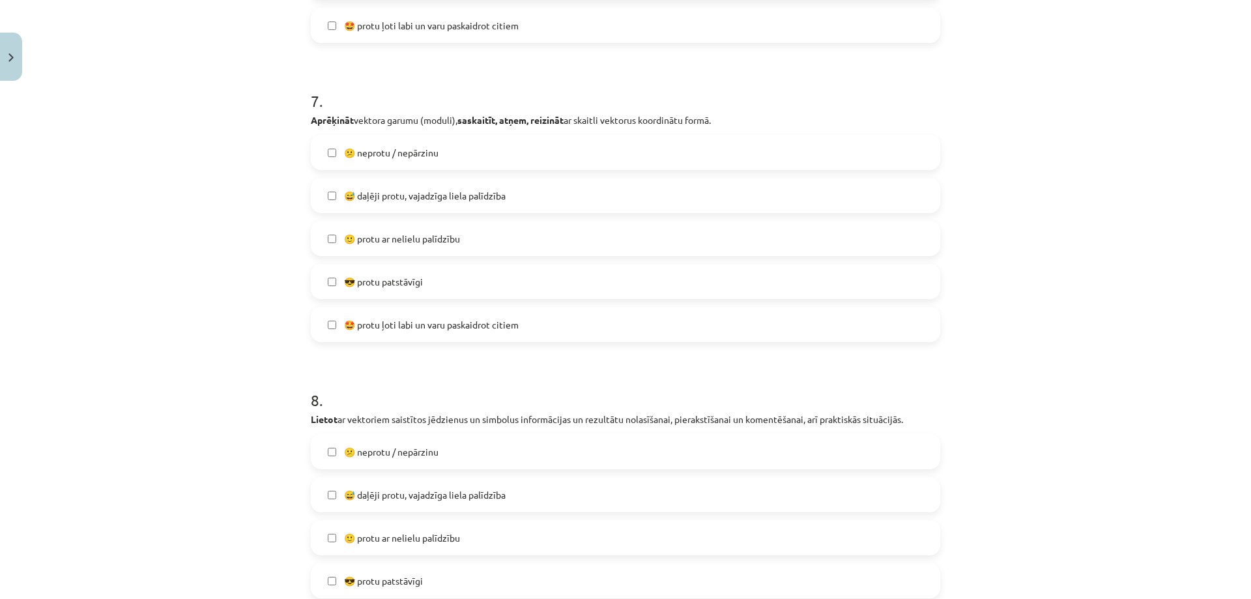
click at [485, 287] on label "😎 protu patstāvīgi" at bounding box center [625, 281] width 627 height 33
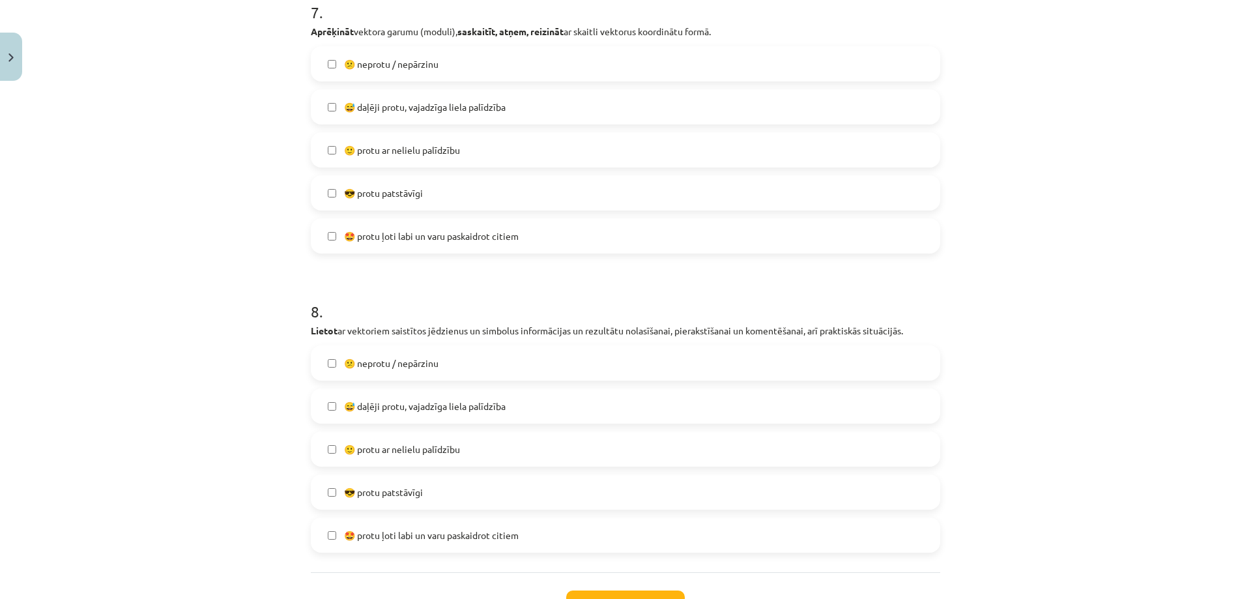
scroll to position [2312, 0]
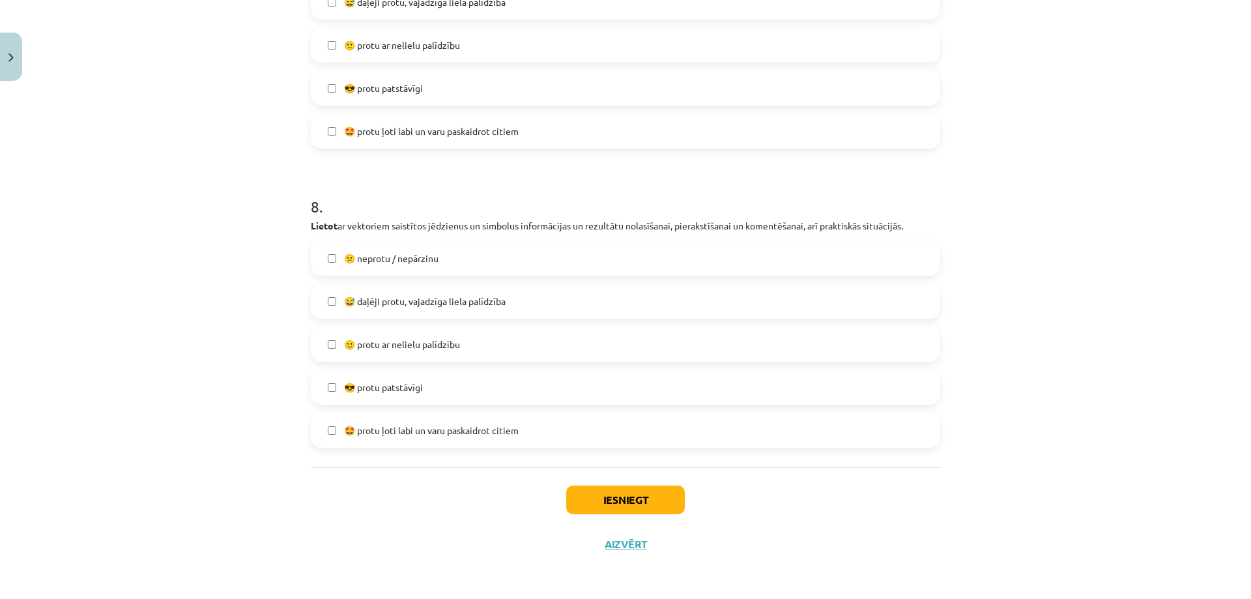
click at [485, 306] on span "😅 daļēji protu, vajadzīga liela palīdzība" at bounding box center [425, 302] width 162 height 14
click at [597, 495] on button "Iesniegt" at bounding box center [625, 500] width 119 height 29
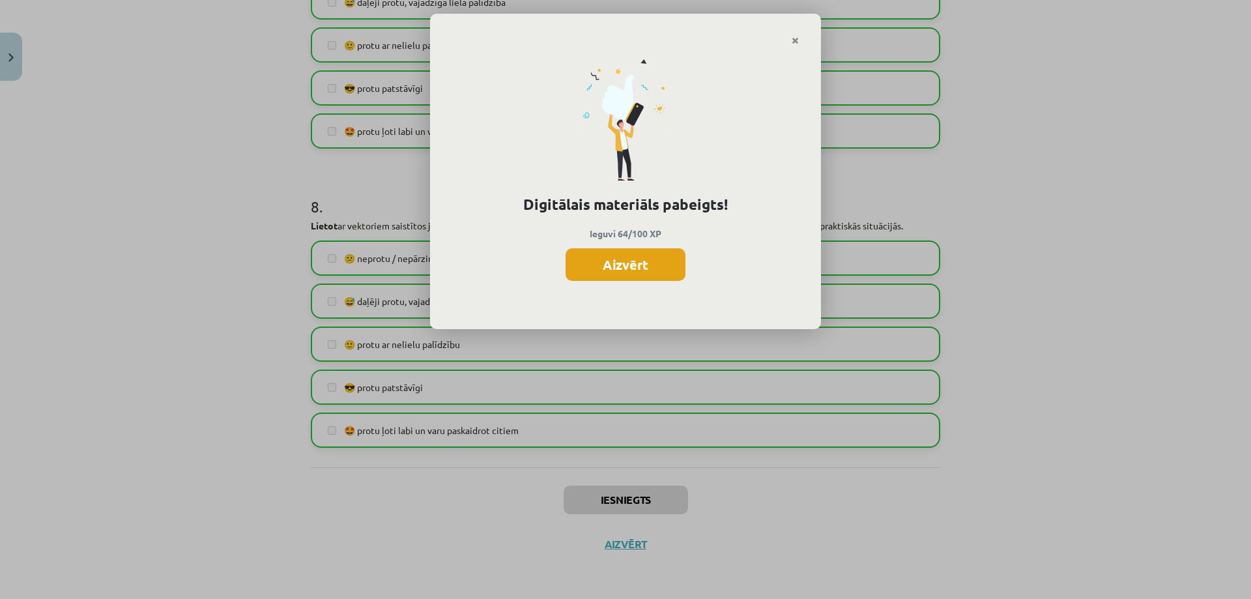
click at [650, 265] on button "Aizvērt" at bounding box center [626, 264] width 120 height 33
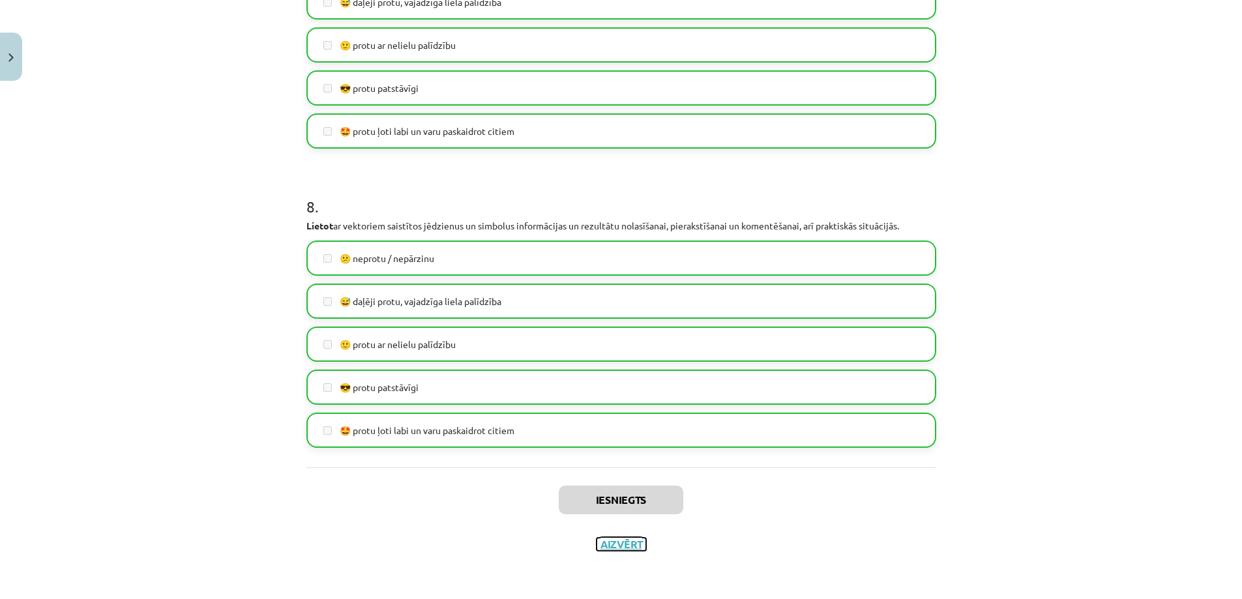
click at [607, 546] on button "Aizvērt" at bounding box center [621, 544] width 50 height 13
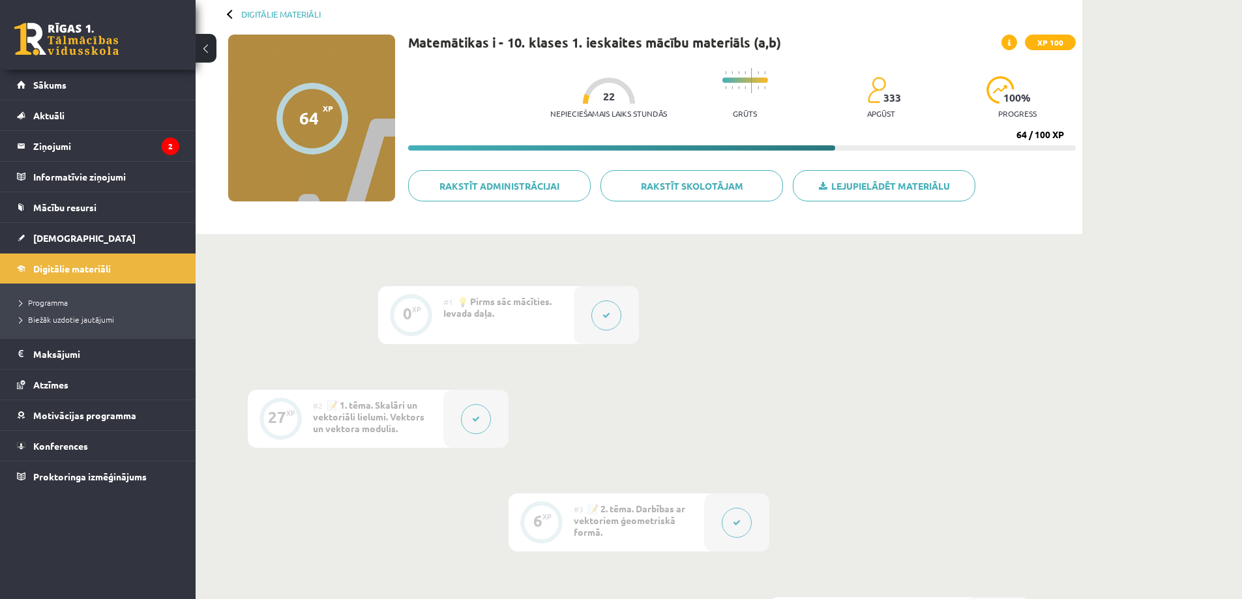
click at [228, 14] on div at bounding box center [231, 13] width 9 height 9
click at [229, 13] on div at bounding box center [231, 13] width 9 height 9
click at [201, 53] on button at bounding box center [206, 48] width 21 height 29
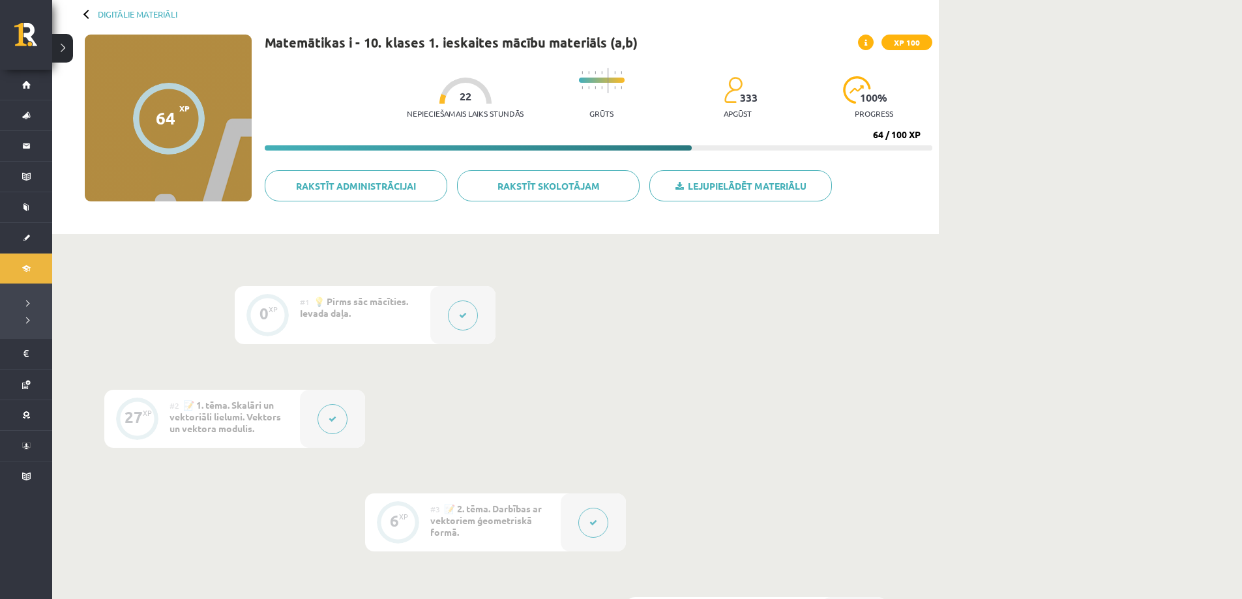
click at [83, 10] on div "Digitālie materiāli 64 XP XP 100 64 / 100 XP Matemātikas i - 10. klases 1. iesk…" at bounding box center [495, 109] width 886 height 249
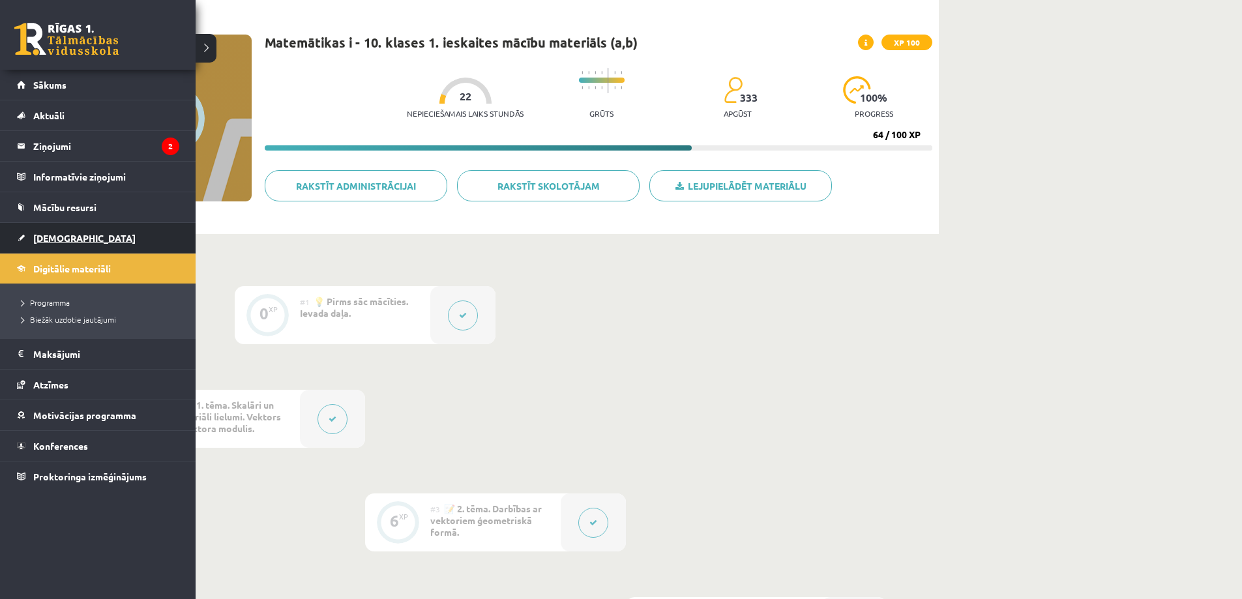
click at [57, 238] on span "[DEMOGRAPHIC_DATA]" at bounding box center [84, 238] width 102 height 12
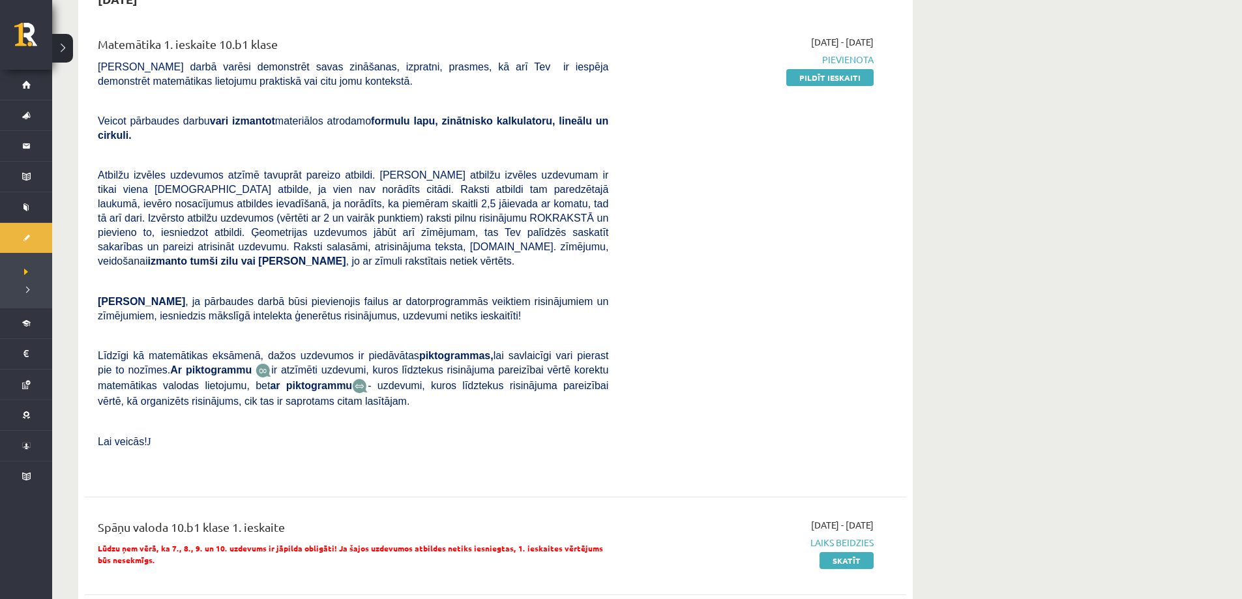
scroll to position [130, 0]
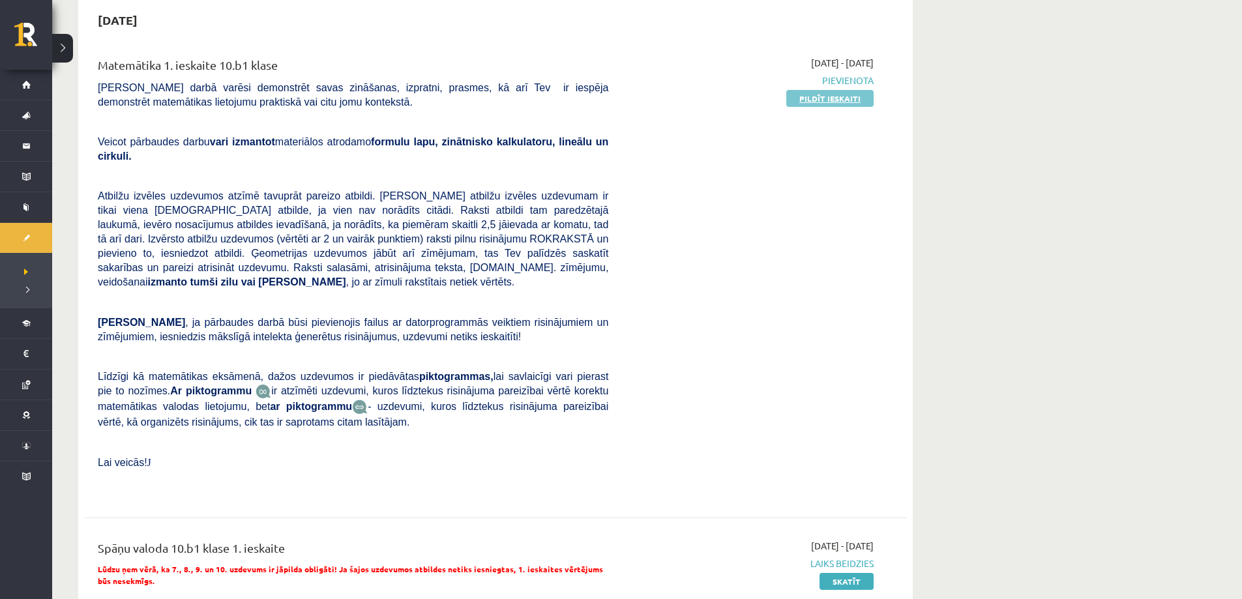
click at [821, 95] on link "Pildīt ieskaiti" at bounding box center [829, 98] width 87 height 17
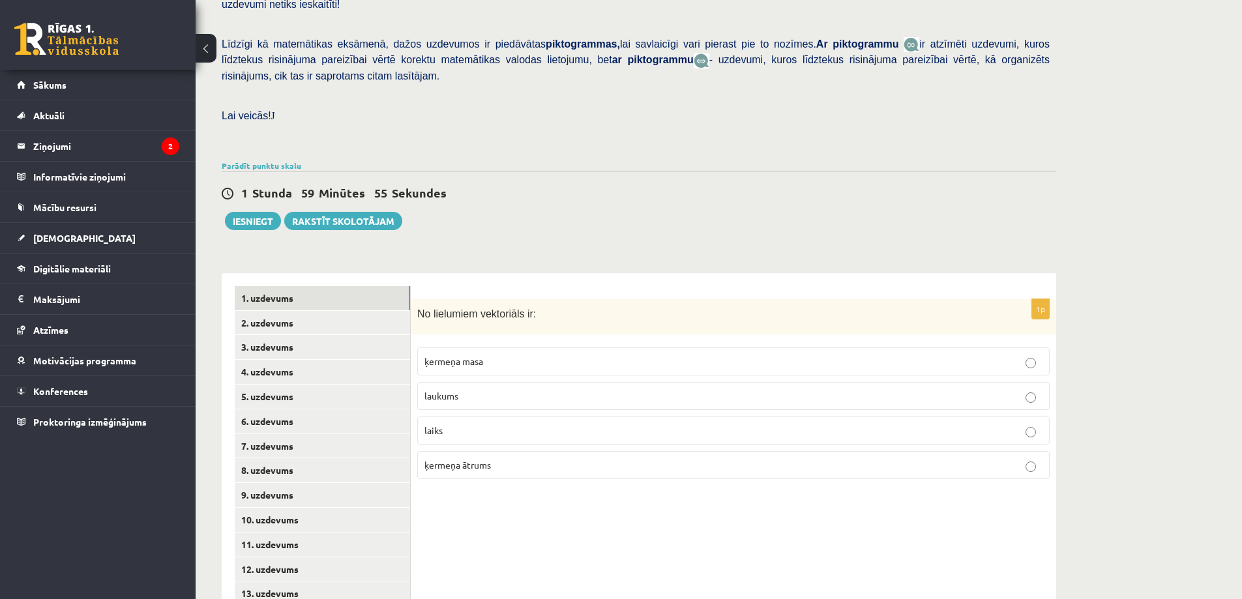
scroll to position [310, 0]
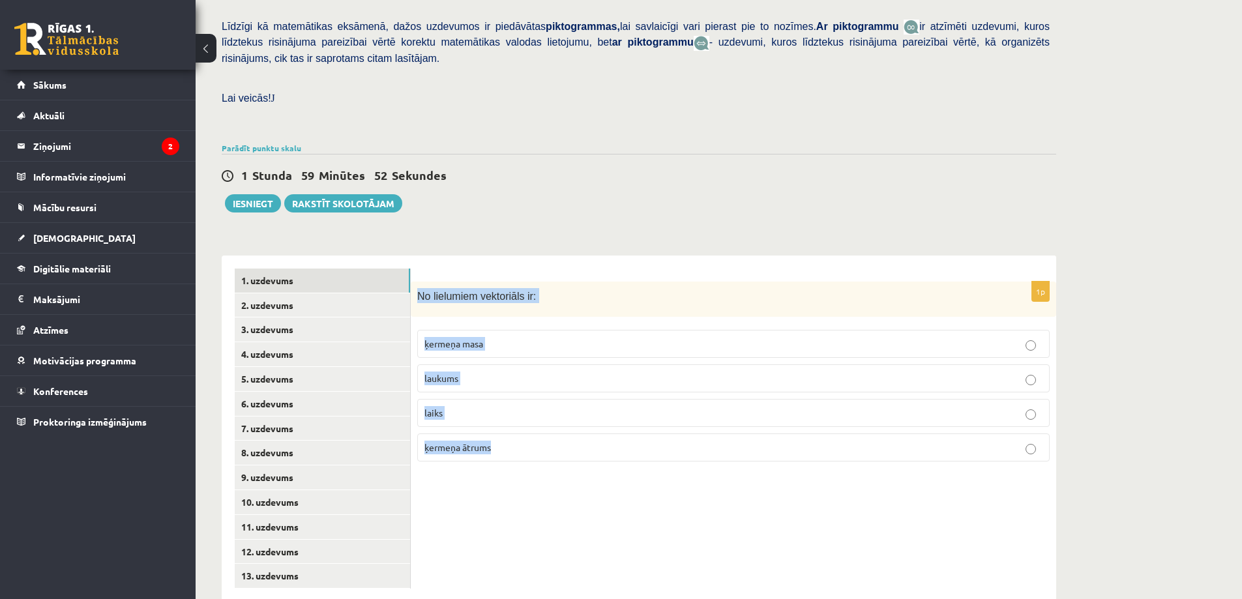
drag, startPoint x: 417, startPoint y: 263, endPoint x: 651, endPoint y: 377, distance: 260.3
click at [702, 420] on div "1p No lielumiem vektoriāls ir: ķermeņa masa laukums laiks ķermeņa ātrums" at bounding box center [733, 377] width 645 height 191
copy div "No lielumiem vektoriāls ir: ķermeņa masa laukums laiks ķermeņa ātrums"
click at [556, 441] on p "ķermeņa ātrums" at bounding box center [733, 448] width 618 height 14
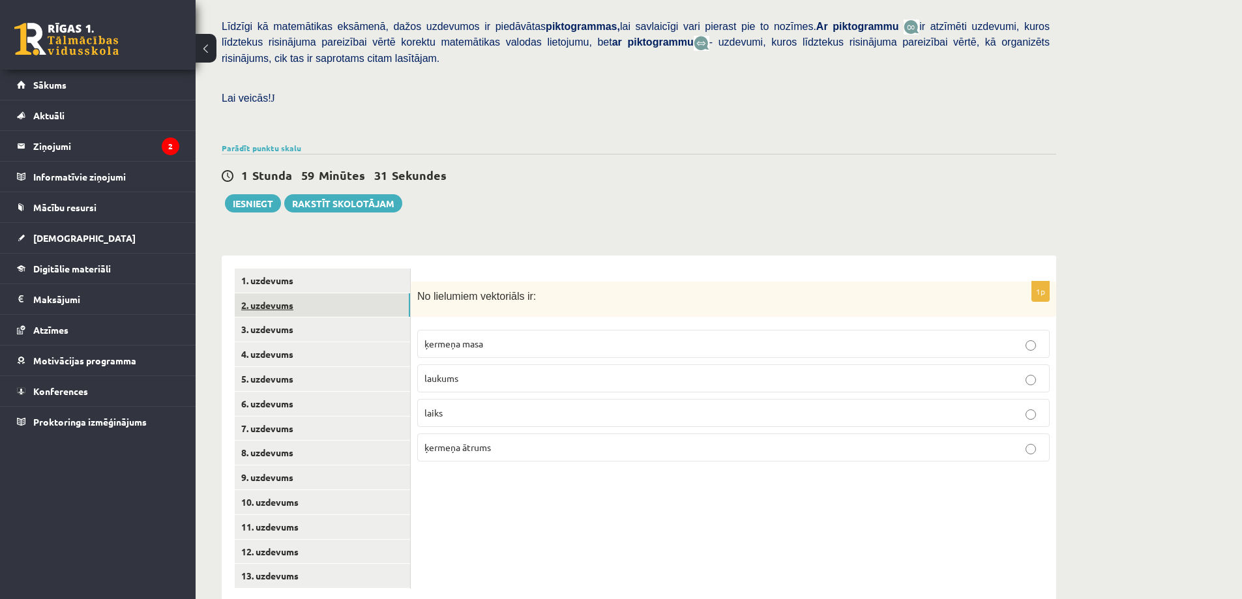
click at [295, 293] on link "2. uzdevums" at bounding box center [322, 305] width 175 height 24
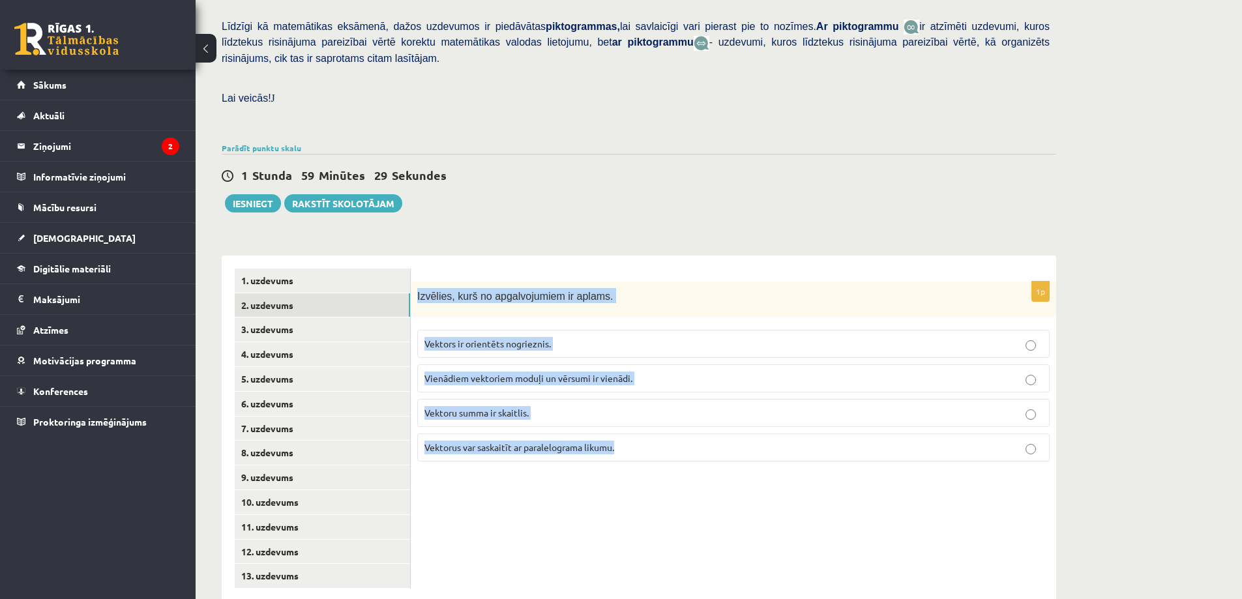
drag, startPoint x: 418, startPoint y: 264, endPoint x: 695, endPoint y: 408, distance: 312.8
click at [695, 408] on div "1p Izvēlies, kurš no apgalvojumiem ir aplams. Vektors ir orientēts nogrieznis. …" at bounding box center [733, 377] width 645 height 191
copy div "Izvēlies, kurš no apgalvojumiem ir aplams. Vektors ir orientēts nogrieznis. Vie…"
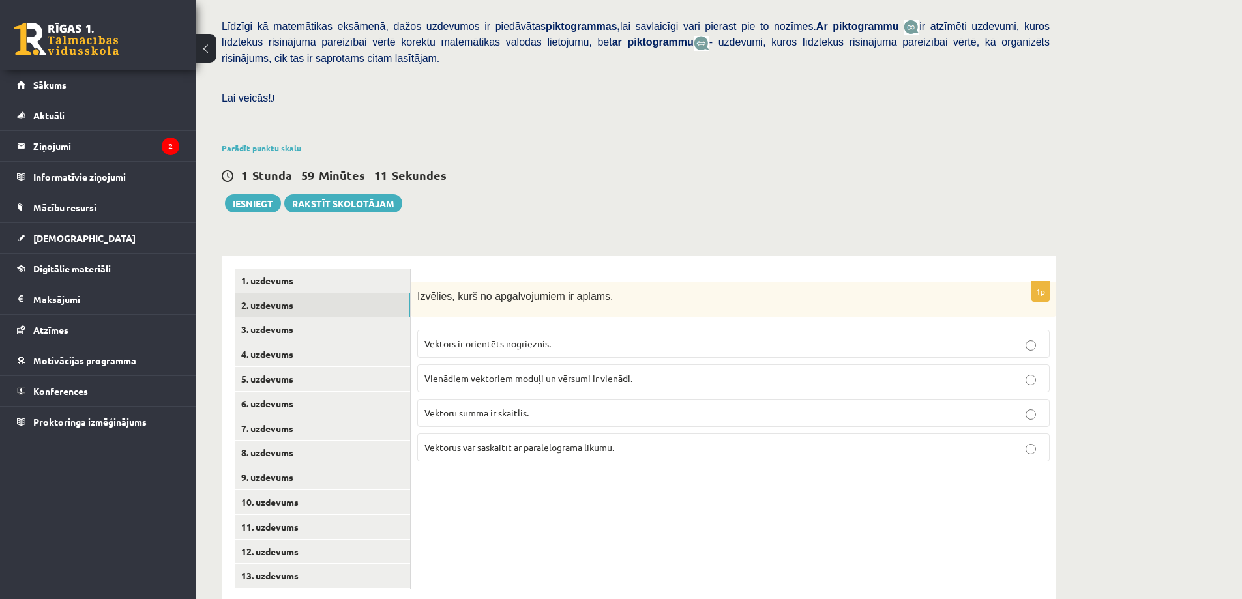
click at [479, 161] on div "1 Stunda 59 Minūtes 11 Sekundes Ieskaite saglabāta! Iesniegt Rakstīt skolotājam" at bounding box center [639, 183] width 834 height 59
click at [521, 407] on span "Vektoru summa ir skaitlis." at bounding box center [476, 413] width 104 height 12
click at [360, 317] on link "3. uzdevums" at bounding box center [322, 329] width 175 height 24
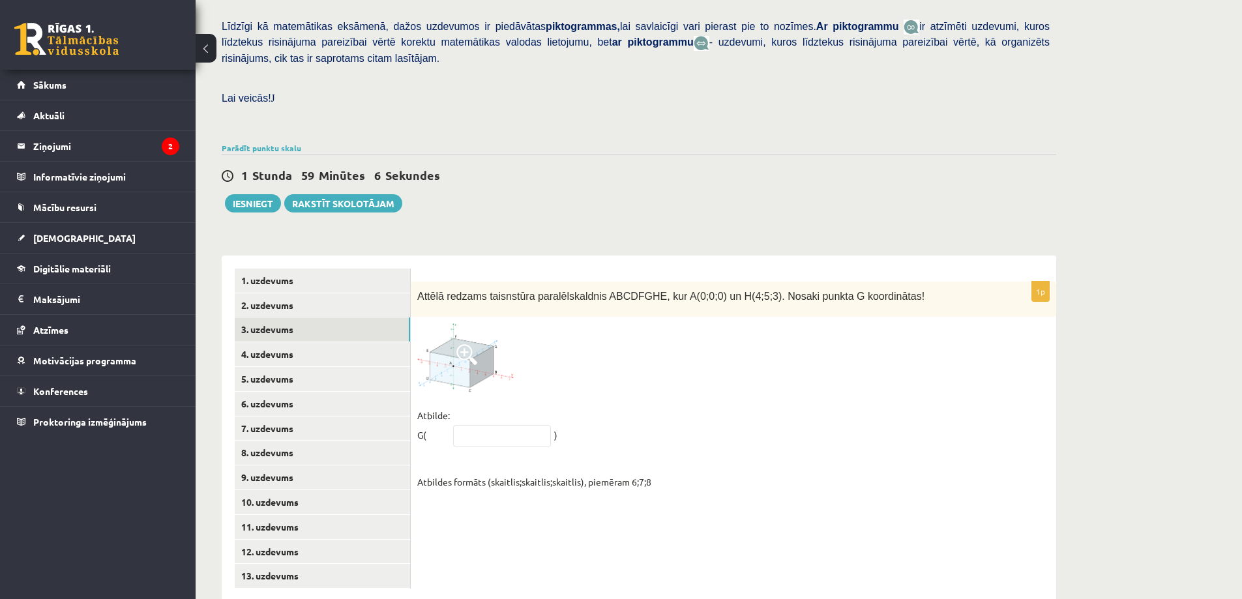
click at [447, 327] on img at bounding box center [466, 357] width 98 height 68
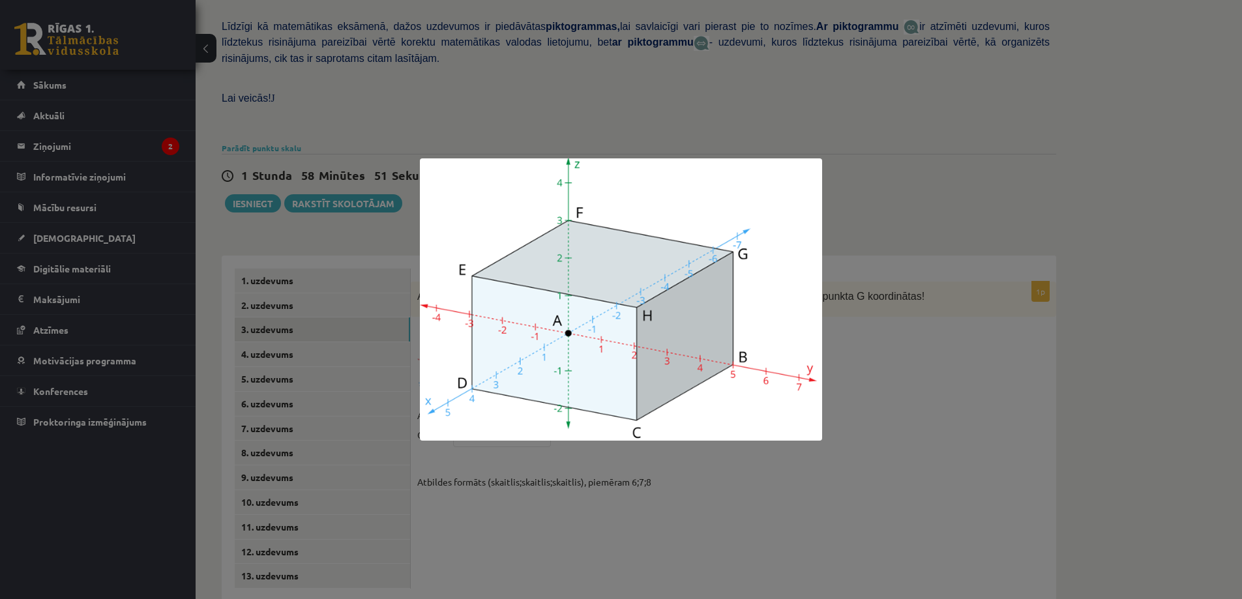
click at [915, 105] on div at bounding box center [621, 299] width 1242 height 599
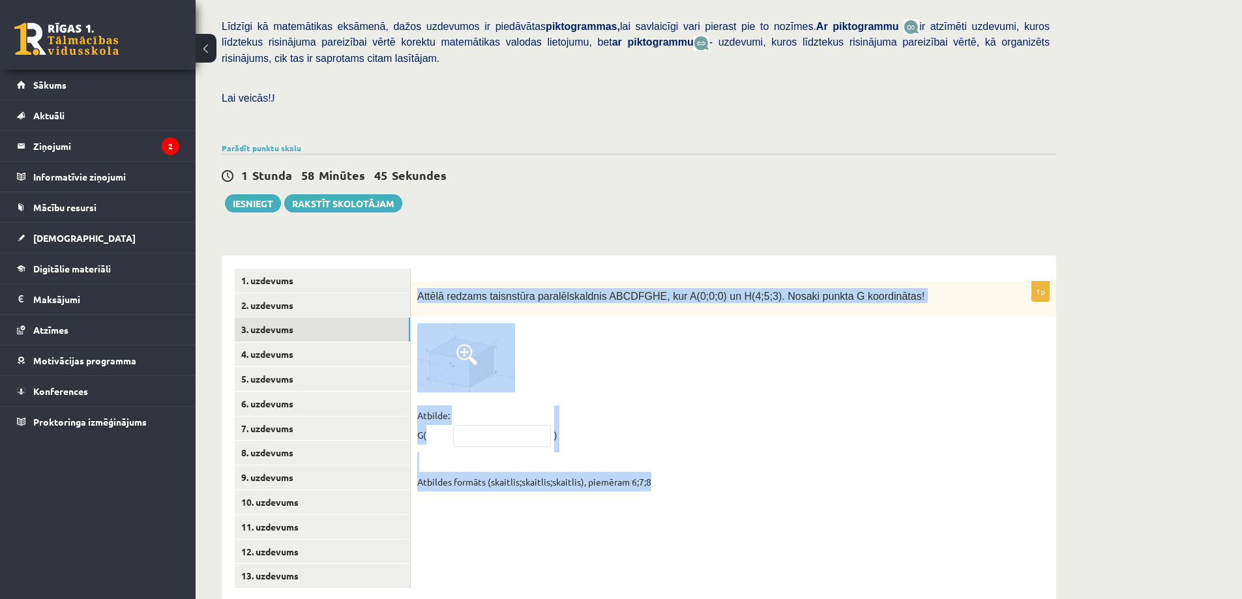
drag, startPoint x: 415, startPoint y: 267, endPoint x: 866, endPoint y: 496, distance: 506.0
click at [920, 499] on div "1p Attēlā redzams taisnstūra paralēlskaldnis ABCDFGHE, kur A(0;0;0) un H(4;5;3)…" at bounding box center [733, 428] width 645 height 346
copy div "Attēlā redzams taisnstūra paralēlskaldnis ABCDFGHE, kur A(0;0;0) un H(4;5;3). N…"
click at [716, 360] on div at bounding box center [733, 357] width 632 height 68
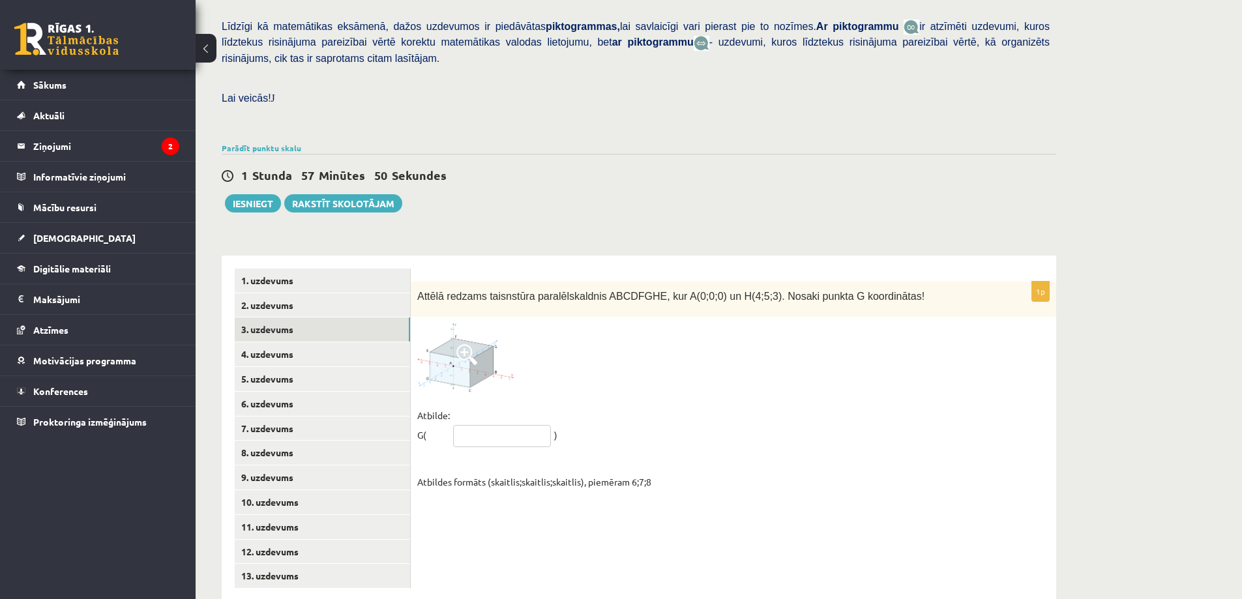
click at [488, 425] on input "text" at bounding box center [502, 436] width 98 height 22
type input "*****"
click at [287, 342] on link "4. uzdevums" at bounding box center [322, 354] width 175 height 24
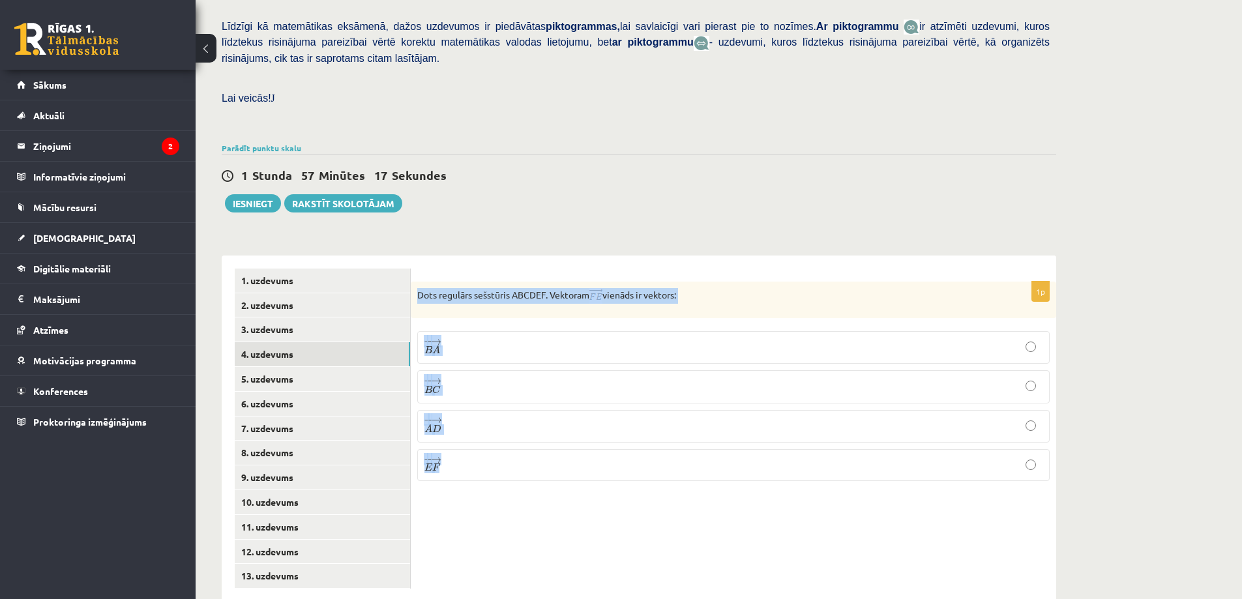
drag, startPoint x: 416, startPoint y: 263, endPoint x: 725, endPoint y: 474, distance: 373.8
click at [727, 476] on div "1p Dots regulārs sešstūris ABCDEF. Vektoram vienāds ir vektors: − − → B A B A →…" at bounding box center [733, 428] width 645 height 346
copy div "Dots regulārs sešstūris ABCDEF. Vektoram vienāds ir vektors: − − → B A B A → − …"
drag, startPoint x: 499, startPoint y: 478, endPoint x: 489, endPoint y: 437, distance: 42.8
click at [497, 479] on div "1p Dots regulārs sešstūris ABCDEF. Vektoram vienāds ir vektors: − − → B A B A →…" at bounding box center [733, 428] width 645 height 346
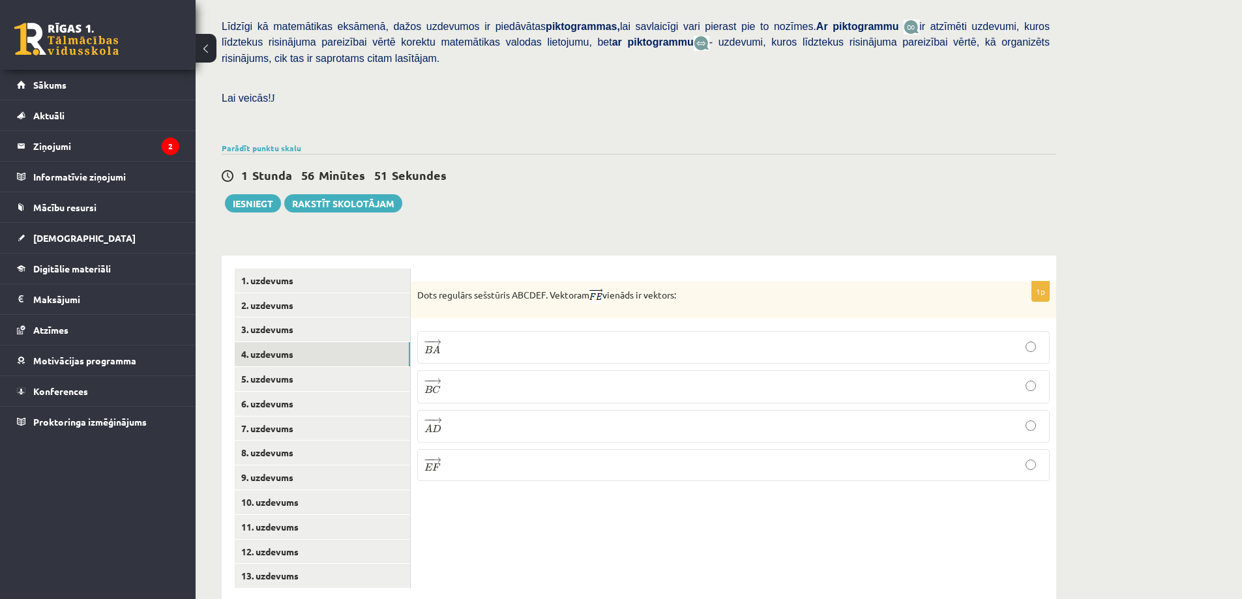
click at [471, 377] on p "− − → B C B C →" at bounding box center [733, 386] width 618 height 18
click at [273, 367] on link "5. uzdevums" at bounding box center [322, 379] width 175 height 24
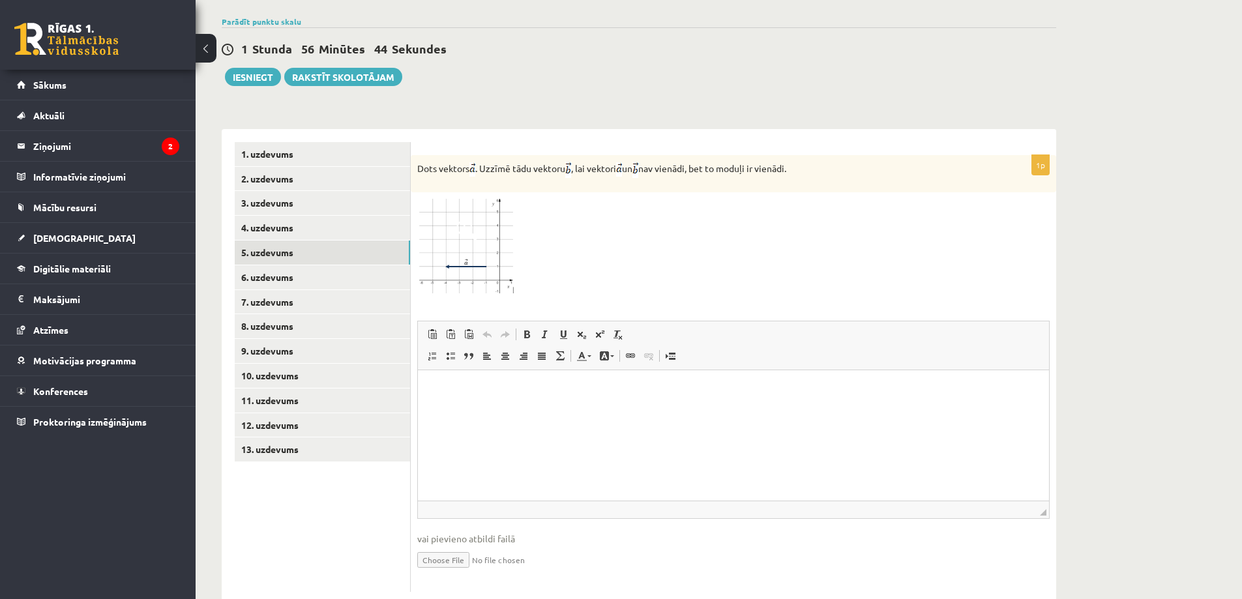
scroll to position [441, 0]
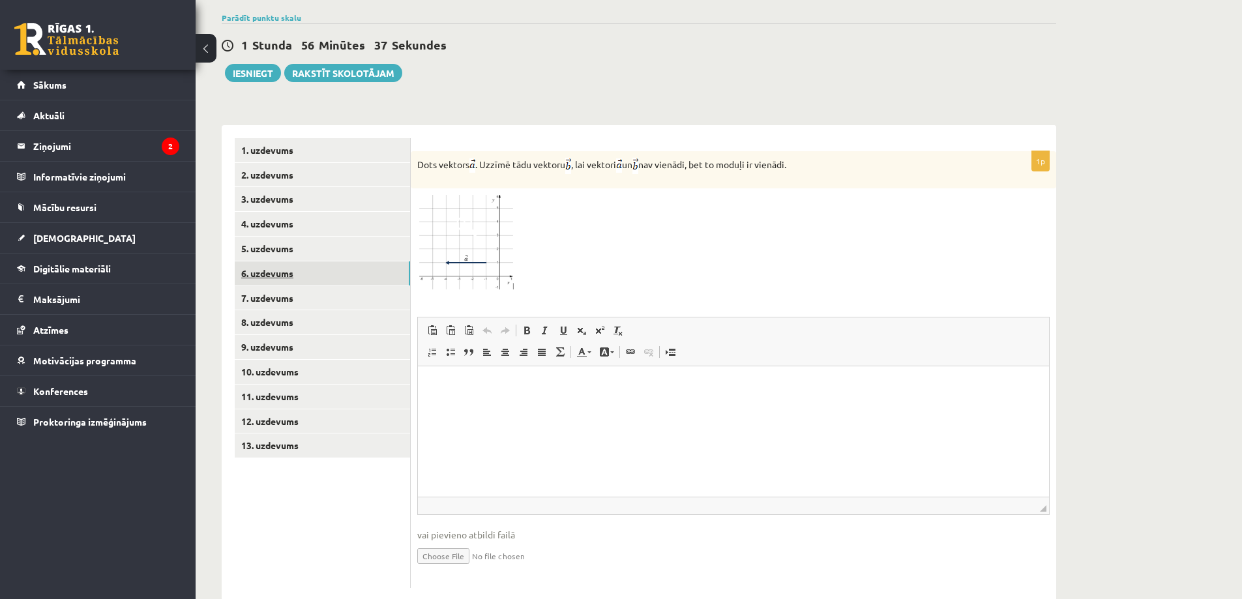
click at [293, 261] on link "6. uzdevums" at bounding box center [322, 273] width 175 height 24
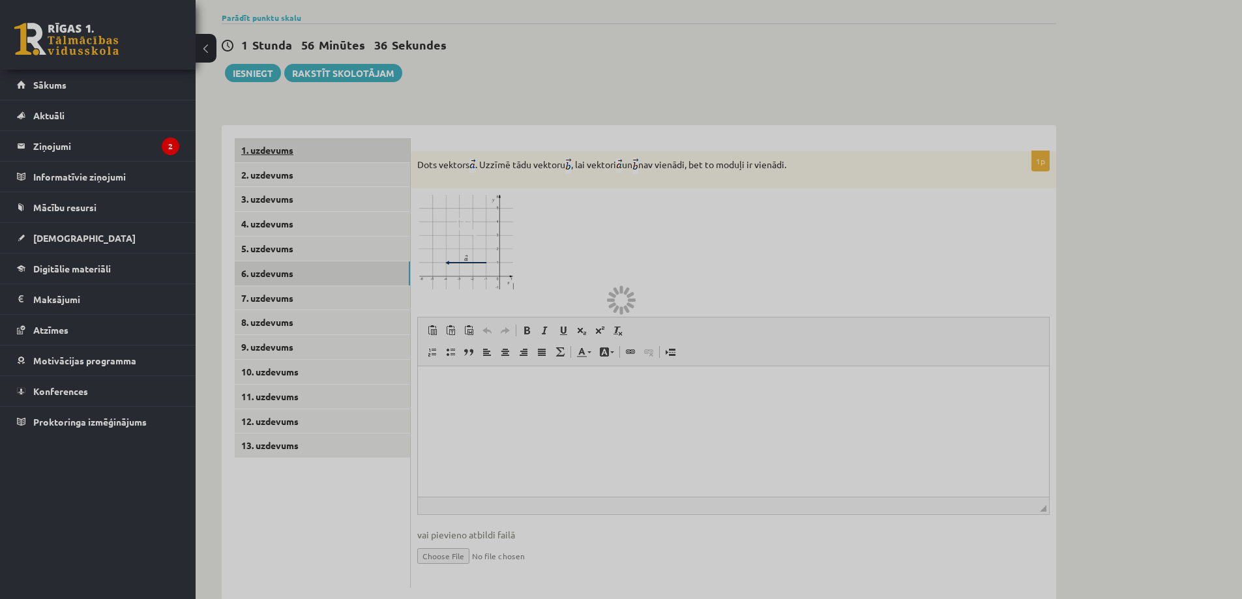
scroll to position [311, 0]
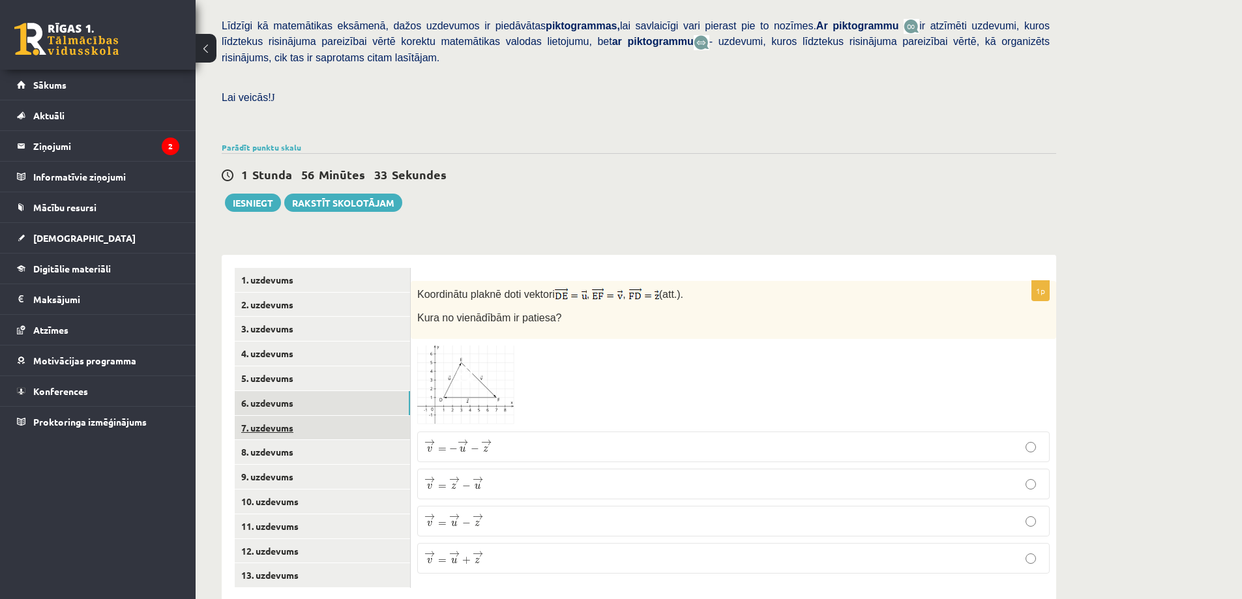
click at [285, 416] on link "7. uzdevums" at bounding box center [322, 428] width 175 height 24
click at [276, 440] on link "8. uzdevums" at bounding box center [322, 452] width 175 height 24
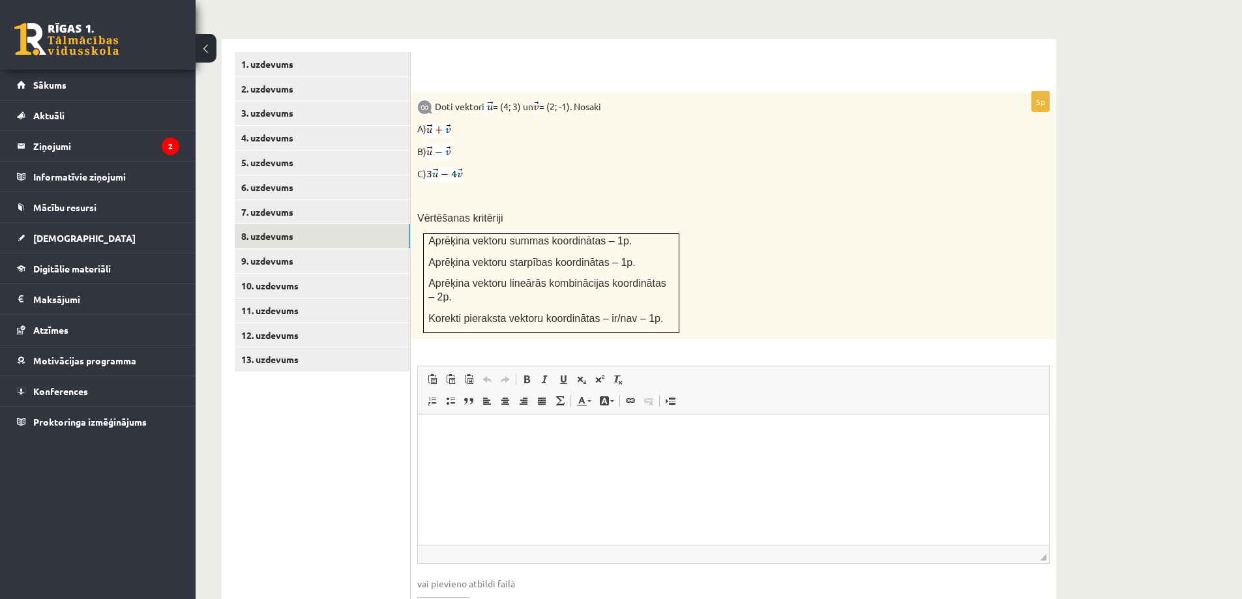
scroll to position [561, 0]
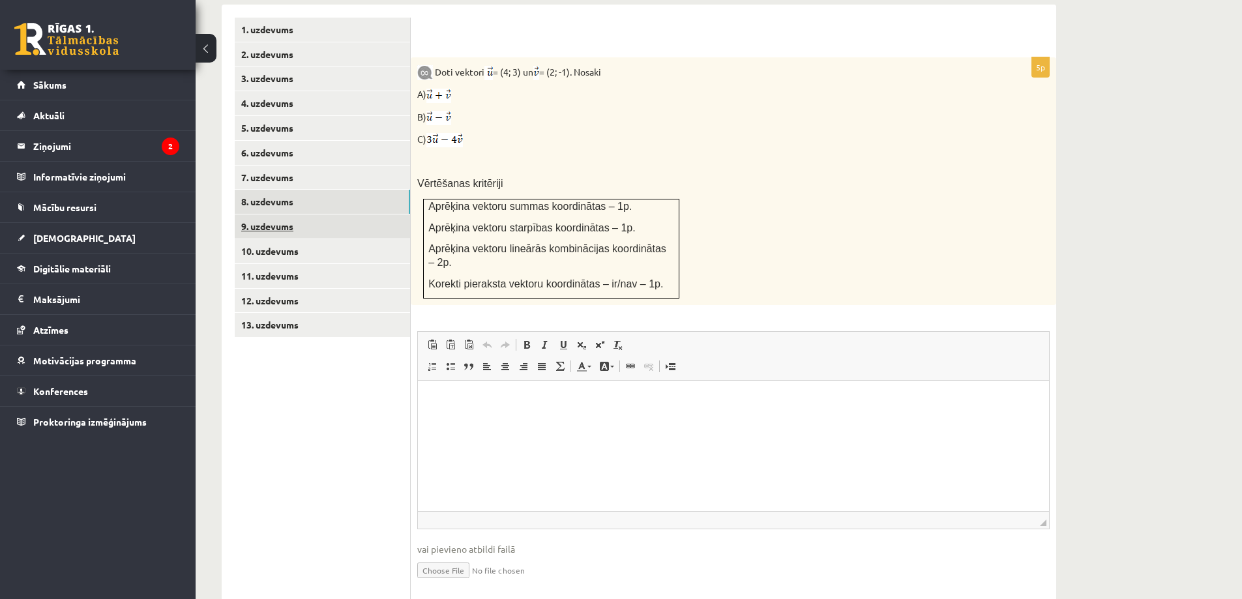
click at [276, 214] on link "9. uzdevums" at bounding box center [322, 226] width 175 height 24
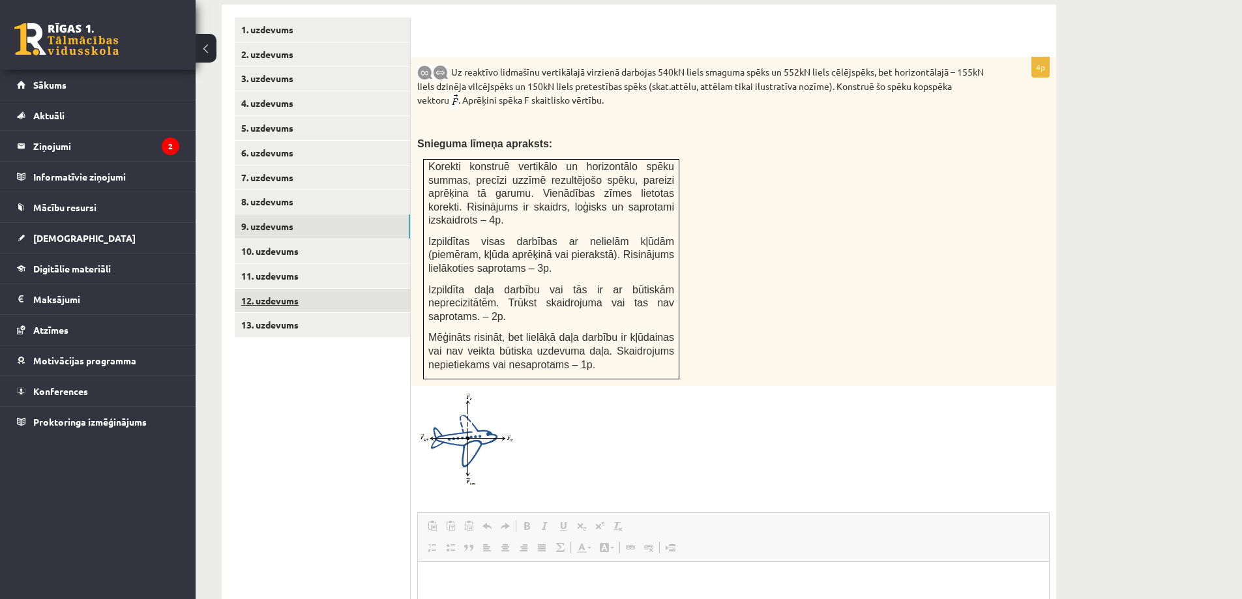
scroll to position [0, 0]
click at [292, 264] on link "11. uzdevums" at bounding box center [322, 276] width 175 height 24
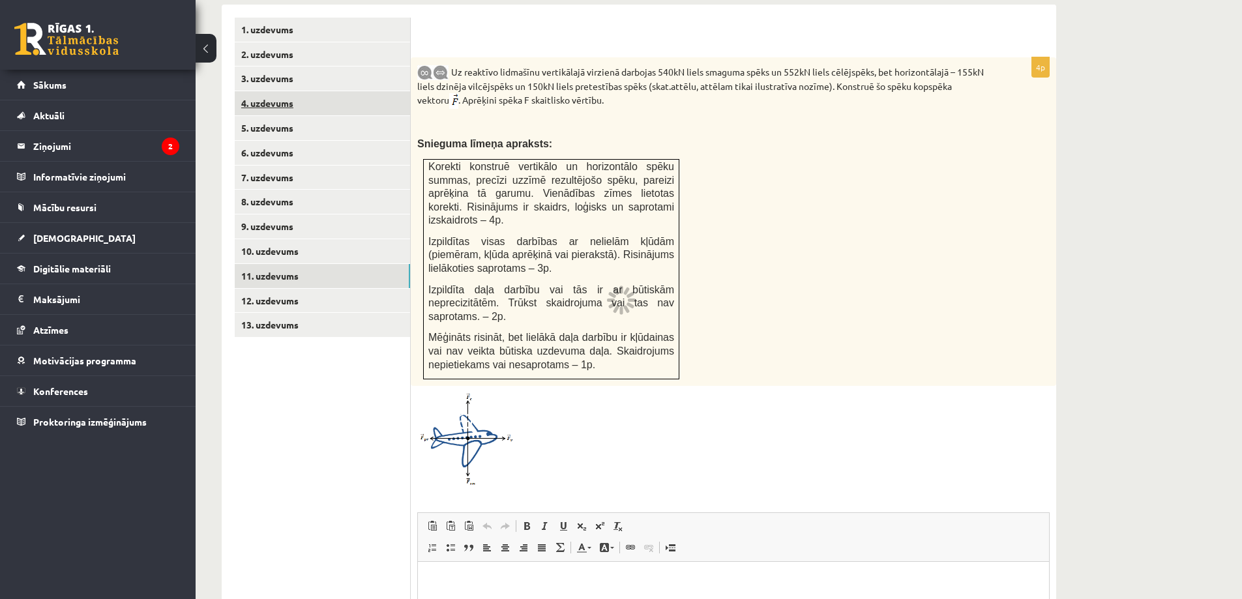
scroll to position [399, 0]
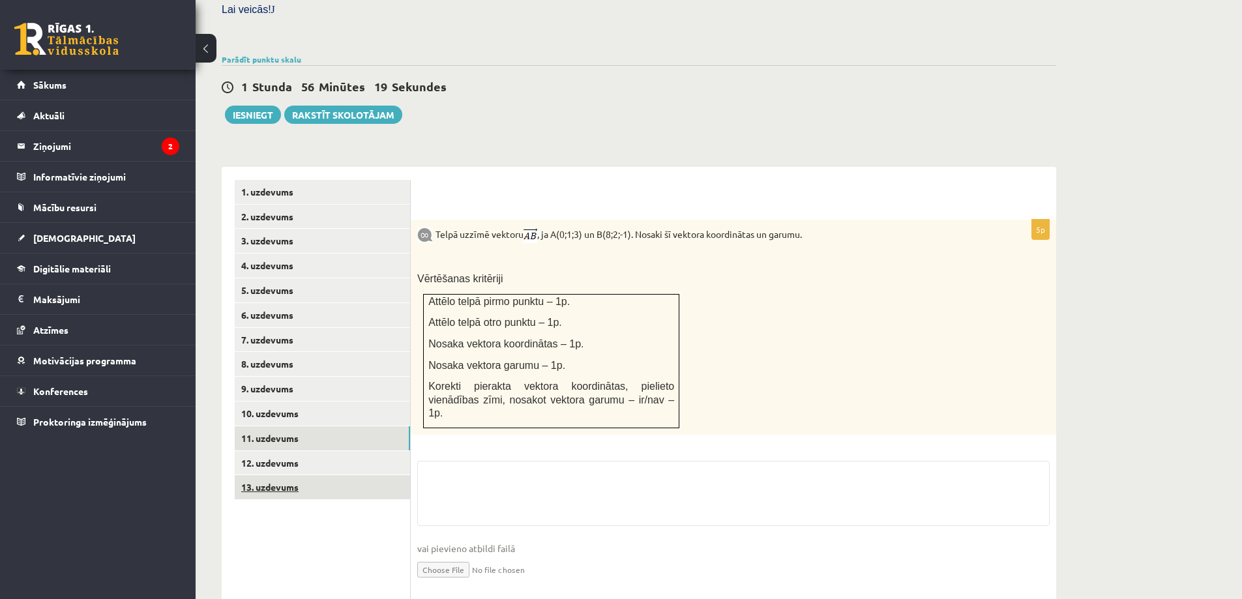
click at [252, 475] on link "13. uzdevums" at bounding box center [322, 487] width 175 height 24
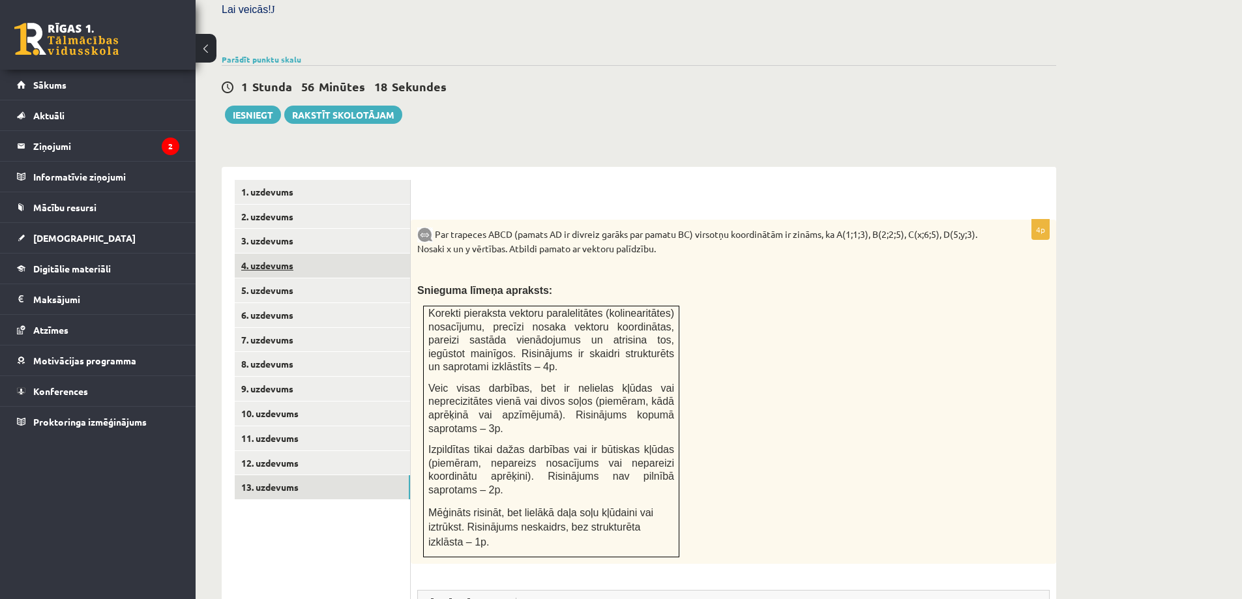
scroll to position [0, 0]
click at [292, 254] on link "4. uzdevums" at bounding box center [322, 266] width 175 height 24
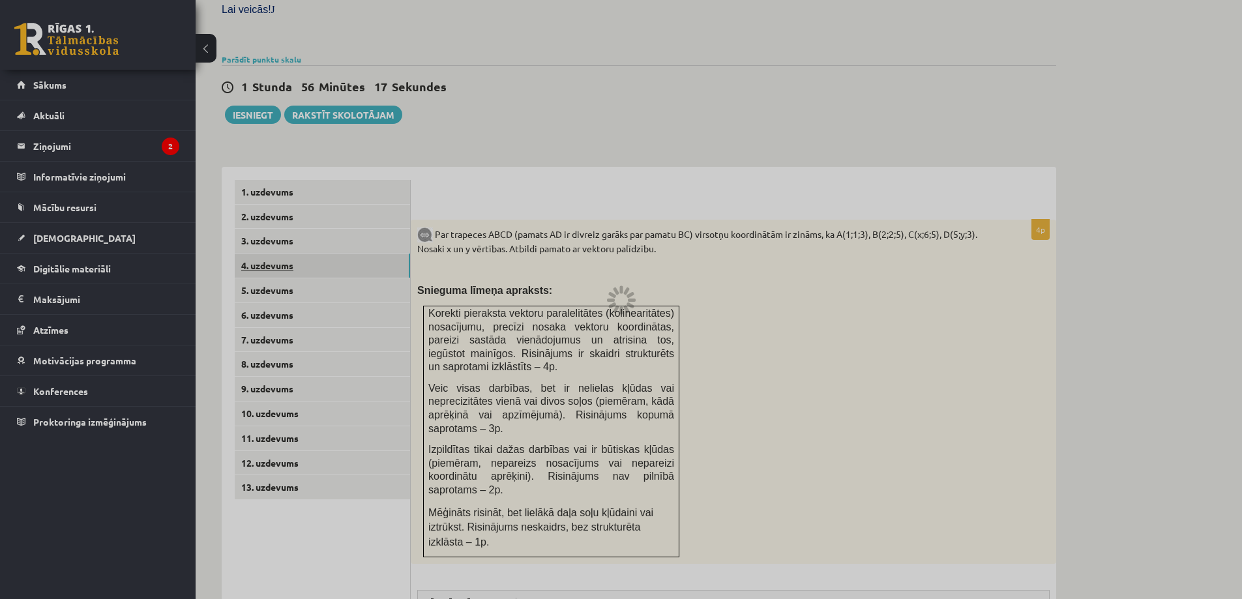
scroll to position [311, 0]
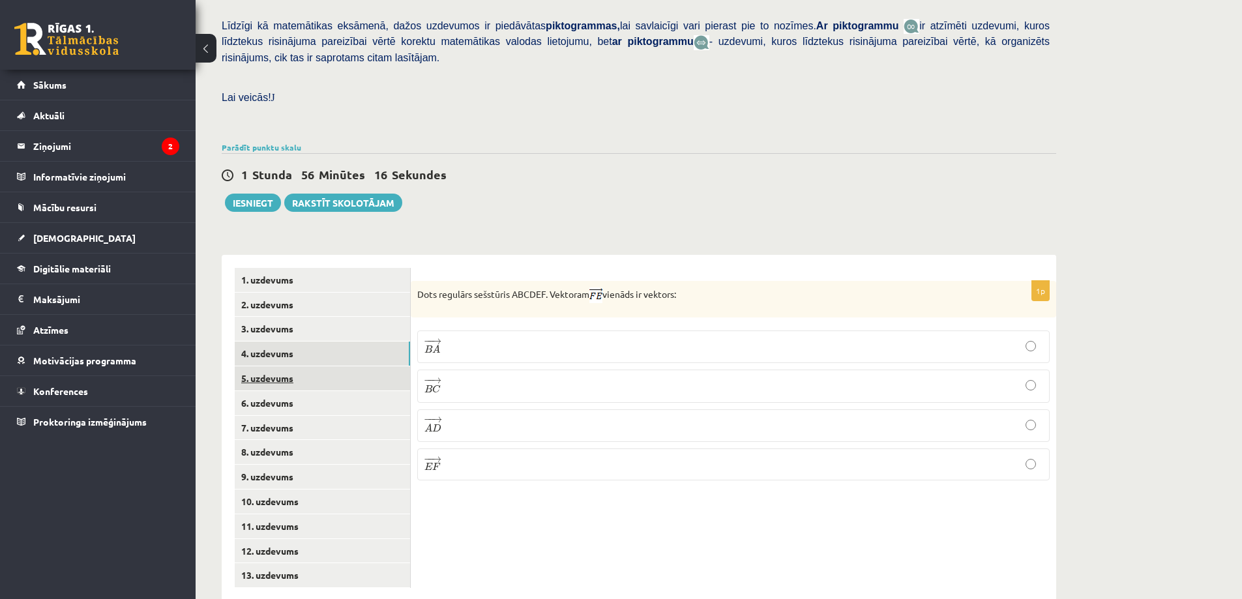
click at [280, 366] on link "5. uzdevums" at bounding box center [322, 378] width 175 height 24
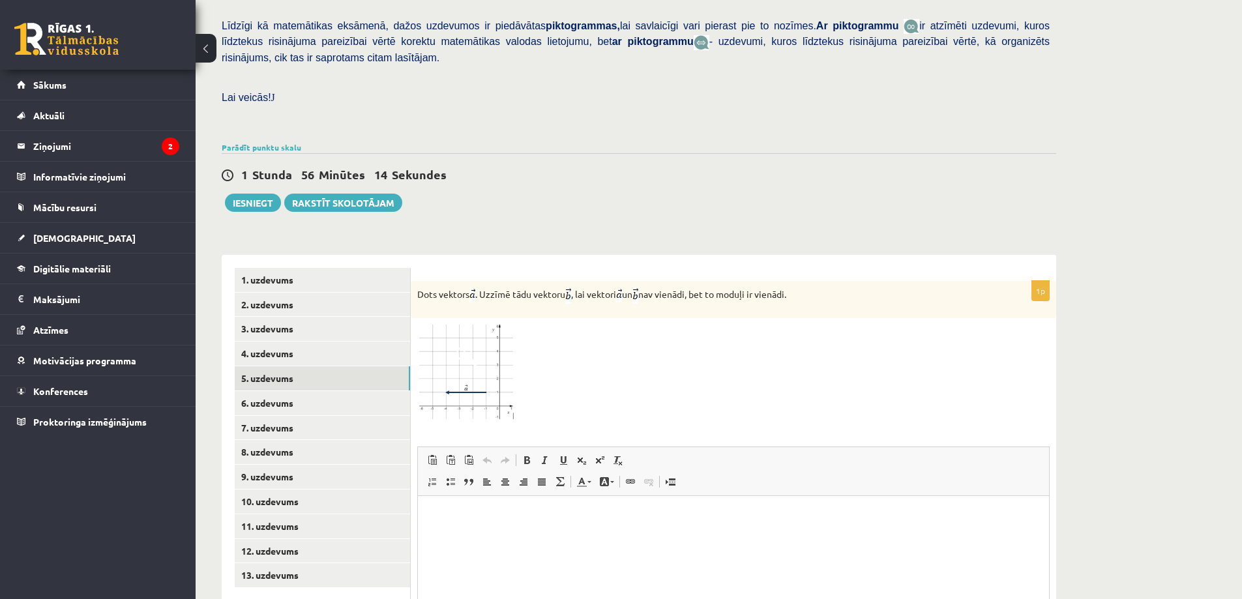
scroll to position [0, 0]
click at [448, 325] on img at bounding box center [466, 373] width 98 height 96
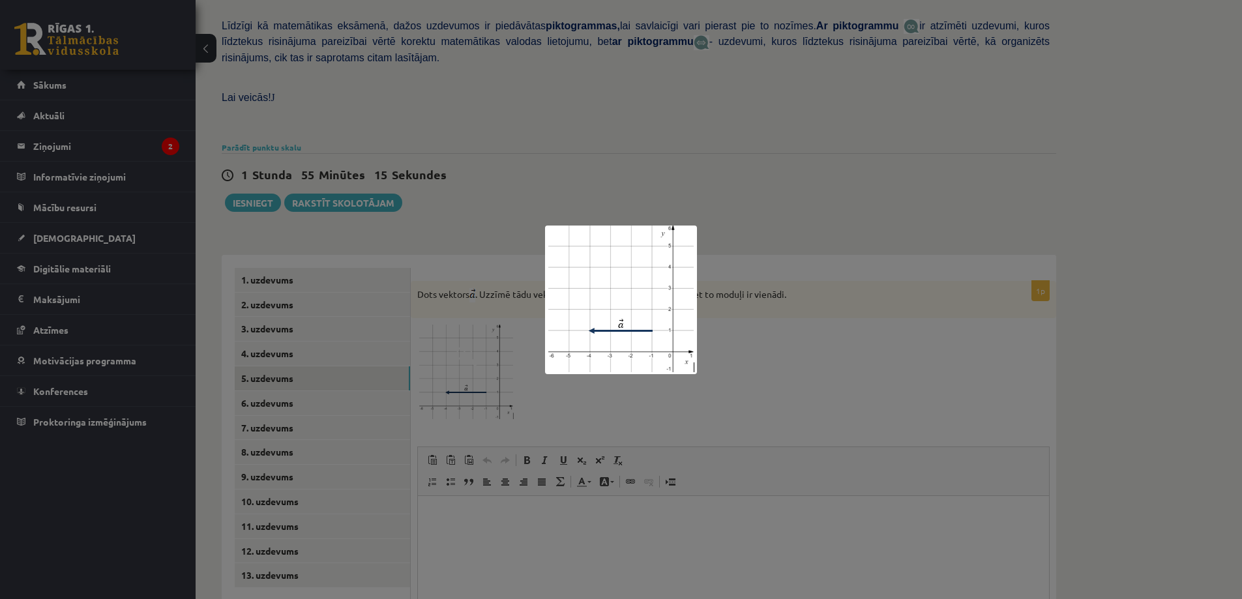
click at [553, 142] on div at bounding box center [621, 299] width 1242 height 599
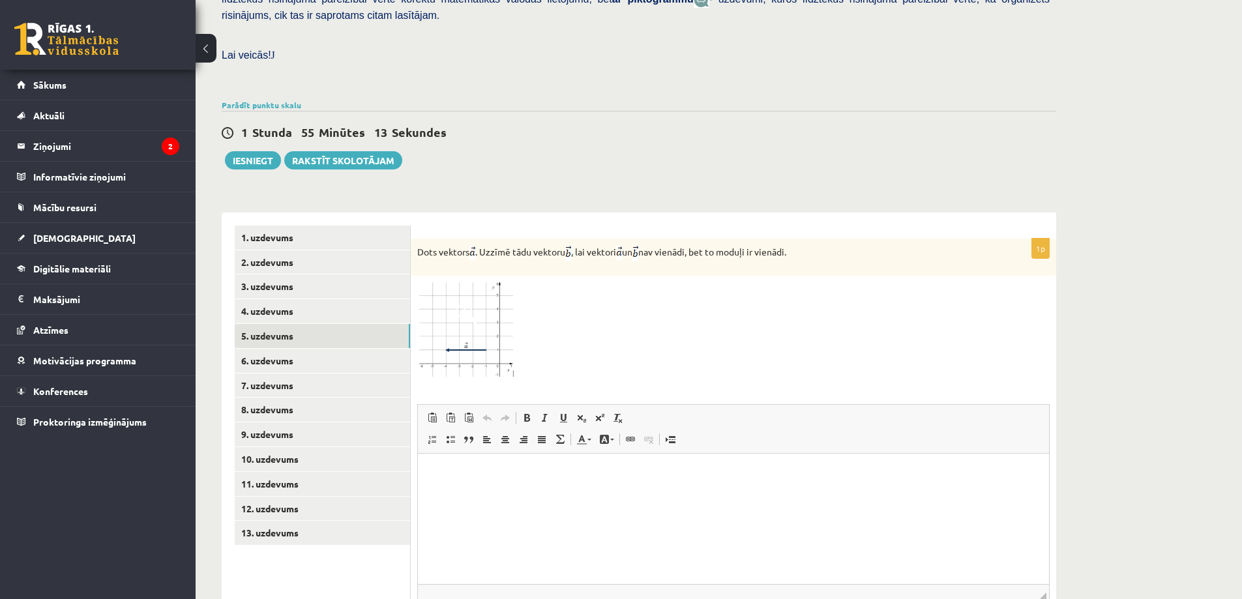
scroll to position [376, 0]
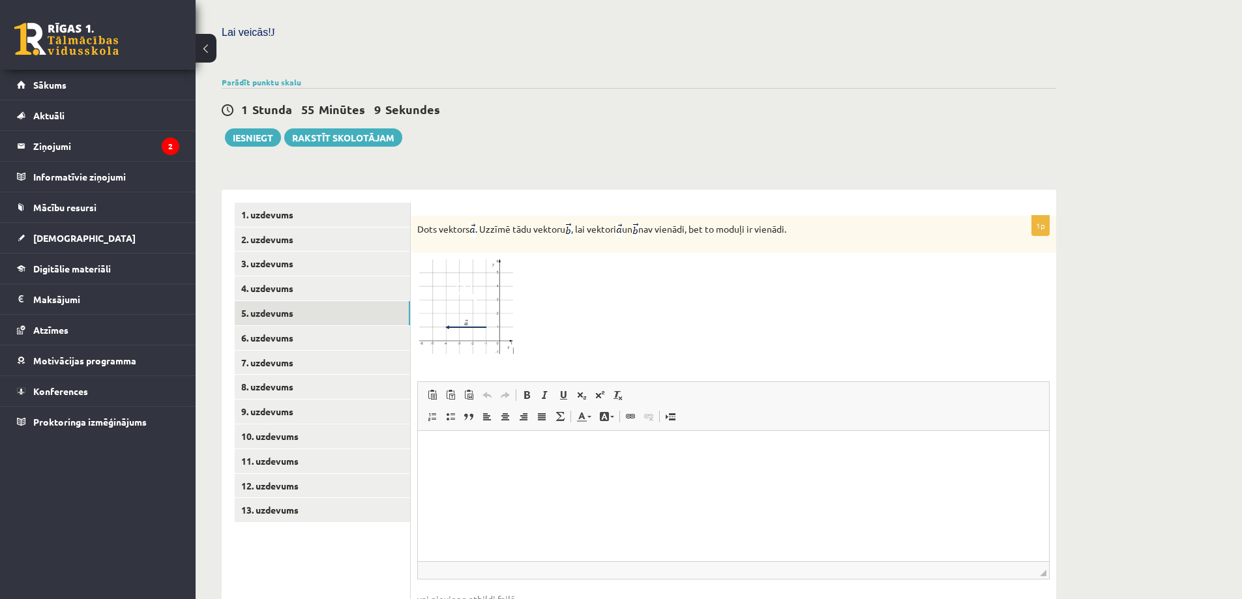
click at [496, 269] on img at bounding box center [466, 307] width 98 height 96
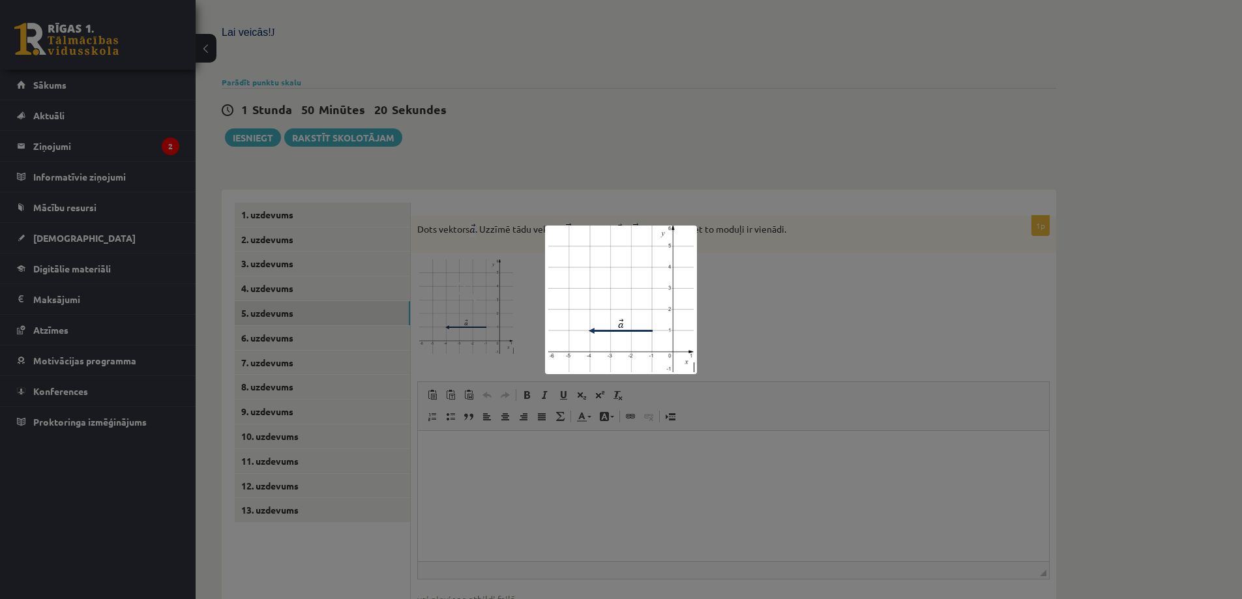
click at [516, 444] on div at bounding box center [621, 299] width 1242 height 599
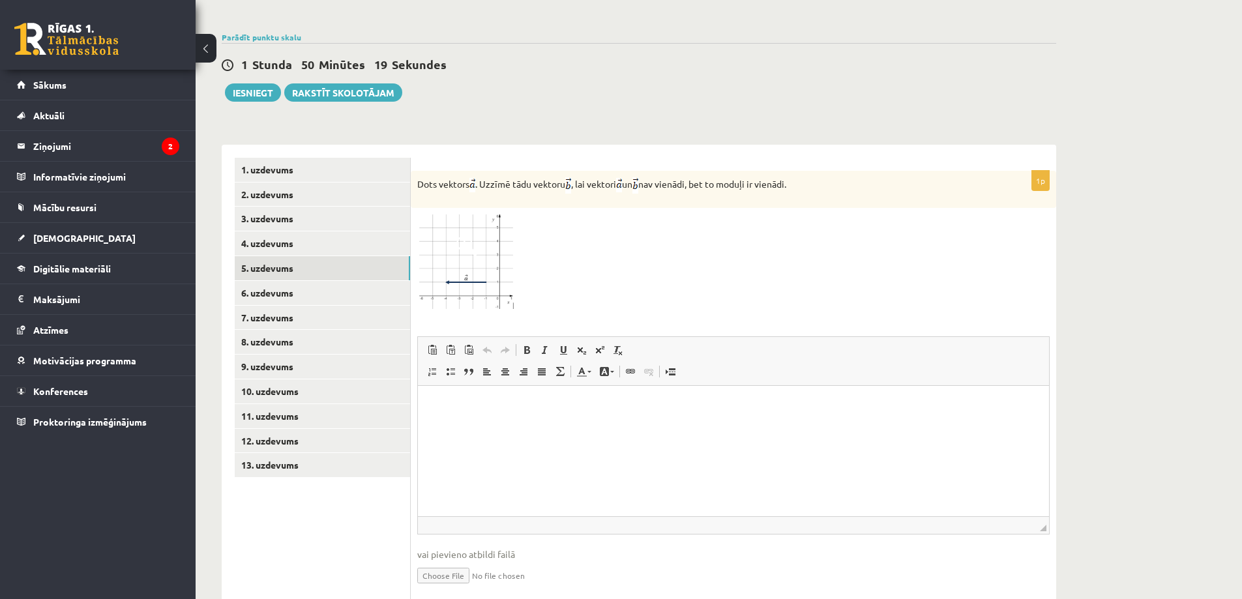
scroll to position [441, 0]
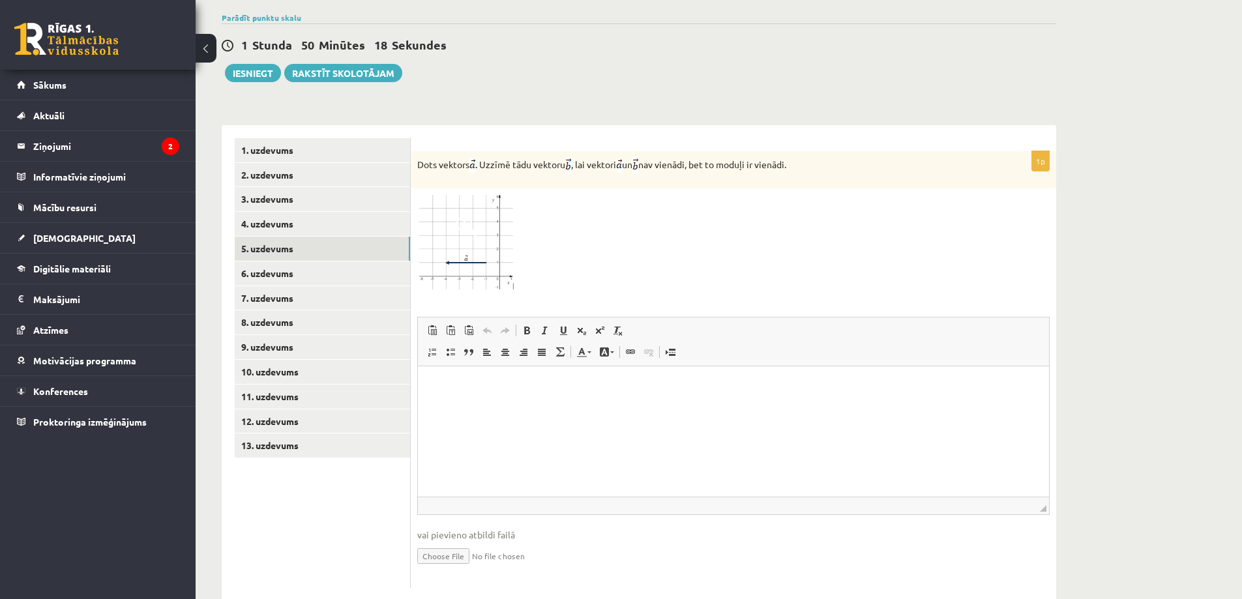
click at [464, 542] on input "file" at bounding box center [733, 555] width 632 height 27
type input "**********"
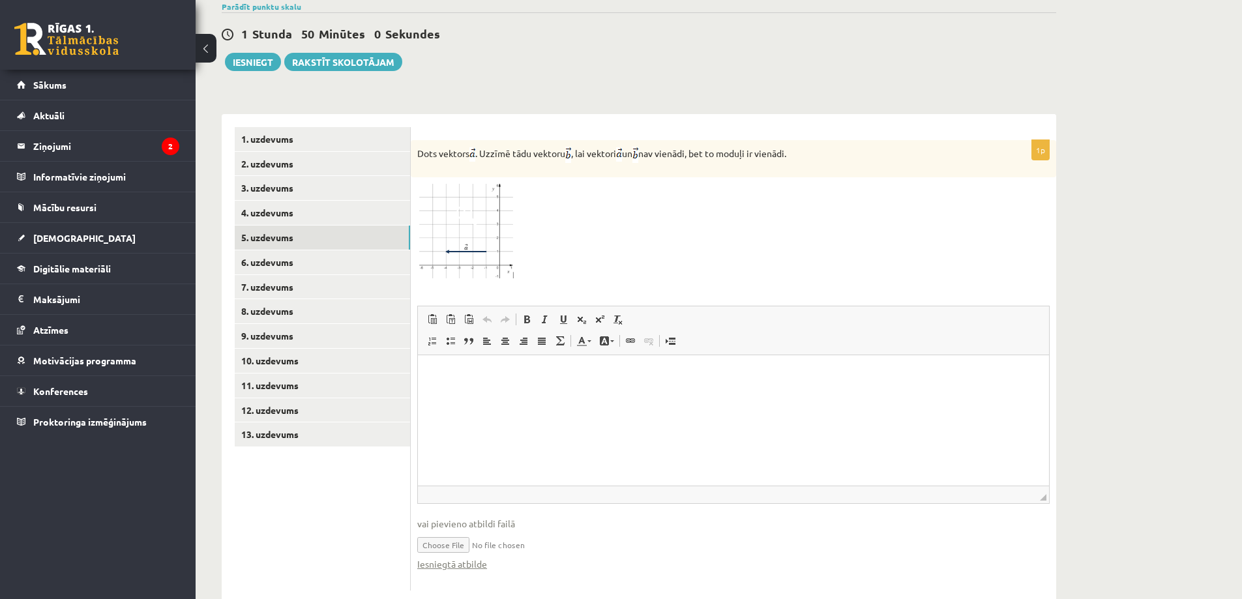
scroll to position [454, 0]
click at [471, 555] on link "Iesniegtā atbilde" at bounding box center [452, 562] width 70 height 14
click at [279, 248] on link "6. uzdevums" at bounding box center [322, 260] width 175 height 24
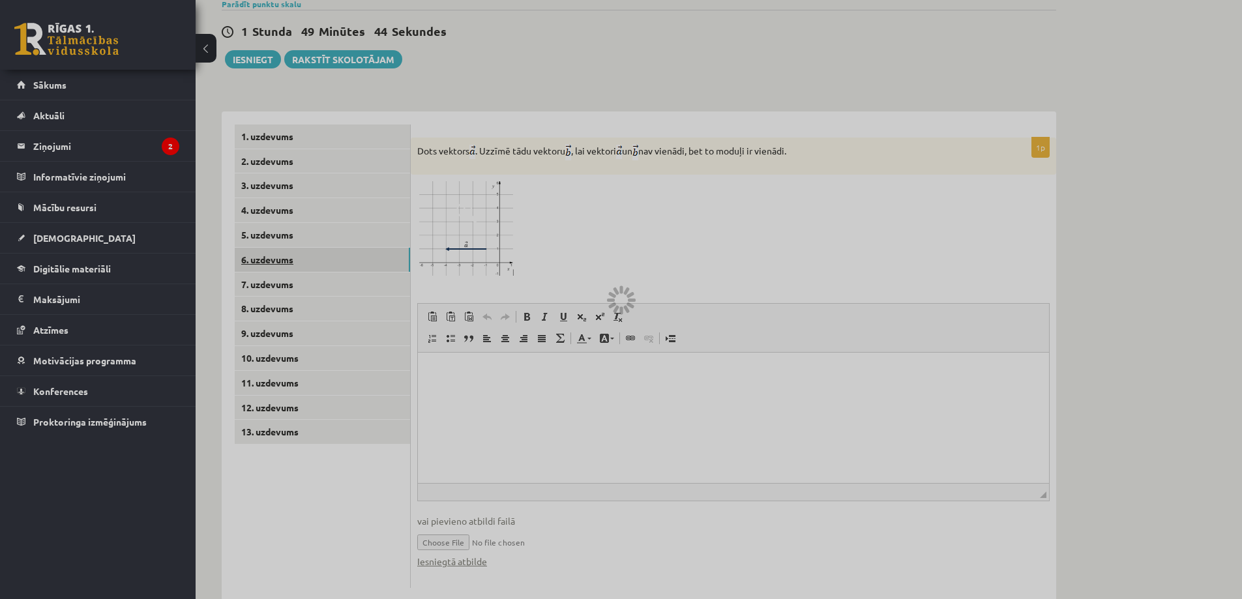
scroll to position [311, 0]
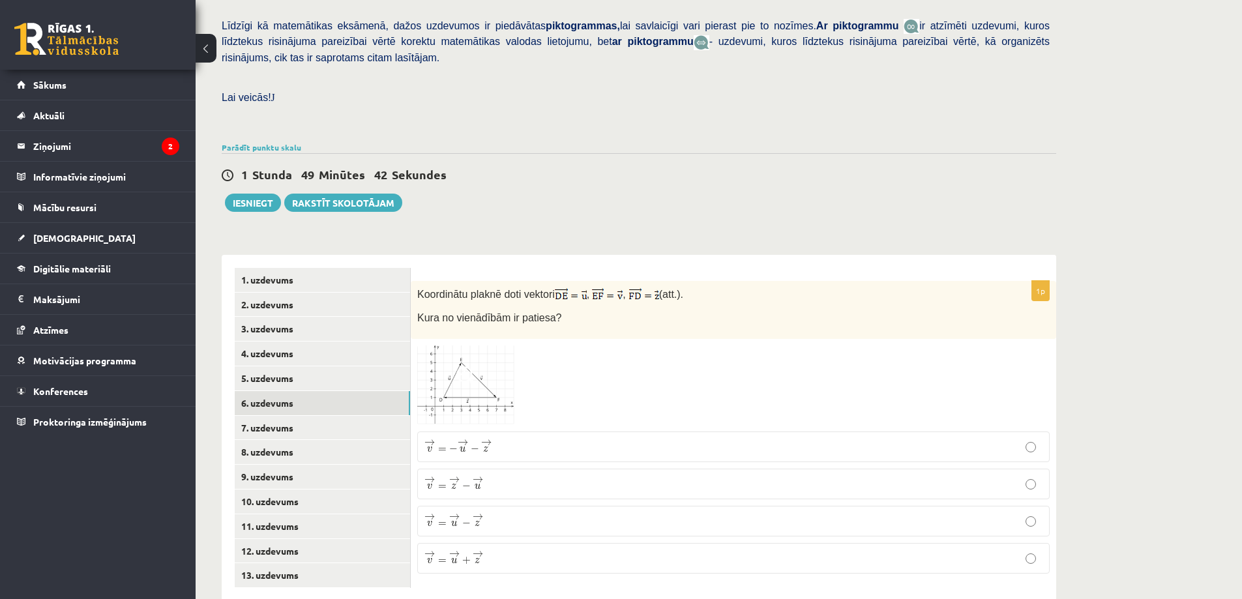
click at [483, 359] on img at bounding box center [466, 385] width 98 height 80
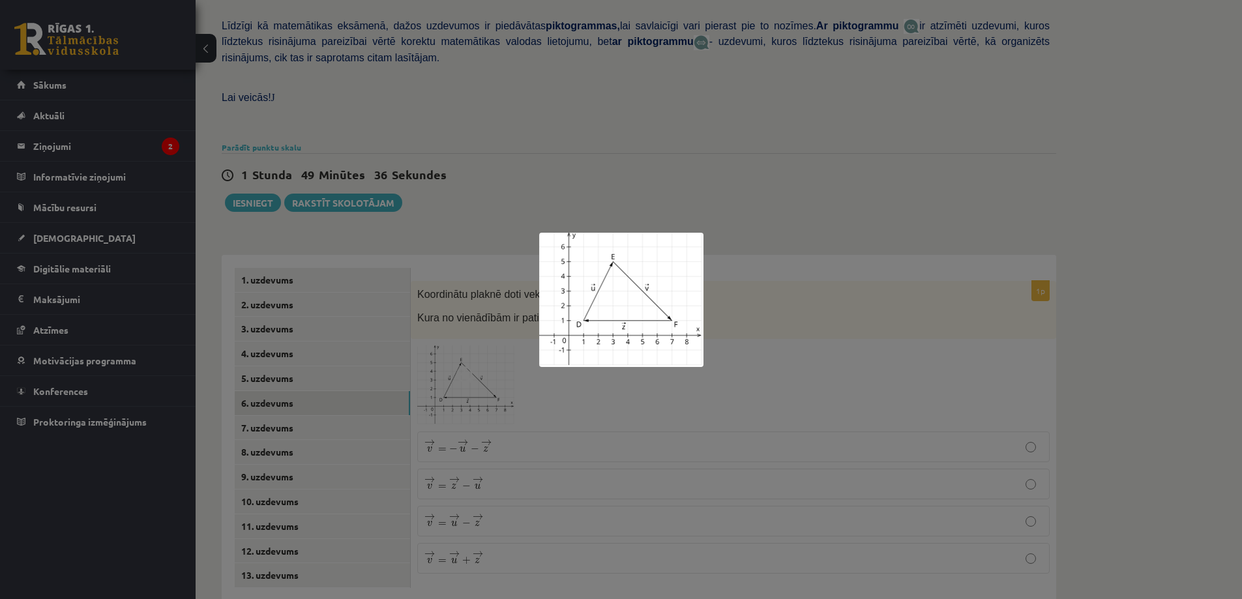
click at [718, 196] on div at bounding box center [621, 299] width 1242 height 599
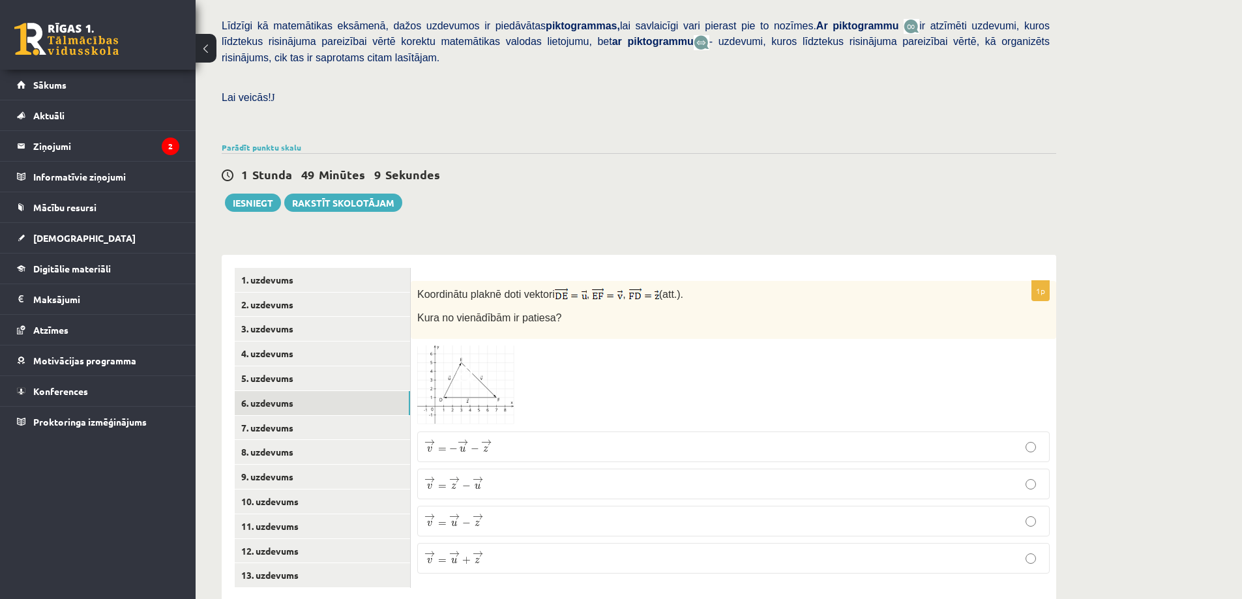
click at [539, 439] on p "→ v = − → u − → z v → = − u → − z →" at bounding box center [733, 447] width 618 height 16
click at [276, 416] on link "7. uzdevums" at bounding box center [322, 428] width 175 height 24
click at [496, 440] on p "¯ ¯ ¯ v = ( 4 ; 4 ) v ¯ = ( 4 ; 4 )" at bounding box center [733, 447] width 618 height 14
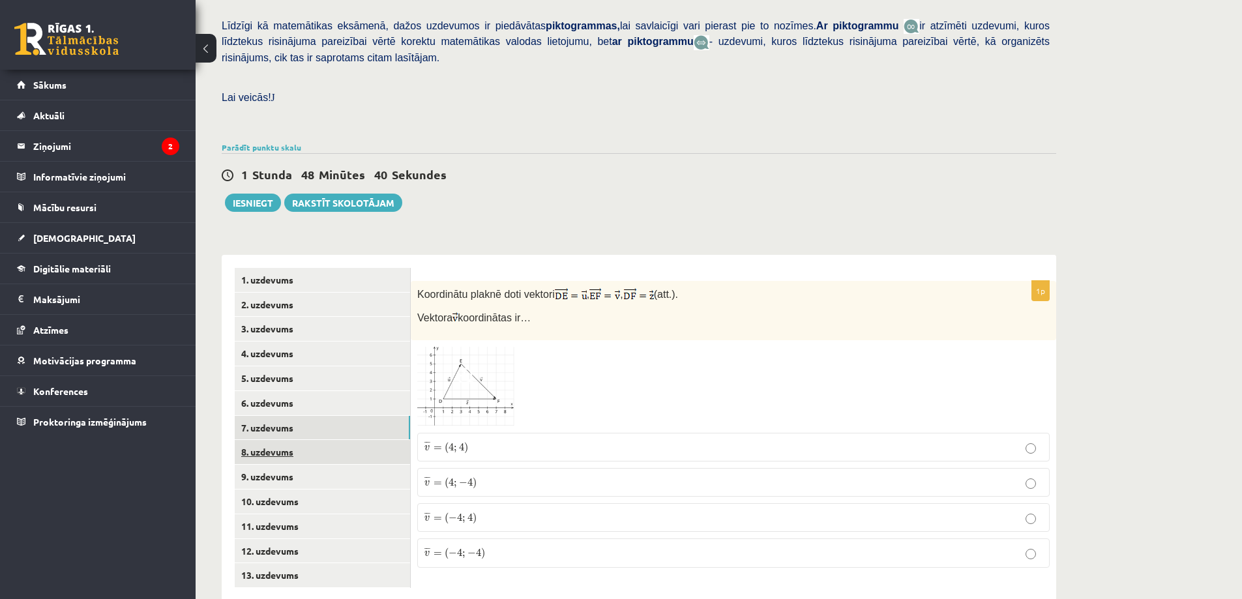
click at [287, 440] on link "8. uzdevums" at bounding box center [322, 452] width 175 height 24
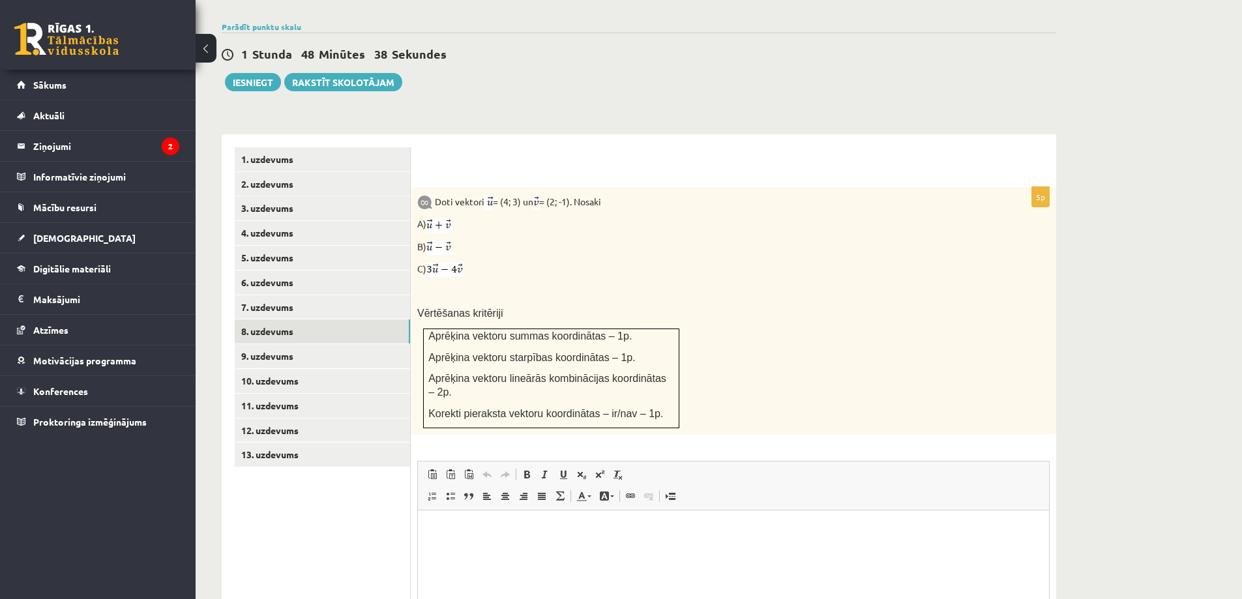
scroll to position [0, 0]
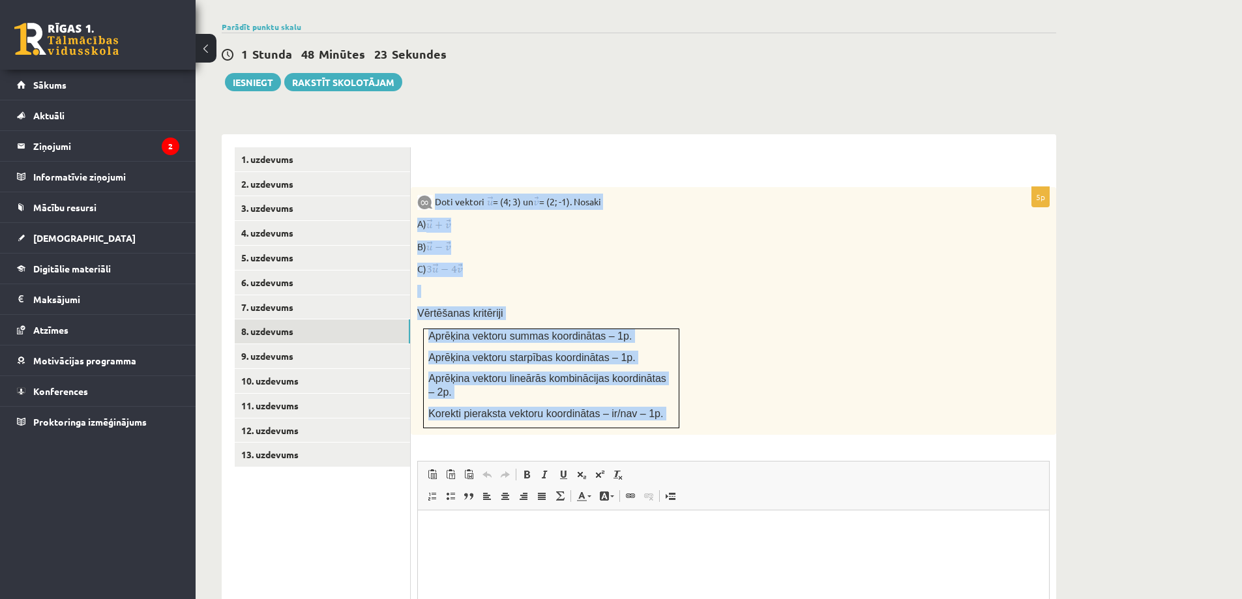
drag, startPoint x: 437, startPoint y: 171, endPoint x: 727, endPoint y: 404, distance: 371.8
click at [727, 405] on div "5p Doti vektori = (4; 3) un = (2; -1). Nosaki A) B) C) Vērtēšanas kritēriji Apr…" at bounding box center [733, 459] width 645 height 545
copy div "Doti vektori = (4; 3) un = (2; -1). Nosaki A) B) C) Vērtēšanas kritēriji Aprēķi…"
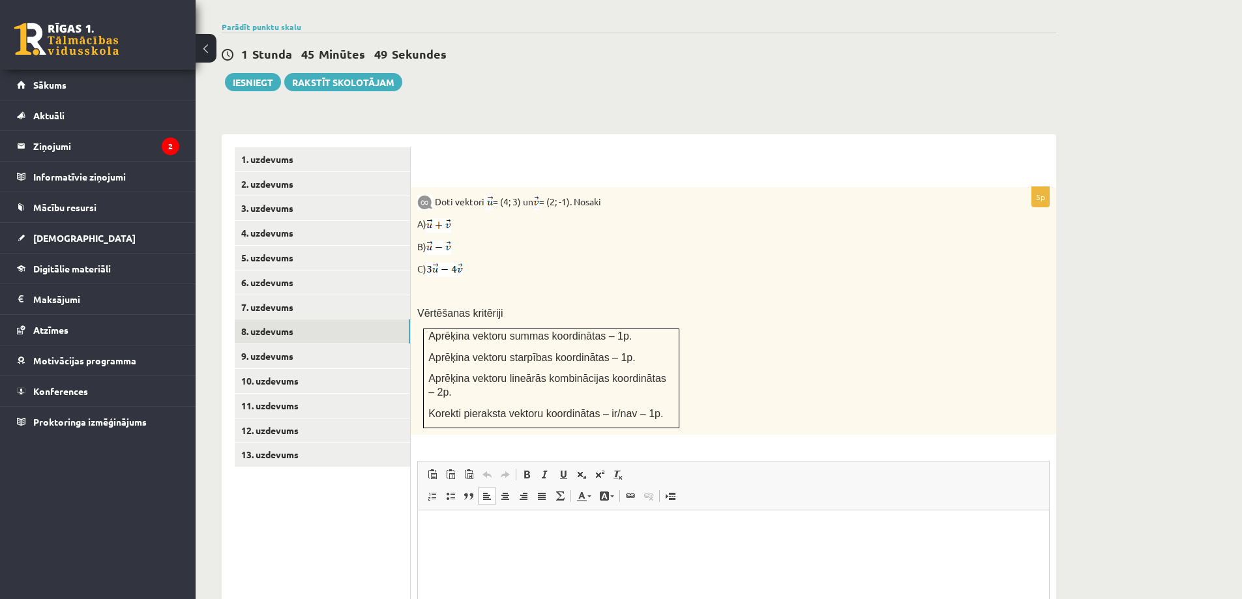
click at [481, 536] on p "Bagātinātā teksta redaktors, wiswyg-editor-user-answer-47433866735940" at bounding box center [733, 530] width 605 height 14
click at [507, 501] on span "Ielīmēt" at bounding box center [515, 502] width 36 height 19
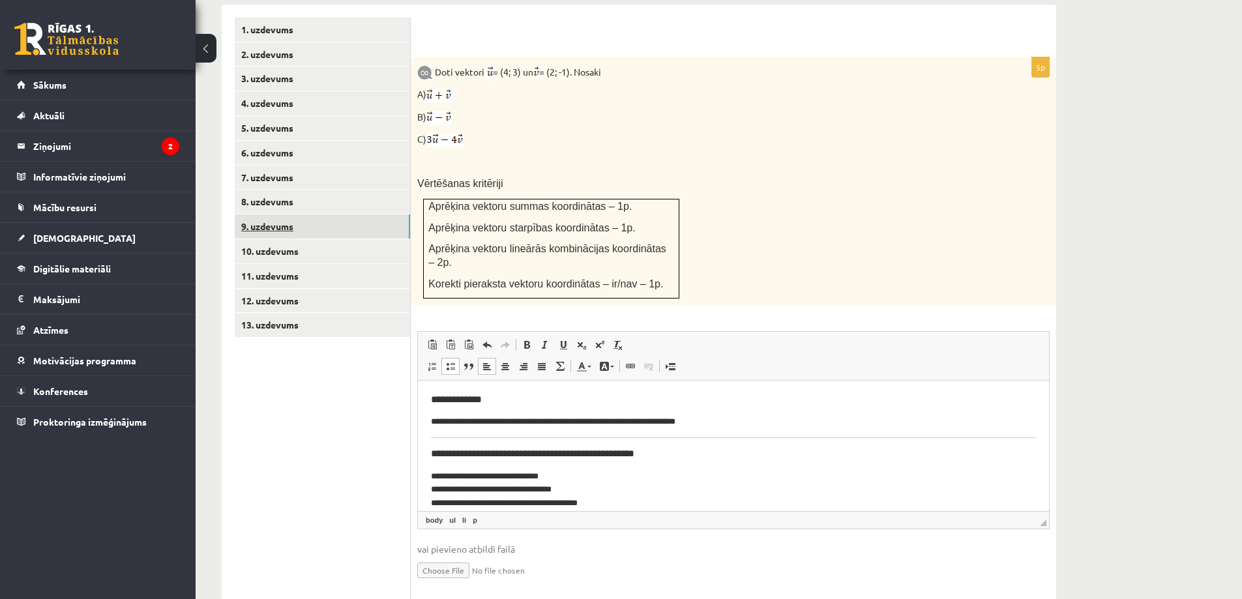
click at [268, 214] on link "9. uzdevums" at bounding box center [322, 226] width 175 height 24
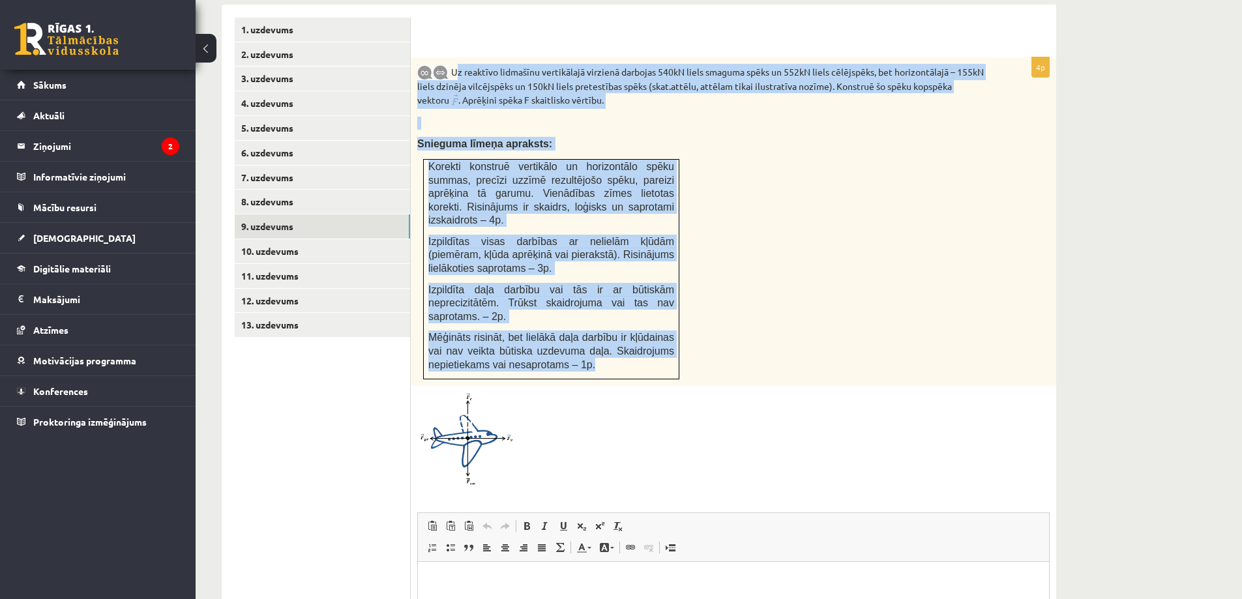
drag, startPoint x: 453, startPoint y: 42, endPoint x: 658, endPoint y: 330, distance: 354.3
click at [658, 330] on div "Uz reaktīvo lidmašīnu vertikālajā virzienā darbojas 540kN liels smaguma spēks u…" at bounding box center [733, 221] width 645 height 328
click at [731, 295] on div "Uz reaktīvo lidmašīnu vertikālajā virzienā darbojas 540kN liels smaguma spēks u…" at bounding box center [733, 221] width 645 height 328
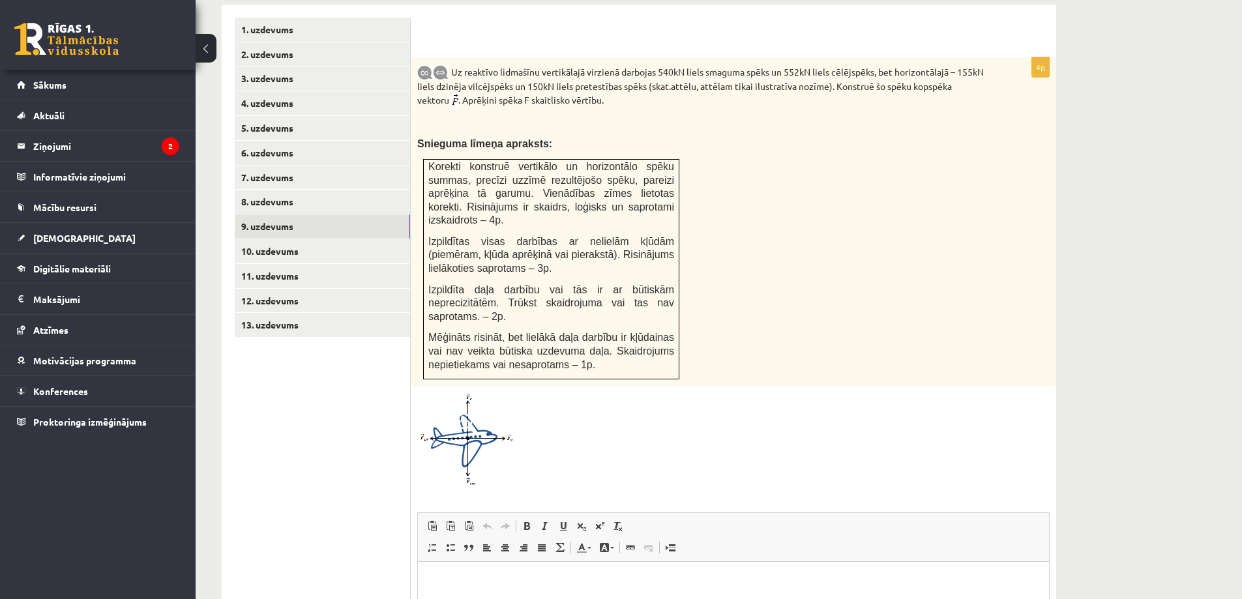
click at [452, 392] on img at bounding box center [466, 438] width 98 height 93
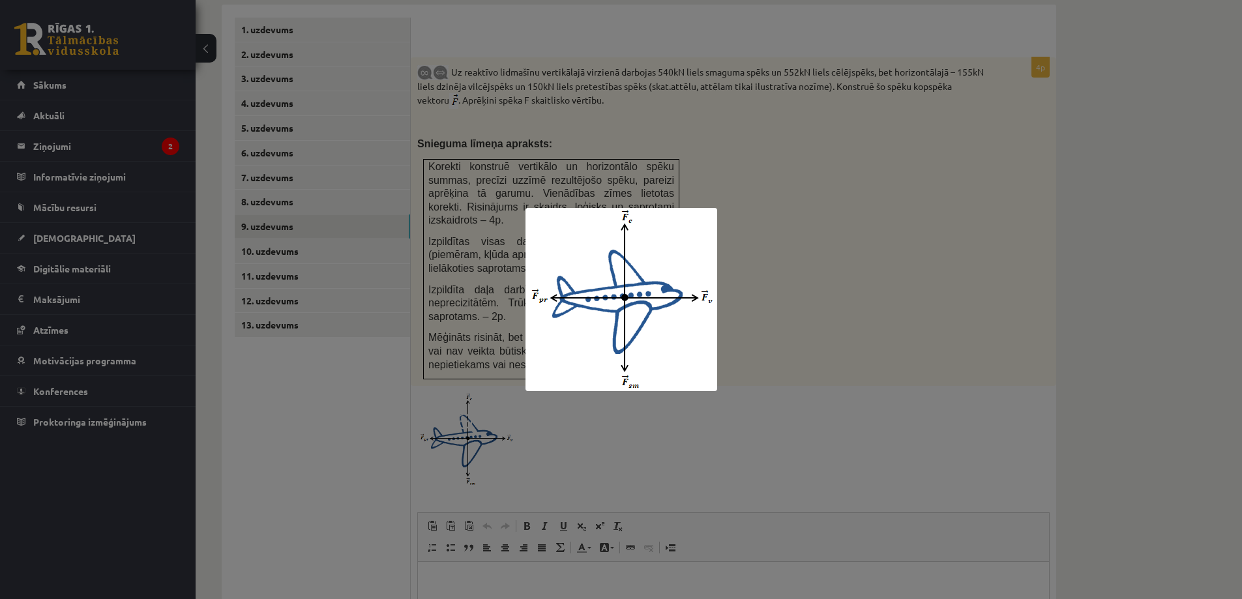
click at [739, 188] on div at bounding box center [621, 299] width 1242 height 599
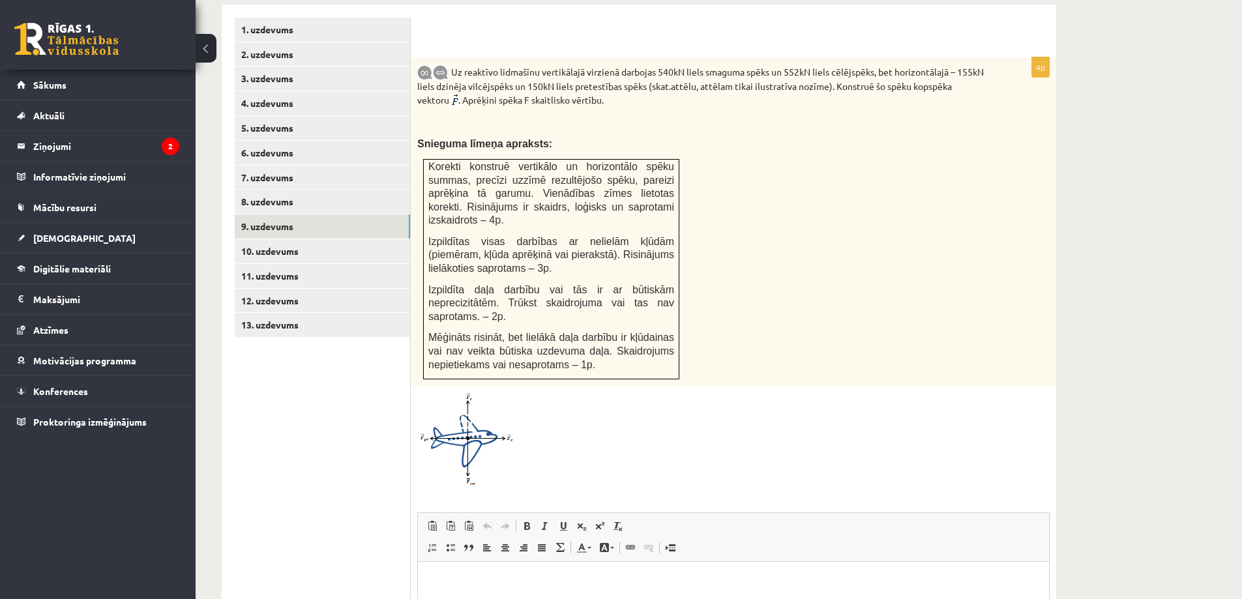
click at [470, 403] on img at bounding box center [466, 438] width 98 height 93
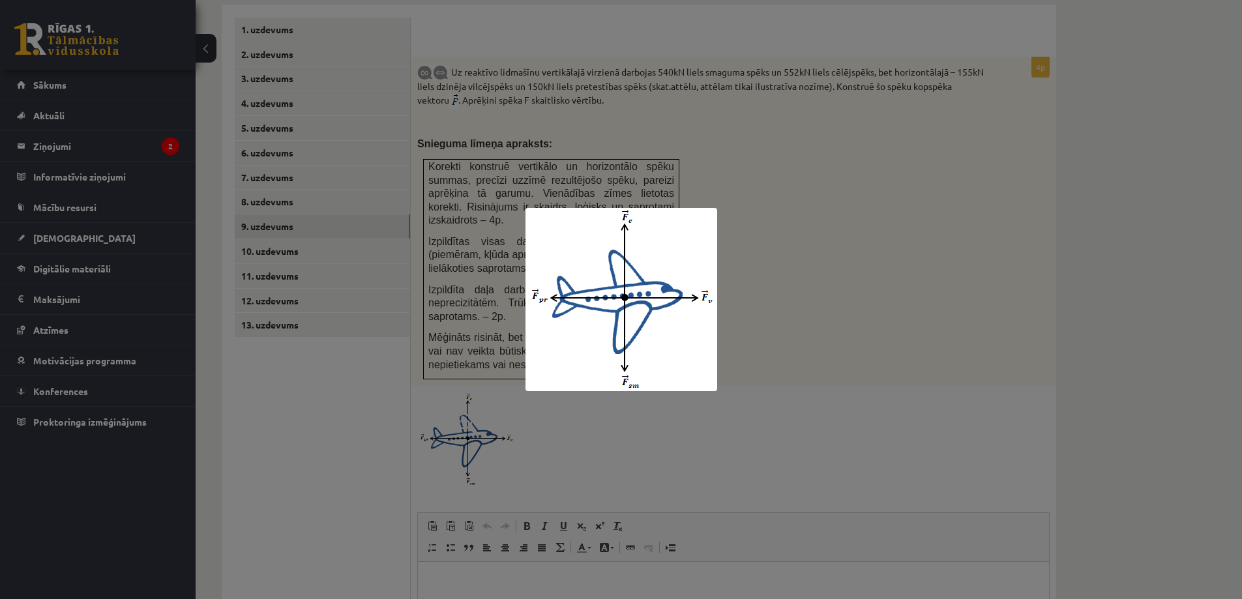
click at [854, 289] on div at bounding box center [621, 299] width 1242 height 599
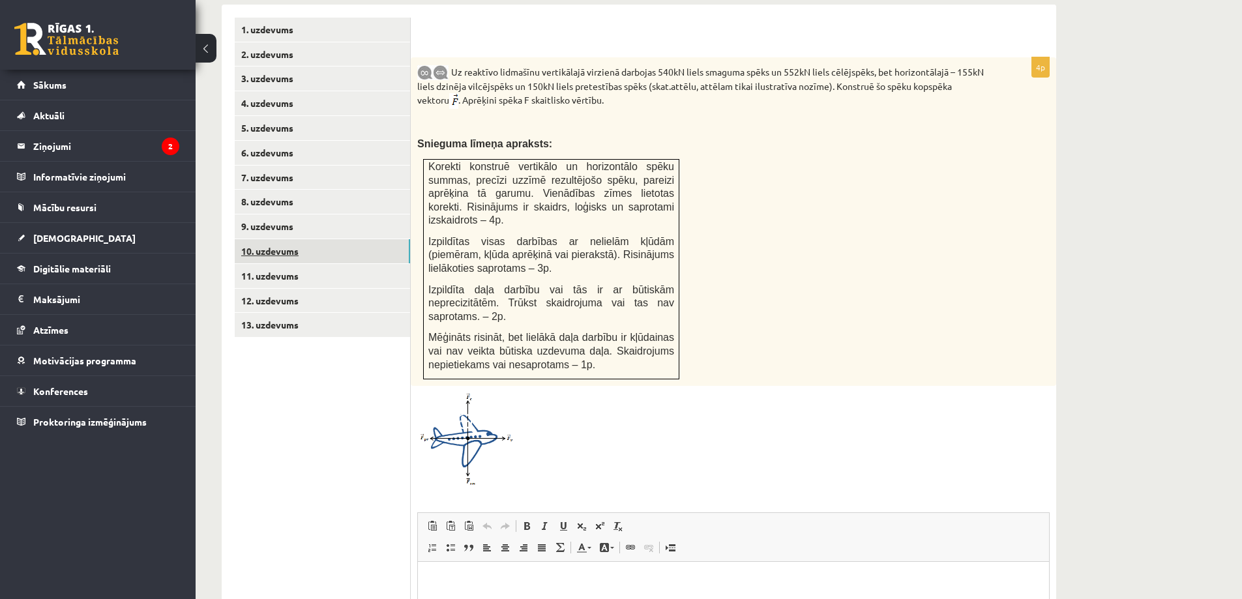
click at [299, 239] on link "10. uzdevums" at bounding box center [322, 251] width 175 height 24
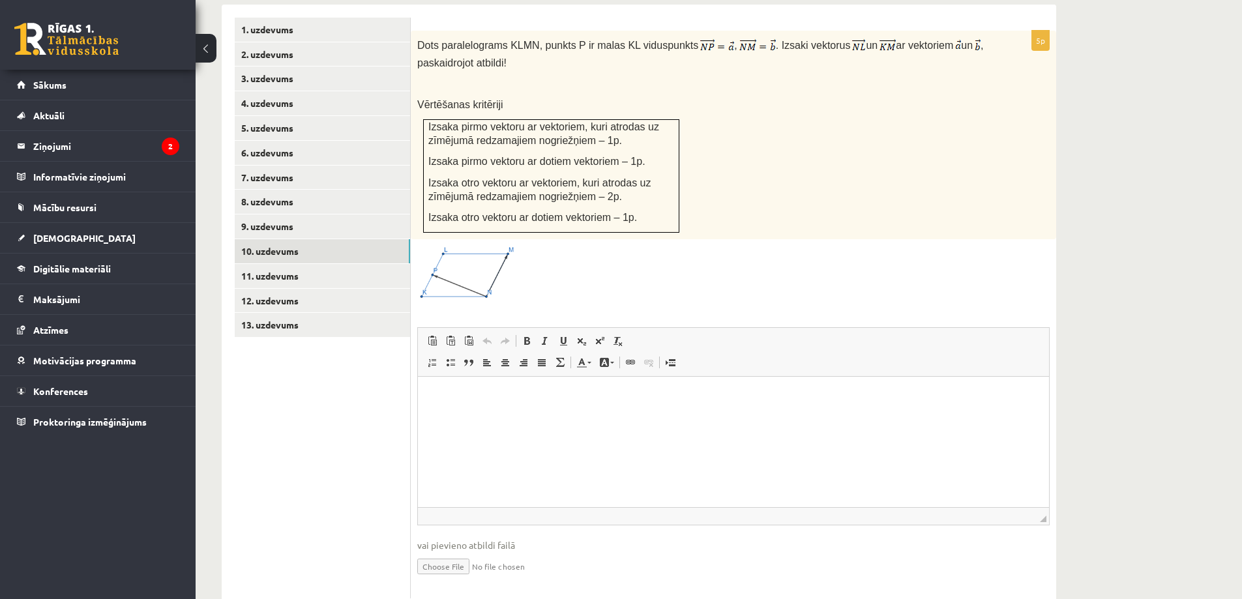
scroll to position [431, 0]
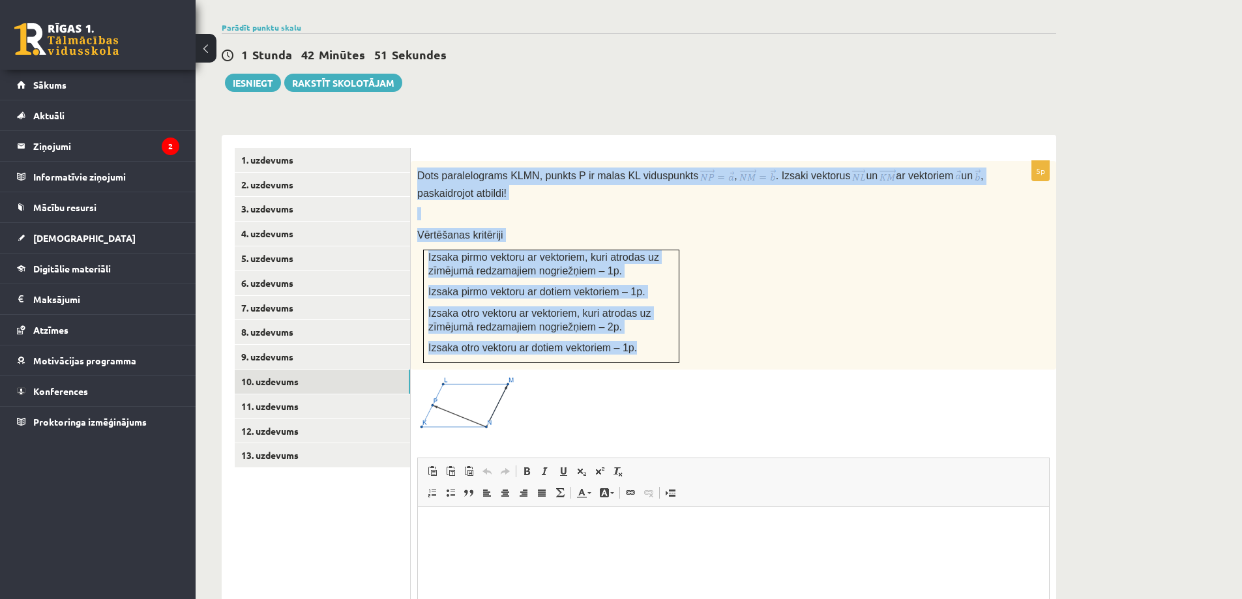
drag, startPoint x: 416, startPoint y: 141, endPoint x: 660, endPoint y: 320, distance: 302.7
click at [660, 320] on div "Dots paralelograms KLMN, punkts P ir malas KL viduspunkts , . Izsaki vektorus u…" at bounding box center [733, 265] width 645 height 209
copy div "Dots paralelograms KLMN, punkts P ir malas KL viduspunkts , . Izsaki vektorus u…"
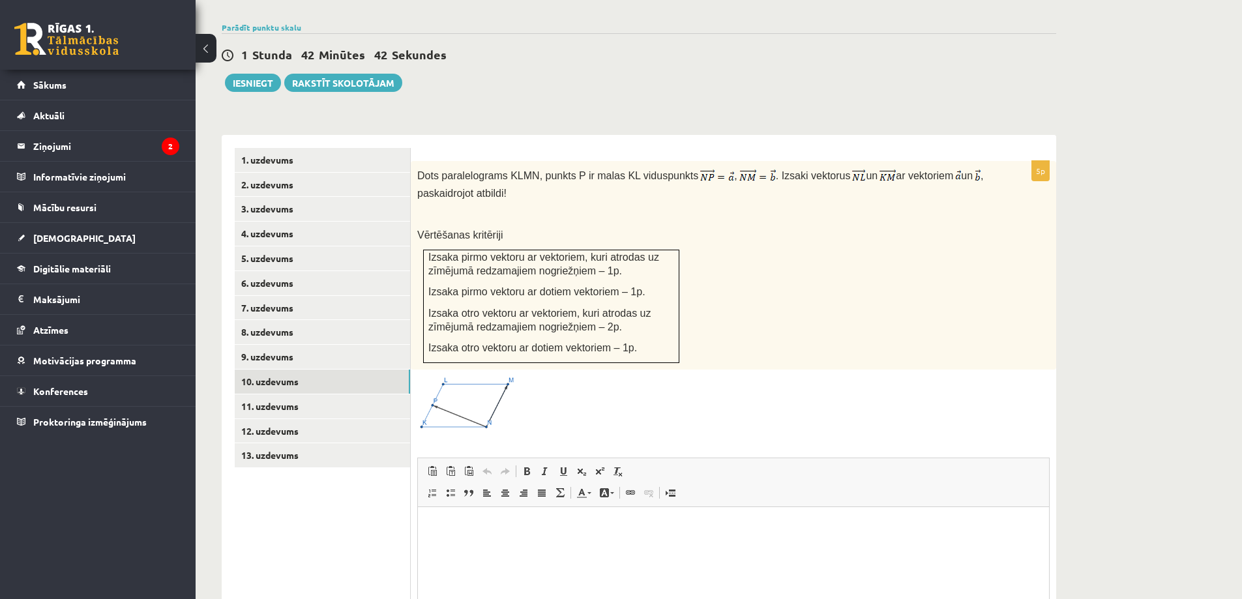
click at [740, 381] on div at bounding box center [733, 403] width 632 height 55
click at [472, 390] on img at bounding box center [466, 403] width 98 height 55
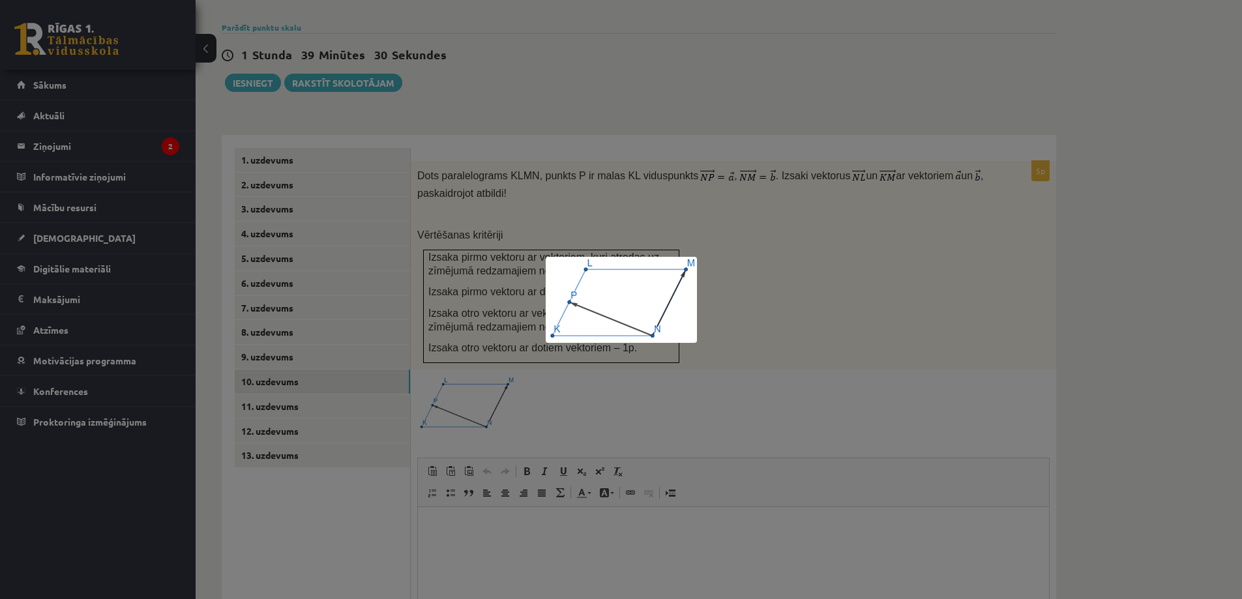
drag, startPoint x: 527, startPoint y: 375, endPoint x: 521, endPoint y: 362, distance: 14.9
click at [524, 364] on div at bounding box center [621, 299] width 1242 height 599
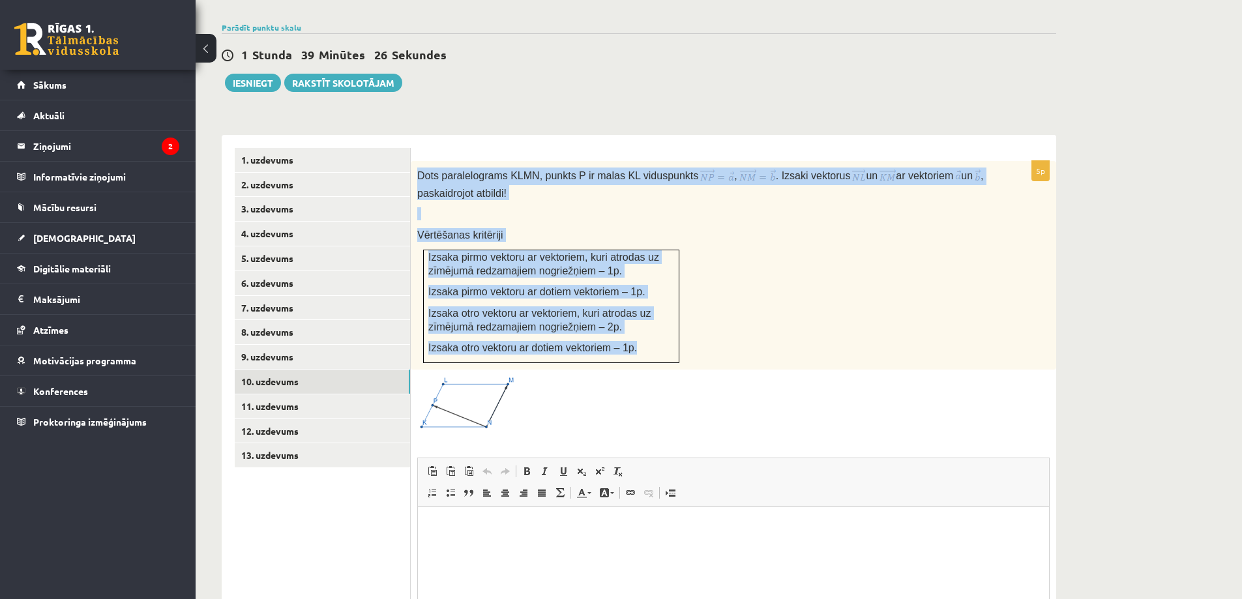
drag, startPoint x: 417, startPoint y: 146, endPoint x: 656, endPoint y: 323, distance: 297.7
click at [656, 323] on div "Dots paralelograms KLMN, punkts P ir malas KL viduspunkts , . Izsaki vektorus u…" at bounding box center [733, 265] width 645 height 209
copy div "Dots paralelograms KLMN, punkts P ir malas KL viduspunkts , . Izsaki vektorus u…"
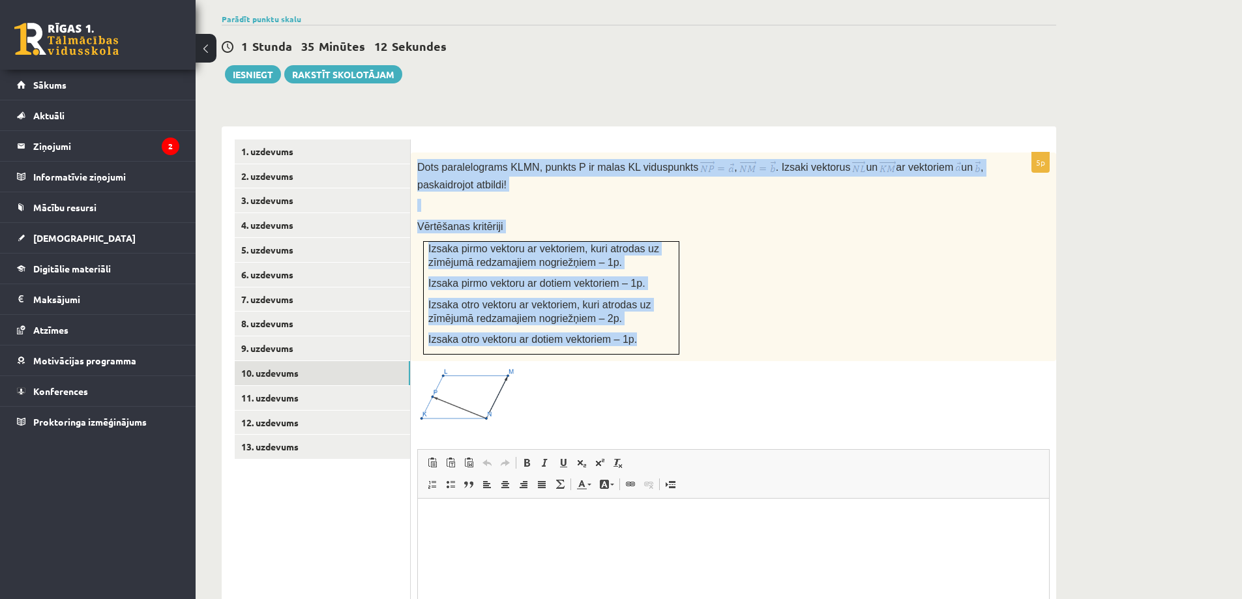
scroll to position [496, 0]
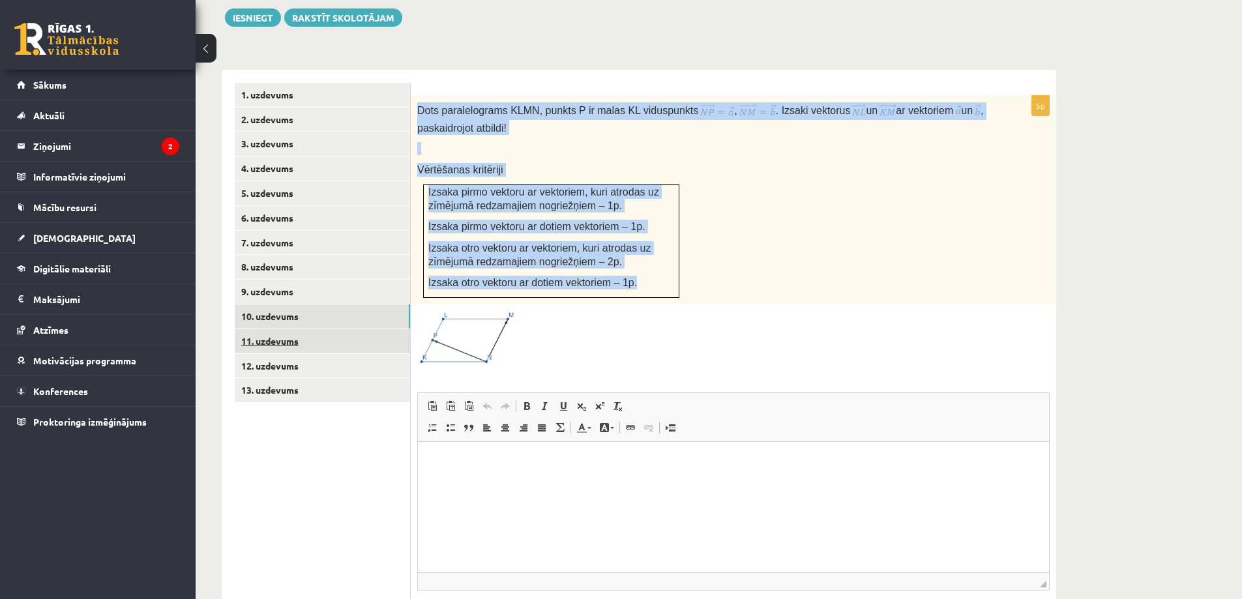
click at [321, 329] on link "11. uzdevums" at bounding box center [322, 341] width 175 height 24
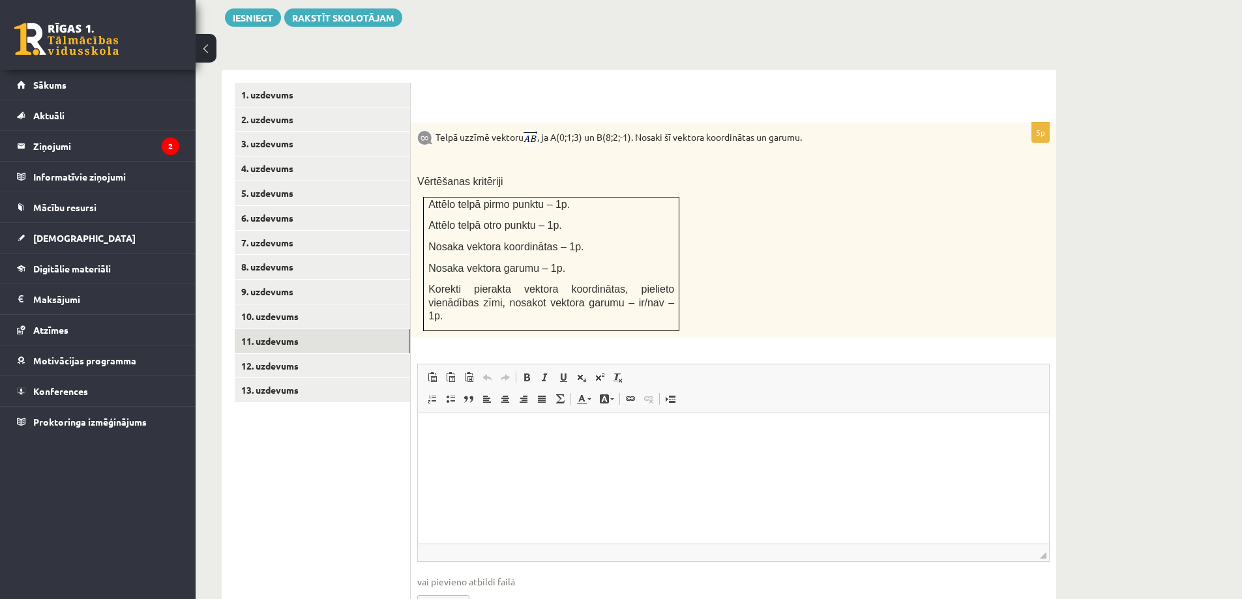
scroll to position [0, 0]
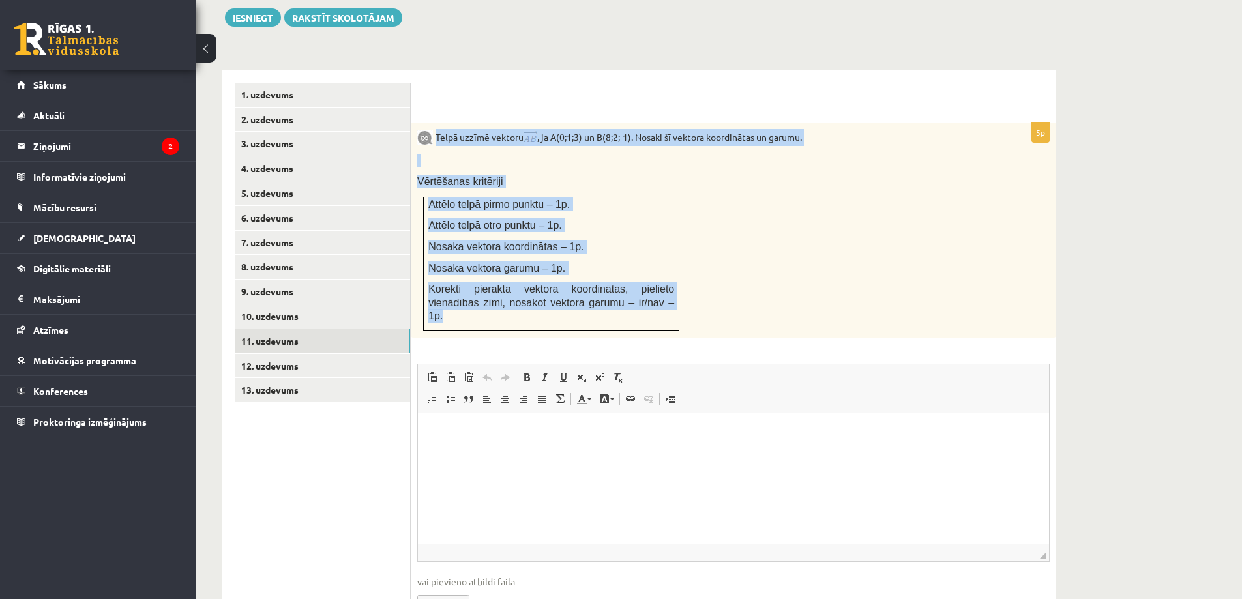
drag, startPoint x: 436, startPoint y: 104, endPoint x: 679, endPoint y: 272, distance: 295.6
click at [679, 272] on div "Telpā uzzīmē vektoru , ja A(0;1;3) un B(8;2;-1). Nosaki šī vektora koordinātas …" at bounding box center [733, 230] width 645 height 215
copy div "Telpā uzzīmē vektoru , ja A(0;1;3) un B(8;2;-1). Nosaki šī vektora koordinātas …"
click at [452, 589] on input "file" at bounding box center [733, 602] width 632 height 27
type input "**********"
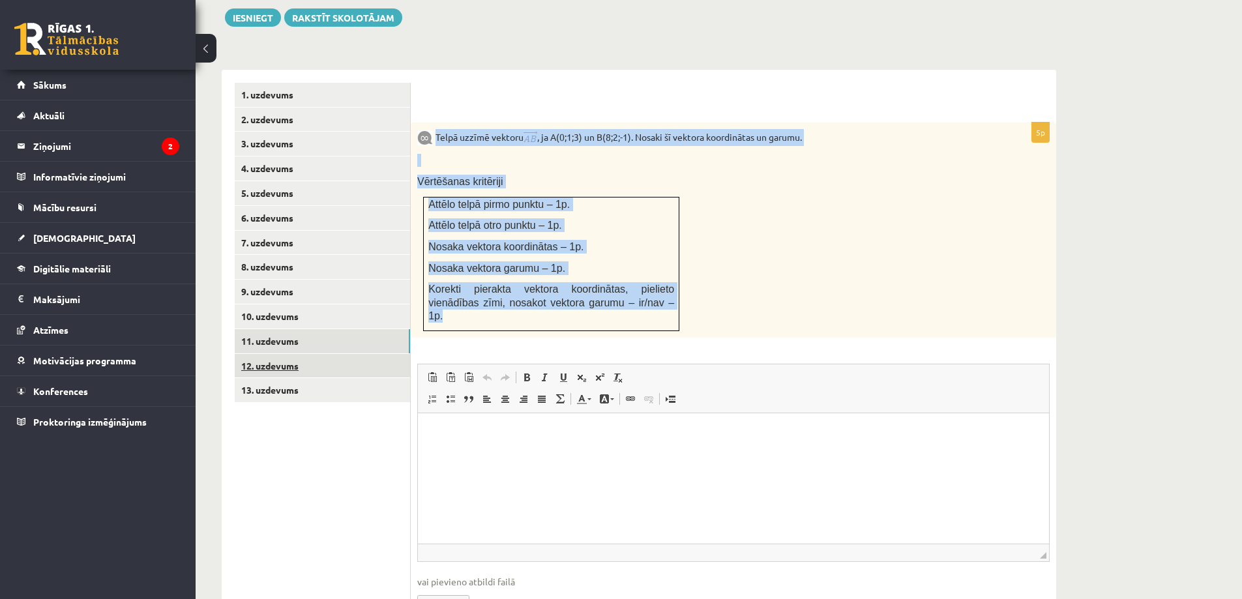
click at [280, 354] on link "12. uzdevums" at bounding box center [322, 366] width 175 height 24
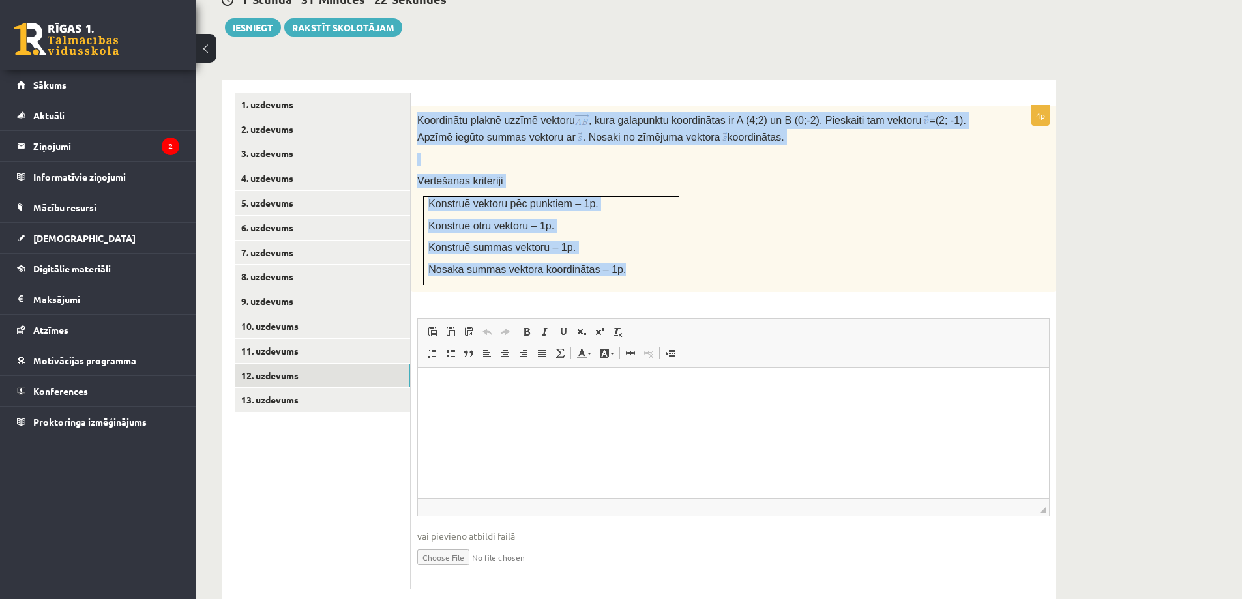
drag, startPoint x: 417, startPoint y: 87, endPoint x: 666, endPoint y: 232, distance: 288.3
click at [666, 232] on div "Koordinātu plaknē uzzīmē vektoru , kura galapunktu koordinātas ir A (4;2) un B …" at bounding box center [733, 199] width 645 height 186
copy div "Koordinātu plaknē uzzīmē vektoru , kura galapunktu koordinātas ir A (4;2) un B …"
click at [293, 240] on link "7. uzdevums" at bounding box center [322, 252] width 175 height 24
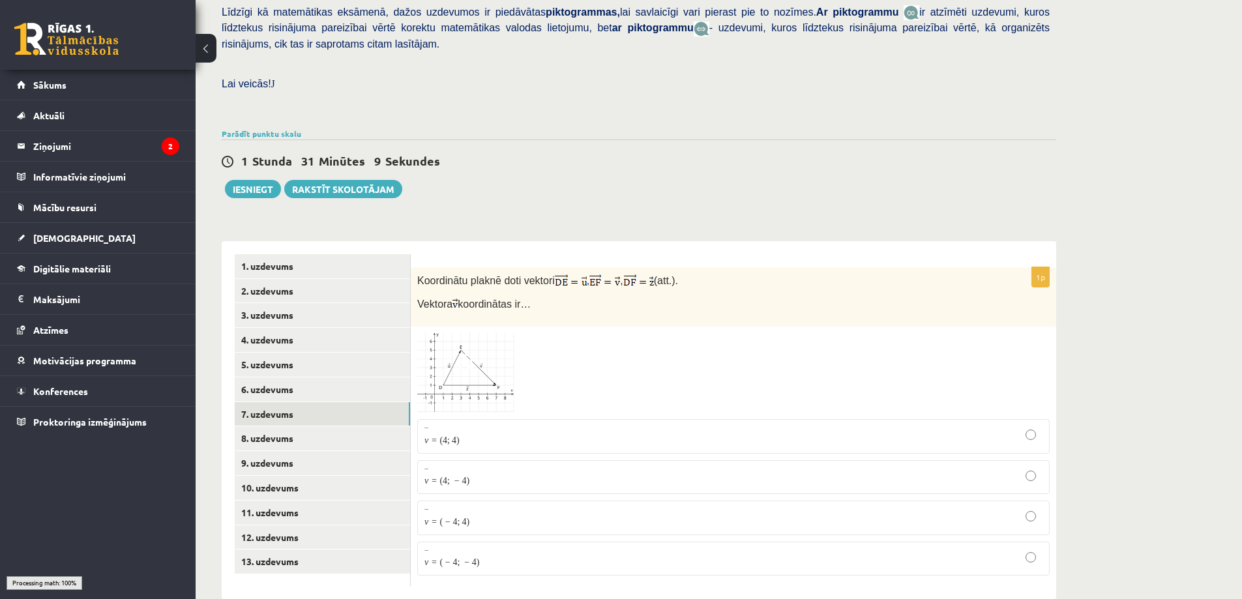
scroll to position [311, 0]
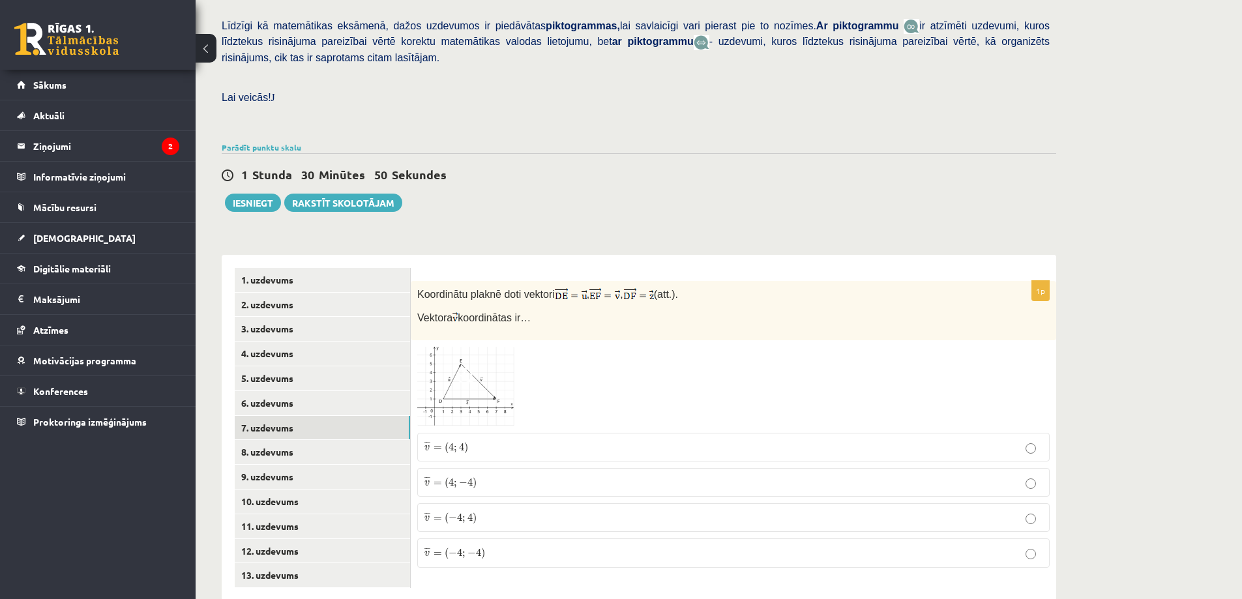
click at [498, 353] on img at bounding box center [466, 387] width 98 height 80
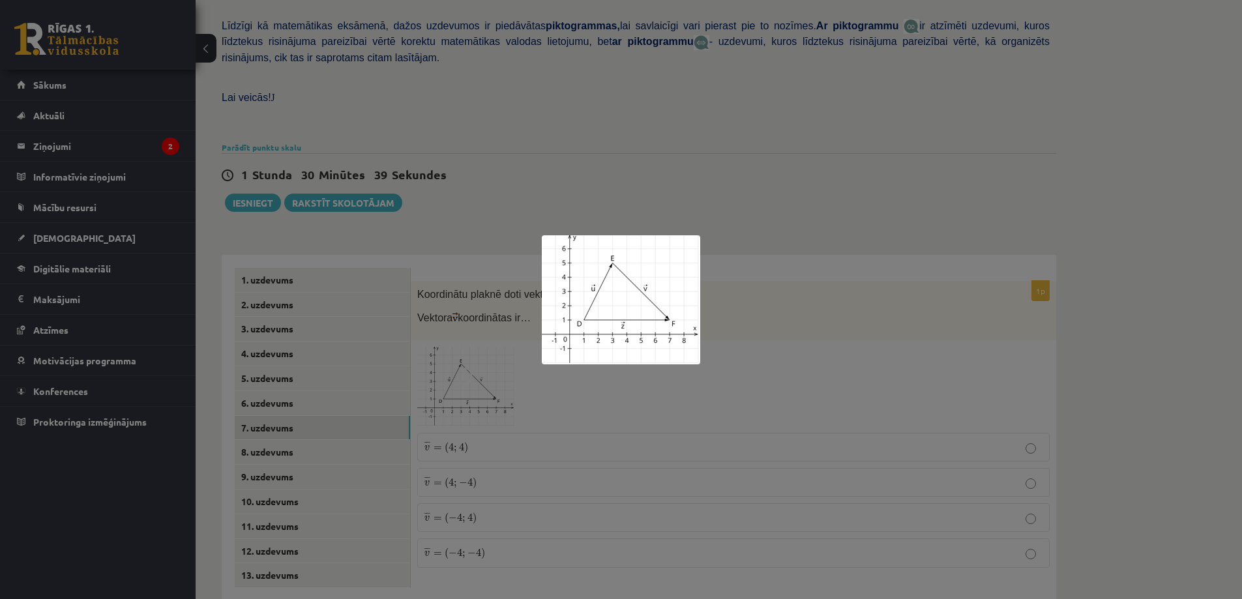
click at [482, 370] on div at bounding box center [621, 299] width 1242 height 599
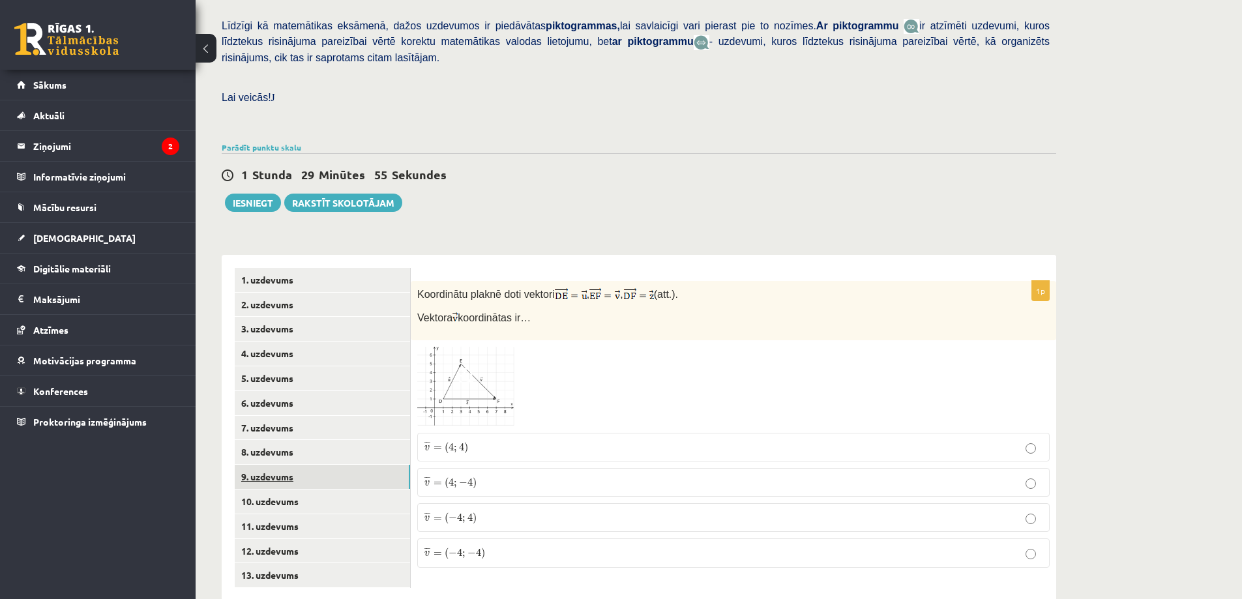
click at [308, 465] on link "9. uzdevums" at bounding box center [322, 477] width 175 height 24
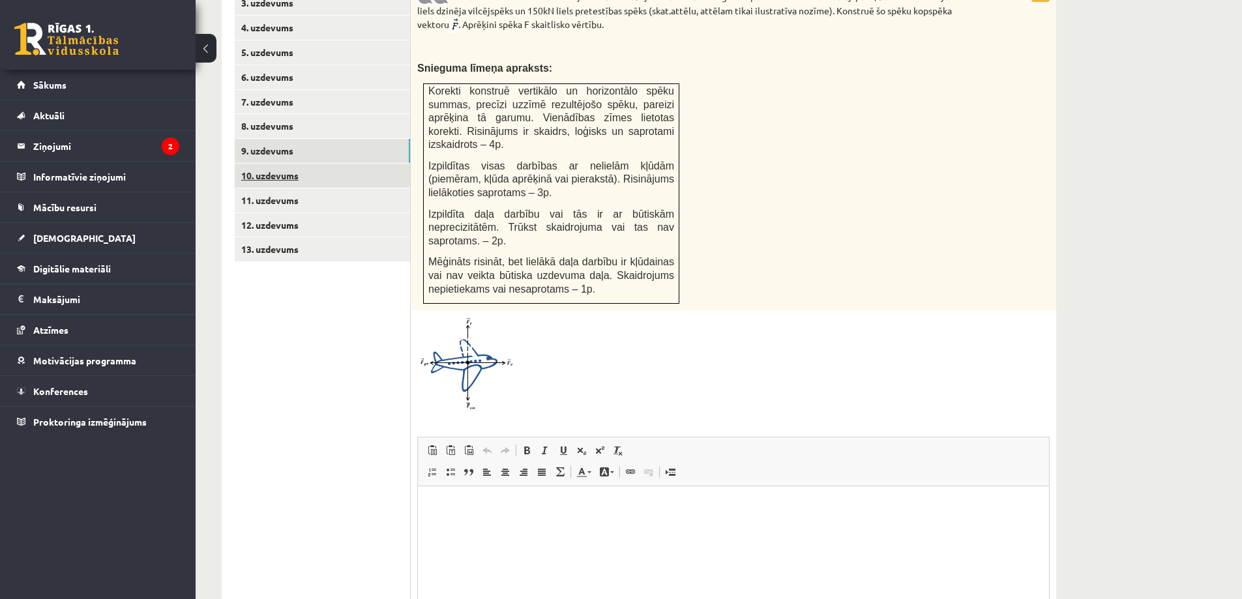
scroll to position [743, 0]
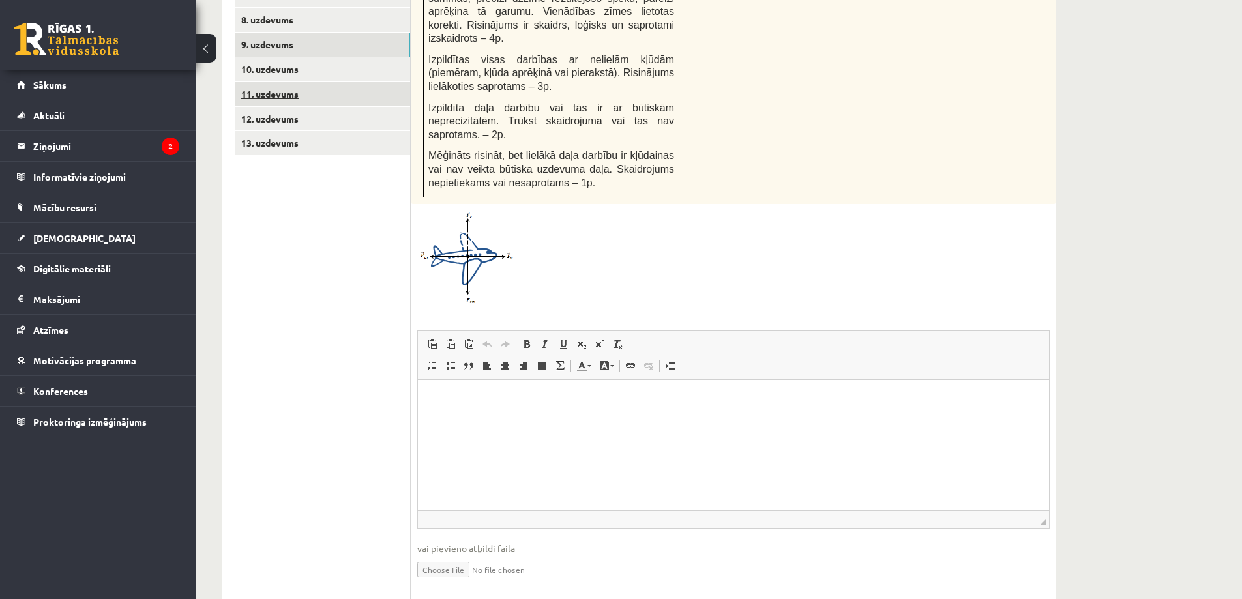
click at [276, 82] on link "11. uzdevums" at bounding box center [322, 94] width 175 height 24
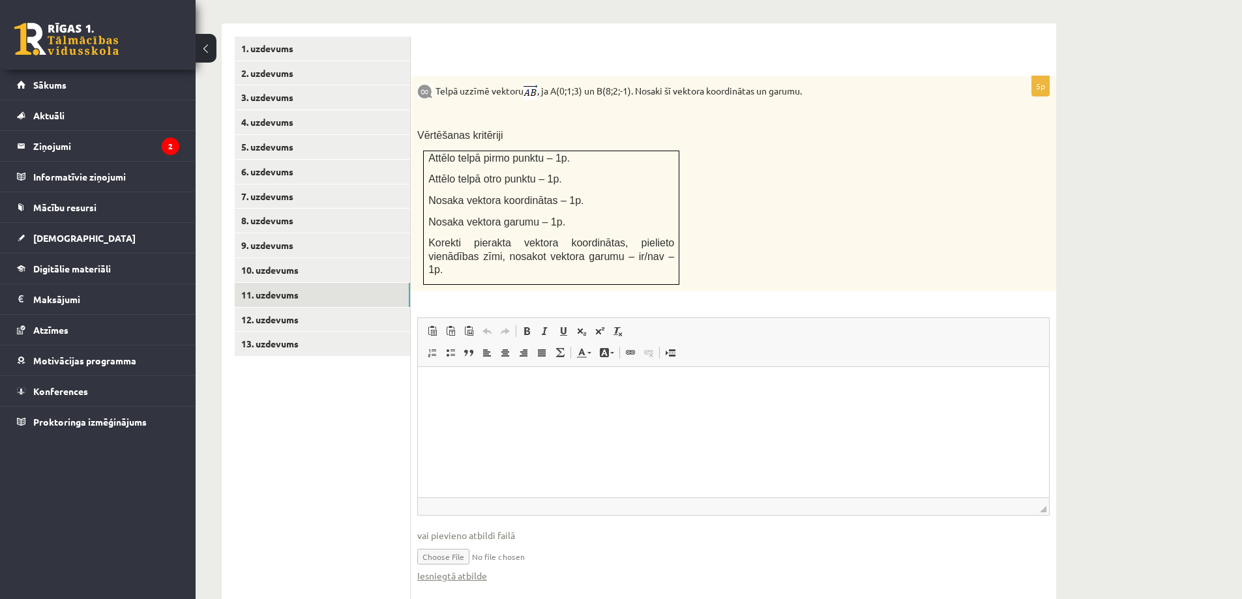
scroll to position [0, 0]
click at [278, 258] on link "10. uzdevums" at bounding box center [322, 270] width 175 height 24
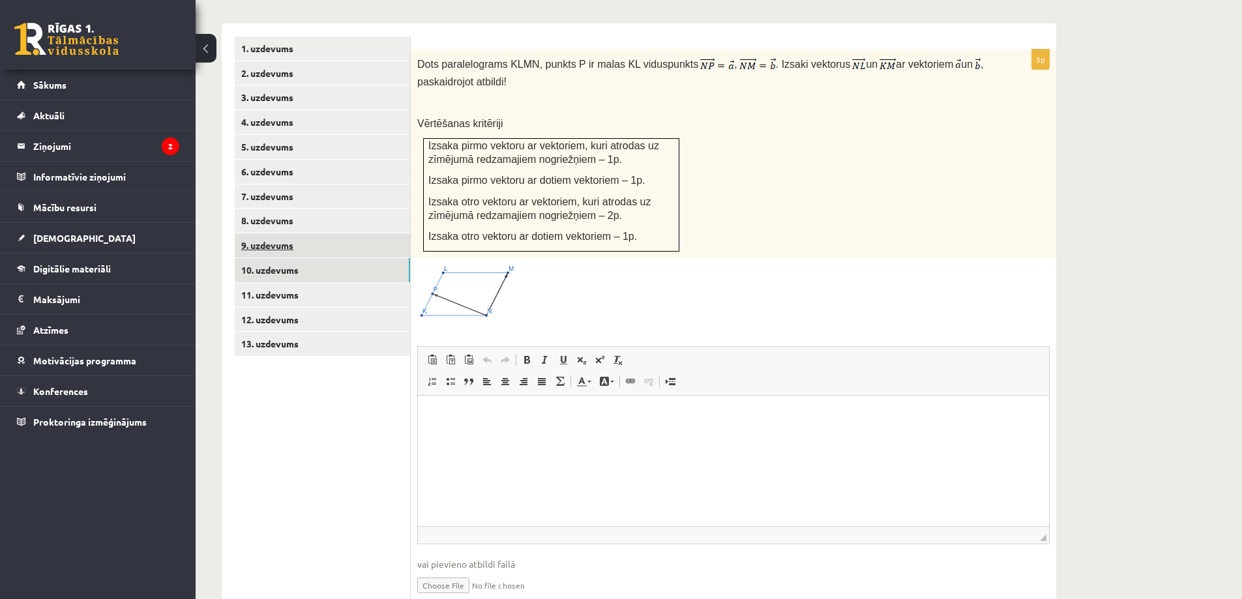
click at [272, 233] on link "9. uzdevums" at bounding box center [322, 245] width 175 height 24
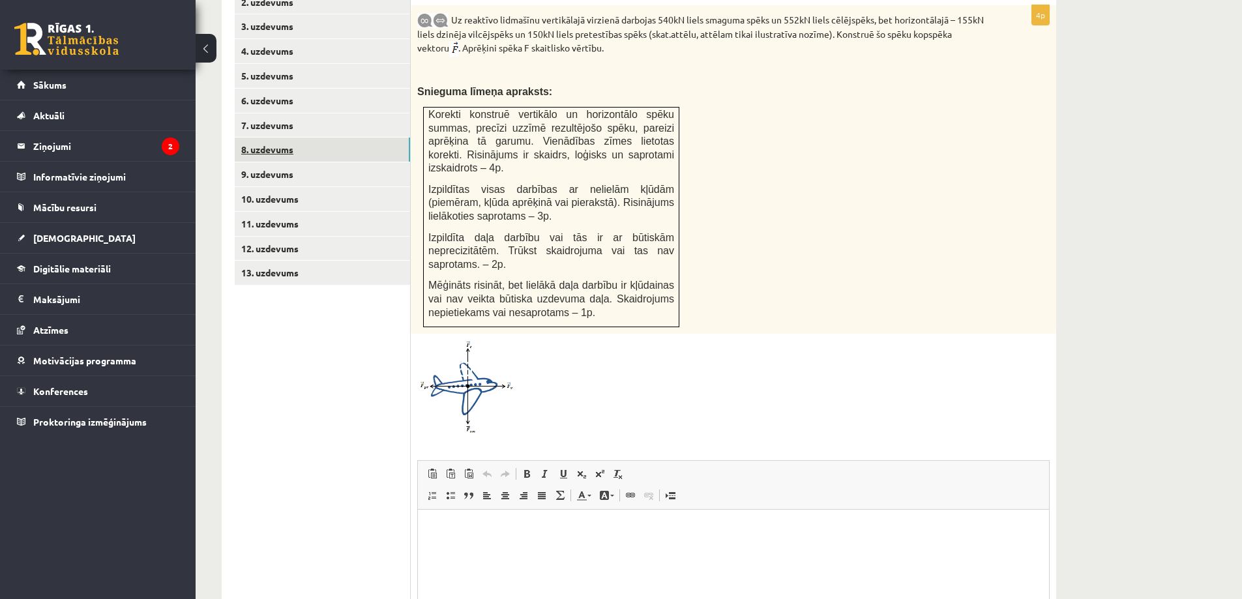
click at [282, 138] on link "8. uzdevums" at bounding box center [322, 150] width 175 height 24
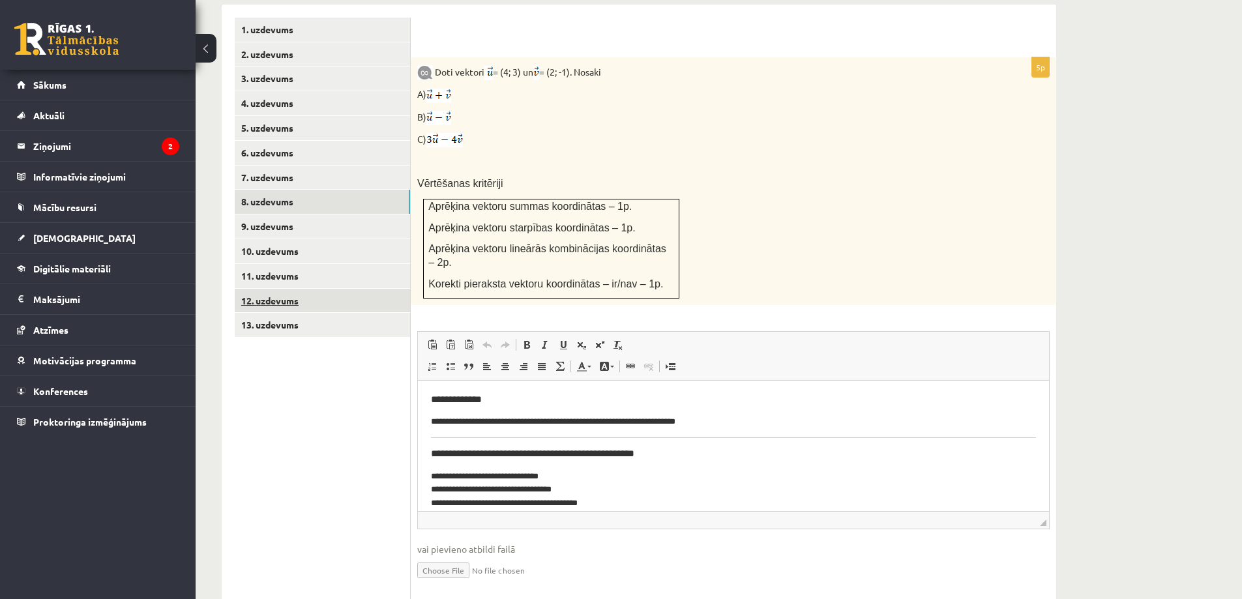
click at [282, 289] on link "12. uzdevums" at bounding box center [322, 301] width 175 height 24
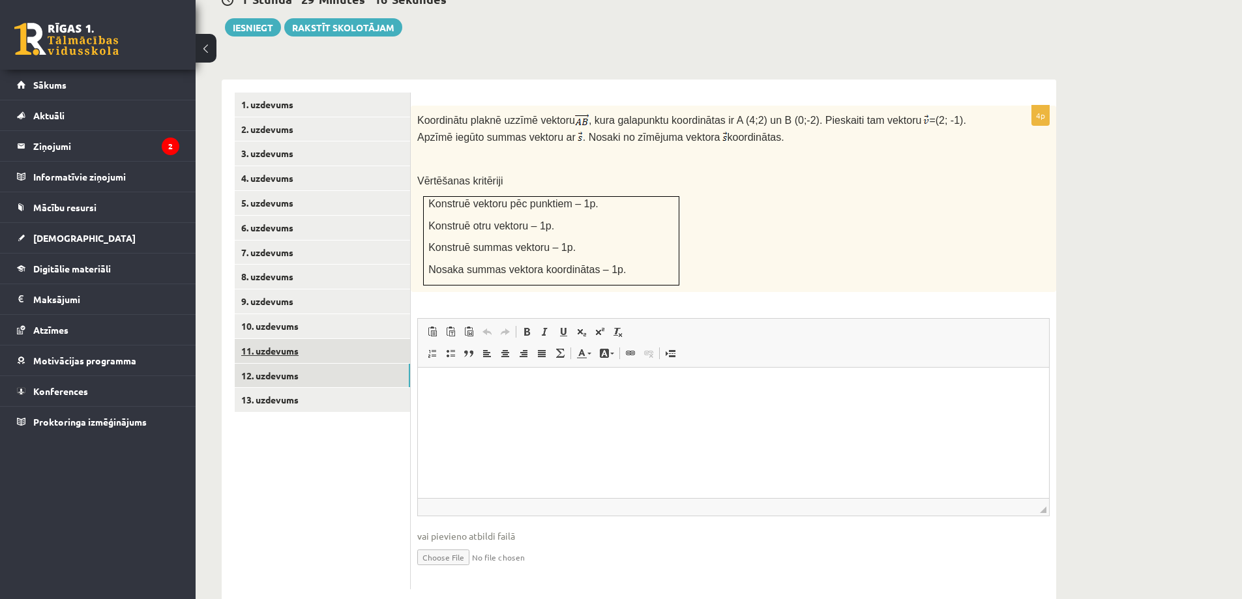
click at [291, 339] on link "11. uzdevums" at bounding box center [322, 351] width 175 height 24
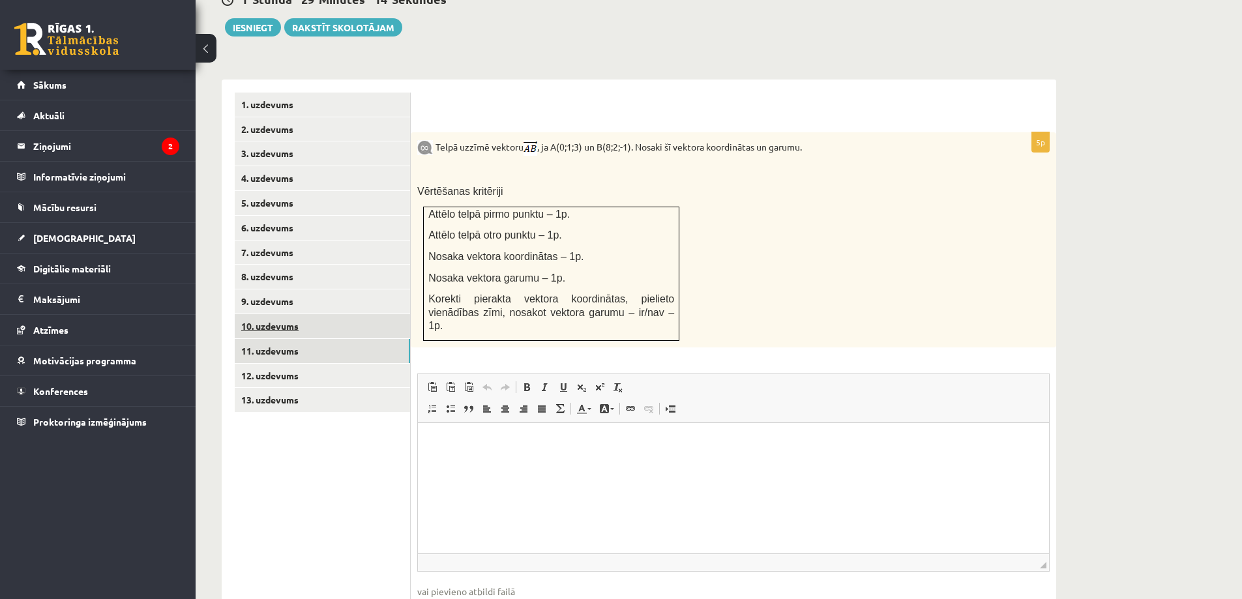
click at [285, 314] on link "10. uzdevums" at bounding box center [322, 326] width 175 height 24
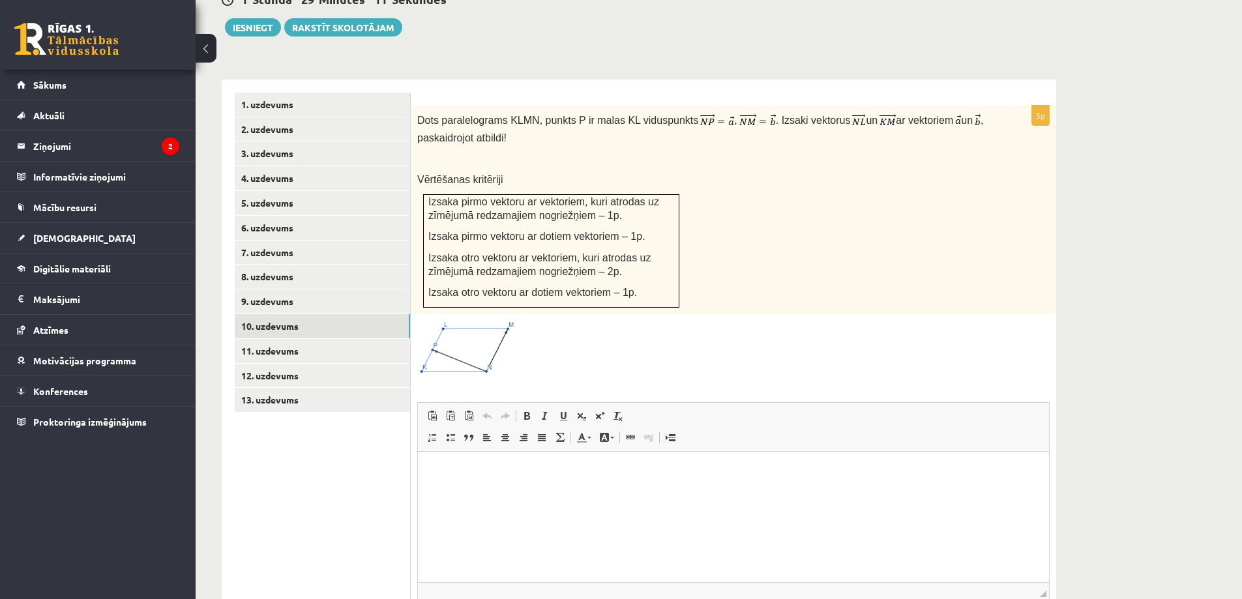
scroll to position [571, 0]
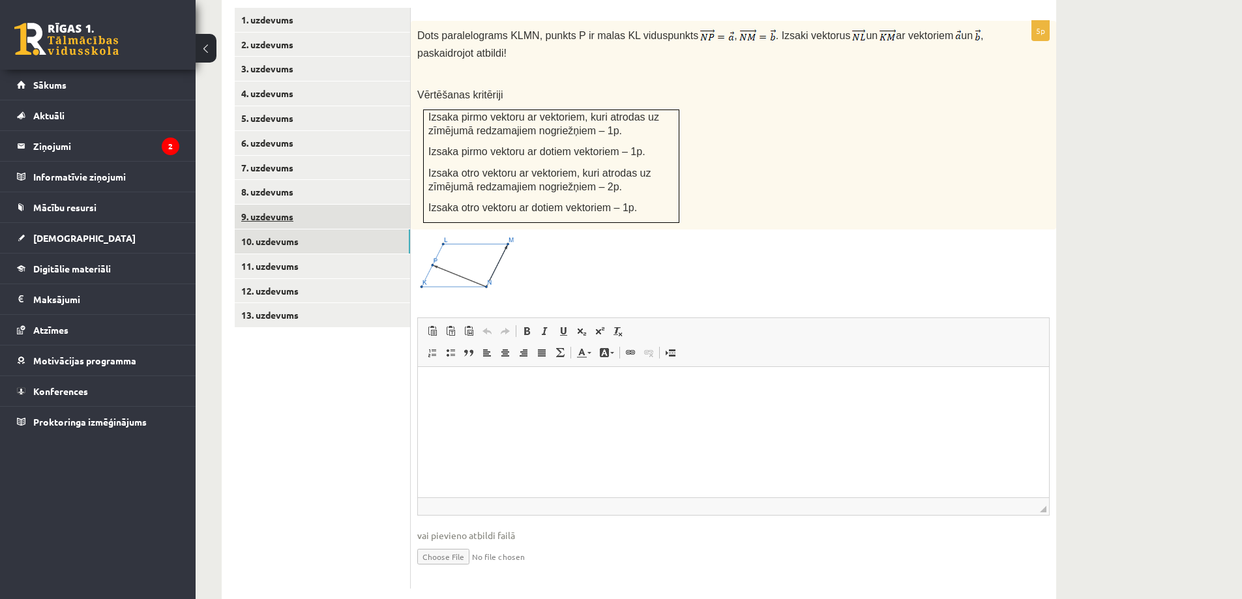
click at [259, 205] on link "9. uzdevums" at bounding box center [322, 217] width 175 height 24
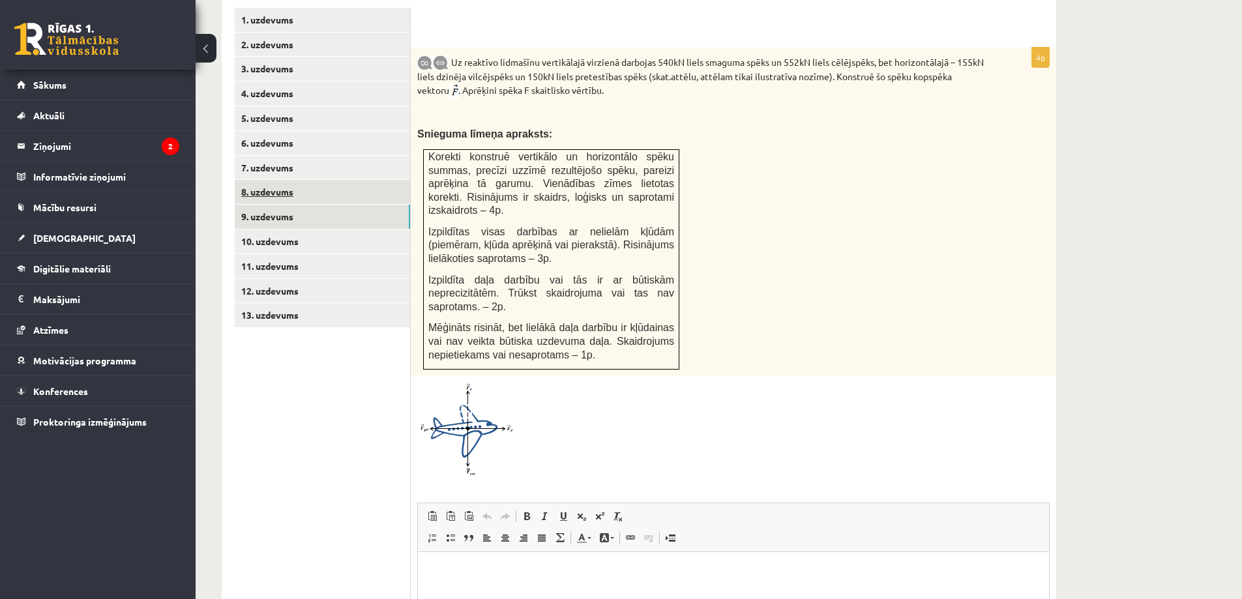
scroll to position [0, 0]
click at [269, 180] on link "8. uzdevums" at bounding box center [322, 192] width 175 height 24
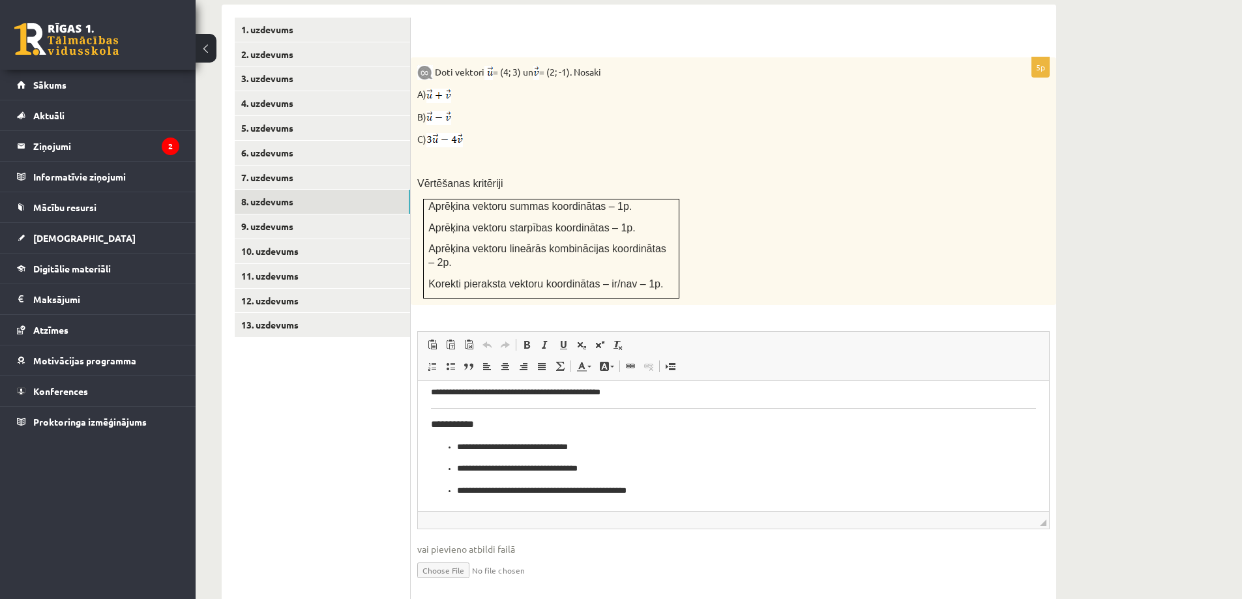
scroll to position [464, 0]
click at [271, 166] on link "7. uzdevums" at bounding box center [322, 178] width 175 height 24
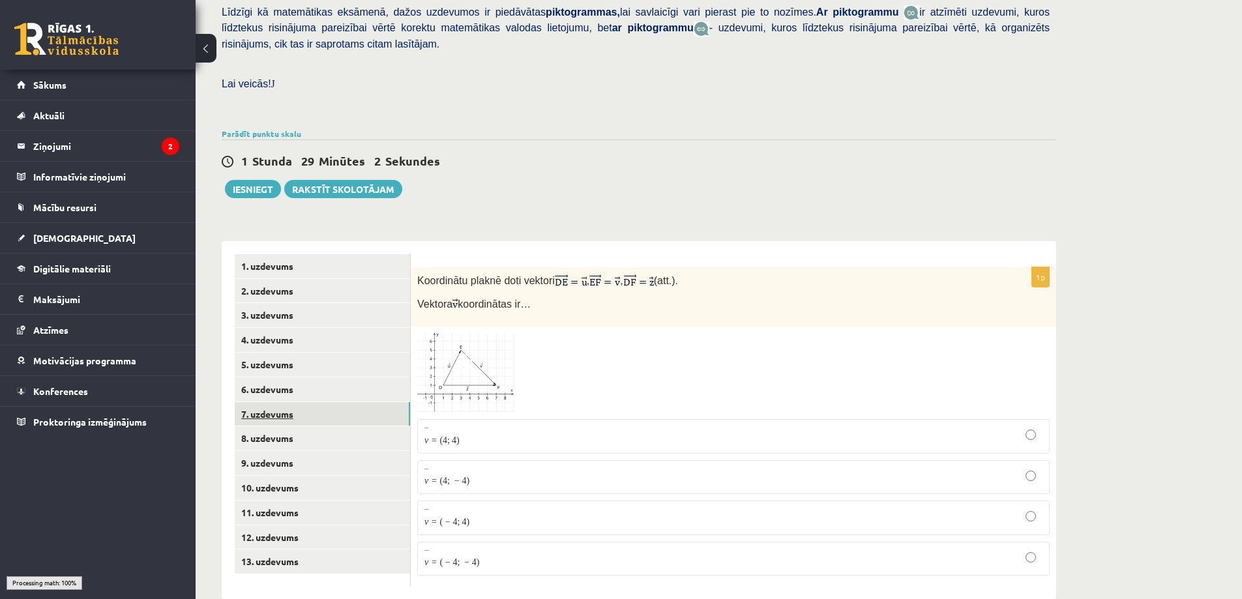
scroll to position [311, 0]
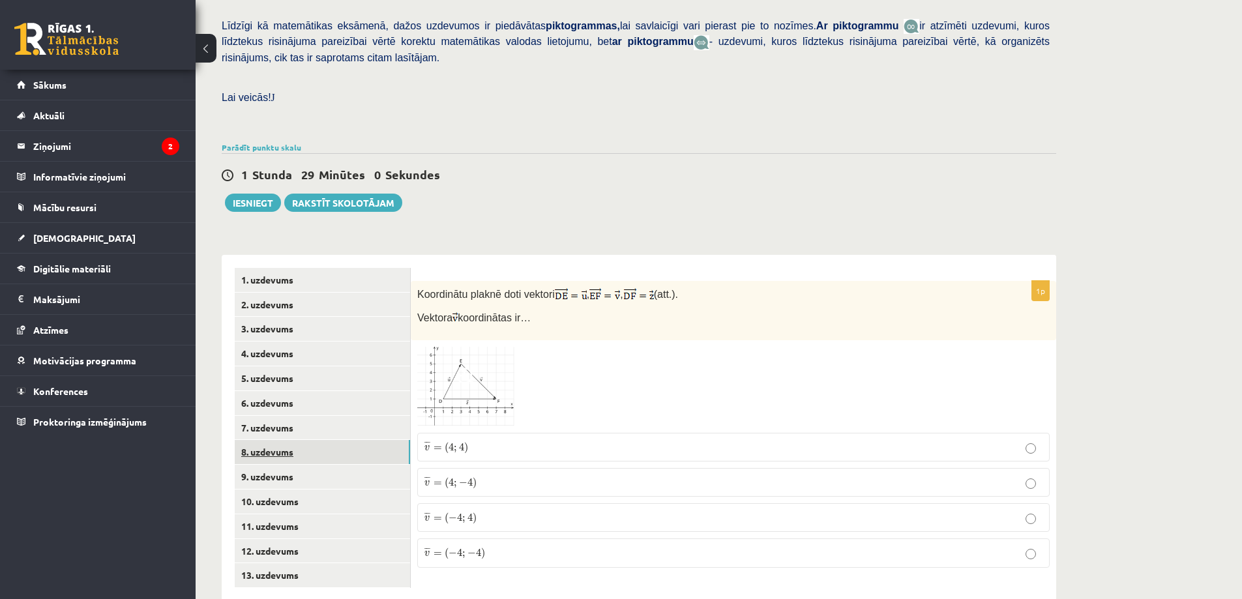
click at [329, 440] on link "8. uzdevums" at bounding box center [322, 452] width 175 height 24
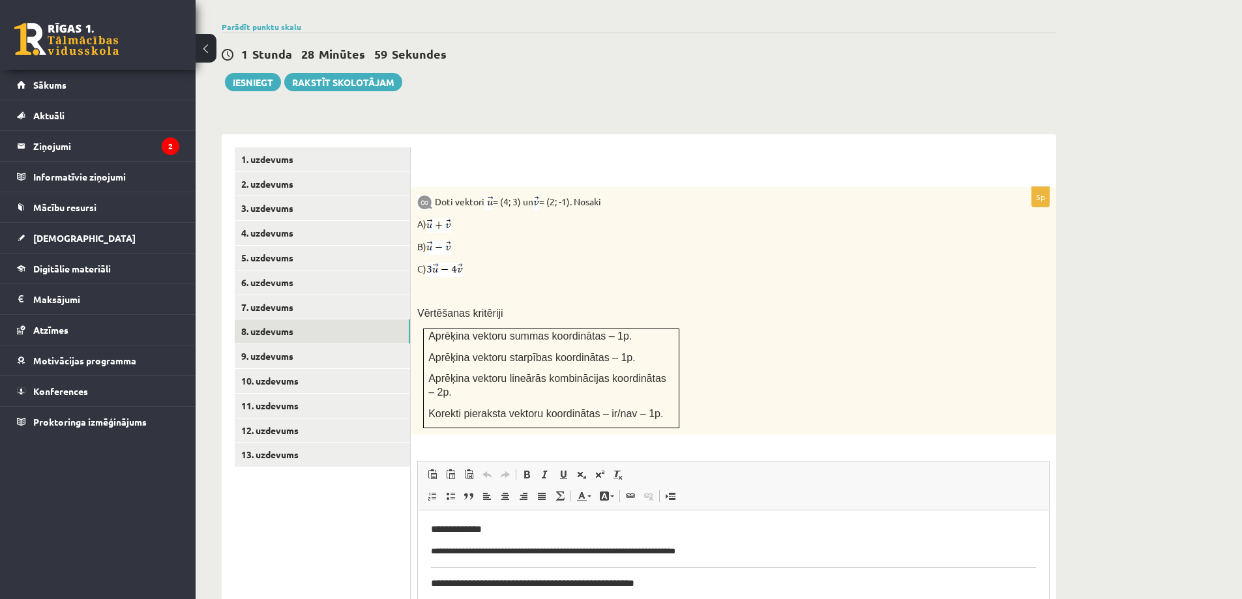
scroll to position [0, 0]
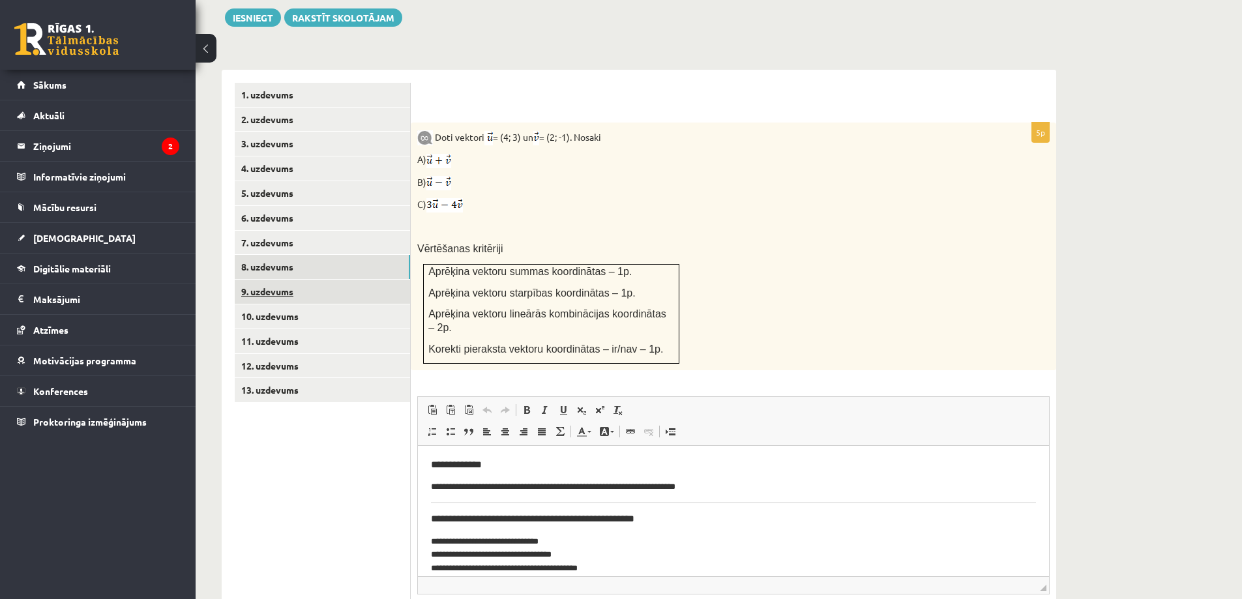
click at [310, 280] on link "9. uzdevums" at bounding box center [322, 292] width 175 height 24
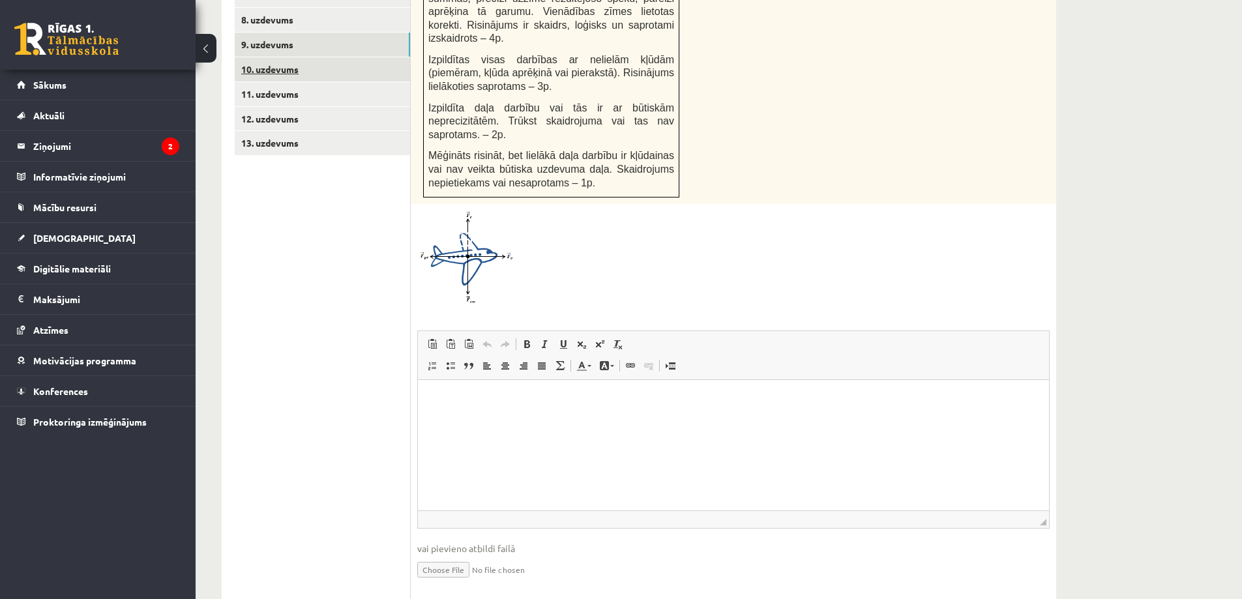
click at [244, 57] on link "10. uzdevums" at bounding box center [322, 69] width 175 height 24
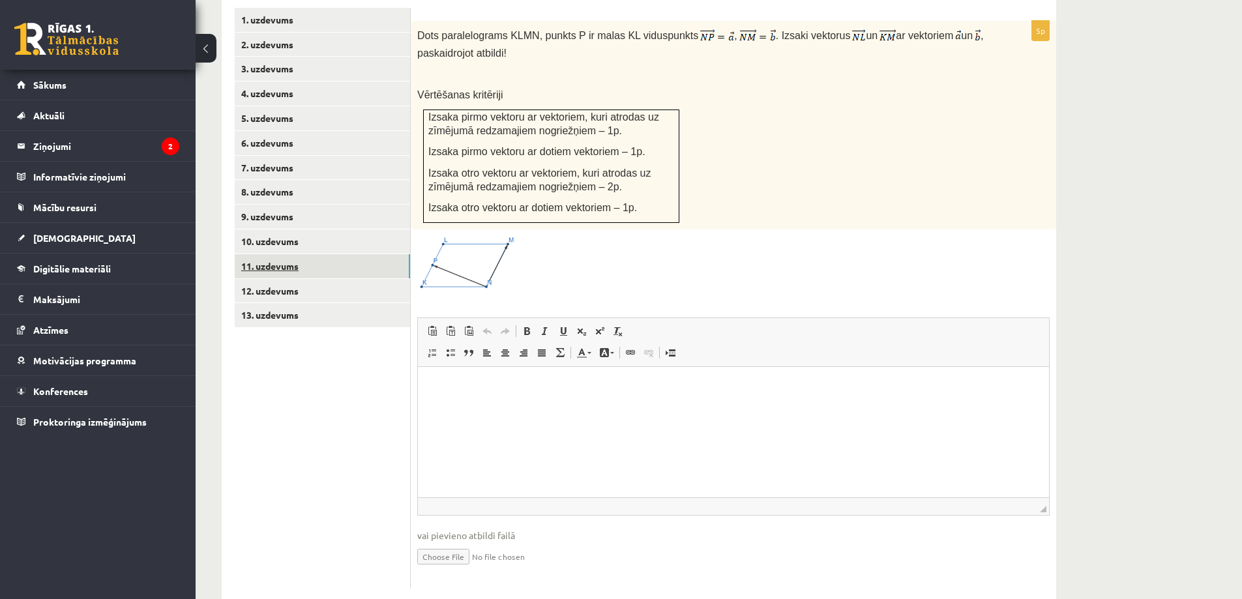
click at [293, 254] on link "11. uzdevums" at bounding box center [322, 266] width 175 height 24
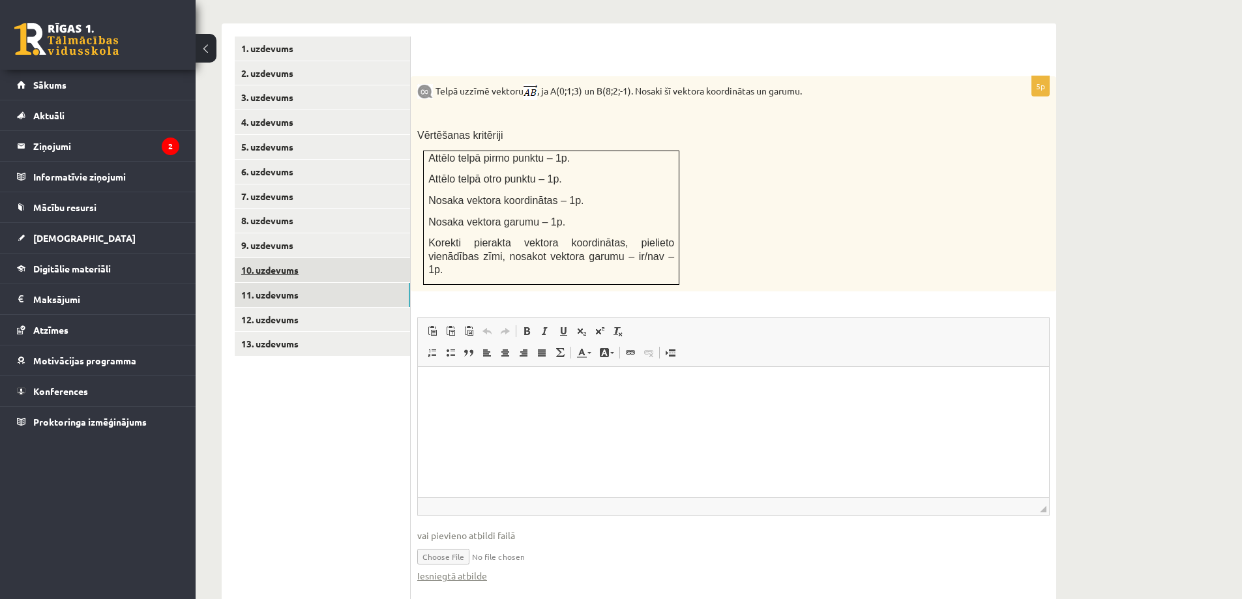
click at [266, 258] on link "10. uzdevums" at bounding box center [322, 270] width 175 height 24
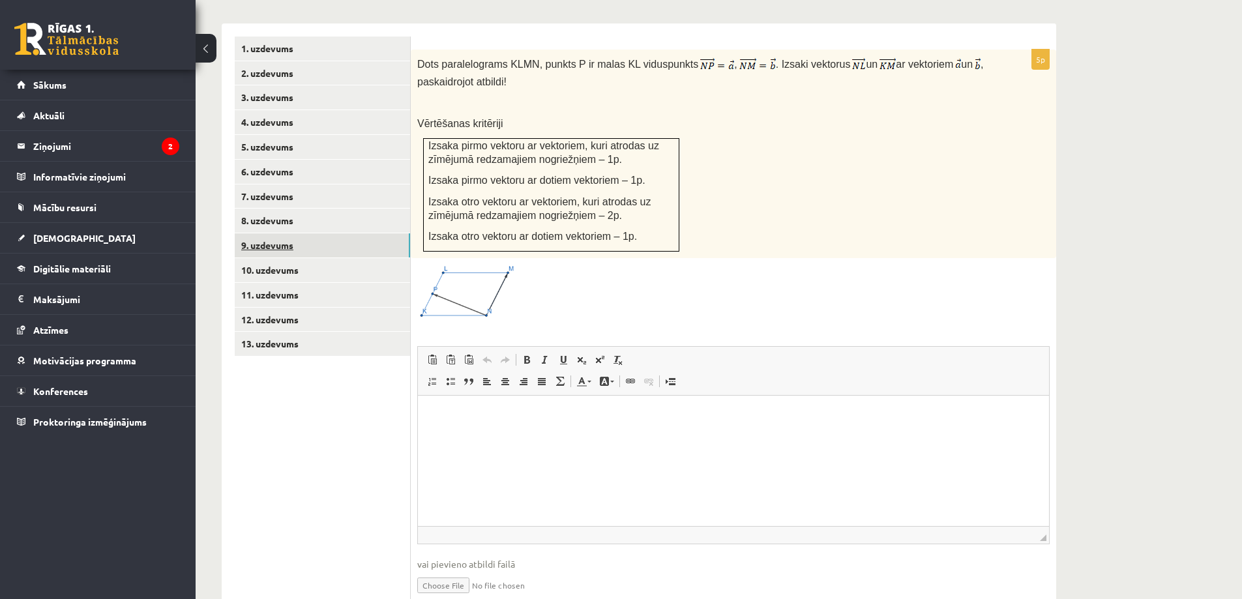
click at [274, 233] on link "9. uzdevums" at bounding box center [322, 245] width 175 height 24
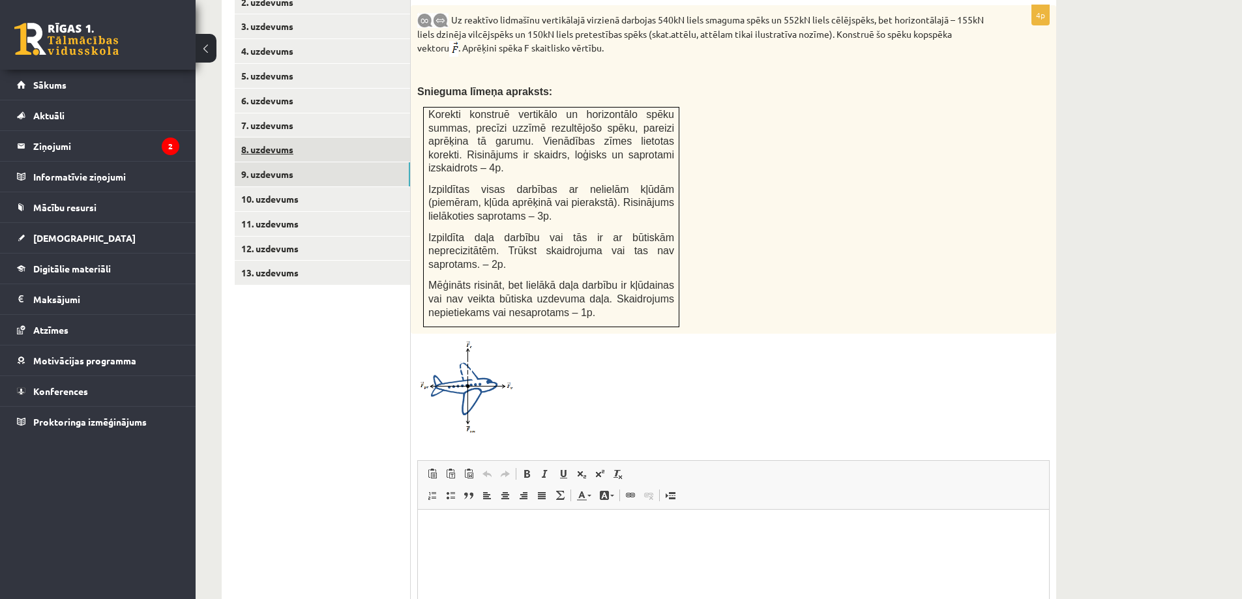
click at [277, 138] on link "8. uzdevums" at bounding box center [322, 150] width 175 height 24
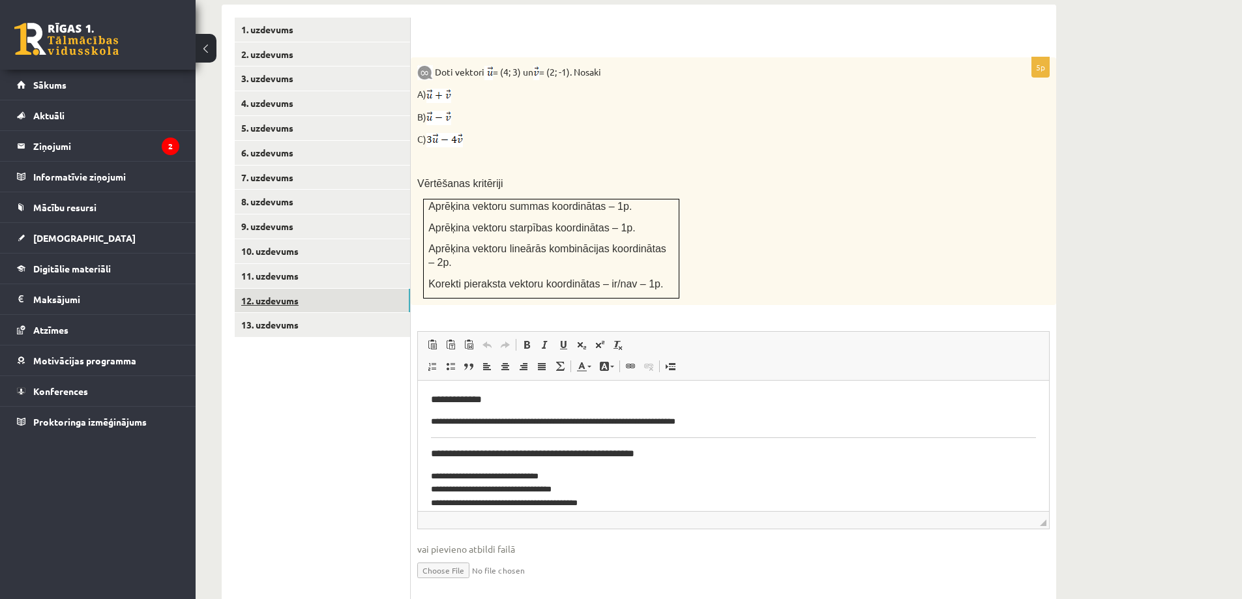
click at [291, 289] on link "12. uzdevums" at bounding box center [322, 301] width 175 height 24
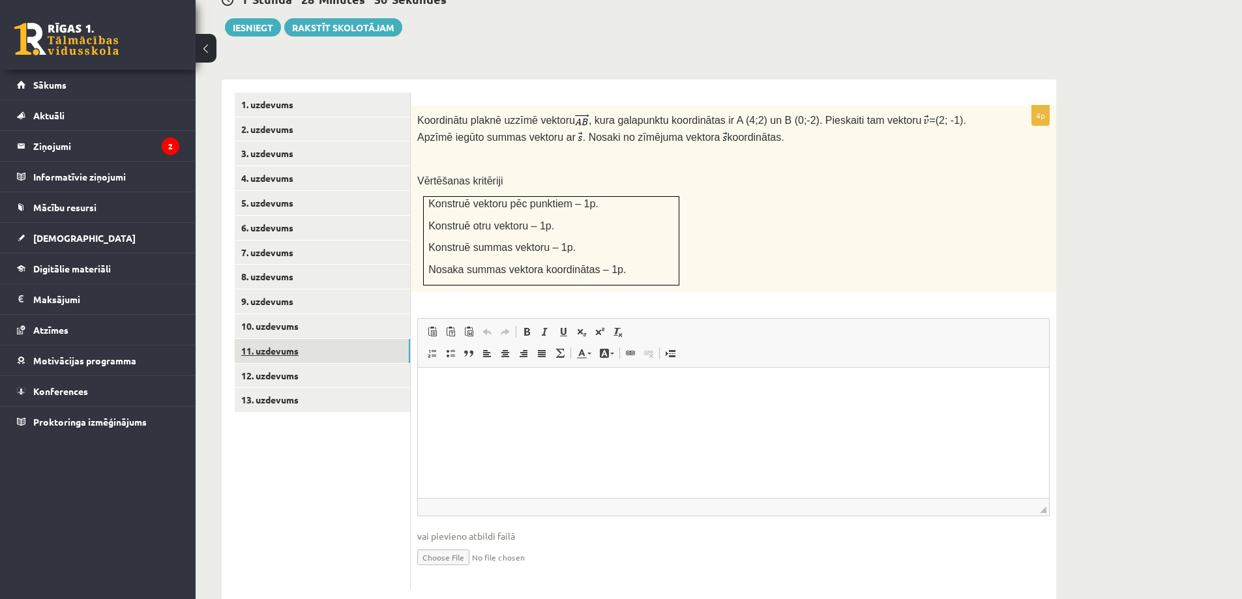
click at [274, 339] on link "11. uzdevums" at bounding box center [322, 351] width 175 height 24
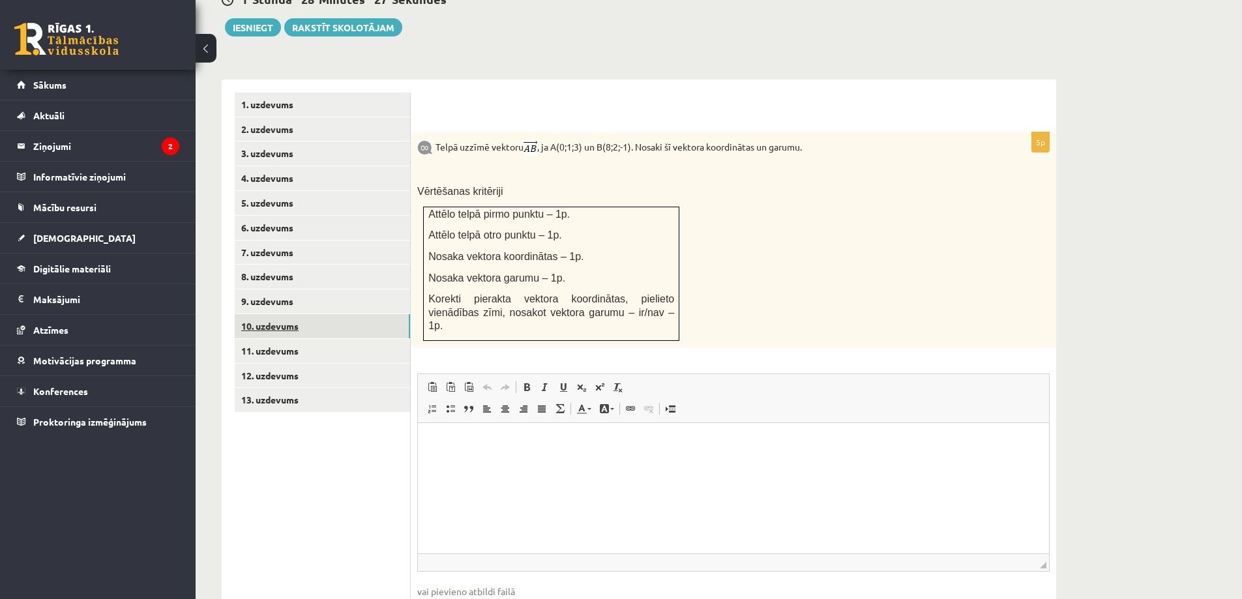
click at [284, 314] on link "10. uzdevums" at bounding box center [322, 326] width 175 height 24
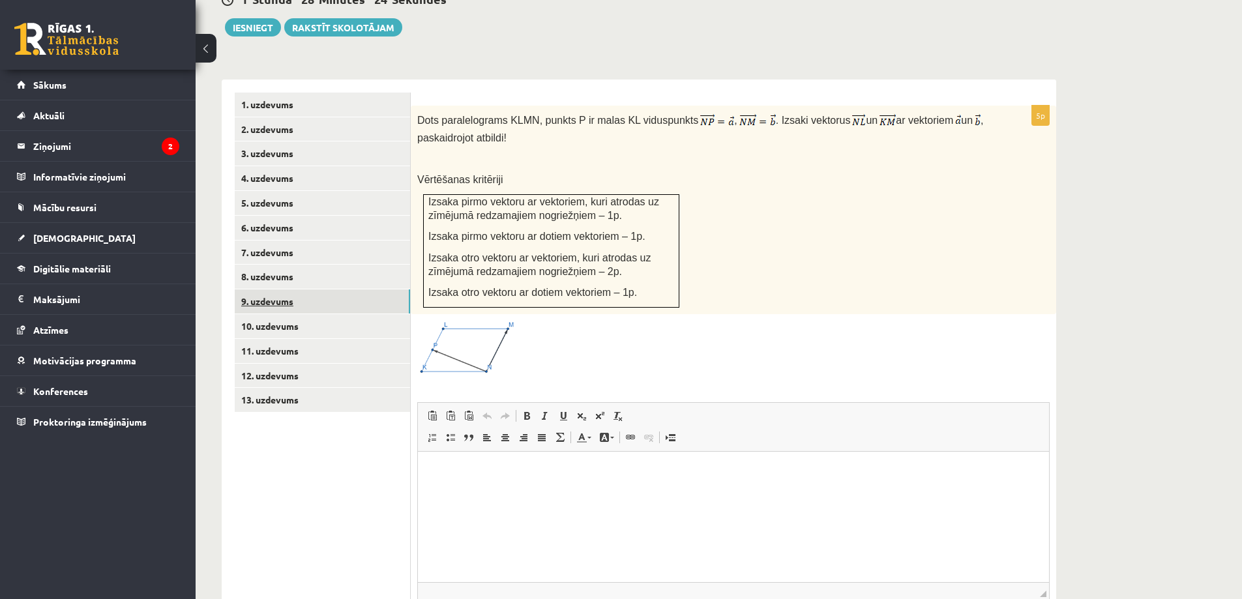
click at [291, 289] on link "9. uzdevums" at bounding box center [322, 301] width 175 height 24
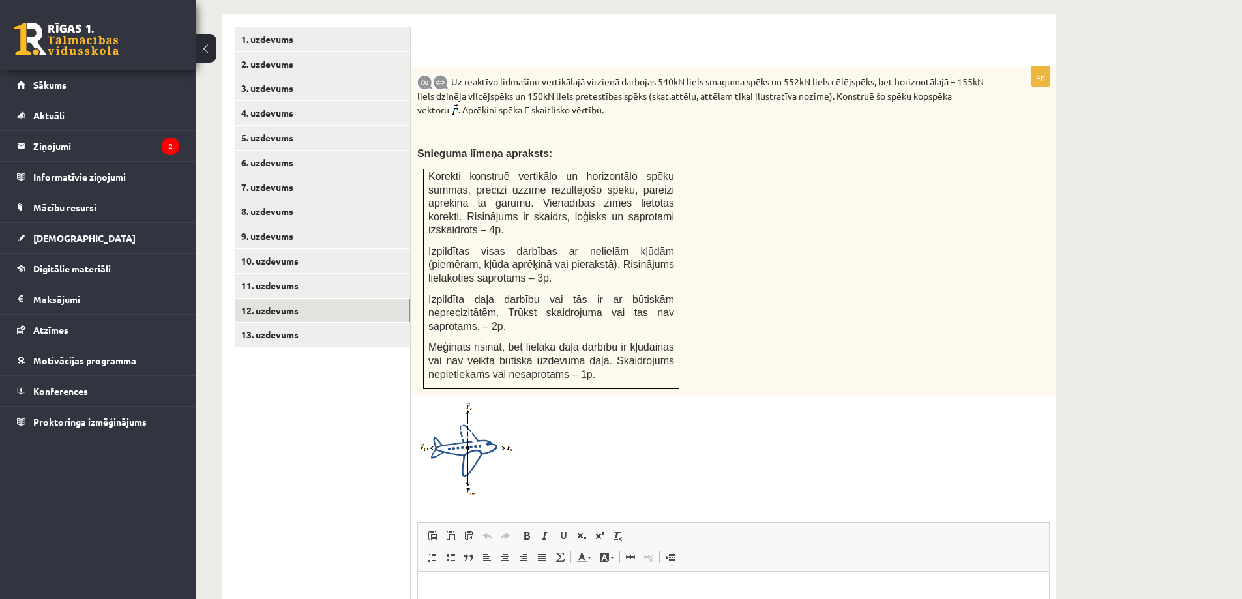
click at [277, 299] on link "12. uzdevums" at bounding box center [322, 311] width 175 height 24
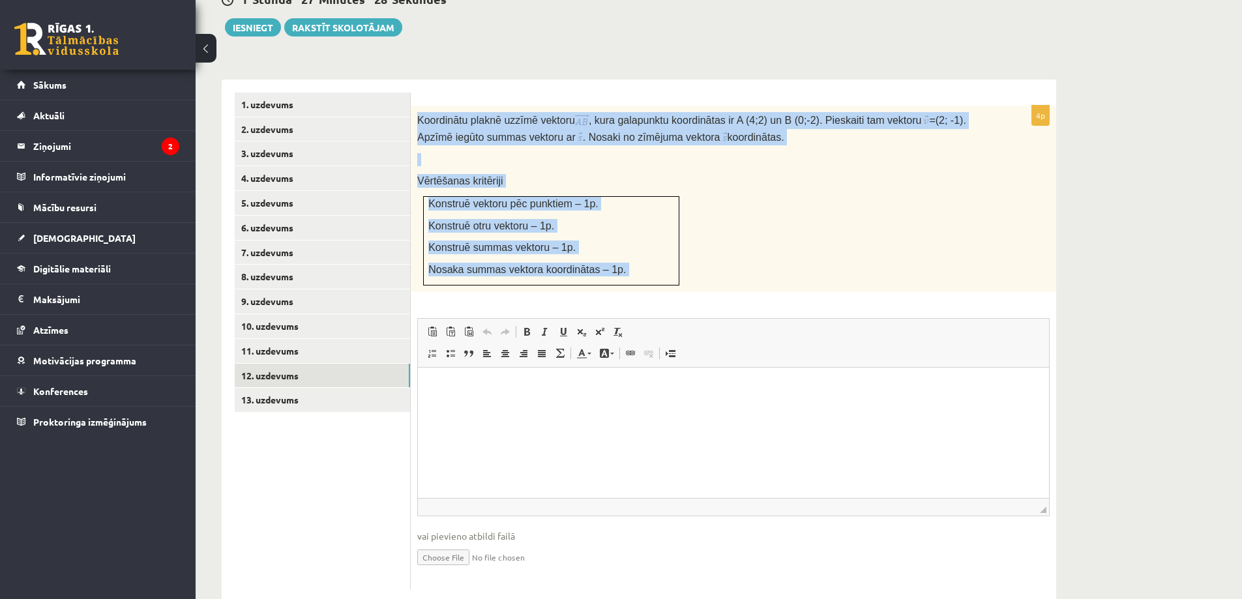
drag, startPoint x: 416, startPoint y: 89, endPoint x: 638, endPoint y: 263, distance: 281.4
click at [638, 263] on div "4p Koordinātu plaknē uzzīmē vektoru , kura galapunktu koordinātas ir A (4;2) un…" at bounding box center [733, 348] width 645 height 484
copy div "Koordinātu plaknē uzzīmē vektoru , kura galapunktu koordinātas ir A (4;2) un B …"
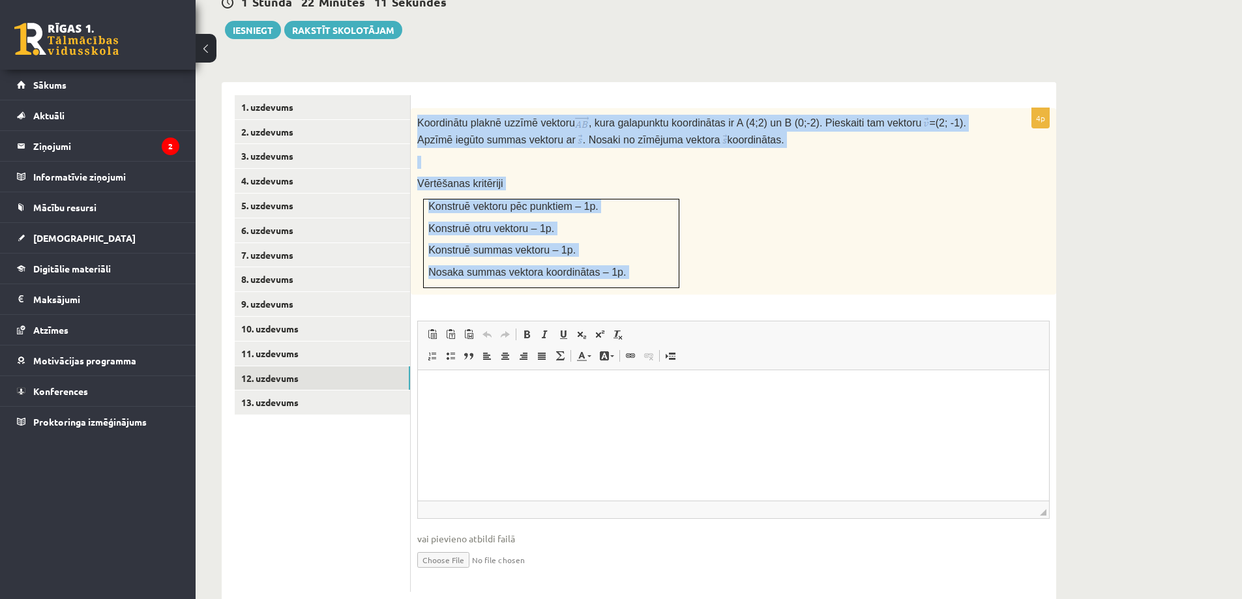
scroll to position [486, 0]
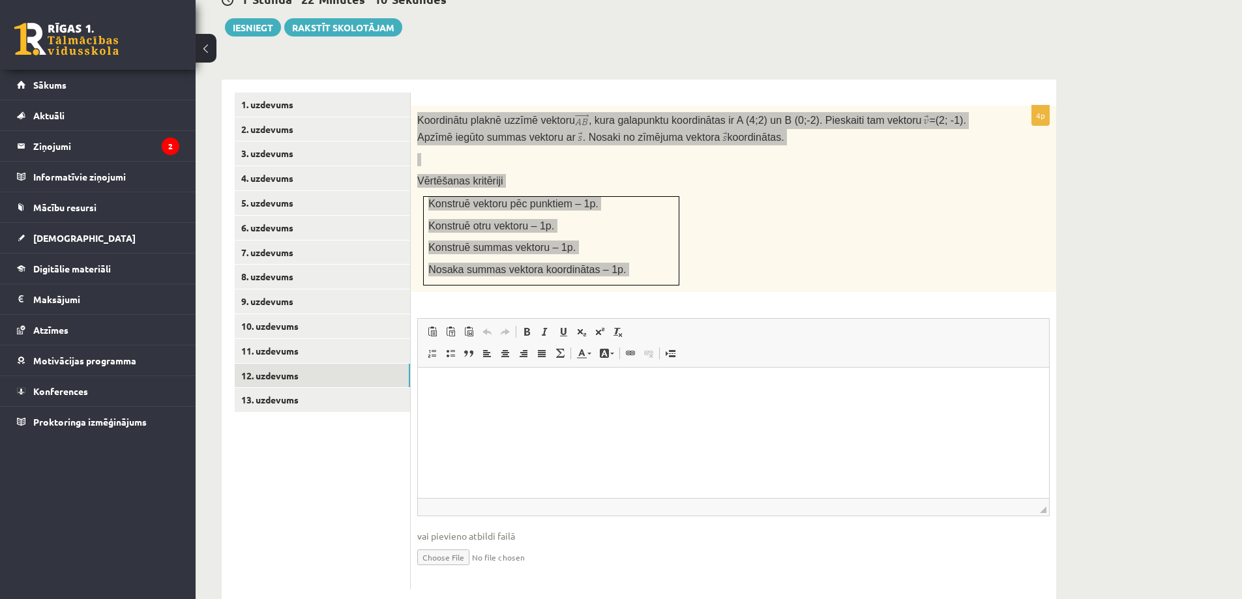
click at [523, 407] on html at bounding box center [733, 388] width 631 height 40
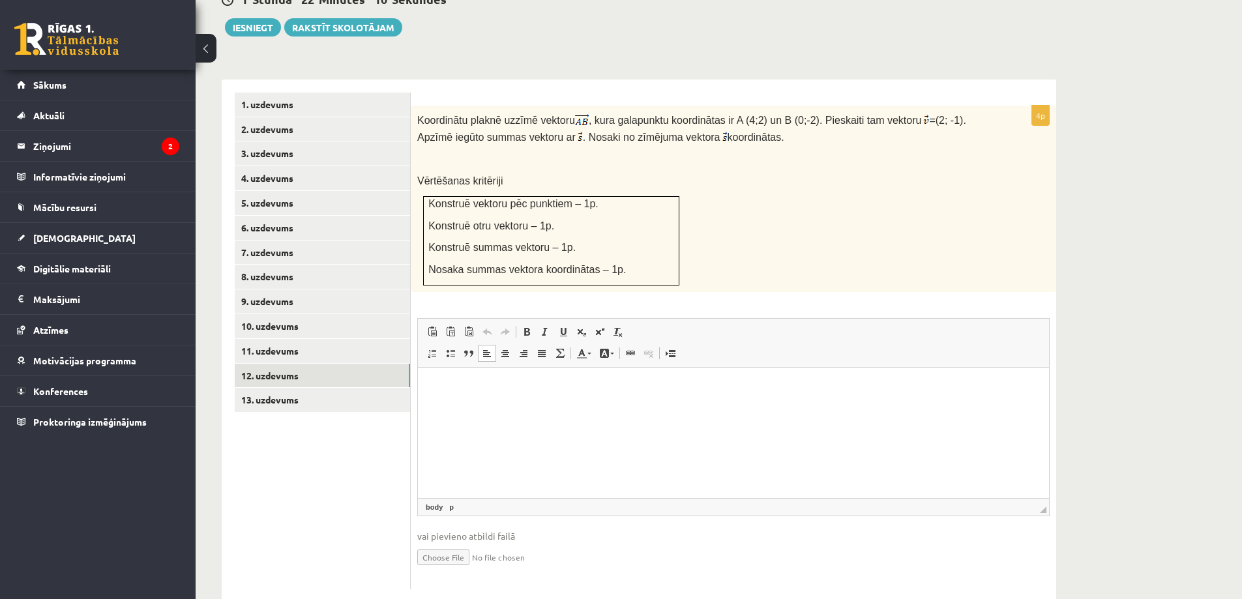
click at [443, 543] on input "file" at bounding box center [733, 556] width 632 height 27
type input "**********"
click at [283, 388] on link "13. uzdevums" at bounding box center [322, 400] width 175 height 24
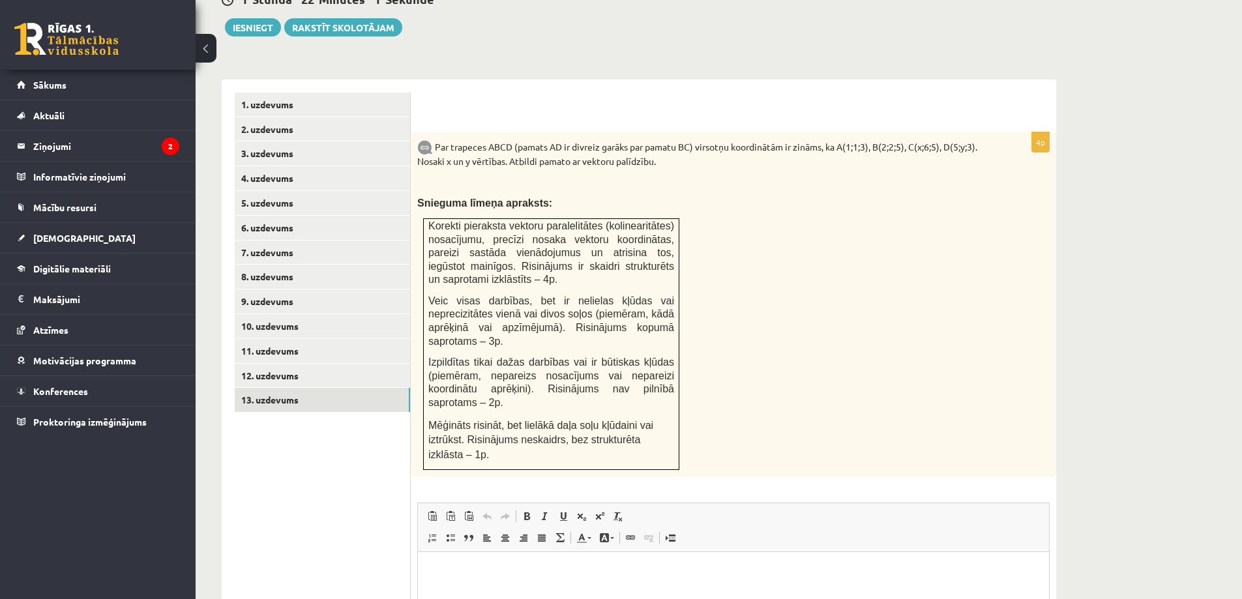
scroll to position [551, 0]
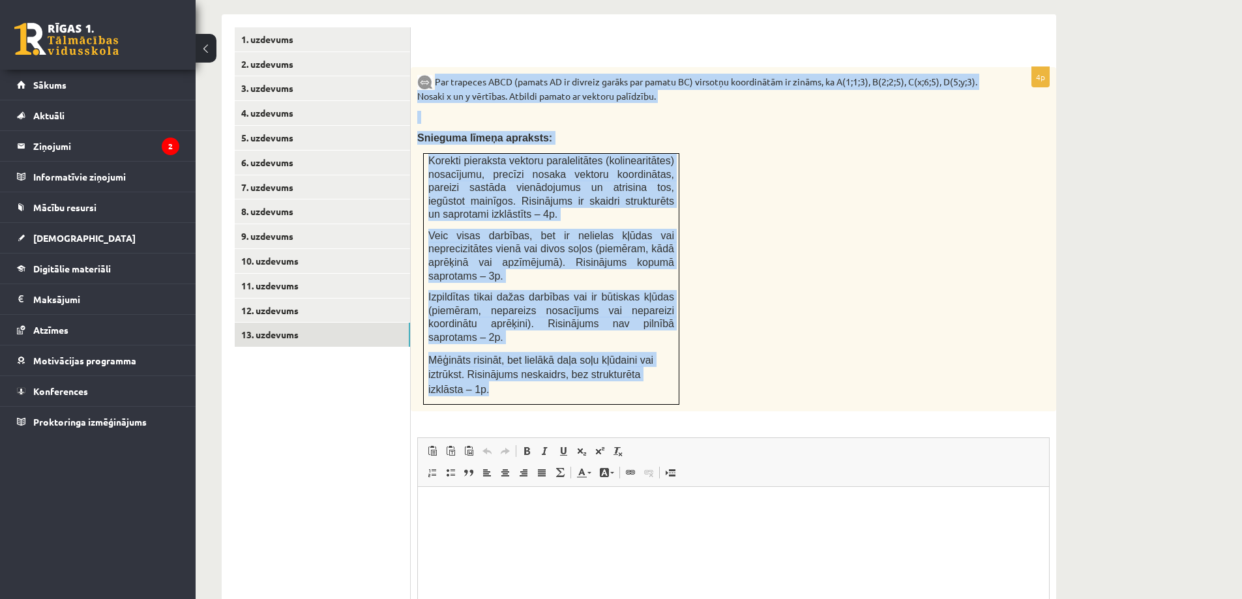
drag, startPoint x: 435, startPoint y: 50, endPoint x: 669, endPoint y: 338, distance: 371.1
click at [669, 338] on div "Par trapeces ABCD (pamats AD ir divreiz garāks par pamatu BC) virsotņu koordinā…" at bounding box center [733, 239] width 645 height 345
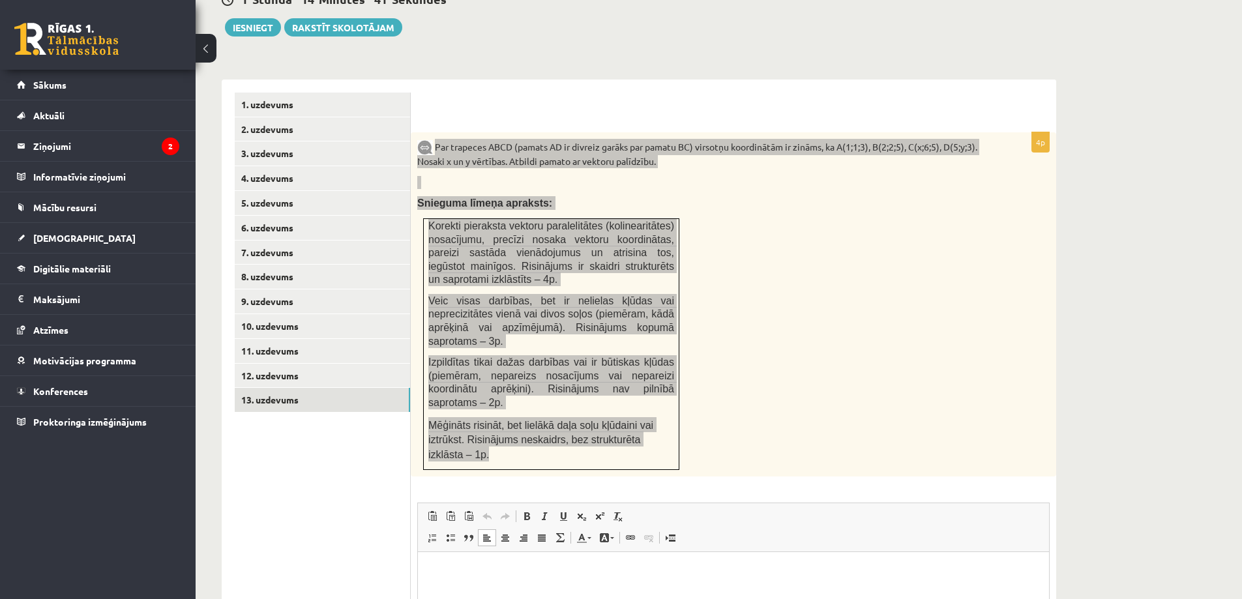
click at [509, 591] on html at bounding box center [733, 572] width 631 height 40
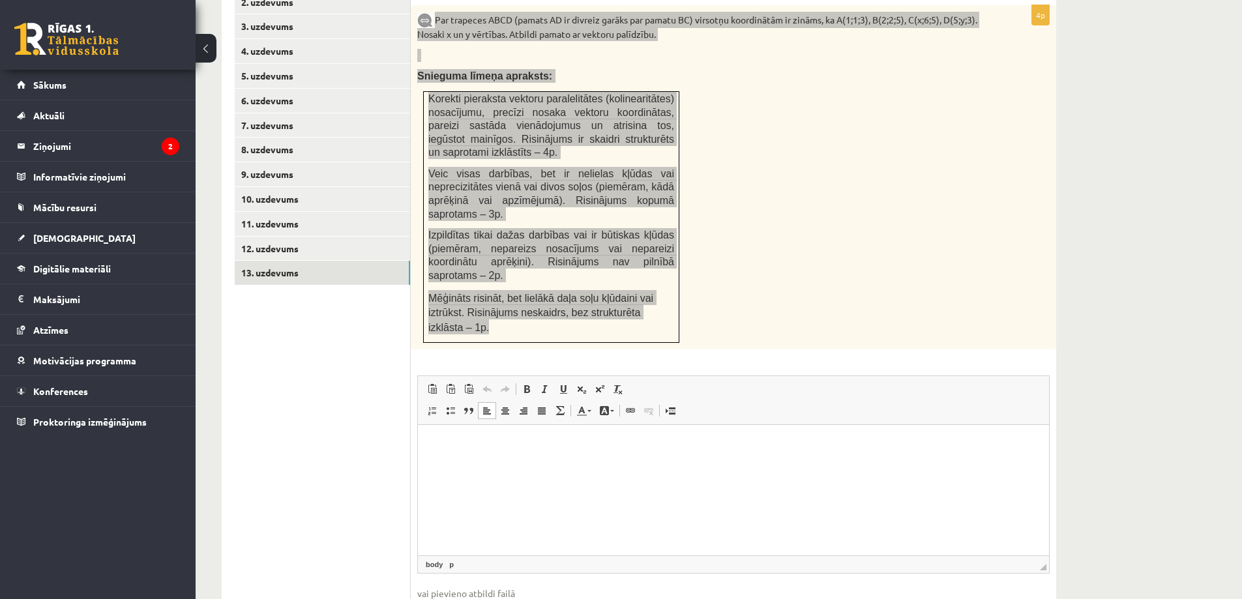
scroll to position [617, 0]
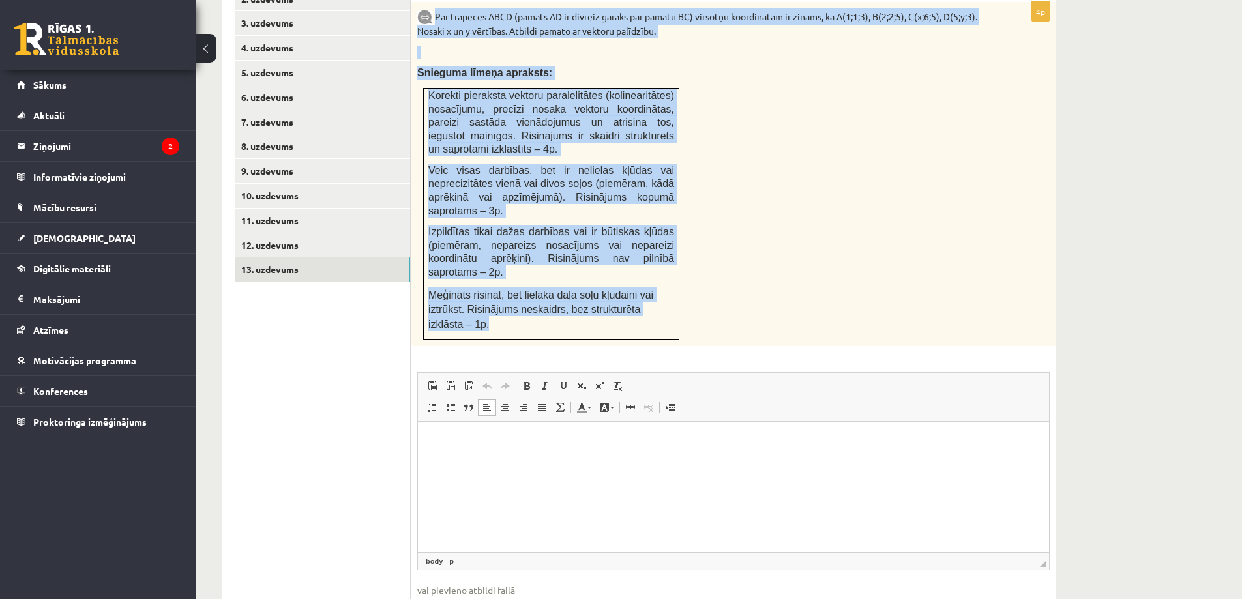
click at [458, 597] on input "file" at bounding box center [733, 610] width 632 height 27
type input "**********"
click at [269, 233] on link "12. uzdevums" at bounding box center [322, 245] width 175 height 24
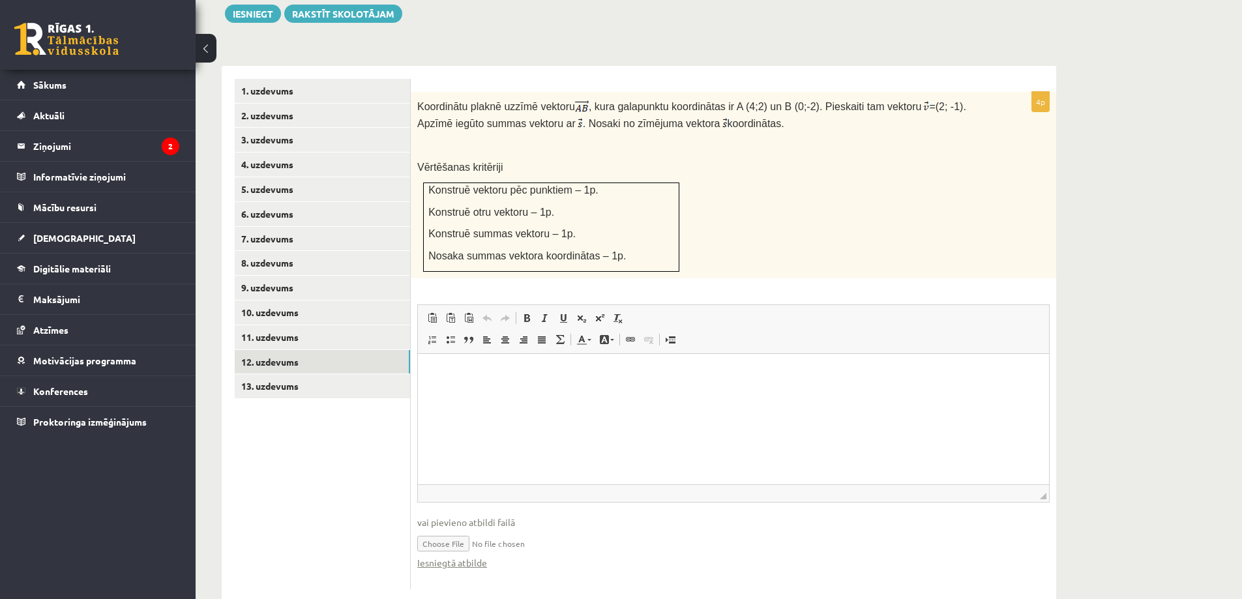
scroll to position [0, 0]
click at [284, 325] on link "11. uzdevums" at bounding box center [322, 337] width 175 height 24
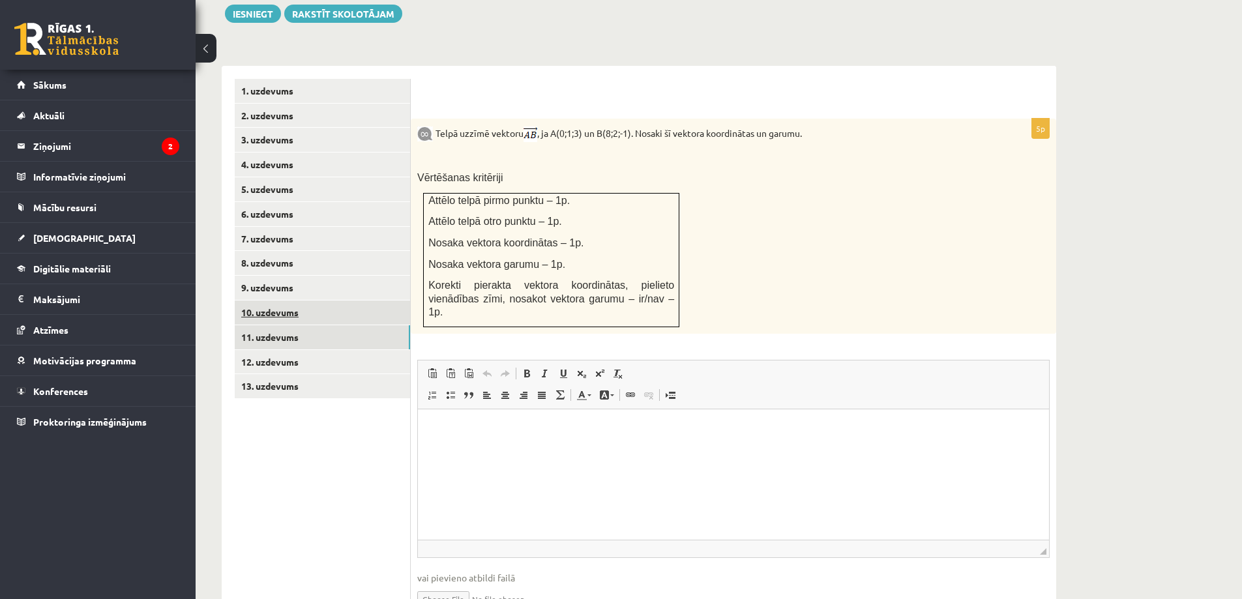
click at [284, 300] on link "10. uzdevums" at bounding box center [322, 312] width 175 height 24
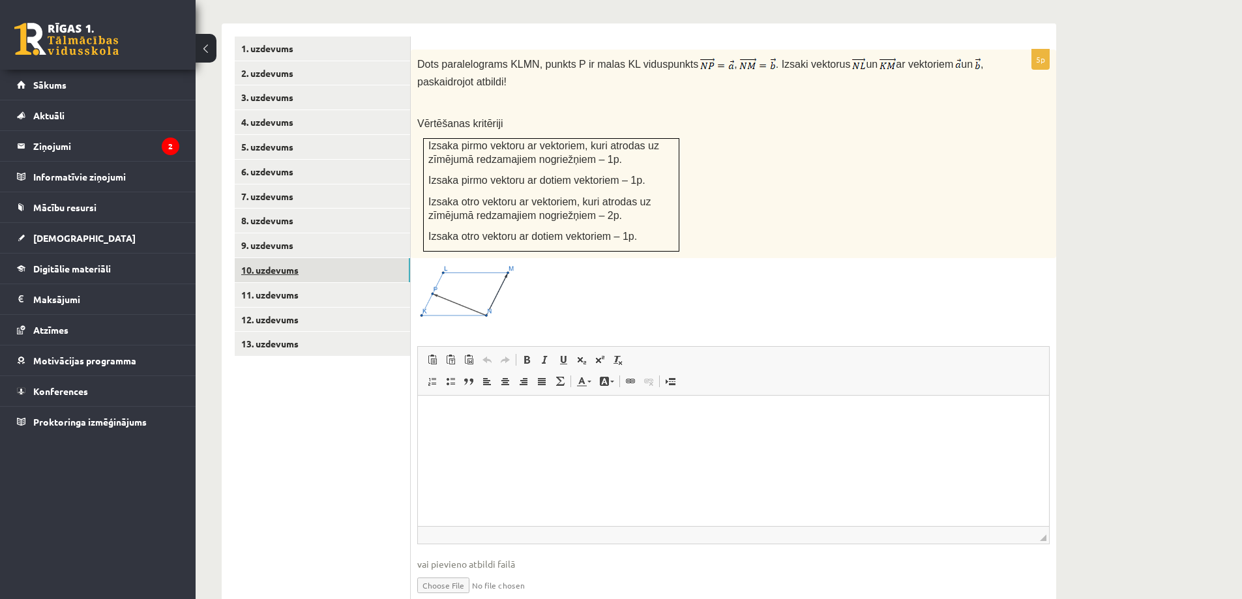
scroll to position [565, 0]
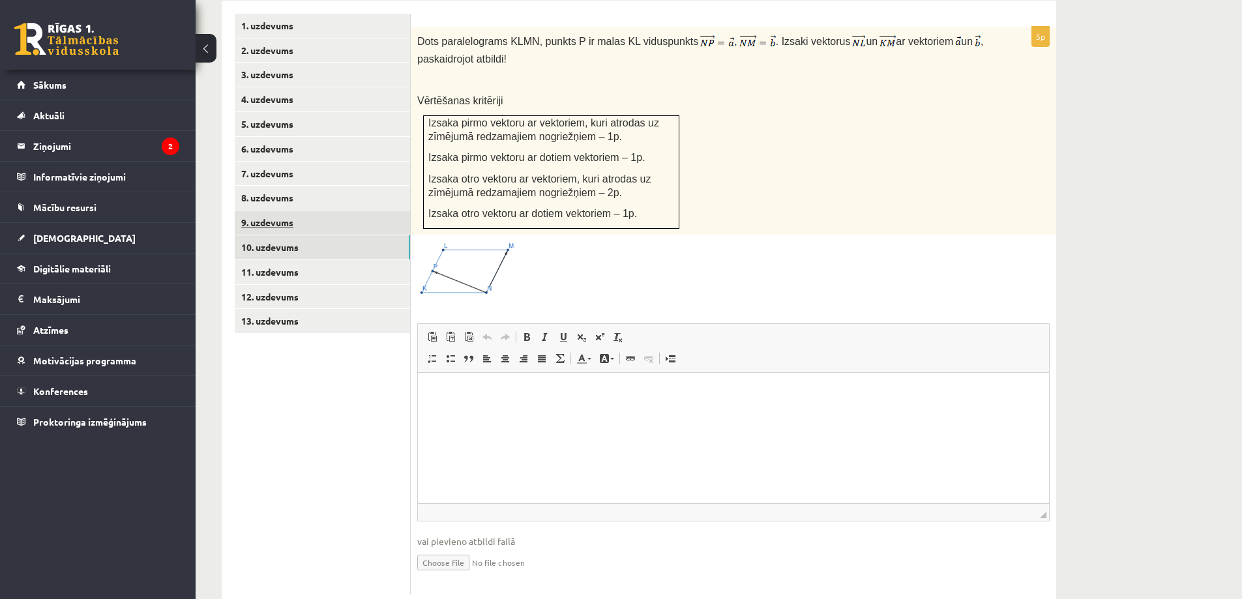
click at [280, 211] on link "9. uzdevums" at bounding box center [322, 223] width 175 height 24
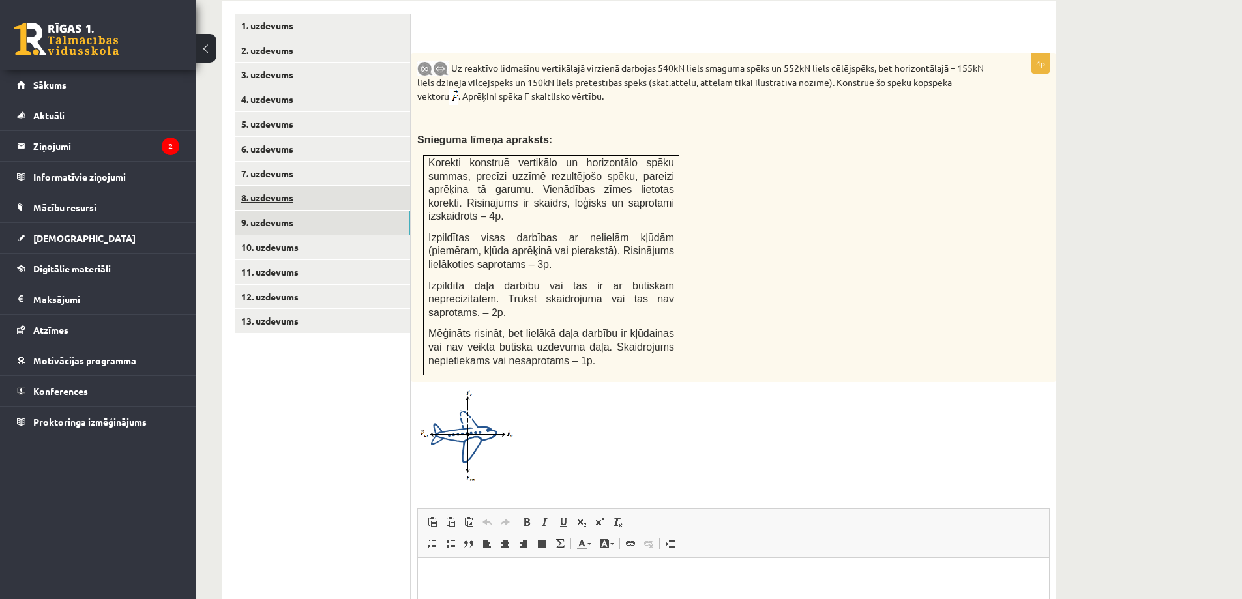
scroll to position [0, 0]
click at [272, 186] on link "8. uzdevums" at bounding box center [322, 198] width 175 height 24
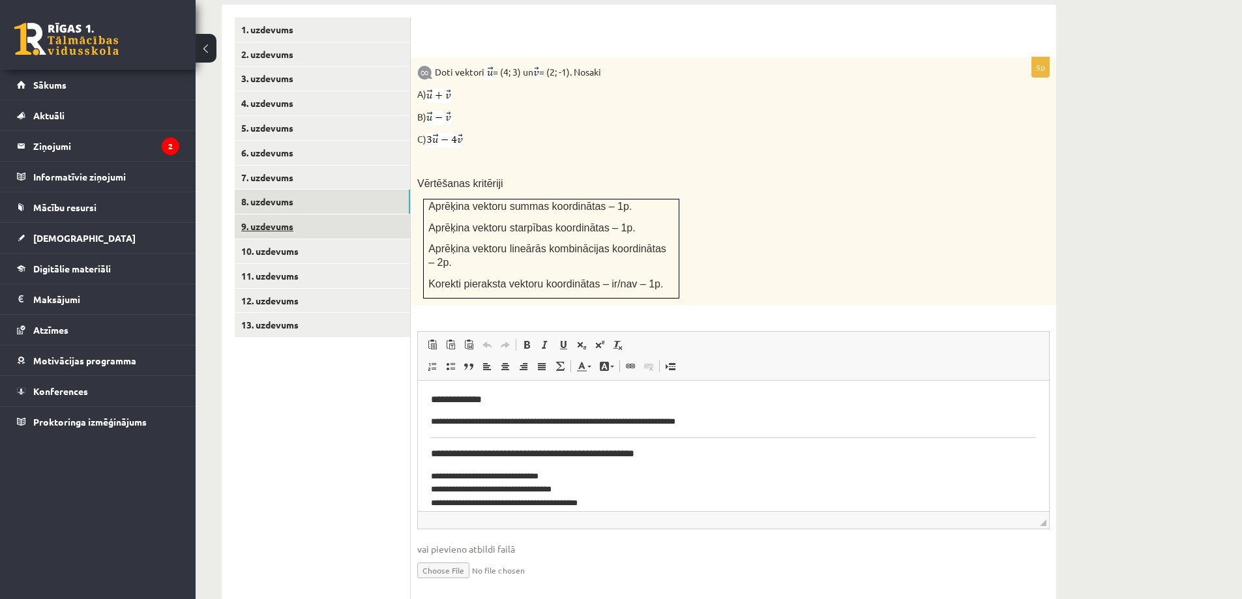
click at [294, 214] on link "9. uzdevums" at bounding box center [322, 226] width 175 height 24
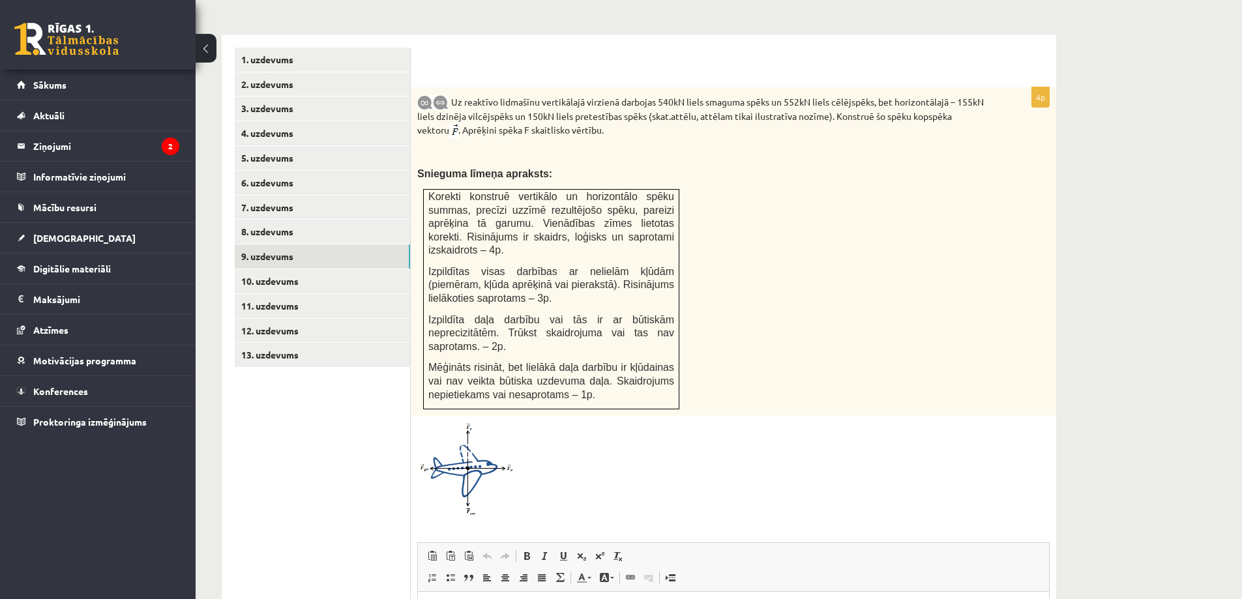
scroll to position [561, 0]
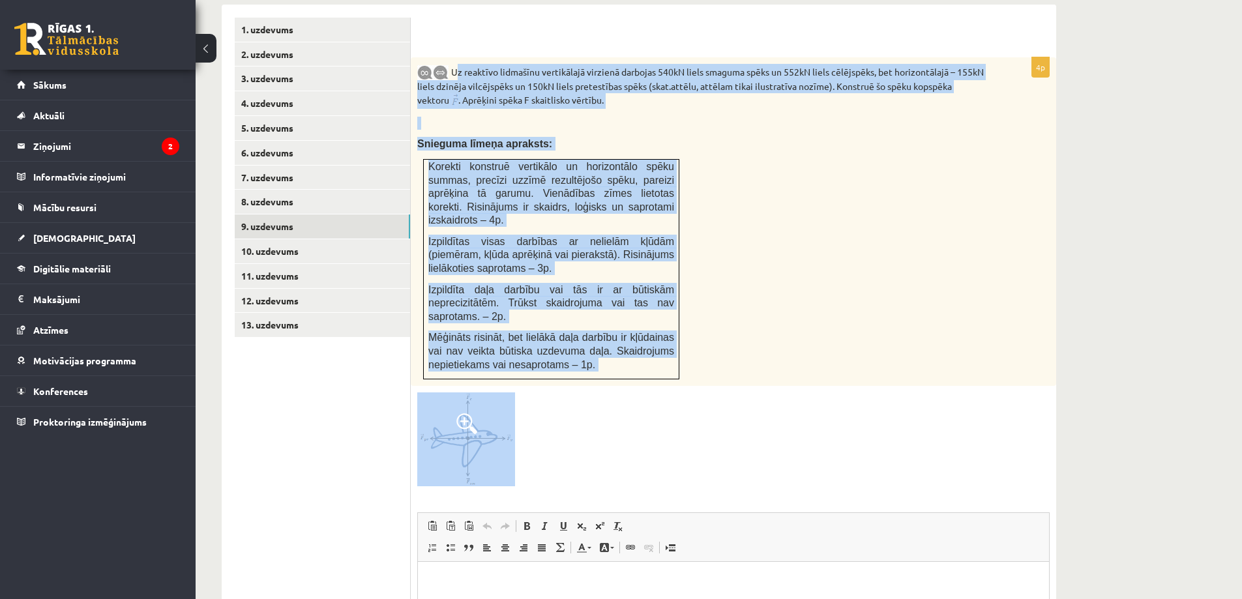
drag, startPoint x: 454, startPoint y: 40, endPoint x: 674, endPoint y: 349, distance: 379.4
click at [674, 349] on div "4p Uz reaktīvo lidmašīnu vertikālajā virzienā darbojas 540kN liels smaguma spēk…" at bounding box center [733, 420] width 645 height 726
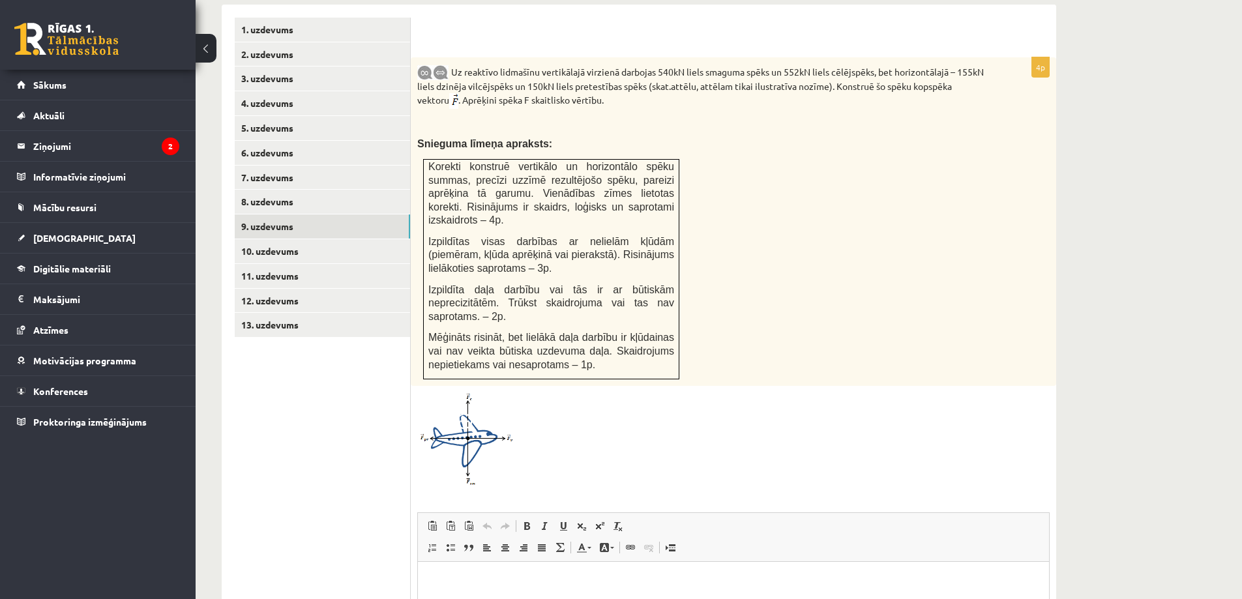
drag, startPoint x: 643, startPoint y: 385, endPoint x: 453, endPoint y: 42, distance: 391.8
click at [453, 64] on p "Uz reaktīvo lidmašīnu vertikālajā virzienā darbojas 540kN liels smaguma spēks u…" at bounding box center [700, 86] width 567 height 45
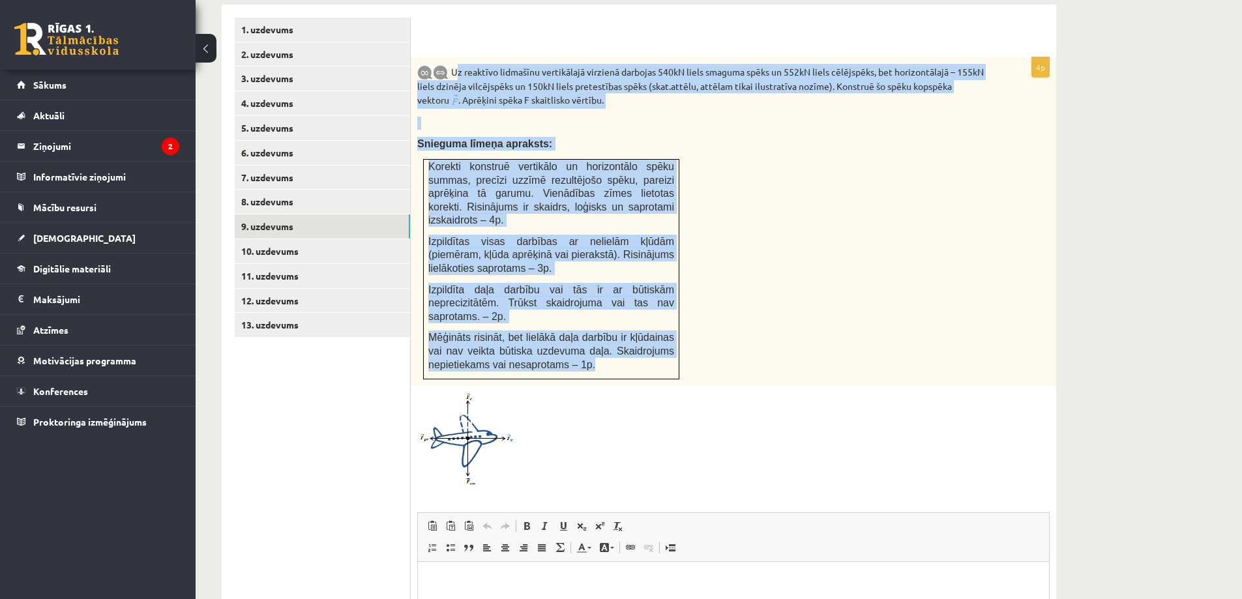
drag, startPoint x: 453, startPoint y: 42, endPoint x: 641, endPoint y: 317, distance: 333.4
click at [641, 317] on div "Uz reaktīvo lidmašīnu vertikālajā virzienā darbojas 540kN liels smaguma spēks u…" at bounding box center [733, 221] width 645 height 328
click at [464, 392] on img at bounding box center [466, 438] width 98 height 93
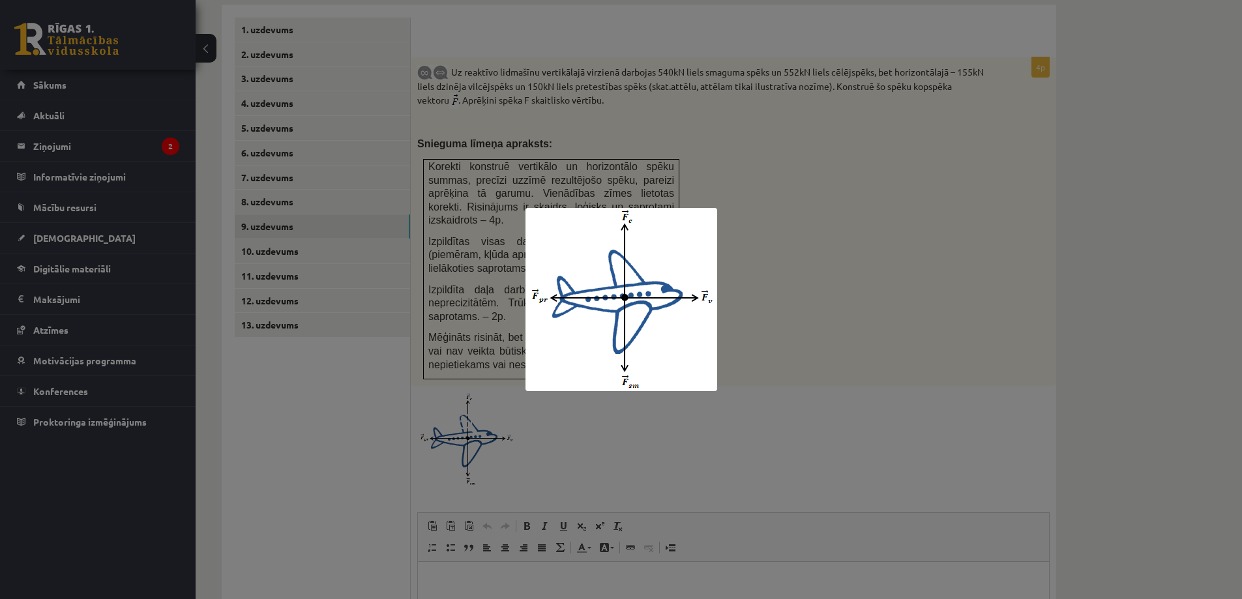
click at [786, 394] on div at bounding box center [621, 299] width 1242 height 599
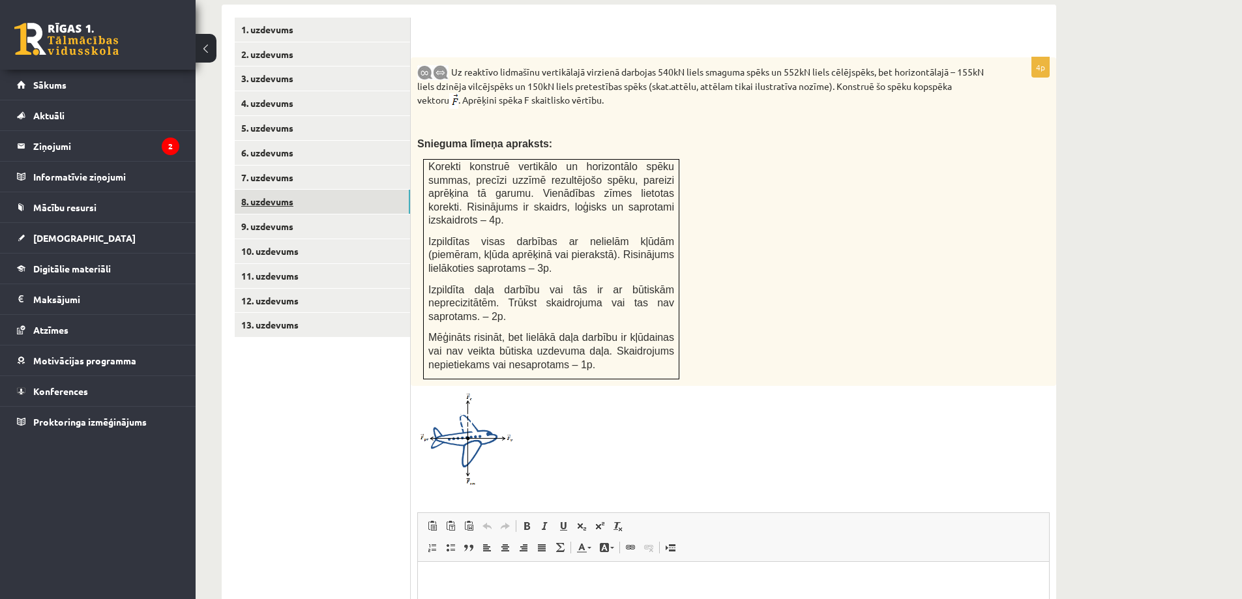
click at [261, 190] on link "8. uzdevums" at bounding box center [322, 202] width 175 height 24
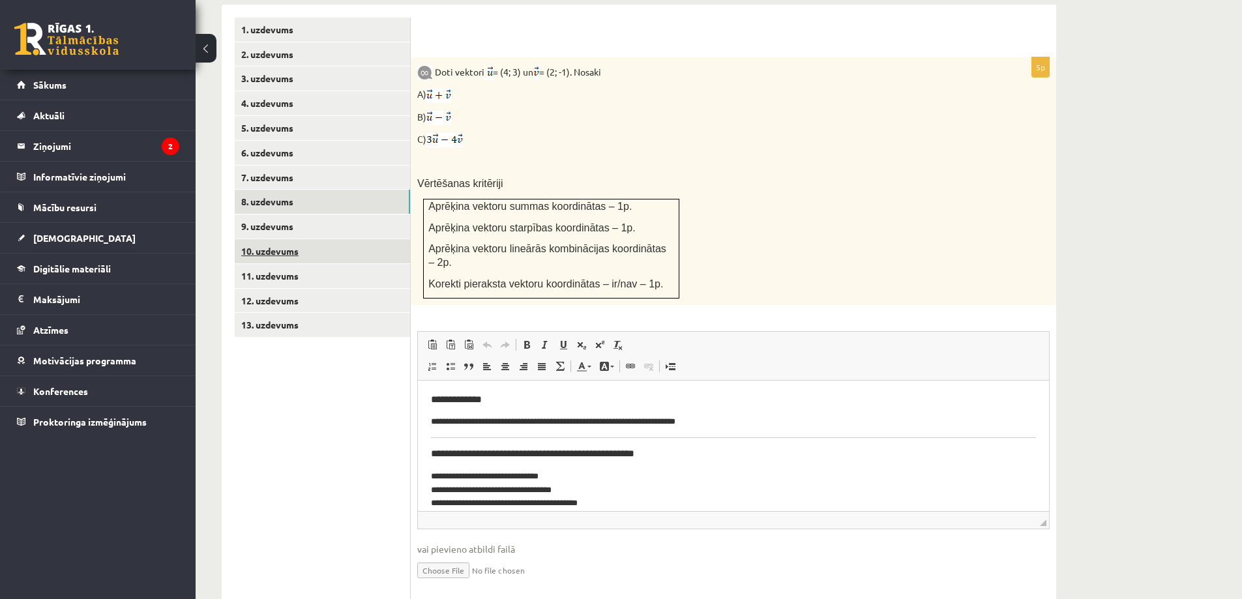
scroll to position [0, 0]
click at [276, 239] on link "10. uzdevums" at bounding box center [322, 251] width 175 height 24
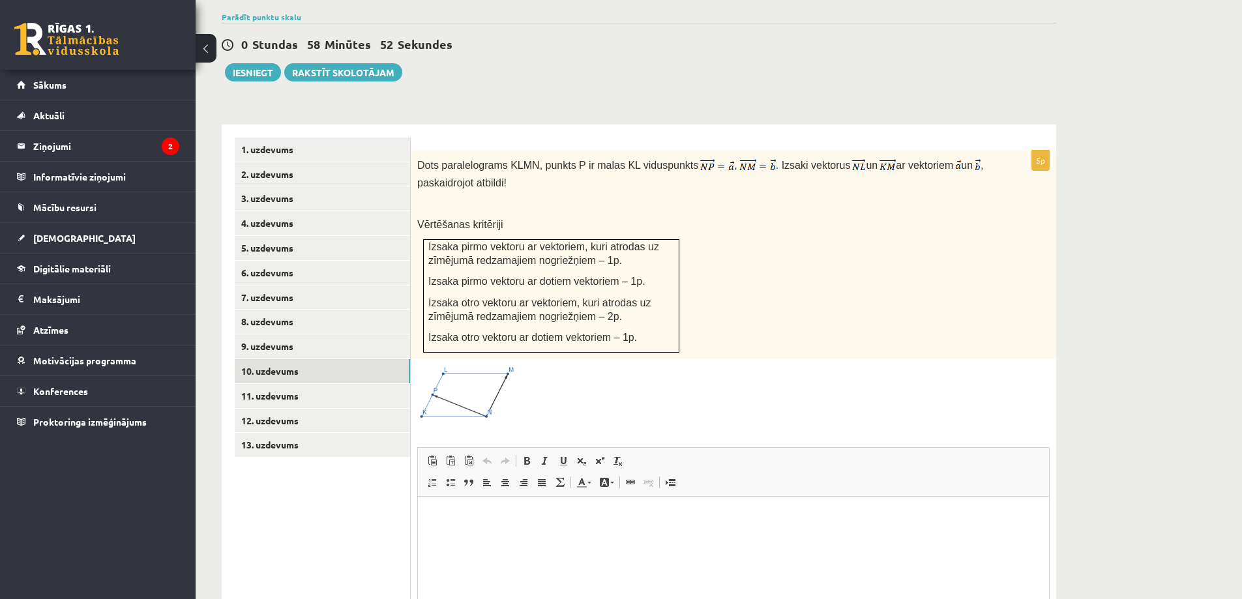
click at [494, 366] on img at bounding box center [466, 393] width 98 height 55
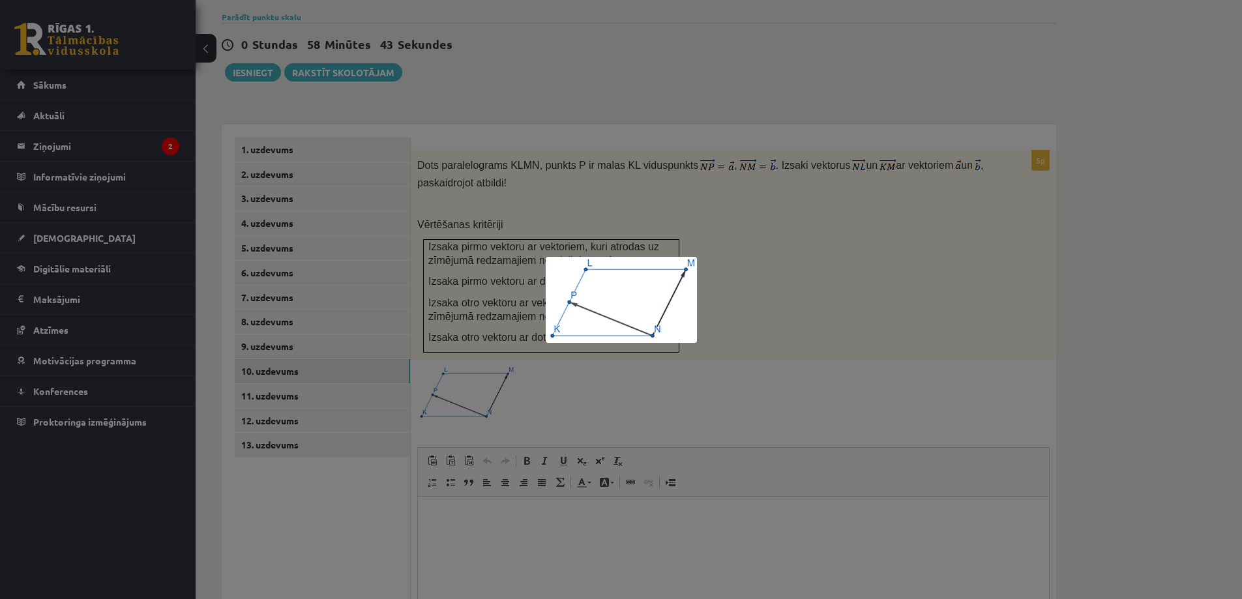
drag, startPoint x: 660, startPoint y: 410, endPoint x: 581, endPoint y: 331, distance: 111.1
click at [658, 409] on div at bounding box center [621, 299] width 1242 height 599
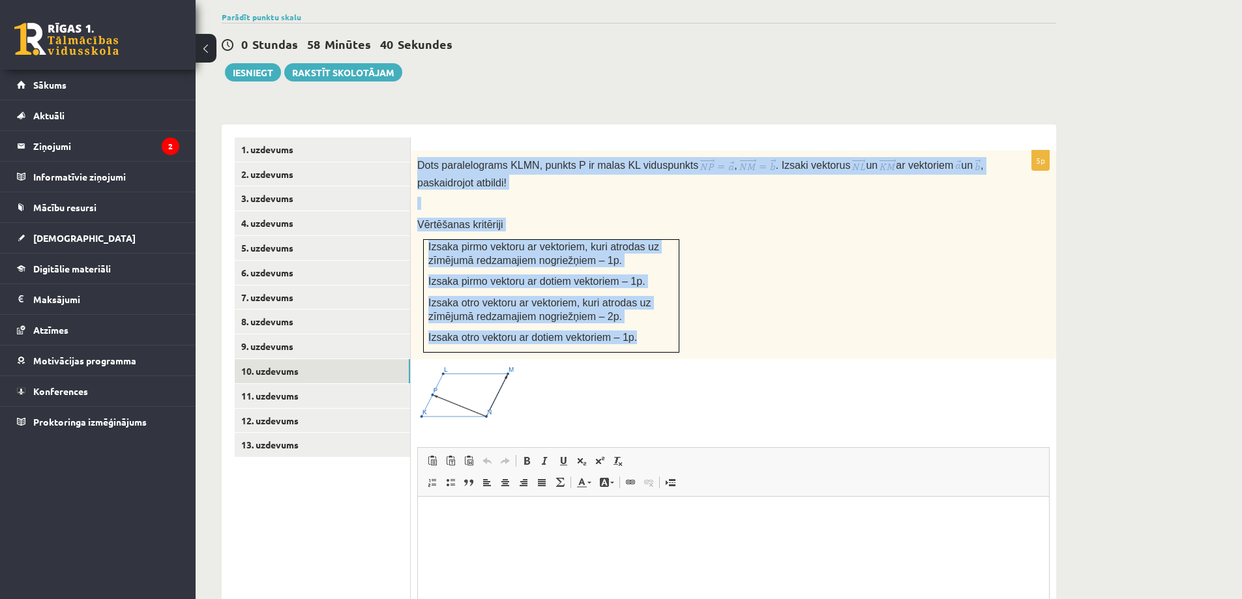
drag, startPoint x: 418, startPoint y: 132, endPoint x: 669, endPoint y: 322, distance: 314.5
click at [669, 322] on div "Dots paralelograms KLMN, punkts P ir malas KL viduspunkts , . Izsaki vektorus u…" at bounding box center [733, 255] width 645 height 209
click at [291, 334] on link "9. uzdevums" at bounding box center [322, 346] width 175 height 24
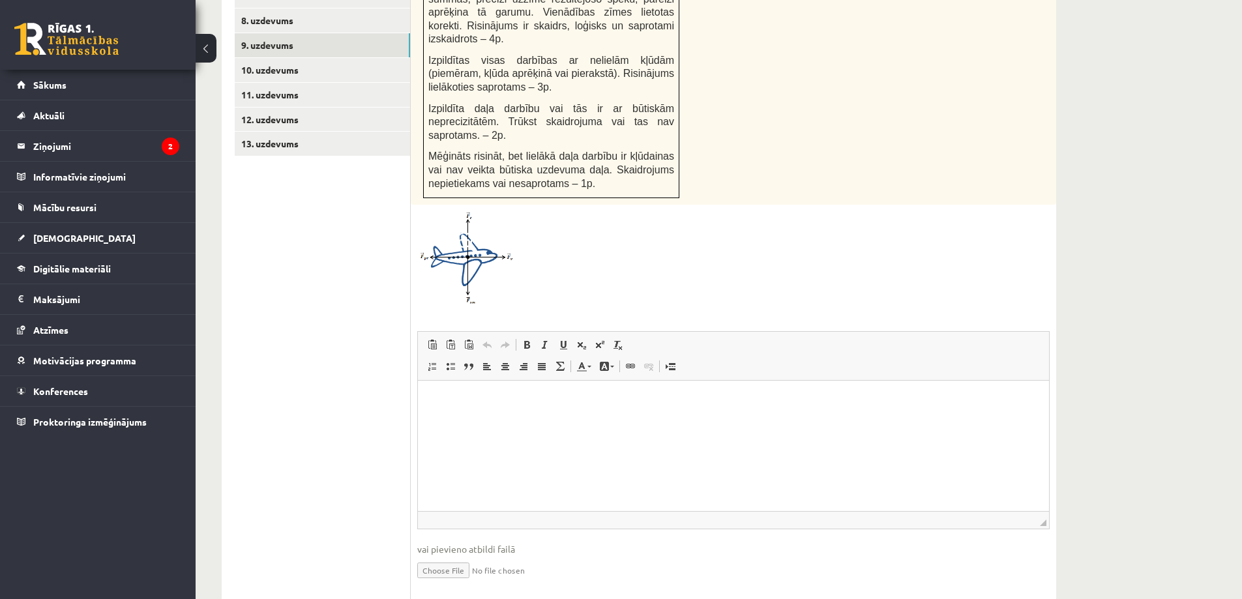
scroll to position [743, 0]
click at [452, 555] on input "file" at bounding box center [733, 568] width 632 height 27
type input "**********"
click at [289, 57] on link "10. uzdevums" at bounding box center [322, 69] width 175 height 24
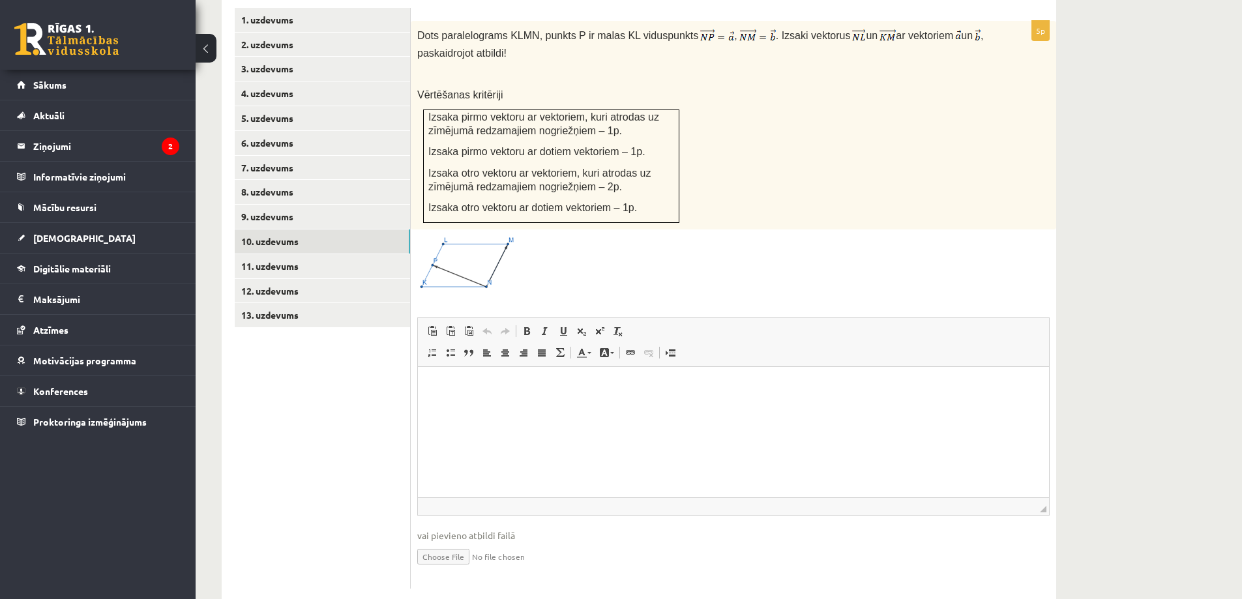
scroll to position [0, 0]
click at [450, 542] on input "file" at bounding box center [733, 555] width 632 height 27
type input "**********"
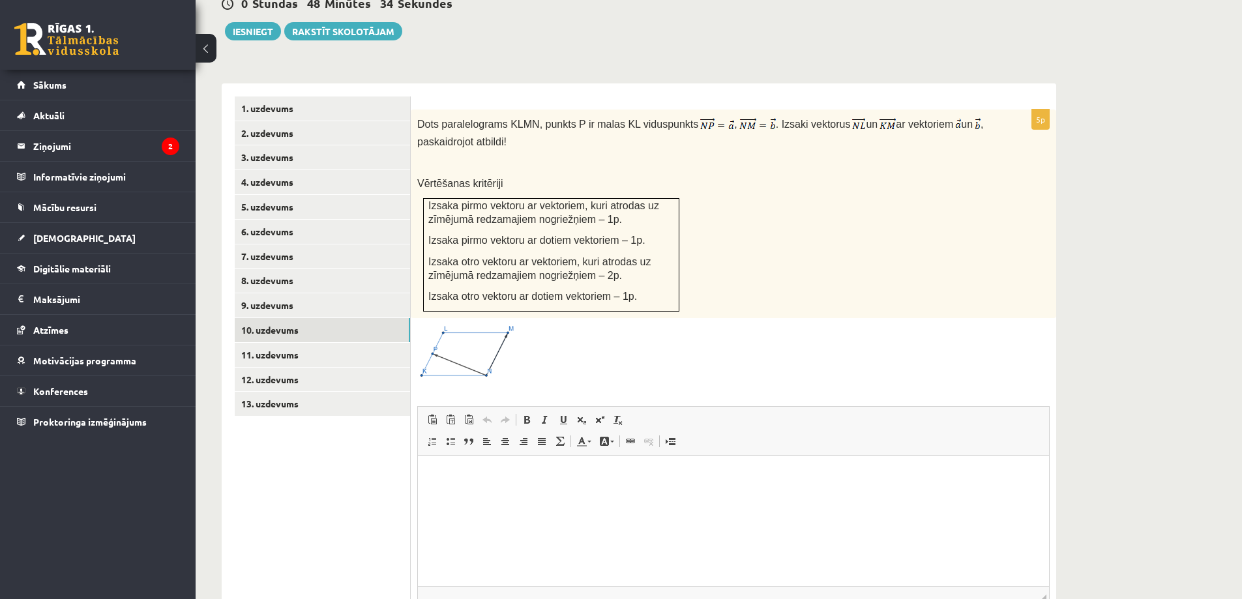
scroll to position [310, 0]
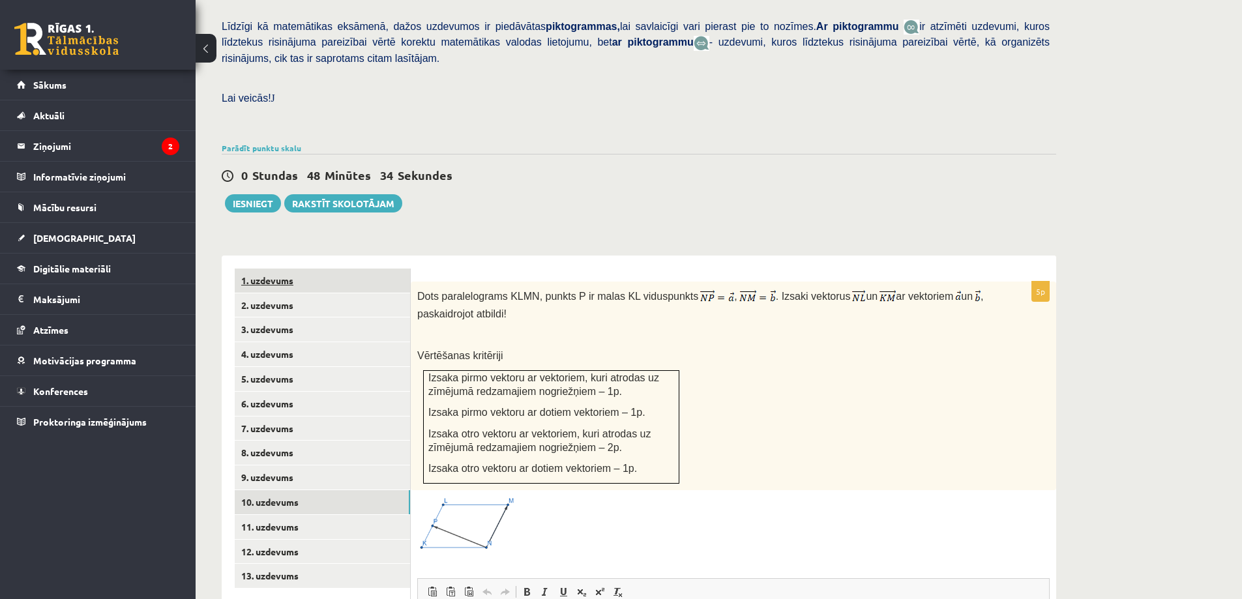
click at [307, 269] on link "1. uzdevums" at bounding box center [322, 281] width 175 height 24
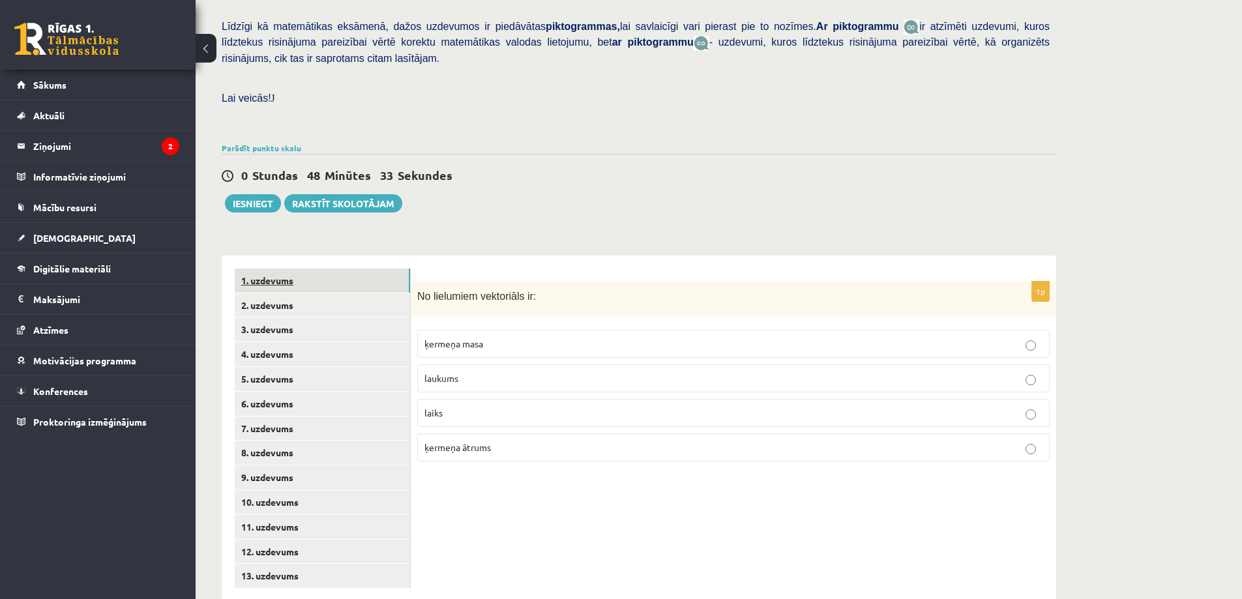
scroll to position [311, 0]
click at [301, 293] on link "2. uzdevums" at bounding box center [322, 305] width 175 height 24
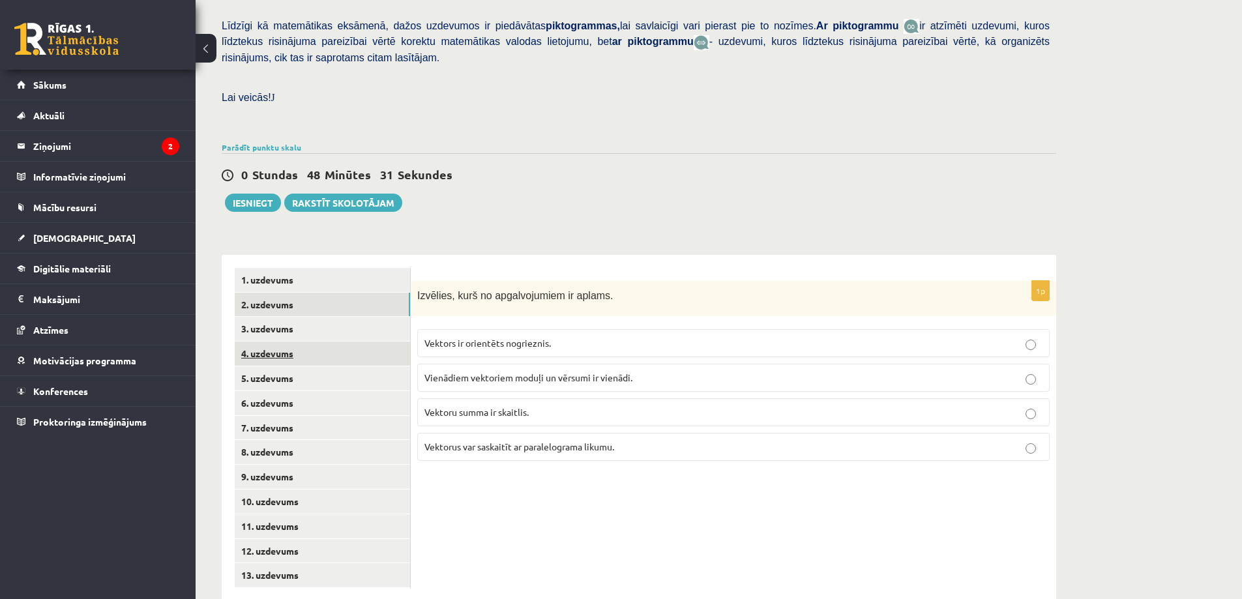
click at [300, 342] on link "4. uzdevums" at bounding box center [322, 354] width 175 height 24
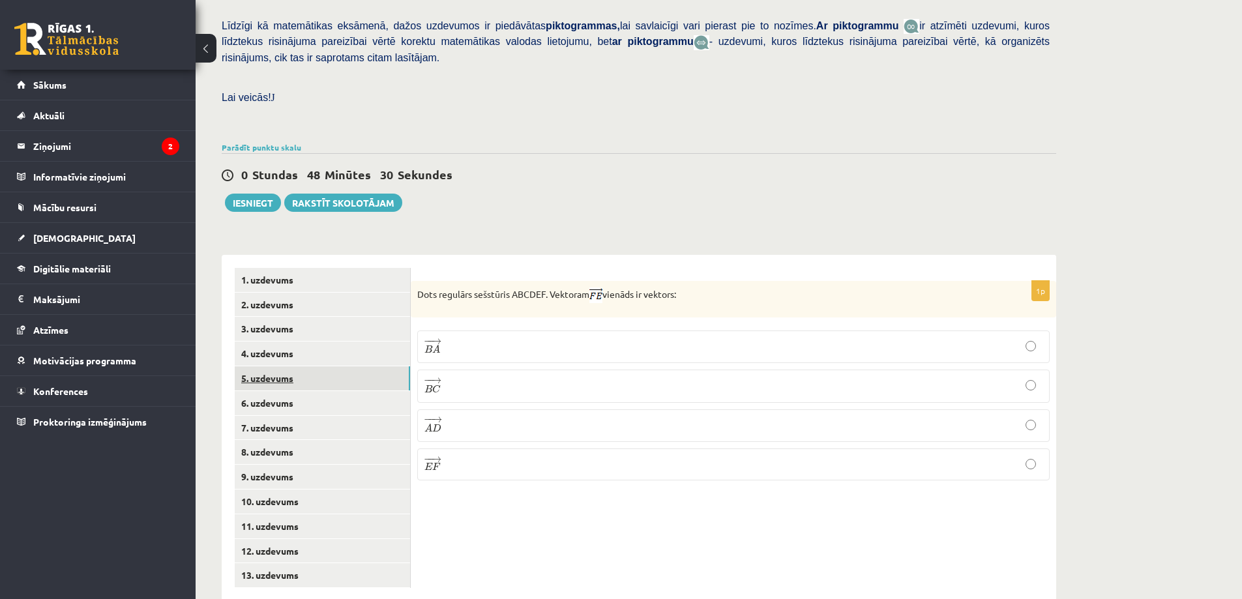
click at [306, 366] on link "5. uzdevums" at bounding box center [322, 378] width 175 height 24
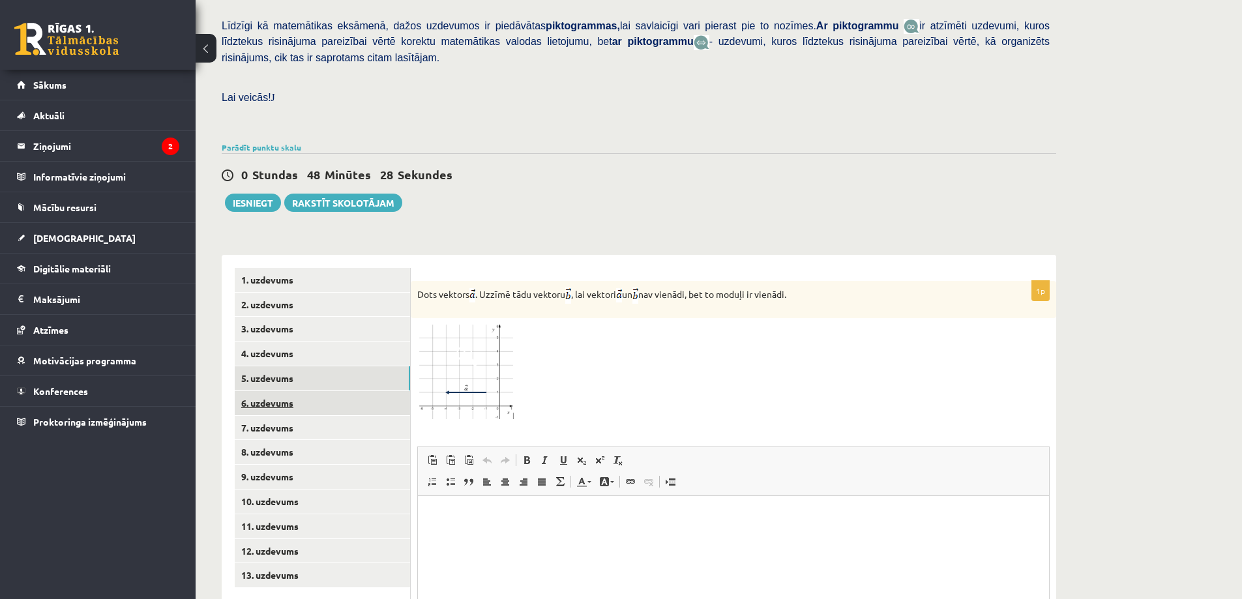
scroll to position [0, 0]
click at [300, 391] on link "6. uzdevums" at bounding box center [322, 403] width 175 height 24
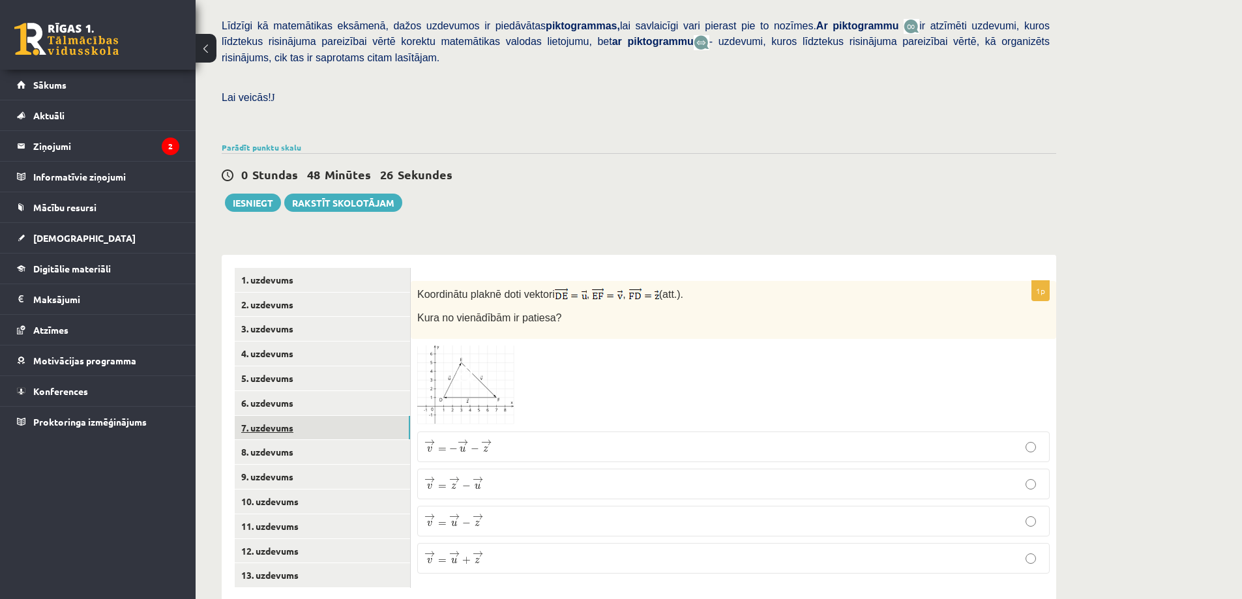
click at [302, 416] on link "7. uzdevums" at bounding box center [322, 428] width 175 height 24
click at [296, 440] on link "8. uzdevums" at bounding box center [322, 452] width 175 height 24
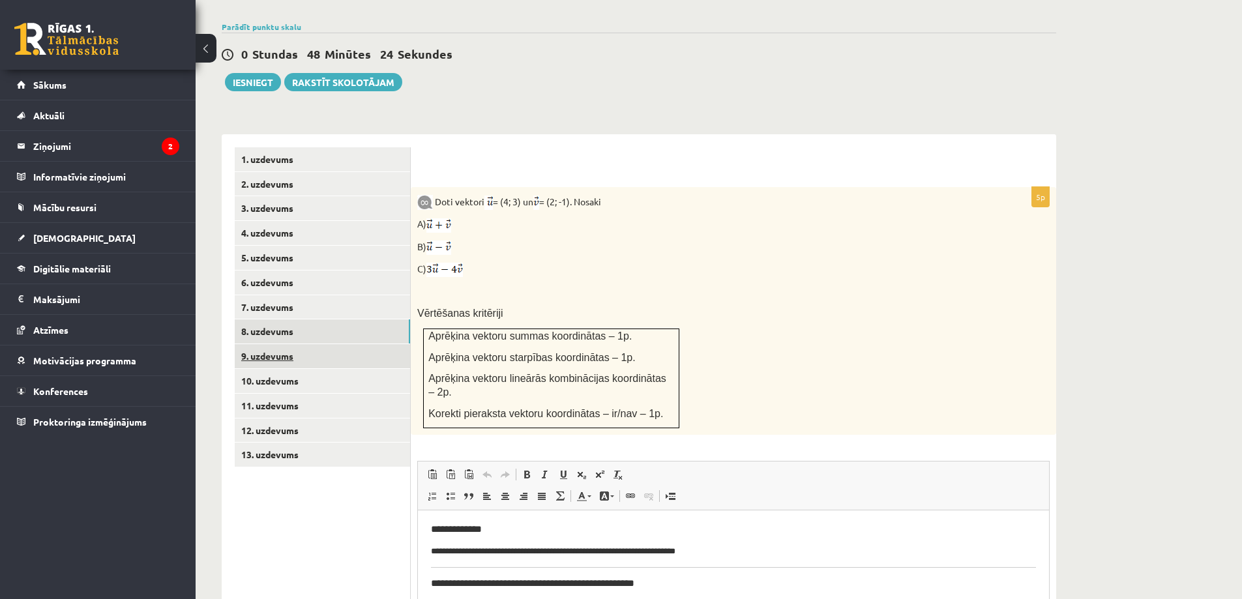
scroll to position [0, 0]
click at [287, 344] on link "9. uzdevums" at bounding box center [322, 356] width 175 height 24
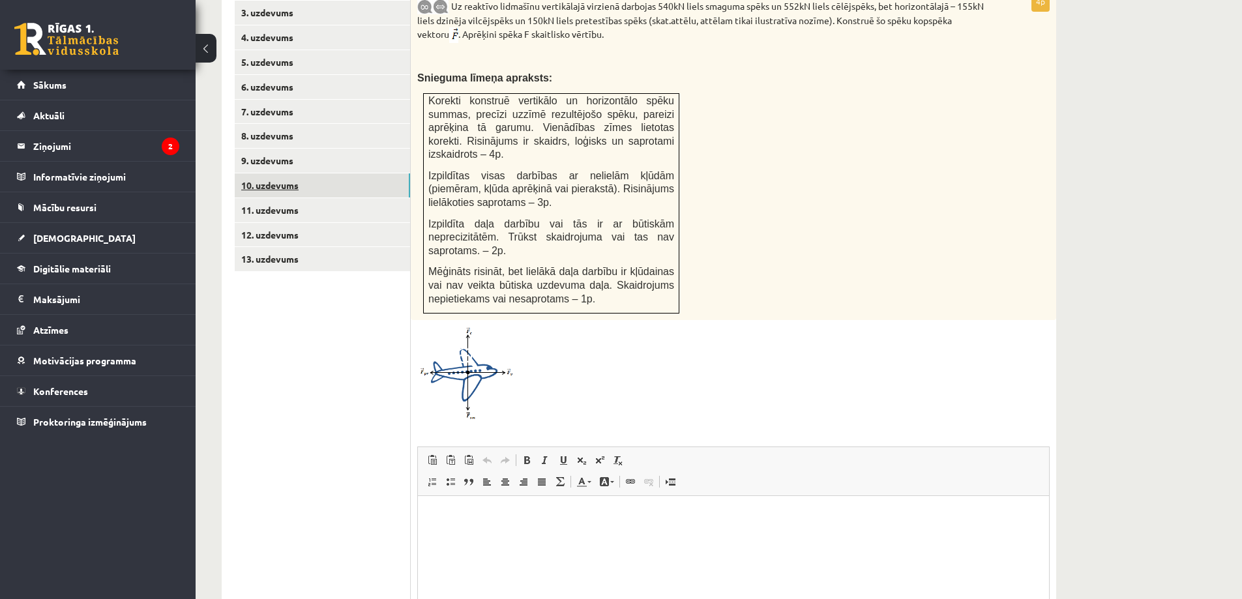
click at [304, 173] on link "10. uzdevums" at bounding box center [322, 185] width 175 height 24
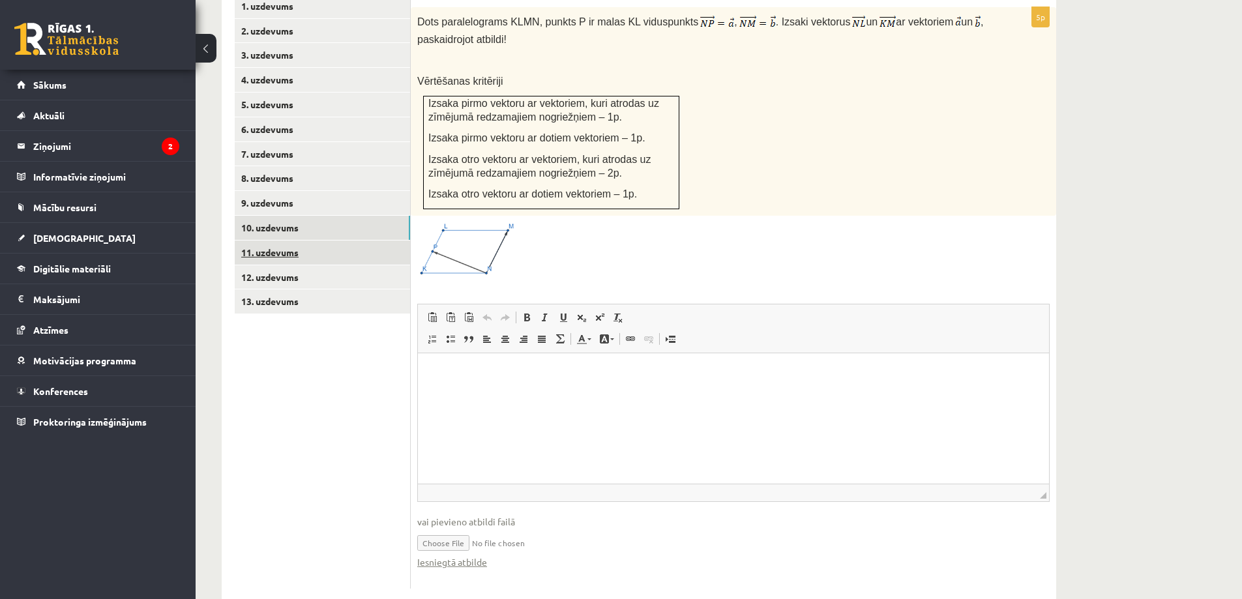
click at [288, 240] on link "11. uzdevums" at bounding box center [322, 252] width 175 height 24
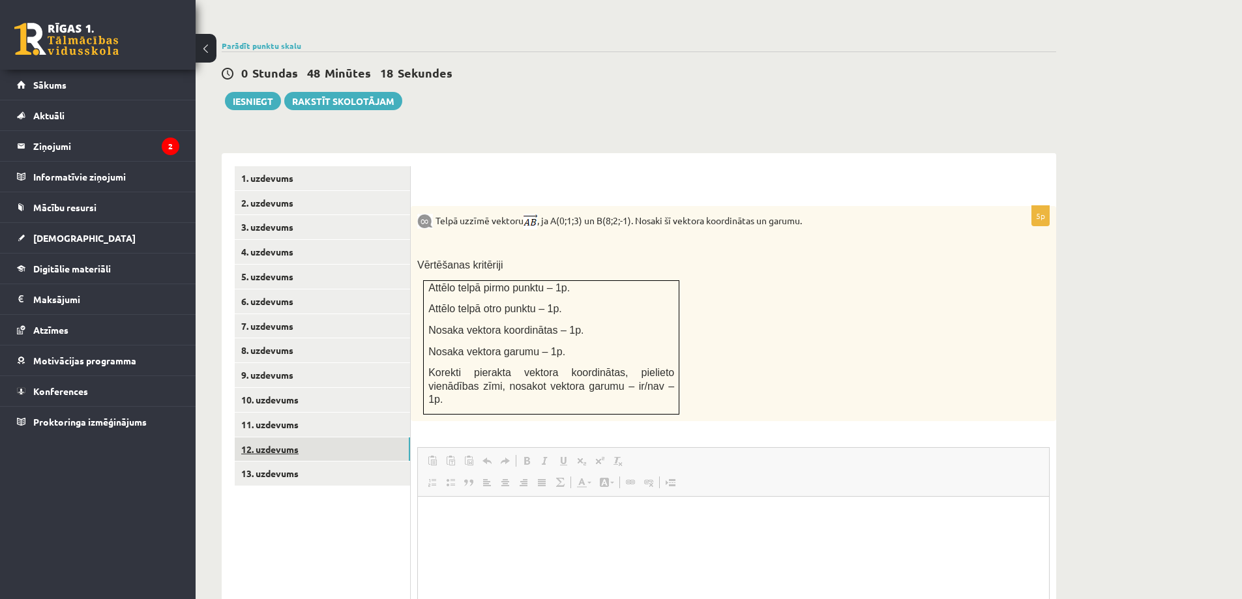
click at [280, 437] on link "12. uzdevums" at bounding box center [322, 449] width 175 height 24
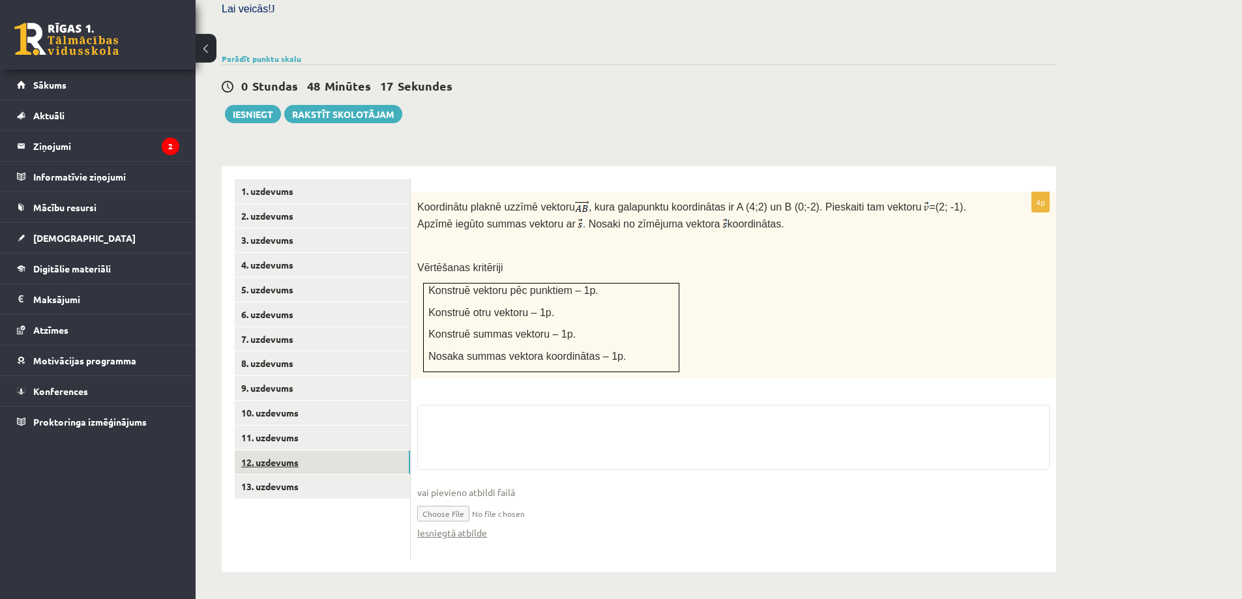
scroll to position [370, 0]
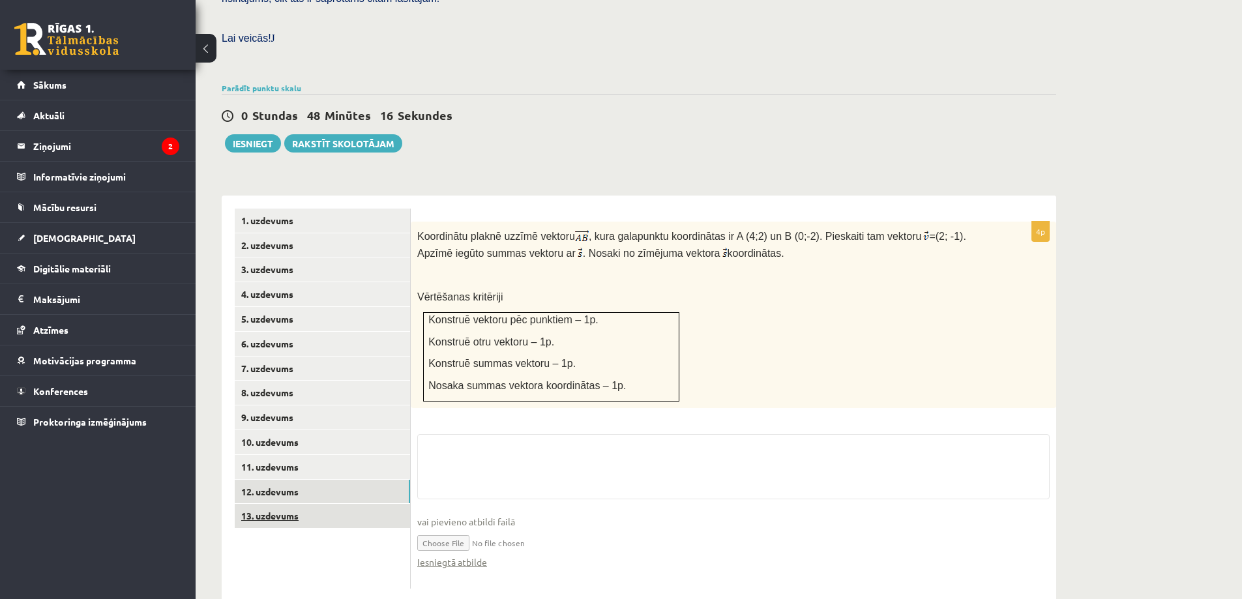
click at [269, 504] on link "13. uzdevums" at bounding box center [322, 516] width 175 height 24
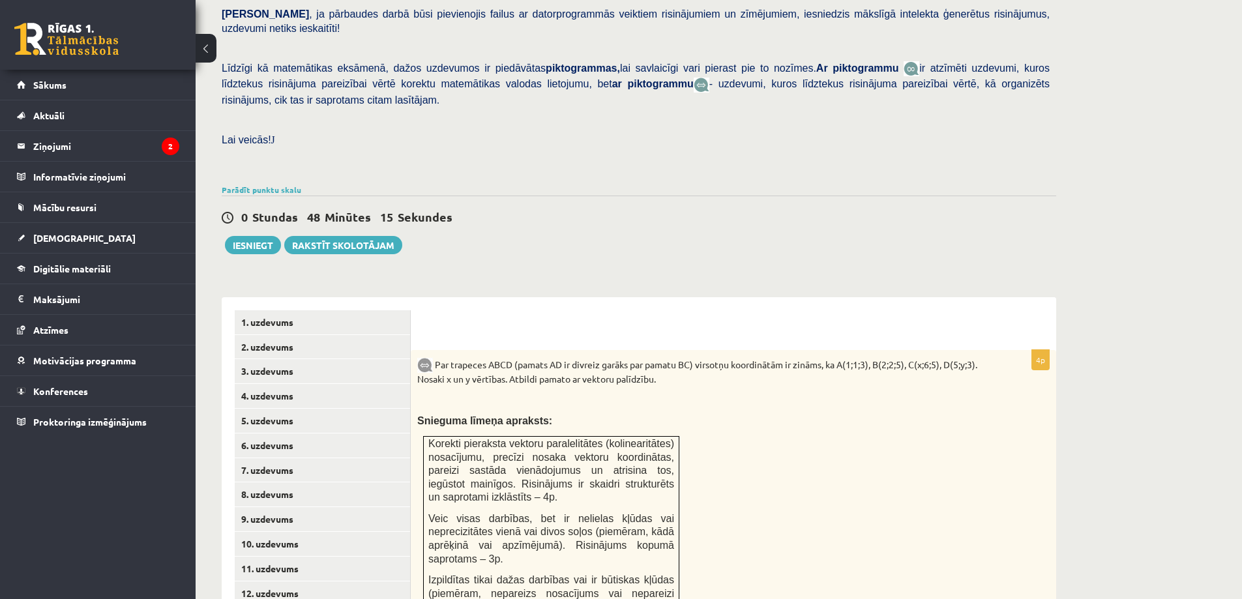
scroll to position [267, 0]
click at [262, 237] on button "Iesniegt" at bounding box center [253, 246] width 56 height 18
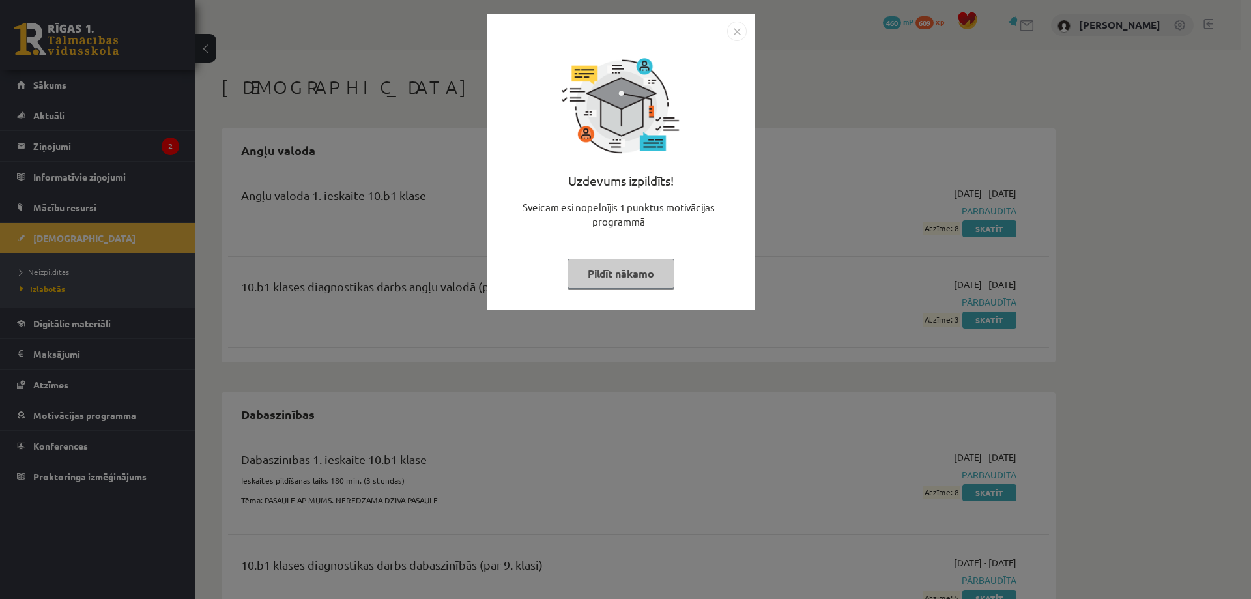
click at [736, 30] on img "Close" at bounding box center [737, 32] width 20 height 20
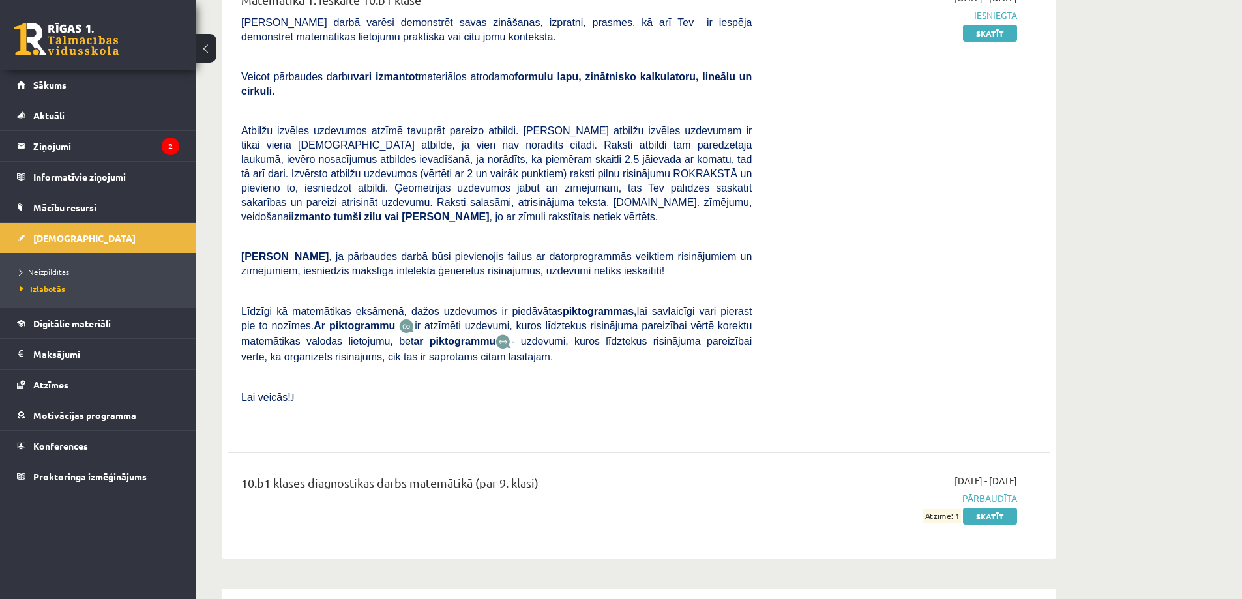
scroll to position [1695, 0]
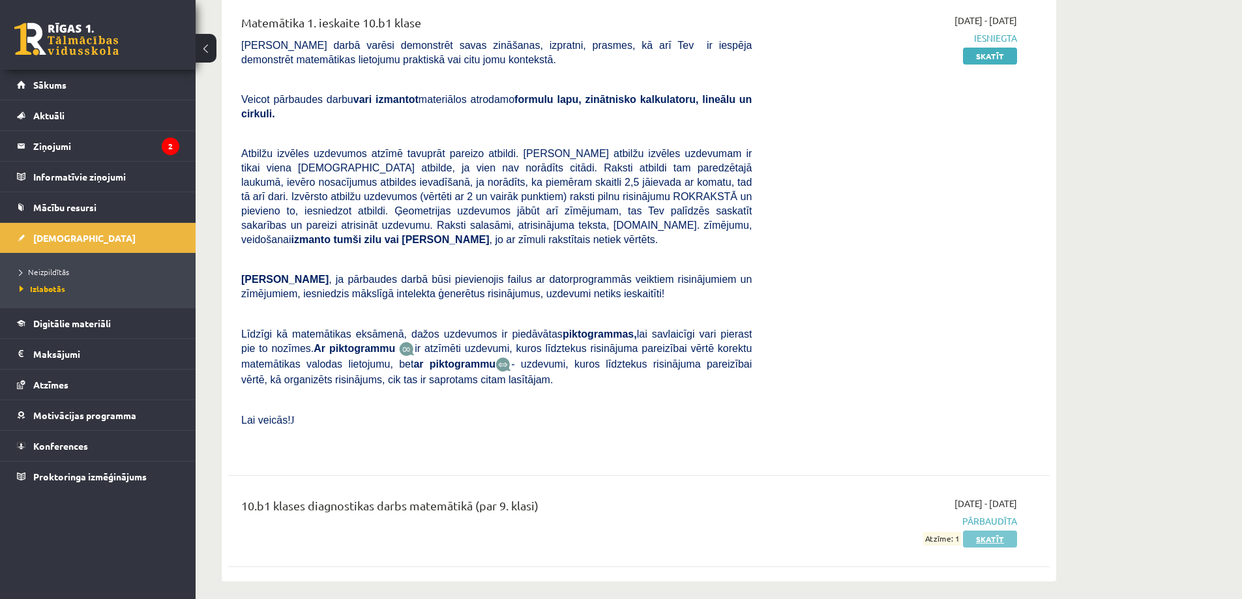
click at [987, 531] on link "Skatīt" at bounding box center [990, 539] width 54 height 17
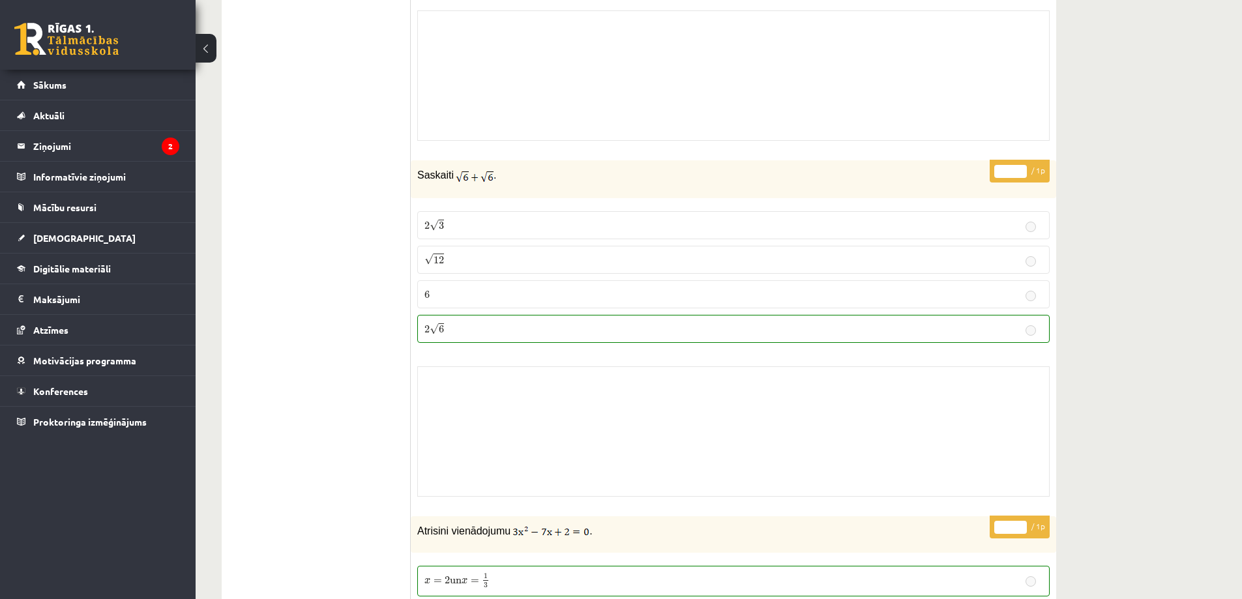
scroll to position [1955, 0]
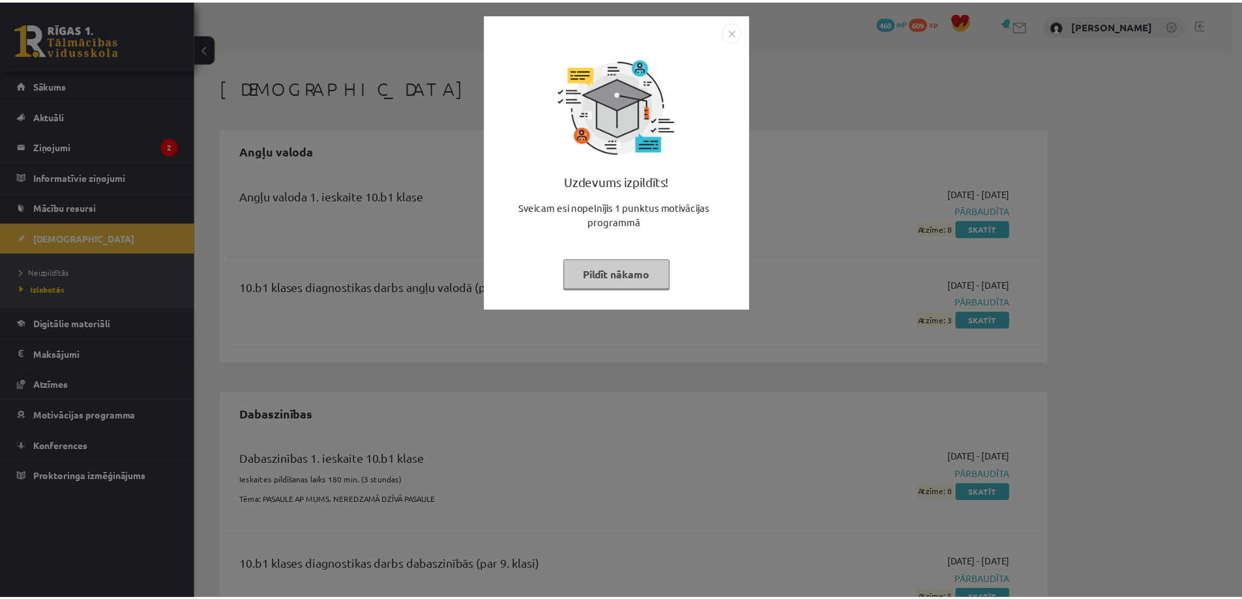
scroll to position [1695, 0]
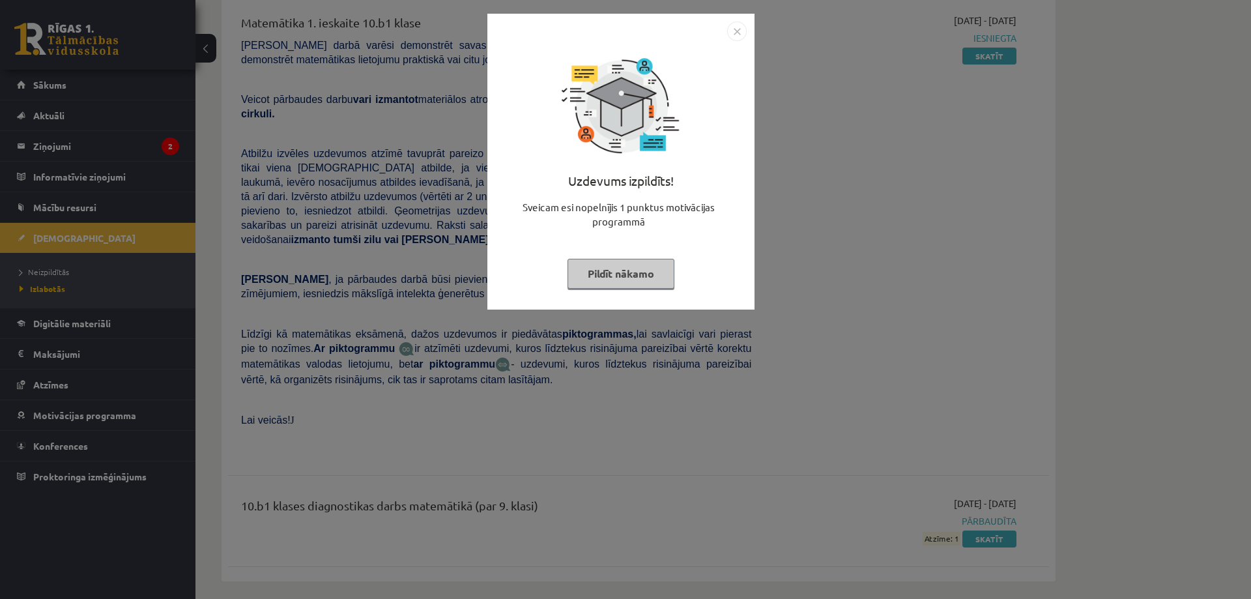
click at [734, 31] on img "Close" at bounding box center [737, 32] width 20 height 20
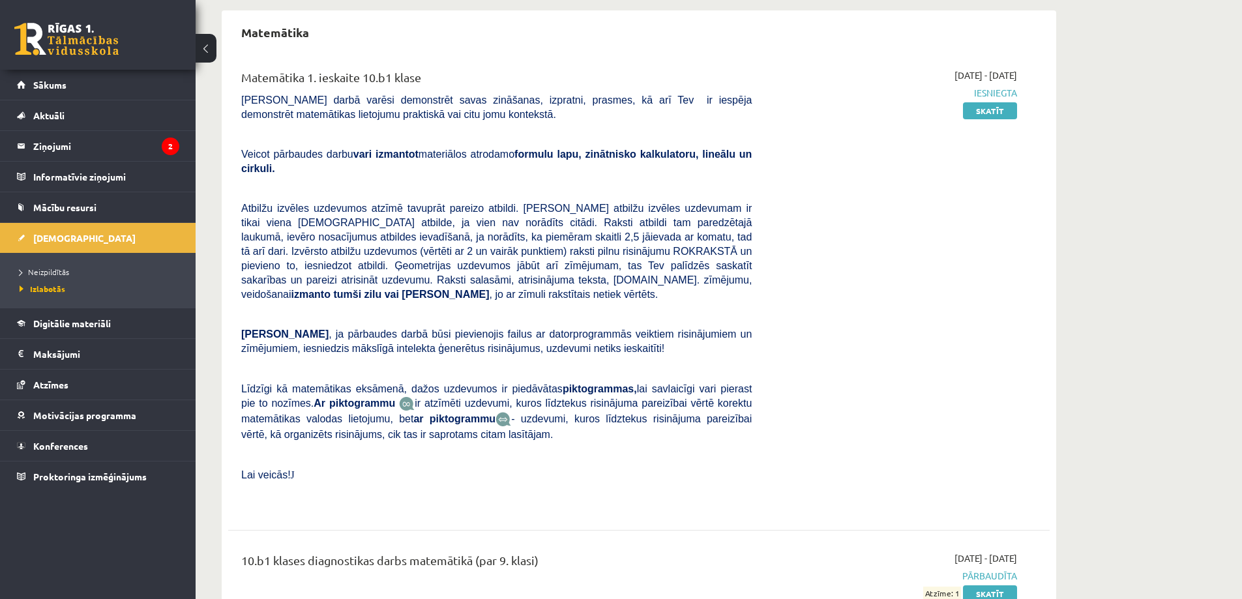
scroll to position [1629, 0]
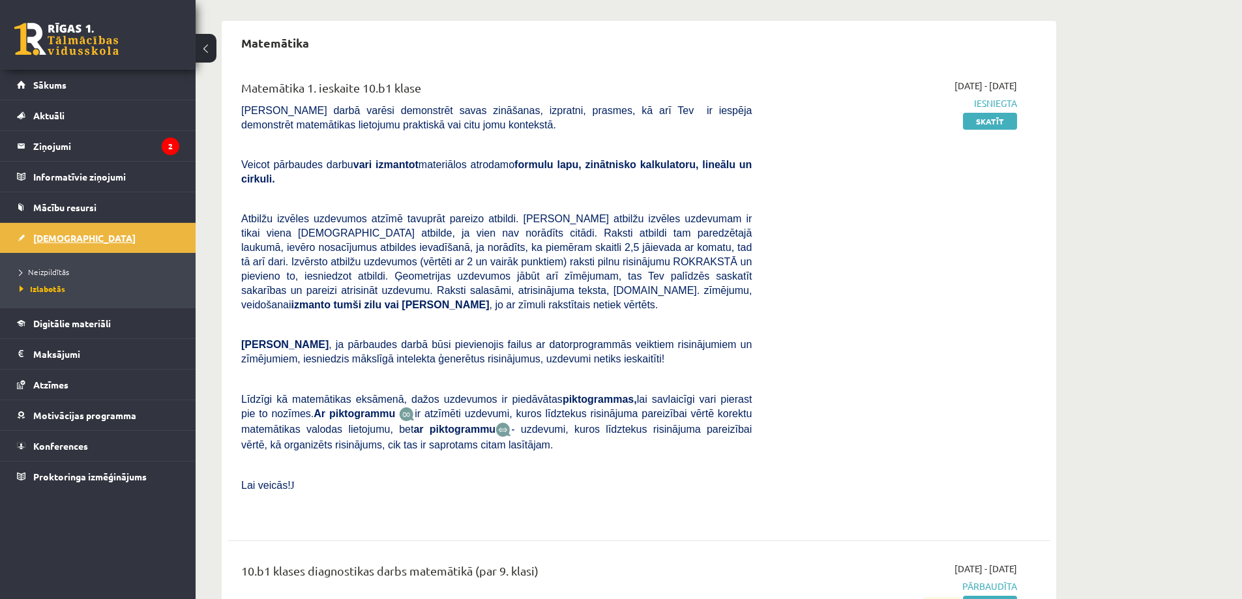
click at [46, 233] on span "[DEMOGRAPHIC_DATA]" at bounding box center [84, 238] width 102 height 12
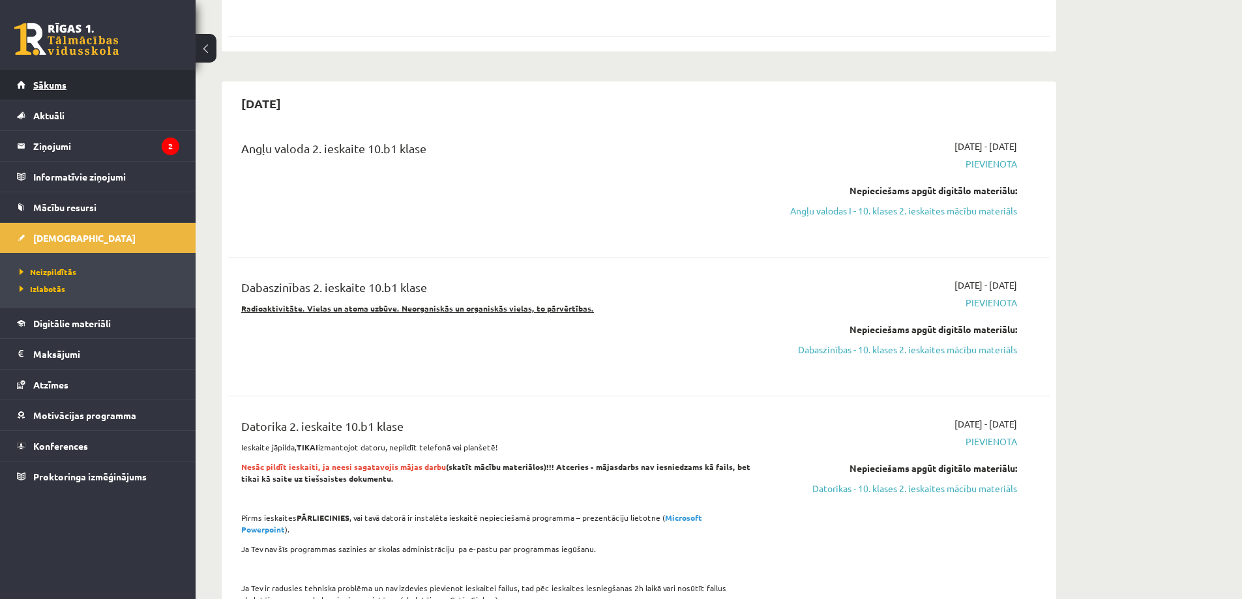
click at [58, 89] on span "Sākums" at bounding box center [49, 85] width 33 height 12
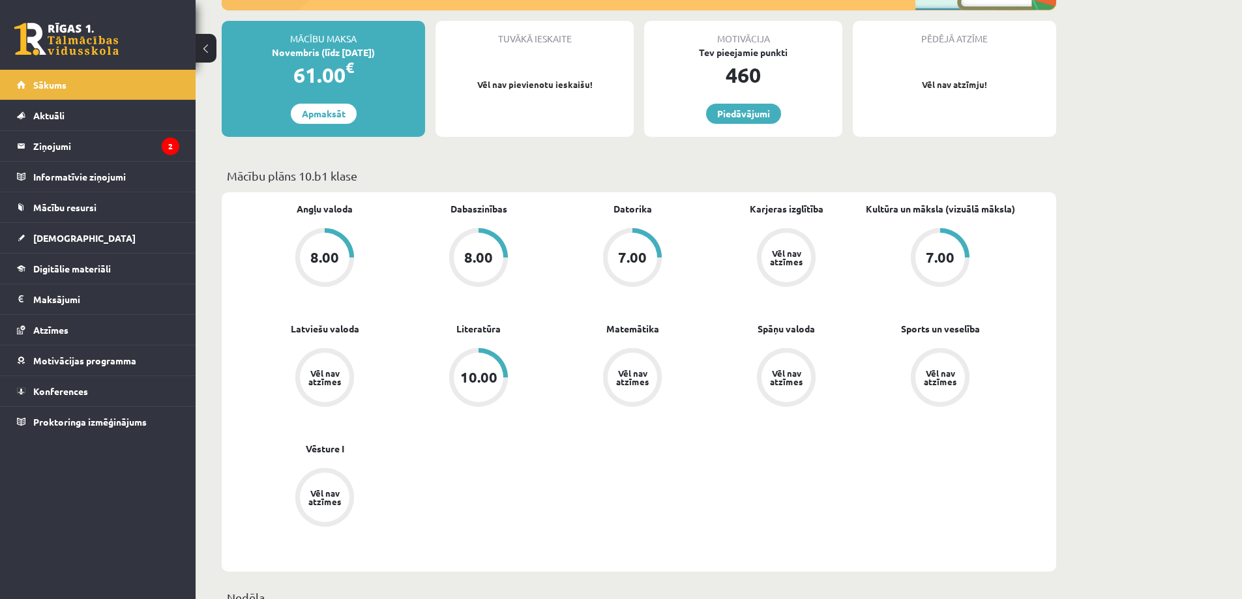
scroll to position [261, 0]
